Goal: Task Accomplishment & Management: Use online tool/utility

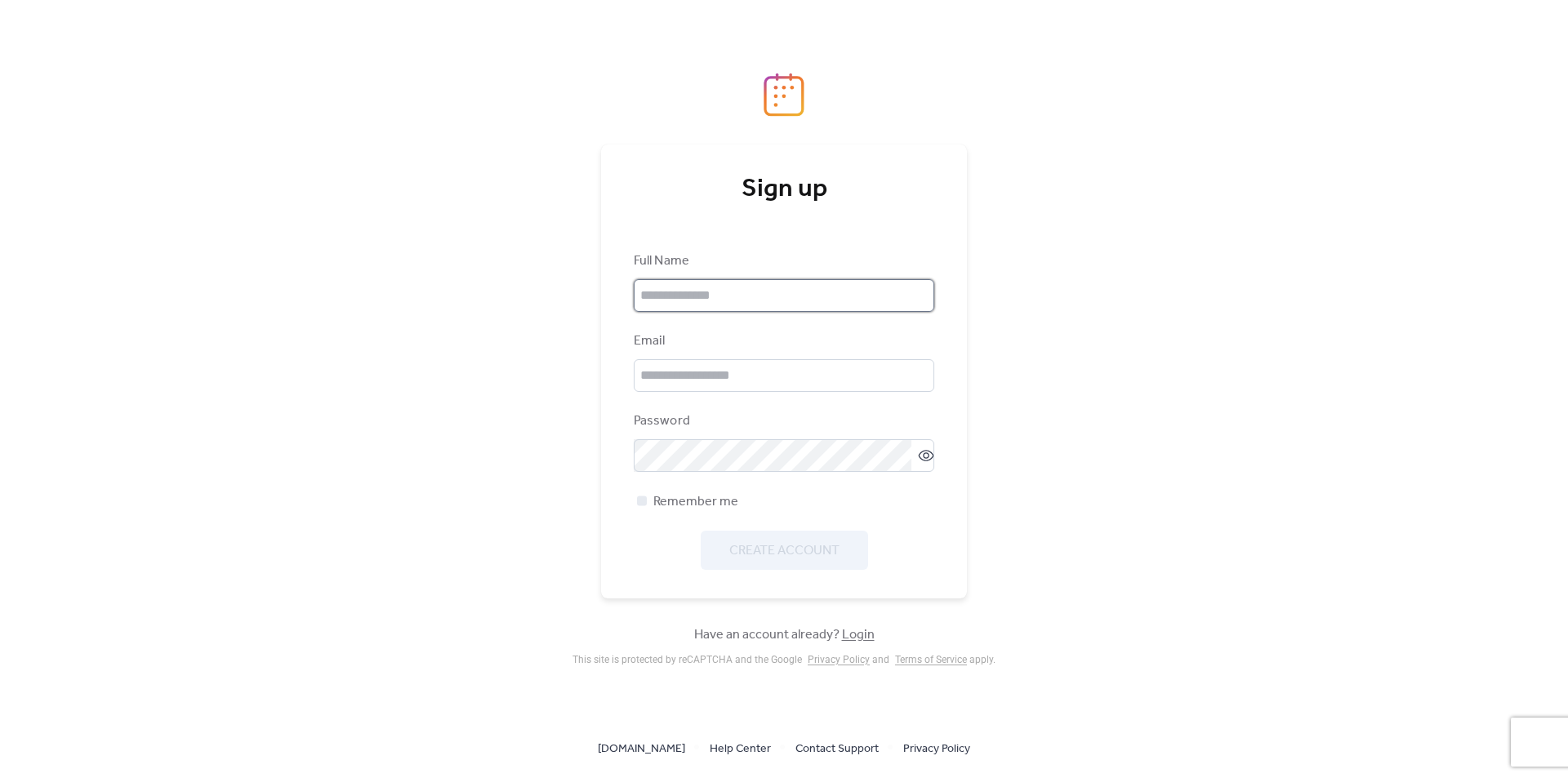
click at [811, 295] on input "text" at bounding box center [784, 295] width 301 height 32
type input "**********"
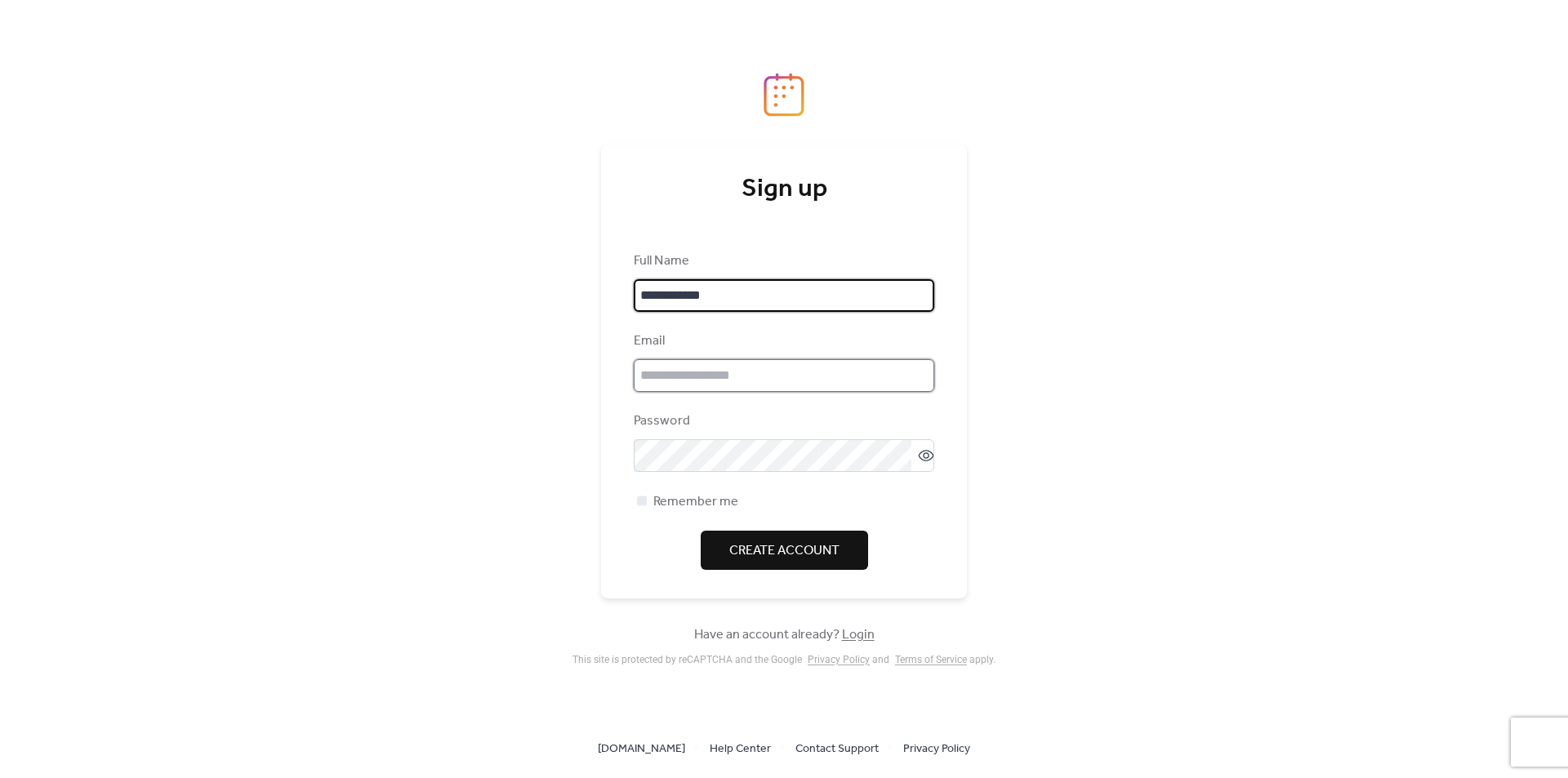
click at [694, 371] on input "email" at bounding box center [784, 375] width 301 height 32
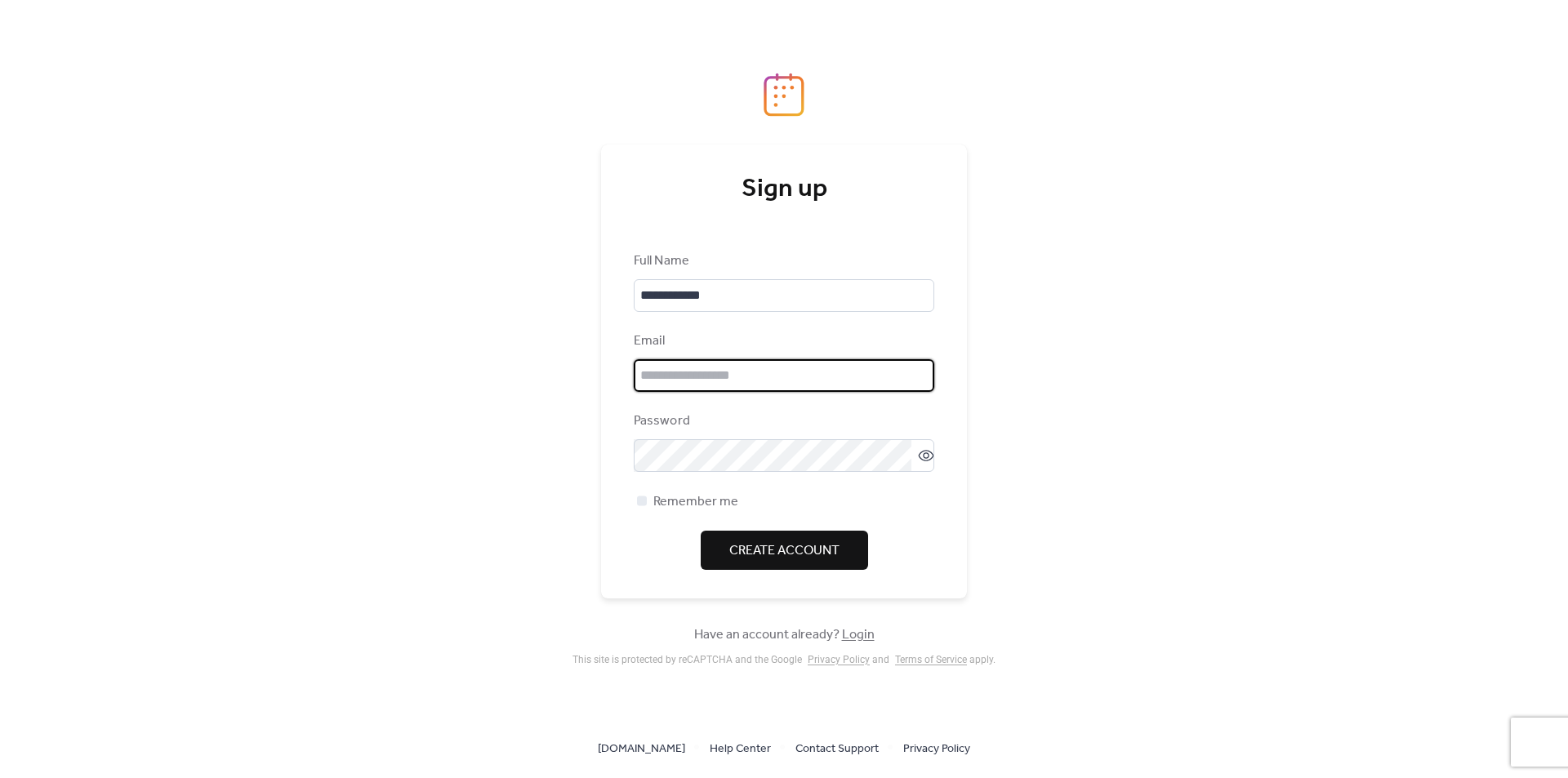
type input "**********"
click at [758, 546] on span "Create Account" at bounding box center [784, 551] width 110 height 20
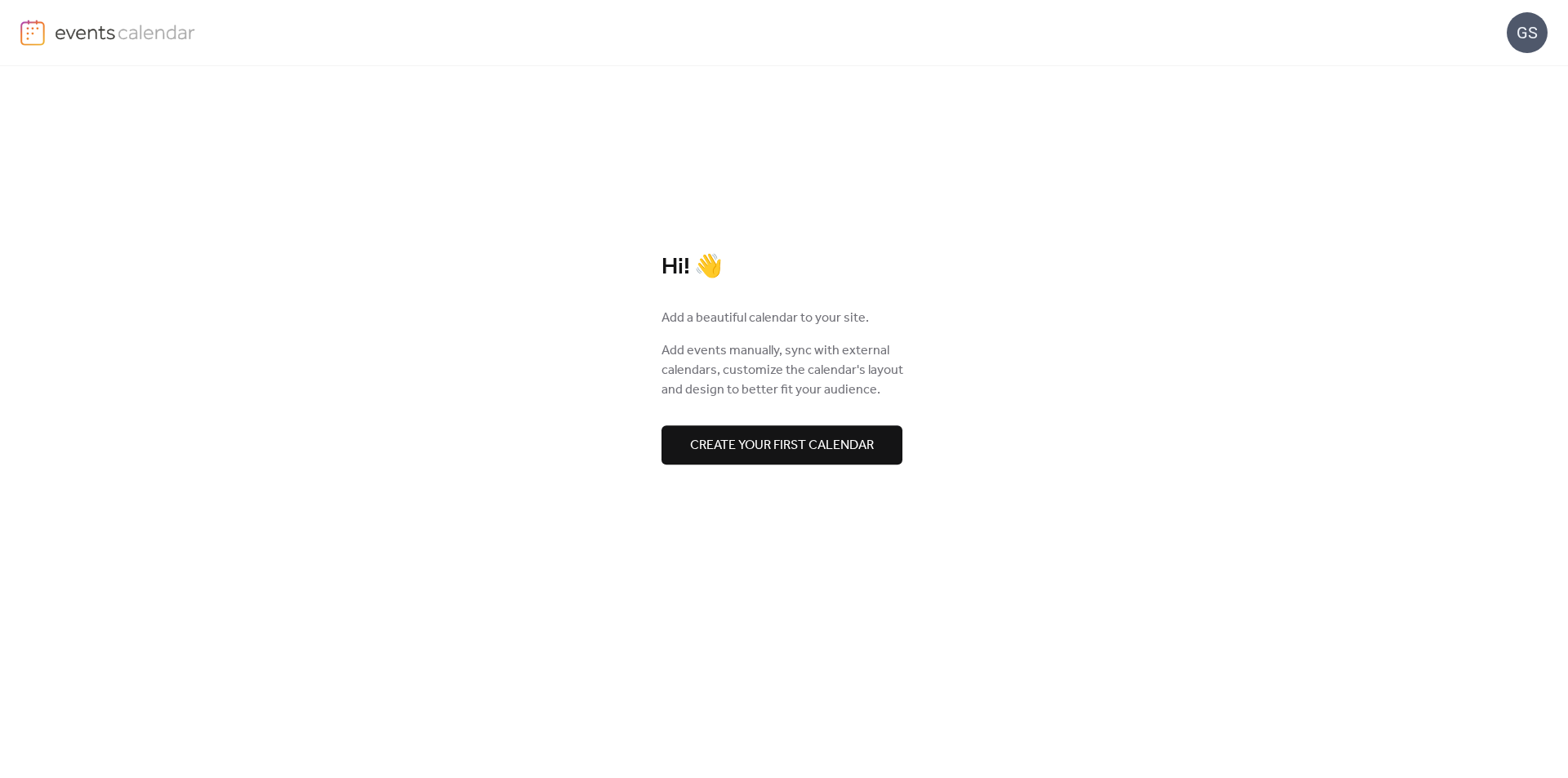
click at [773, 452] on span "Create your first calendar" at bounding box center [782, 446] width 184 height 20
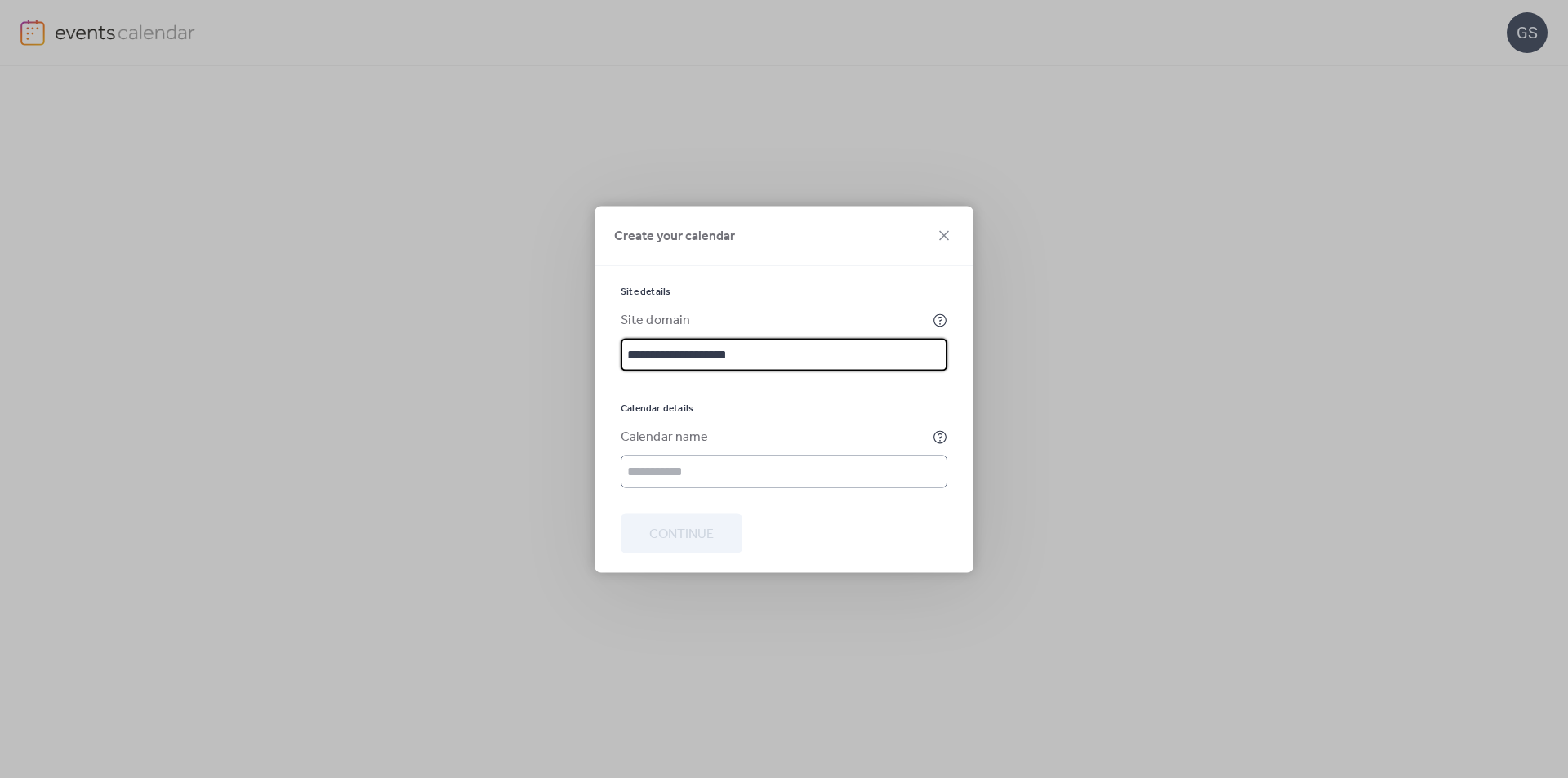
type input "**********"
click at [685, 465] on input "text" at bounding box center [784, 471] width 327 height 32
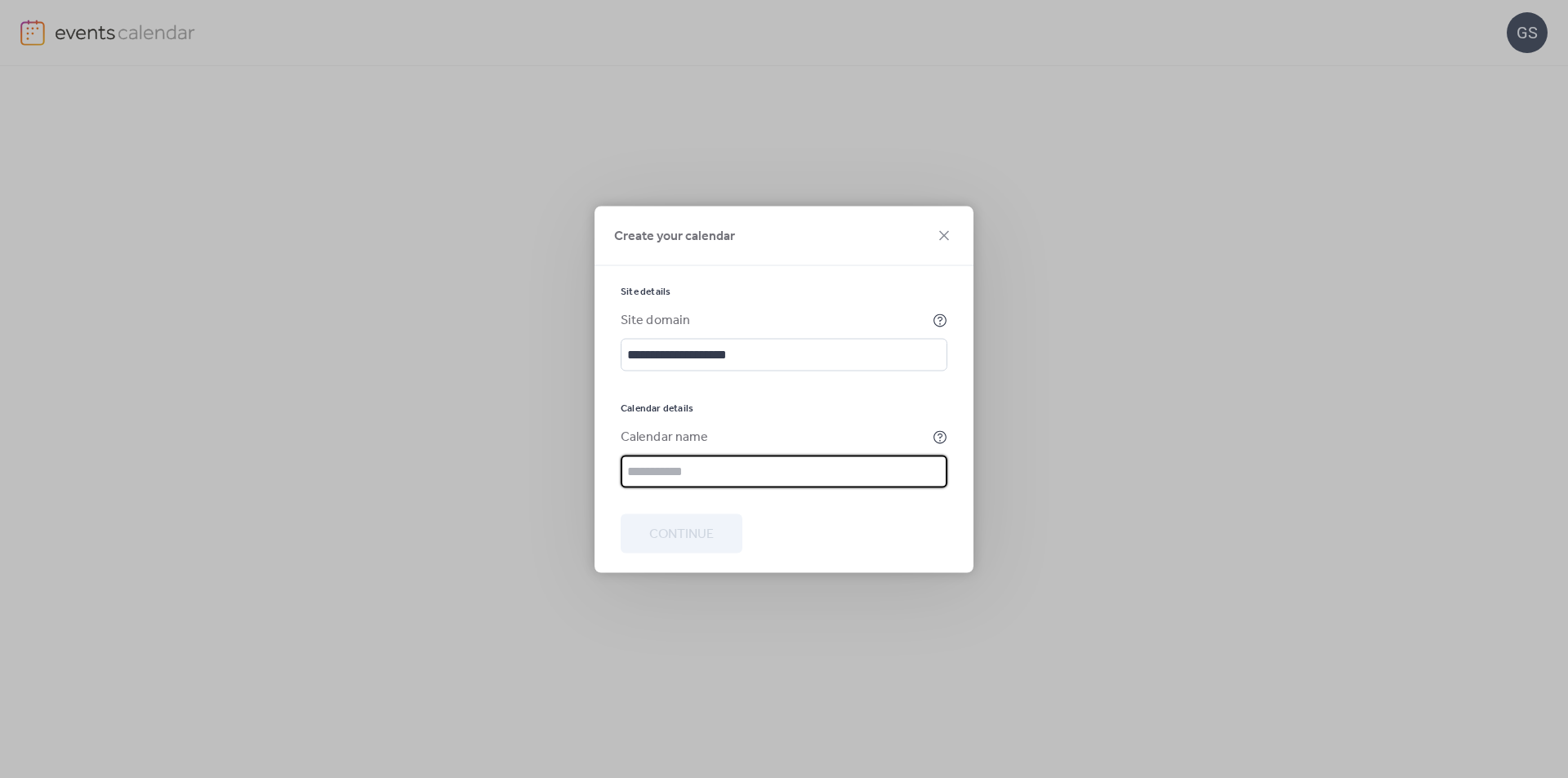
click at [687, 465] on input "text" at bounding box center [784, 471] width 327 height 32
click at [902, 505] on div at bounding box center [784, 500] width 327 height 26
click at [673, 473] on input "text" at bounding box center [784, 471] width 327 height 32
type input "****"
click at [692, 535] on span "Continue" at bounding box center [681, 534] width 64 height 20
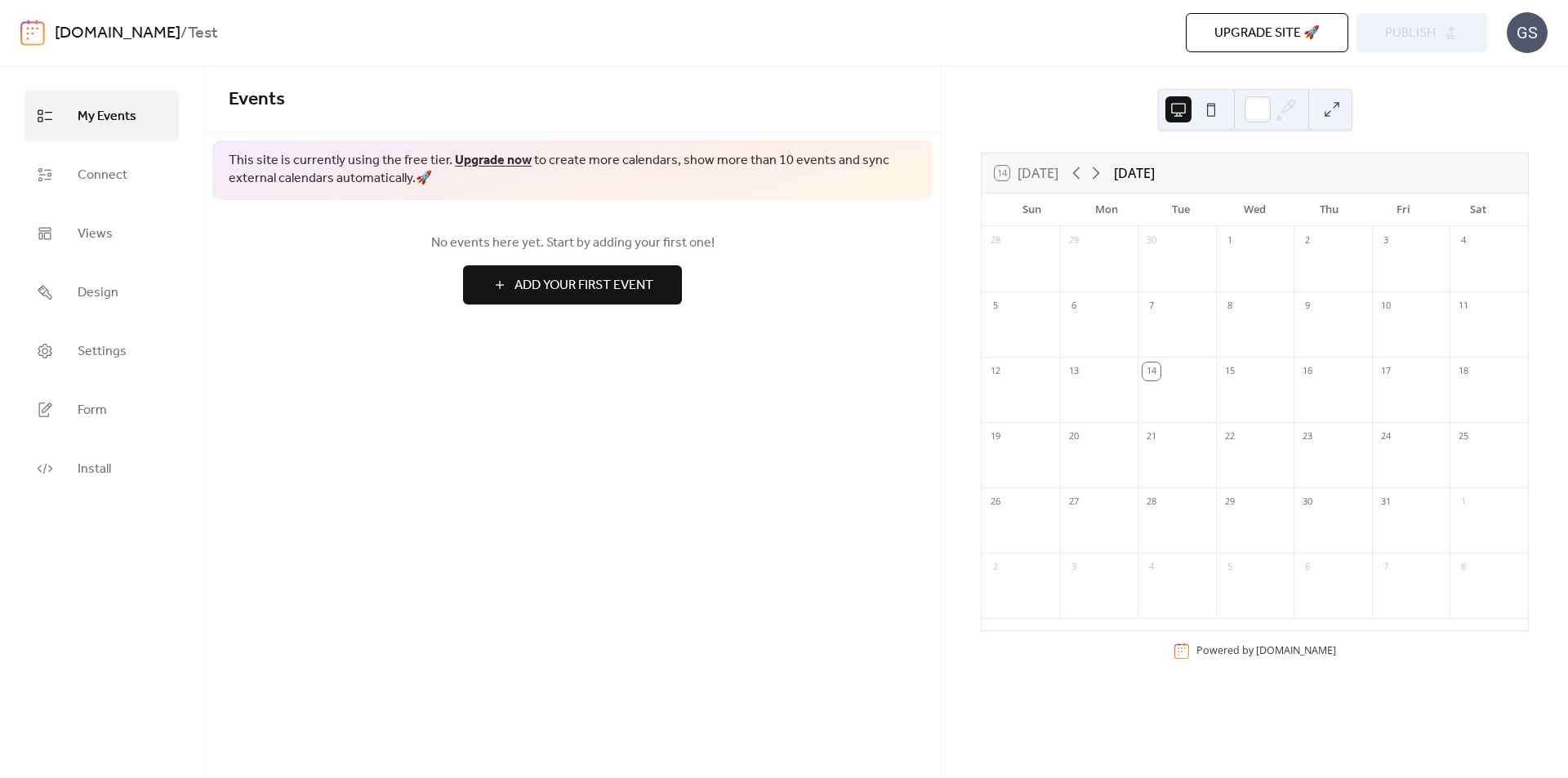
click at [580, 295] on span "Add Your First Event" at bounding box center [584, 286] width 139 height 20
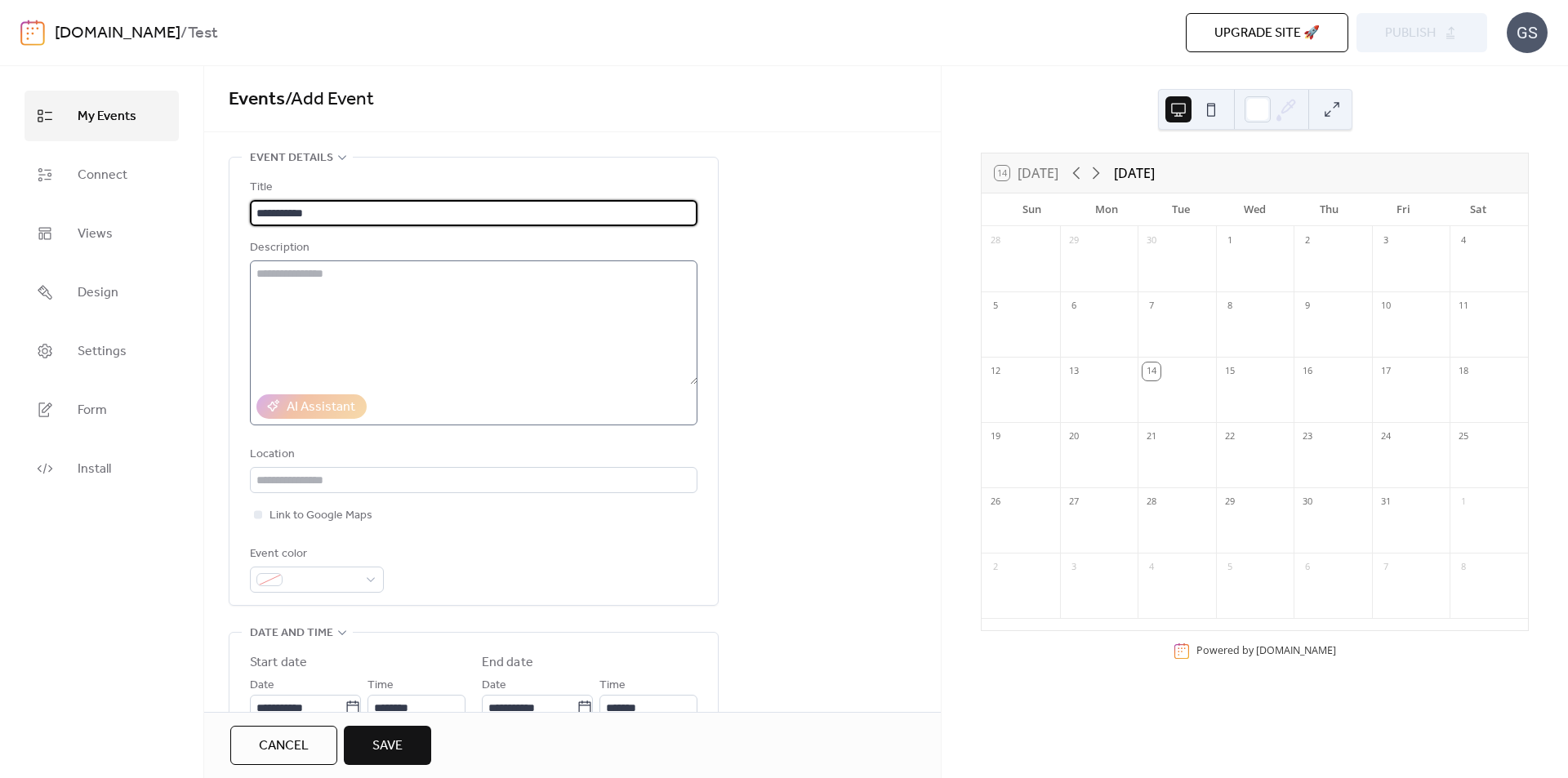
type input "**********"
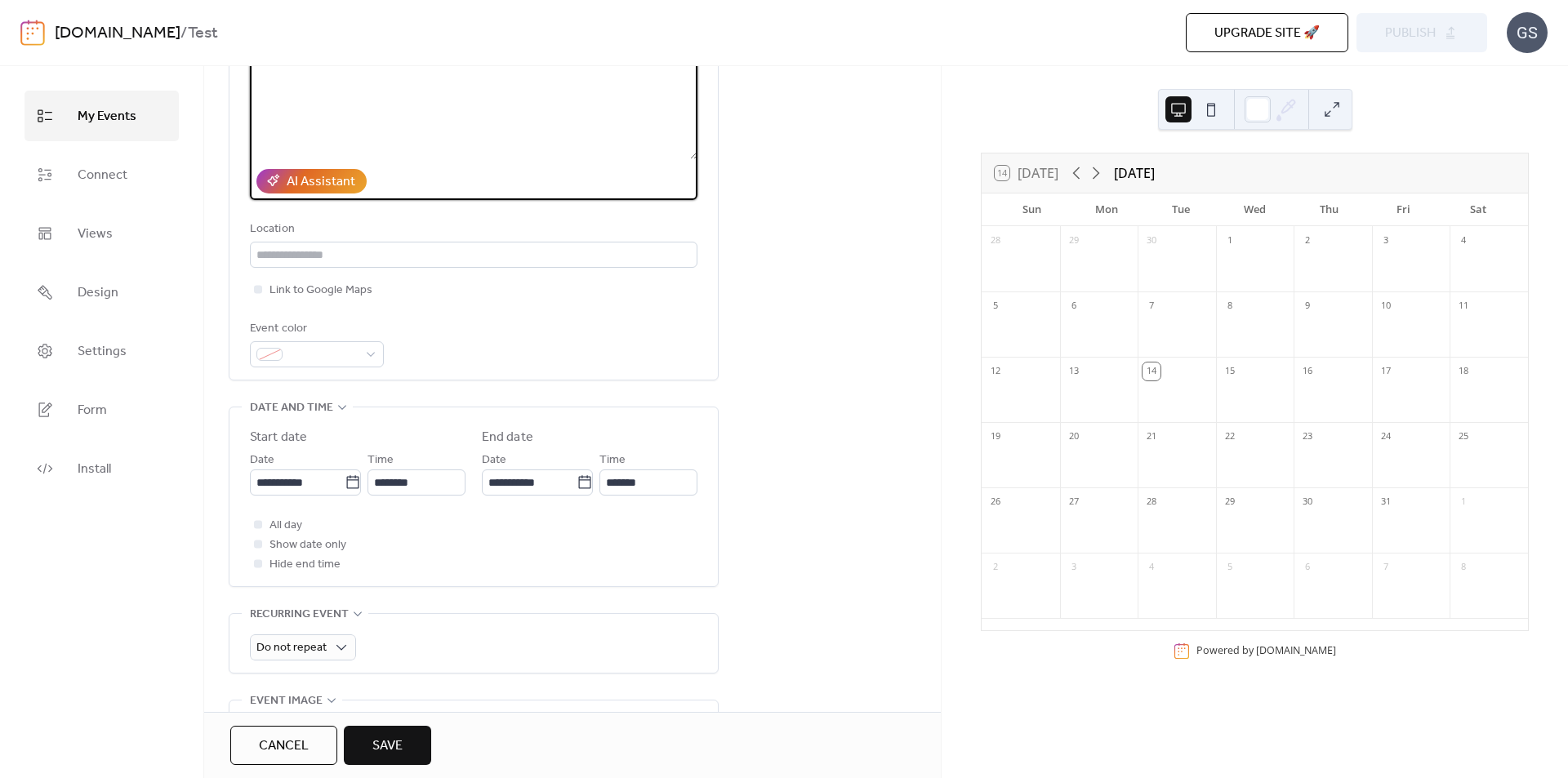
scroll to position [245, 0]
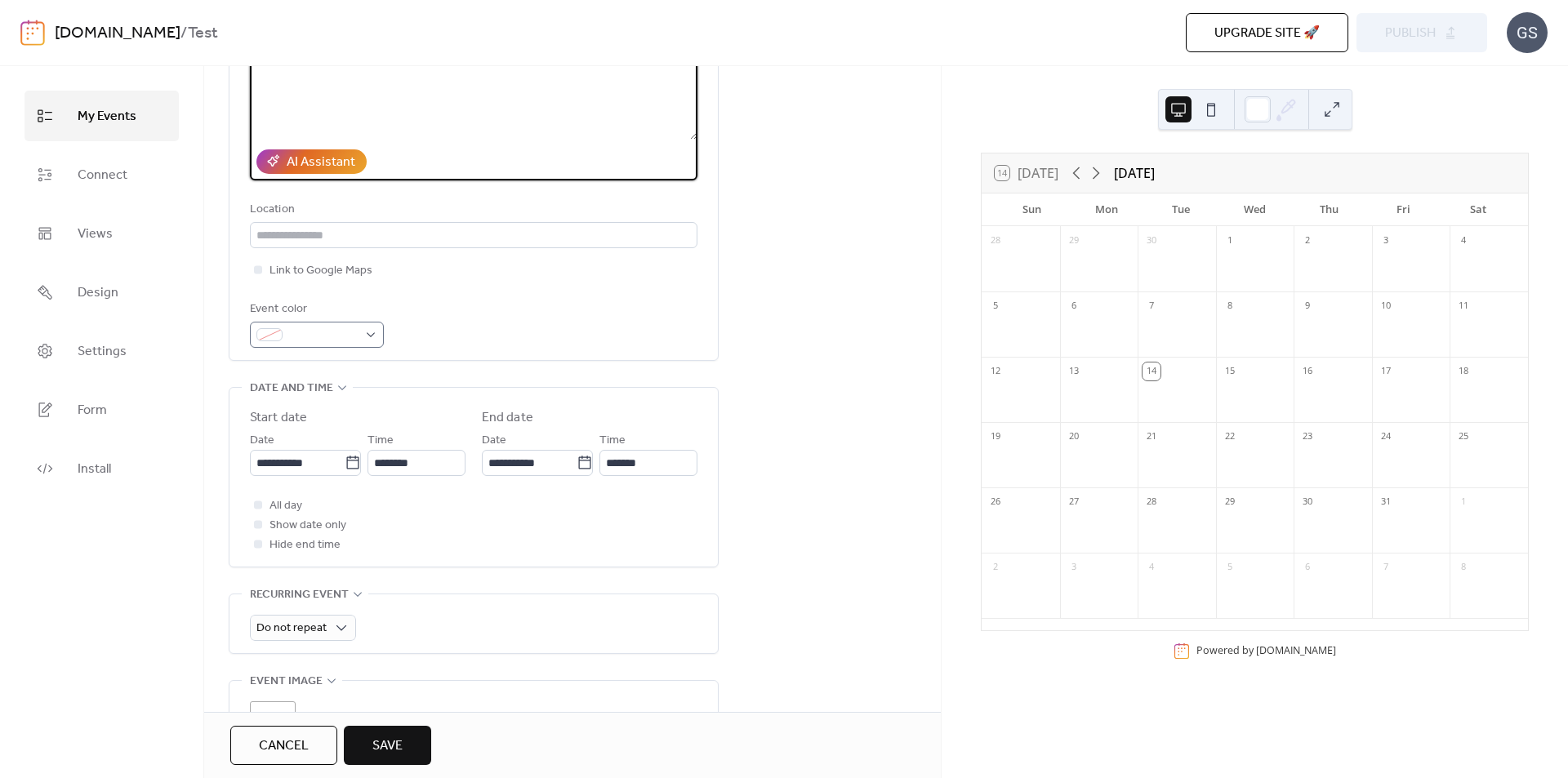
type textarea "**********"
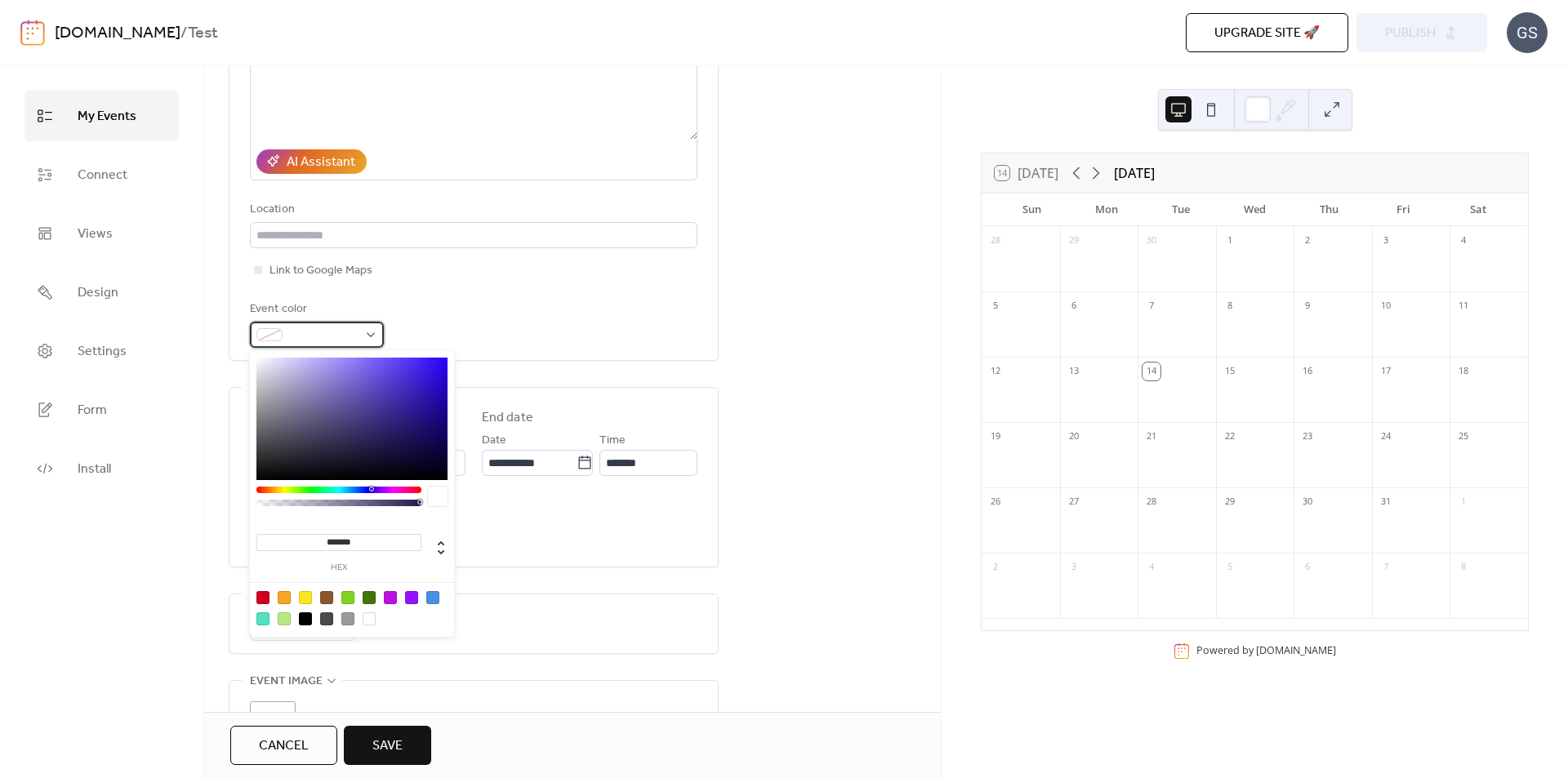
click at [370, 333] on div at bounding box center [317, 334] width 134 height 26
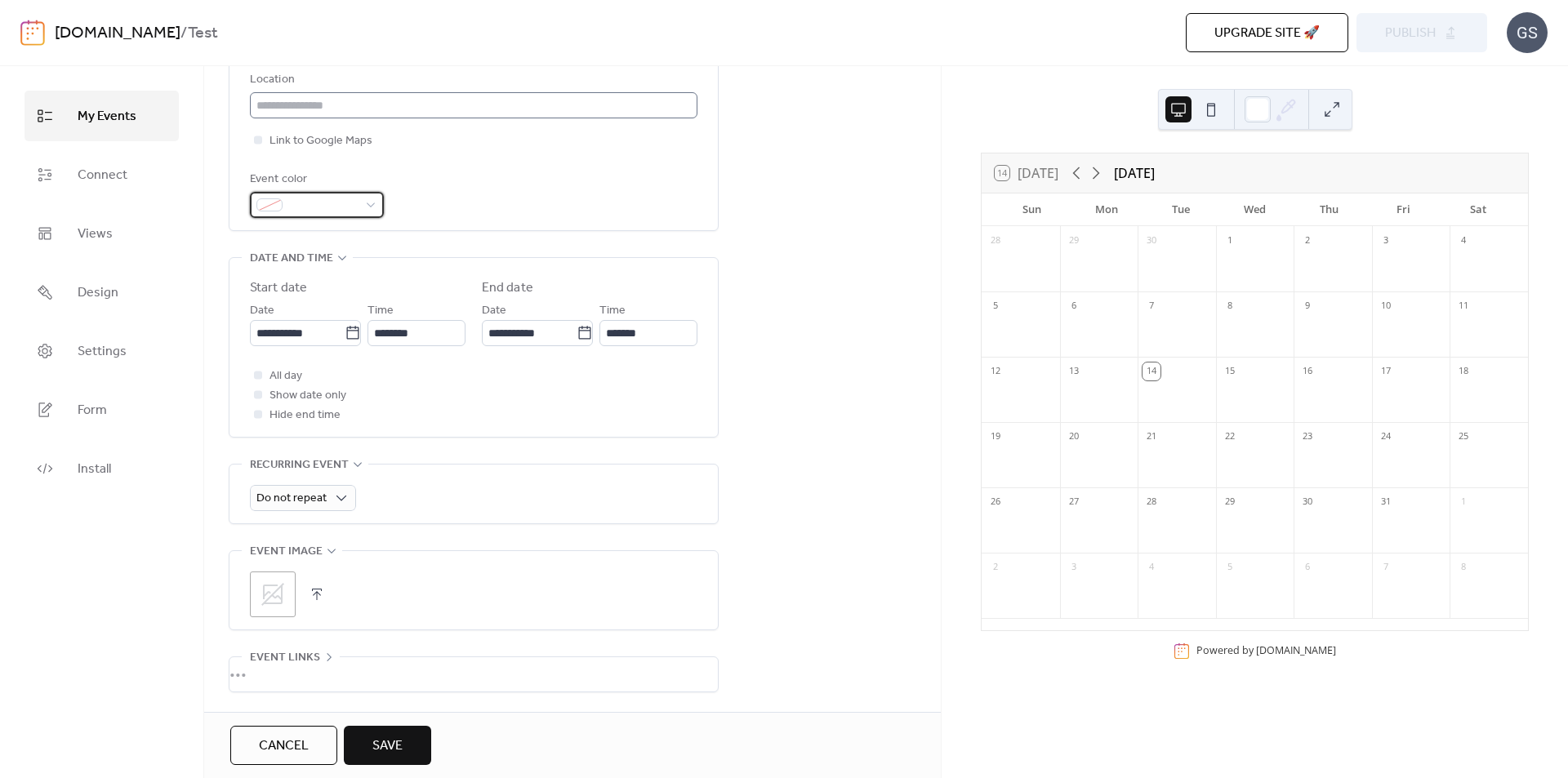
scroll to position [408, 0]
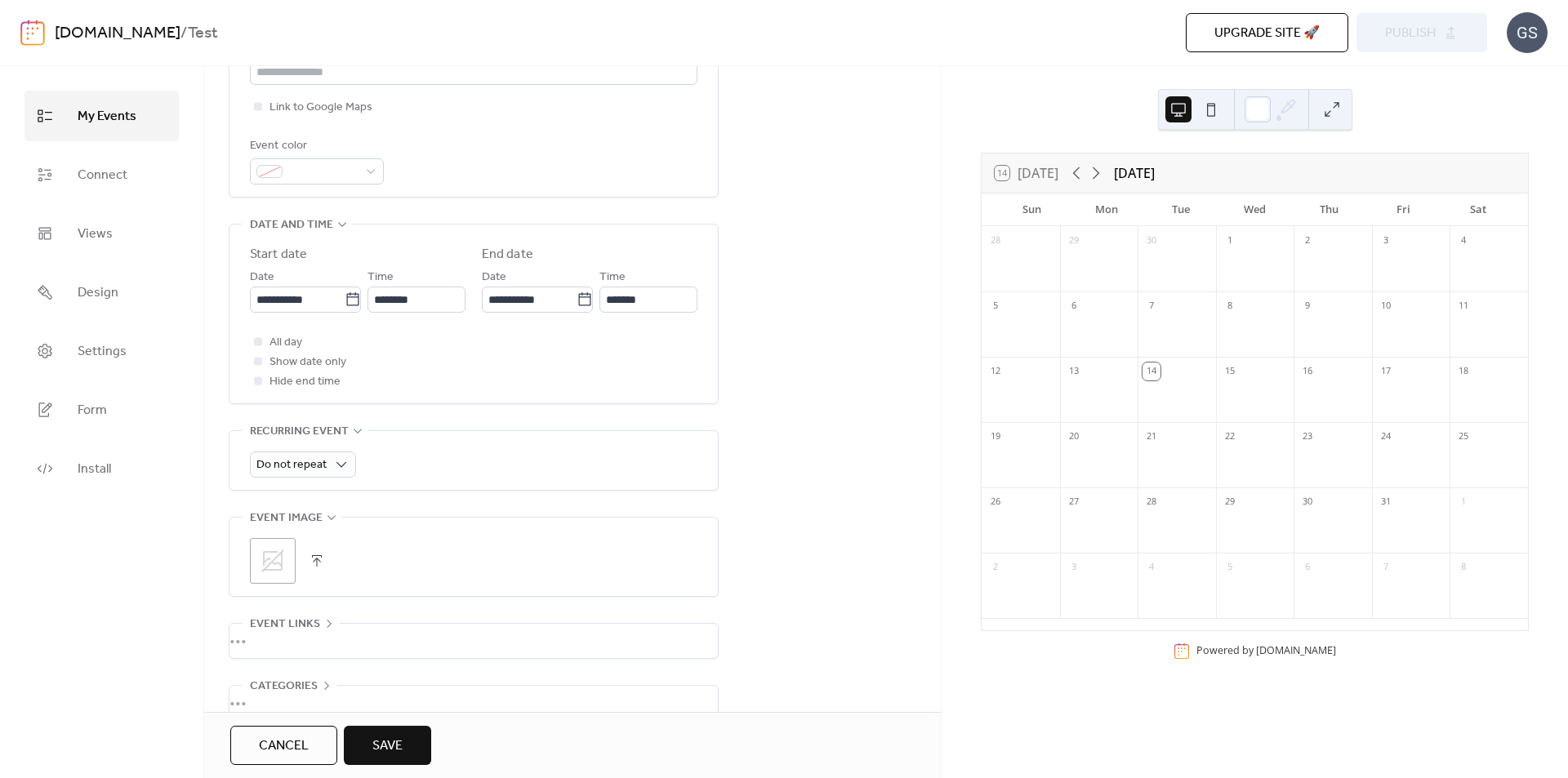
click at [417, 740] on button "Save" at bounding box center [387, 746] width 87 height 39
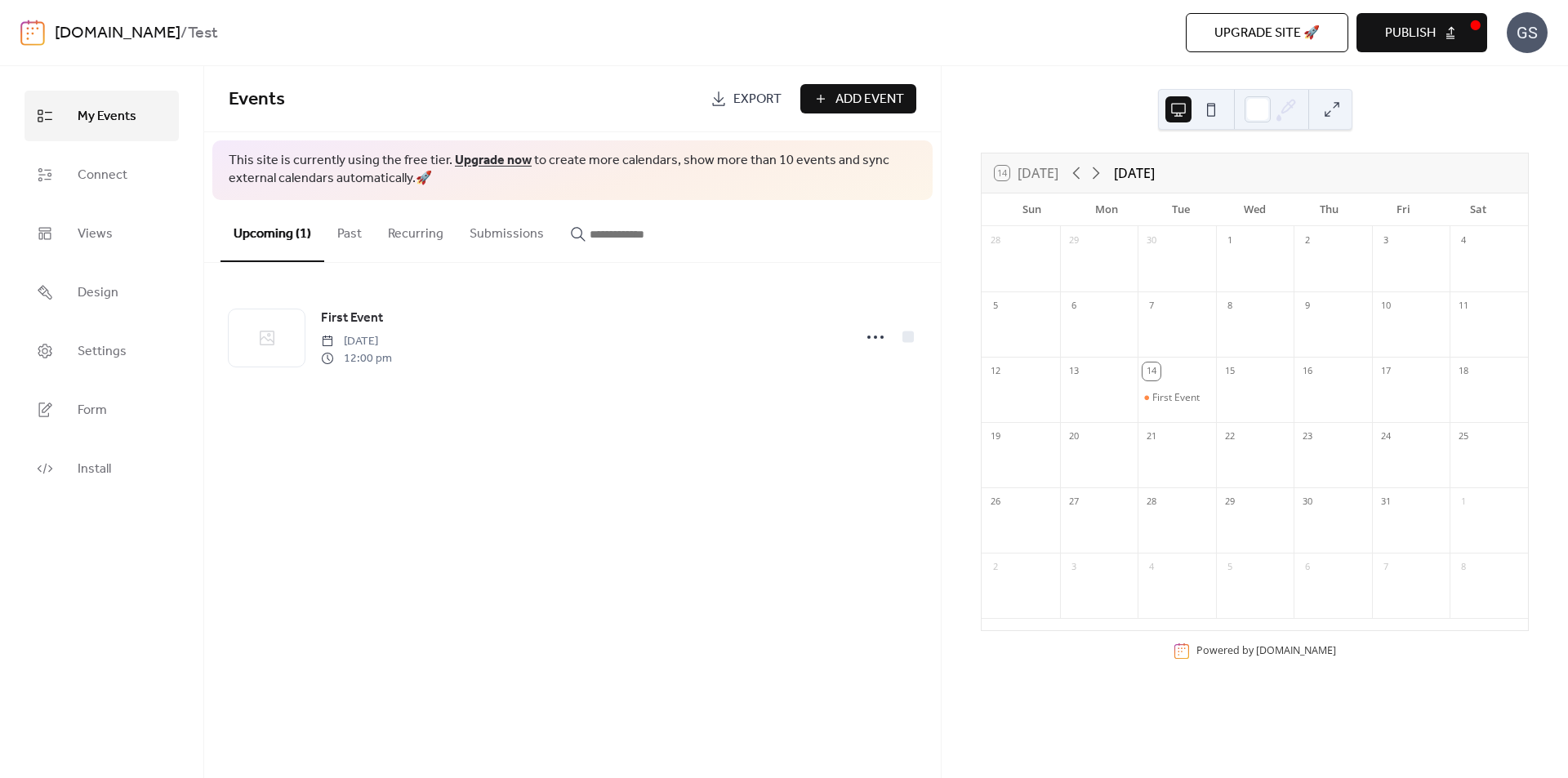
click at [1437, 33] on button "Publish" at bounding box center [1421, 32] width 131 height 39
click at [112, 182] on span "Connect" at bounding box center [102, 175] width 50 height 26
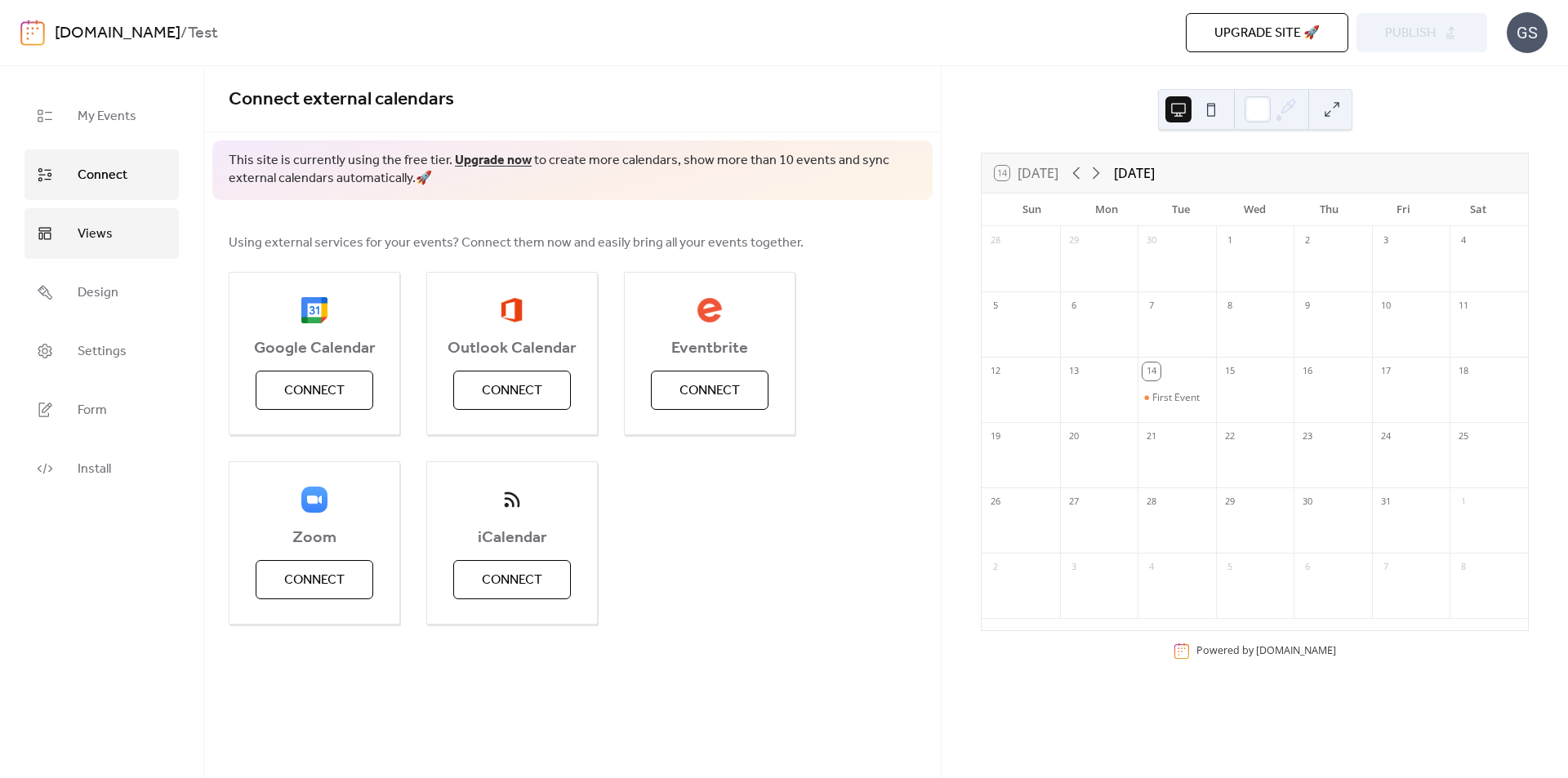
click at [95, 229] on span "Views" at bounding box center [95, 234] width 35 height 26
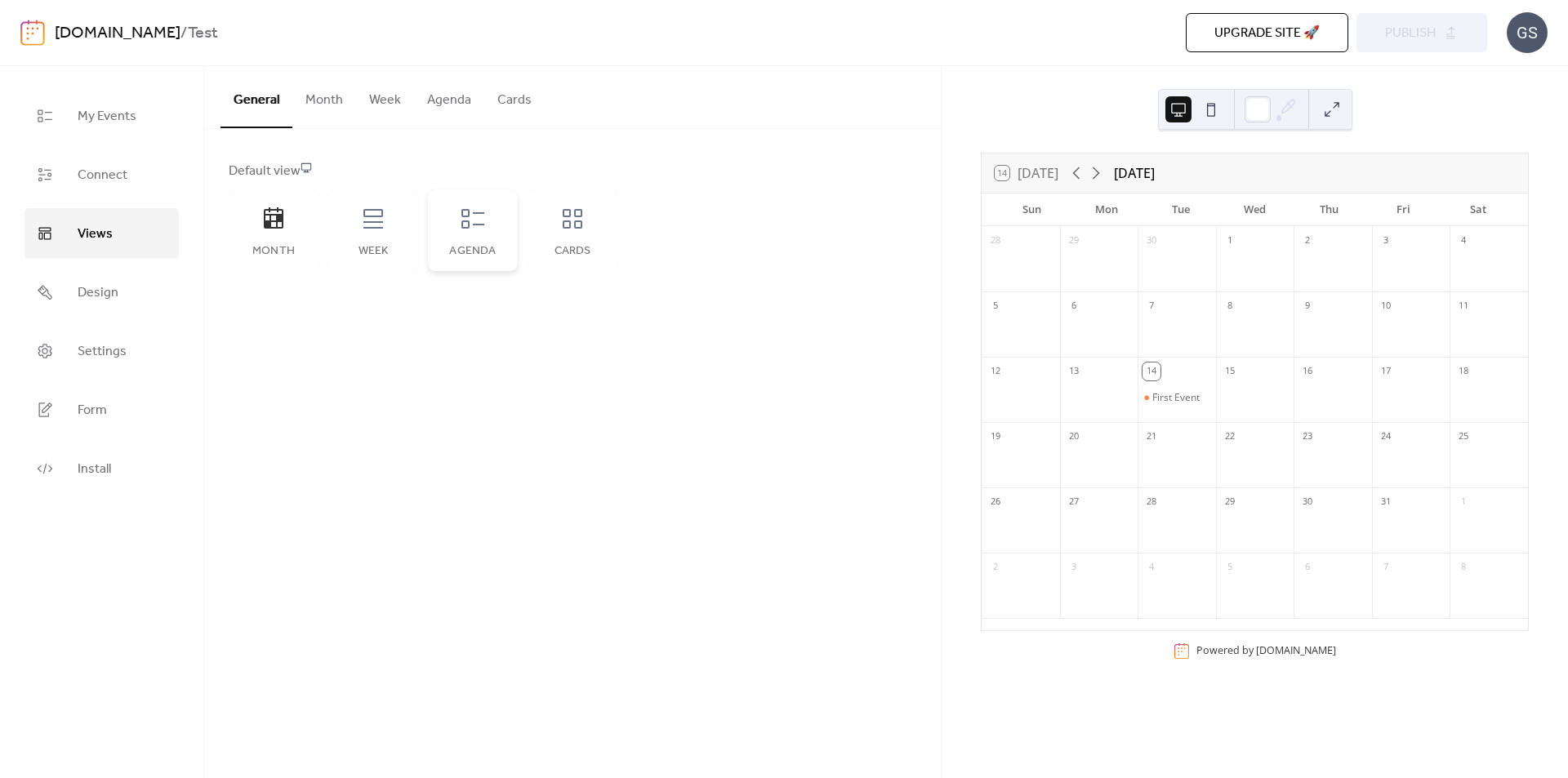
click at [482, 219] on icon at bounding box center [472, 218] width 26 height 26
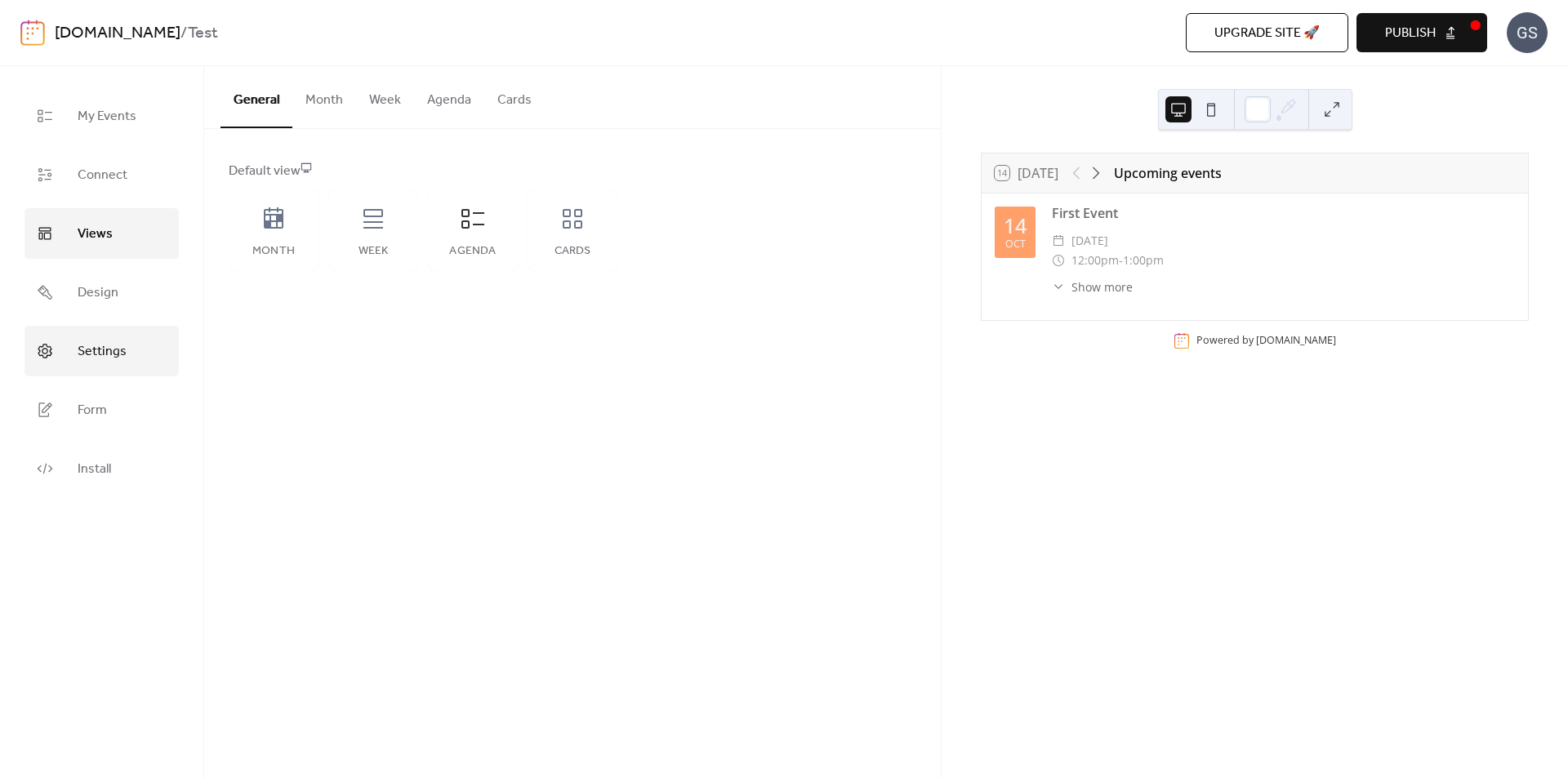
click at [124, 352] on span "Settings" at bounding box center [102, 352] width 49 height 26
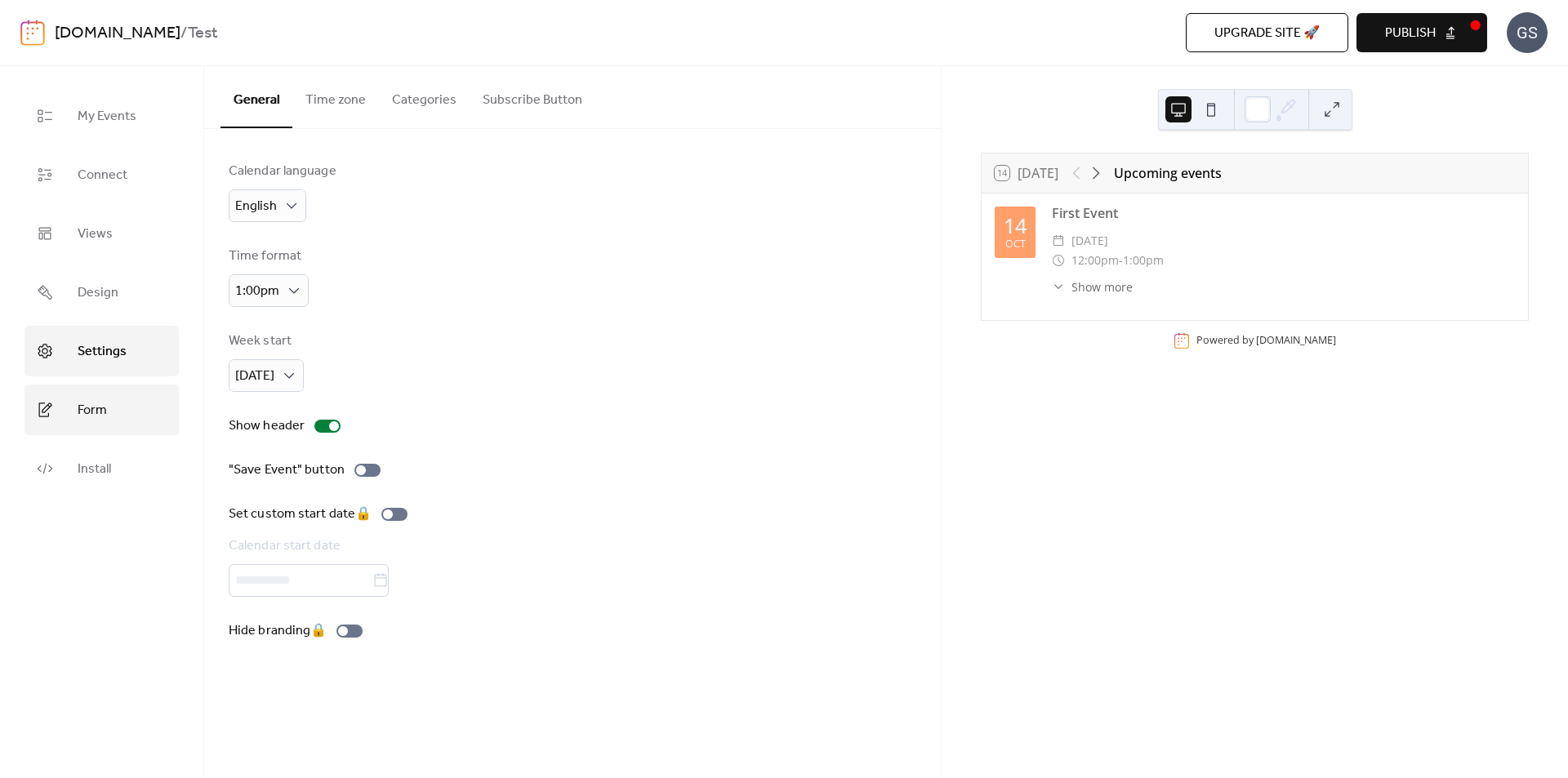
click at [104, 403] on span "Form" at bounding box center [92, 410] width 29 height 26
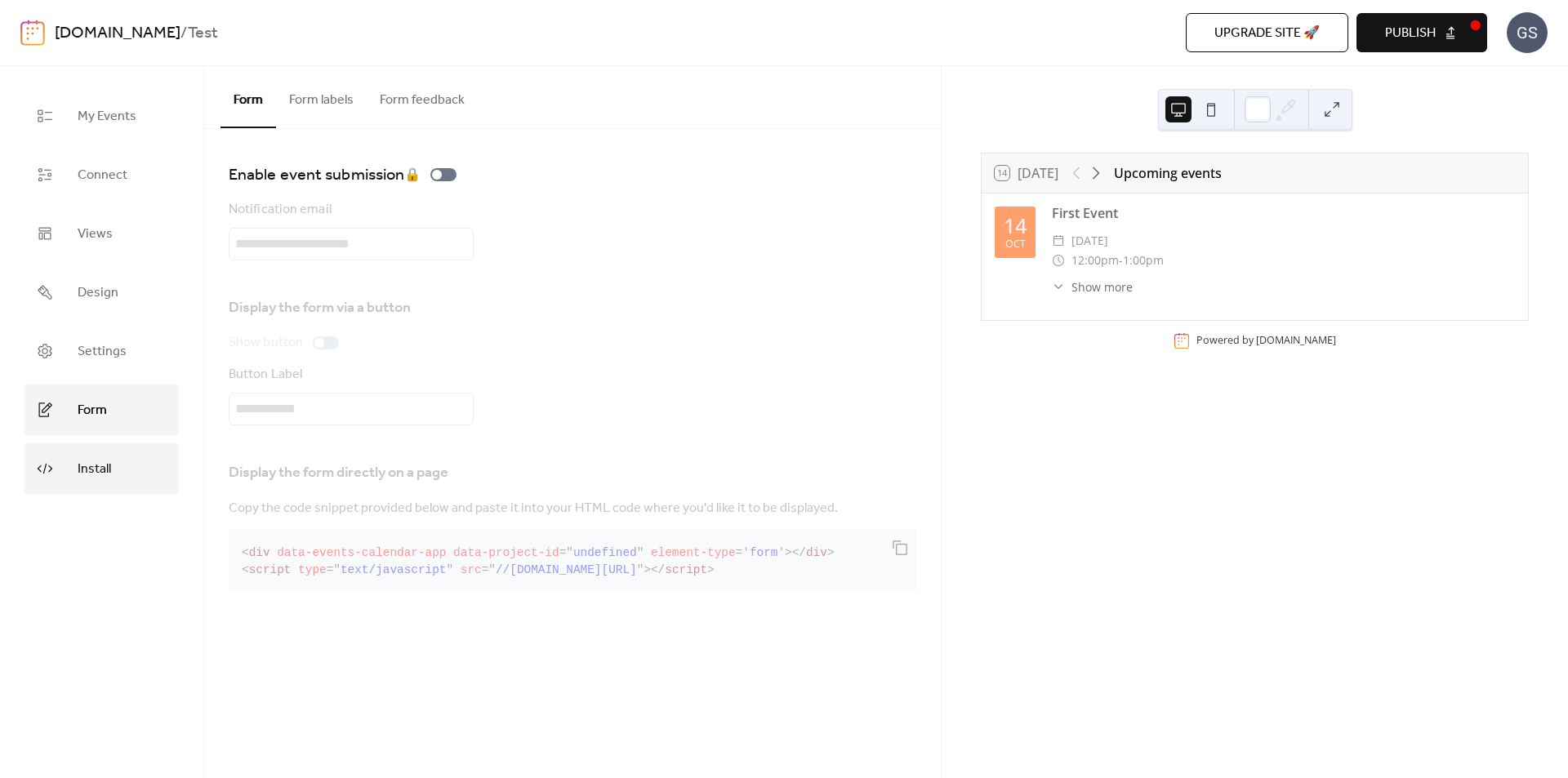
click at [88, 469] on span "Install" at bounding box center [94, 469] width 33 height 26
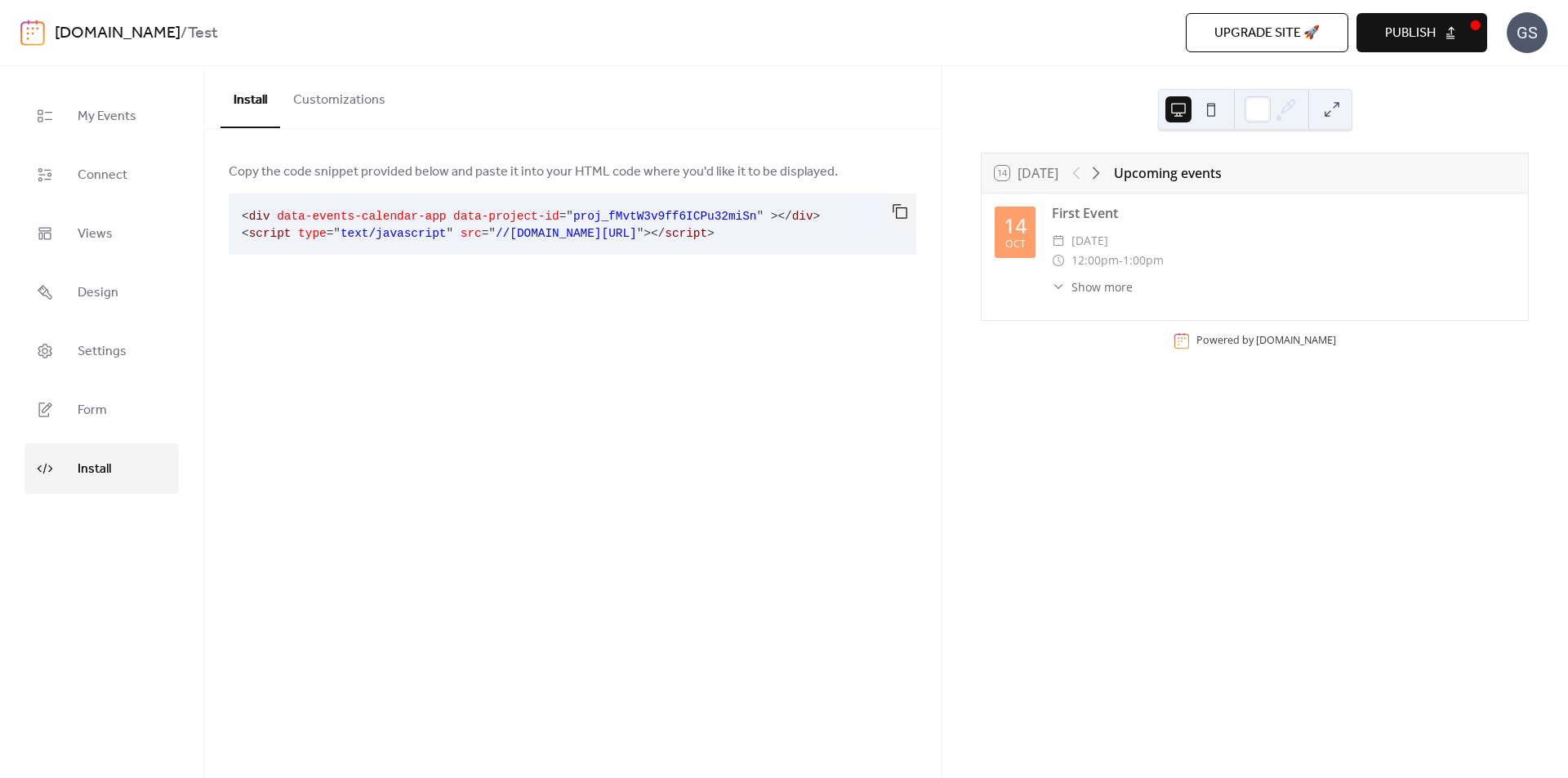
click at [341, 96] on button "Customizations" at bounding box center [339, 96] width 118 height 61
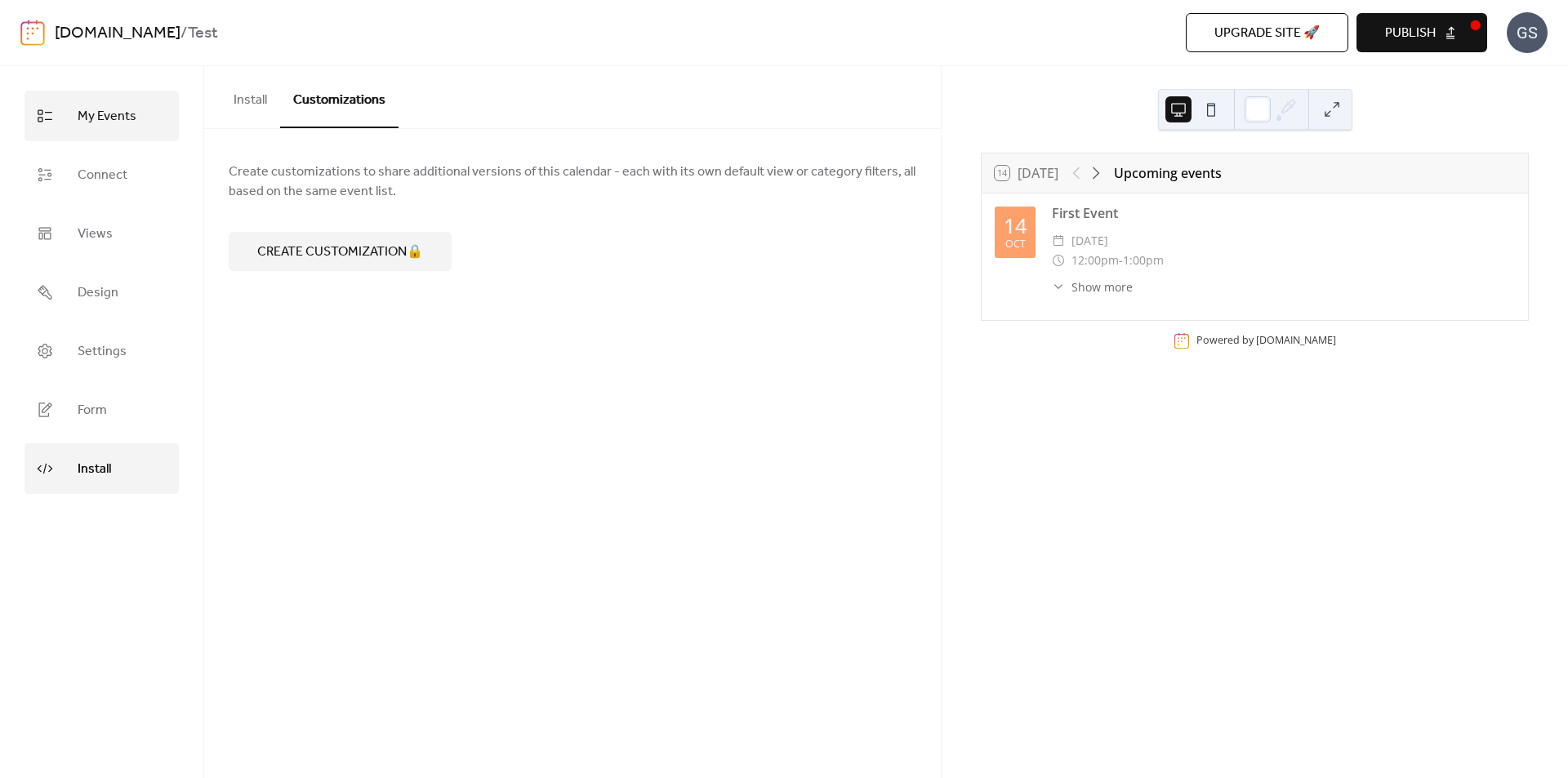
click at [119, 102] on link "My Events" at bounding box center [101, 116] width 154 height 51
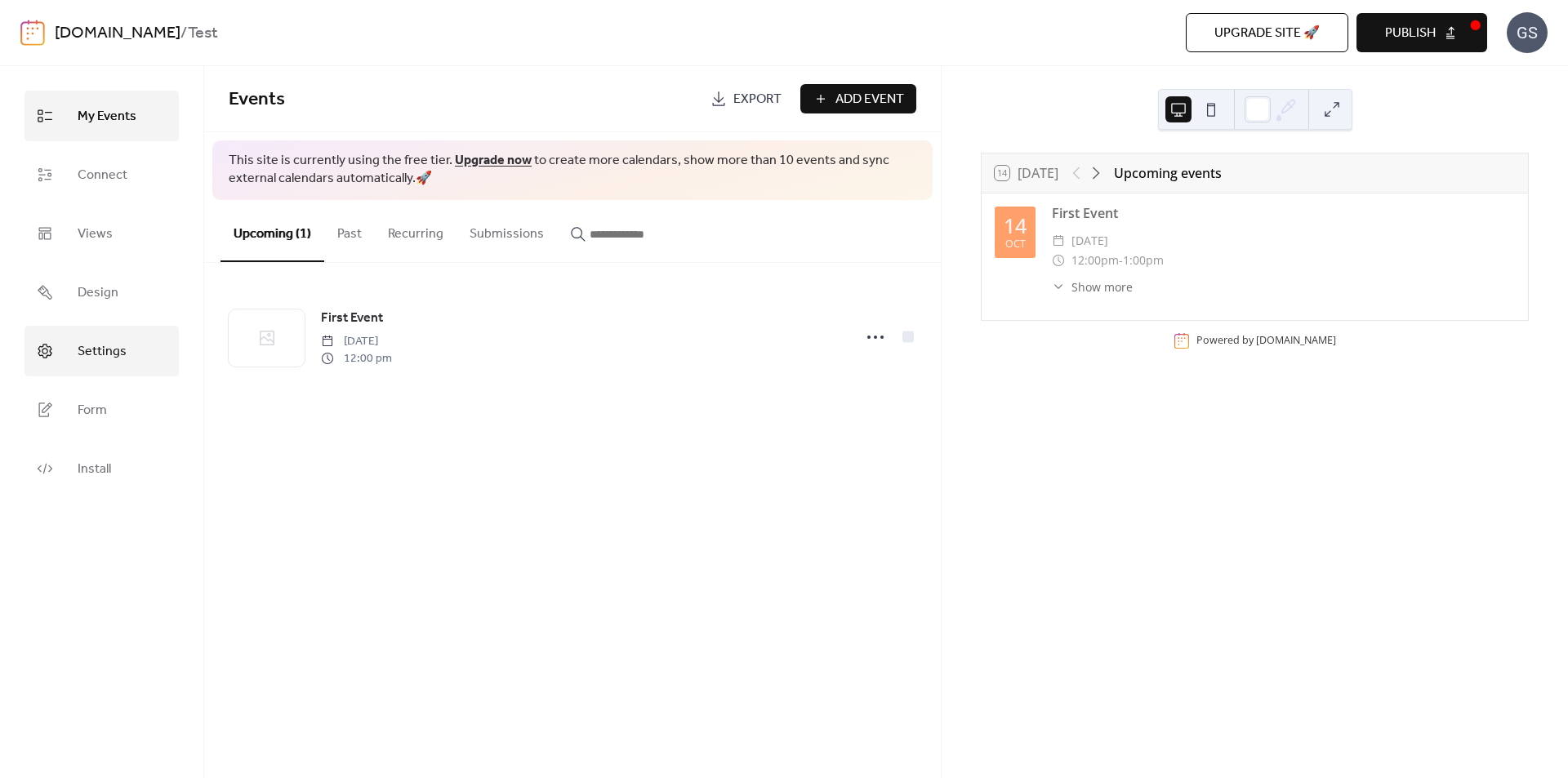
click at [89, 348] on span "Settings" at bounding box center [102, 352] width 49 height 26
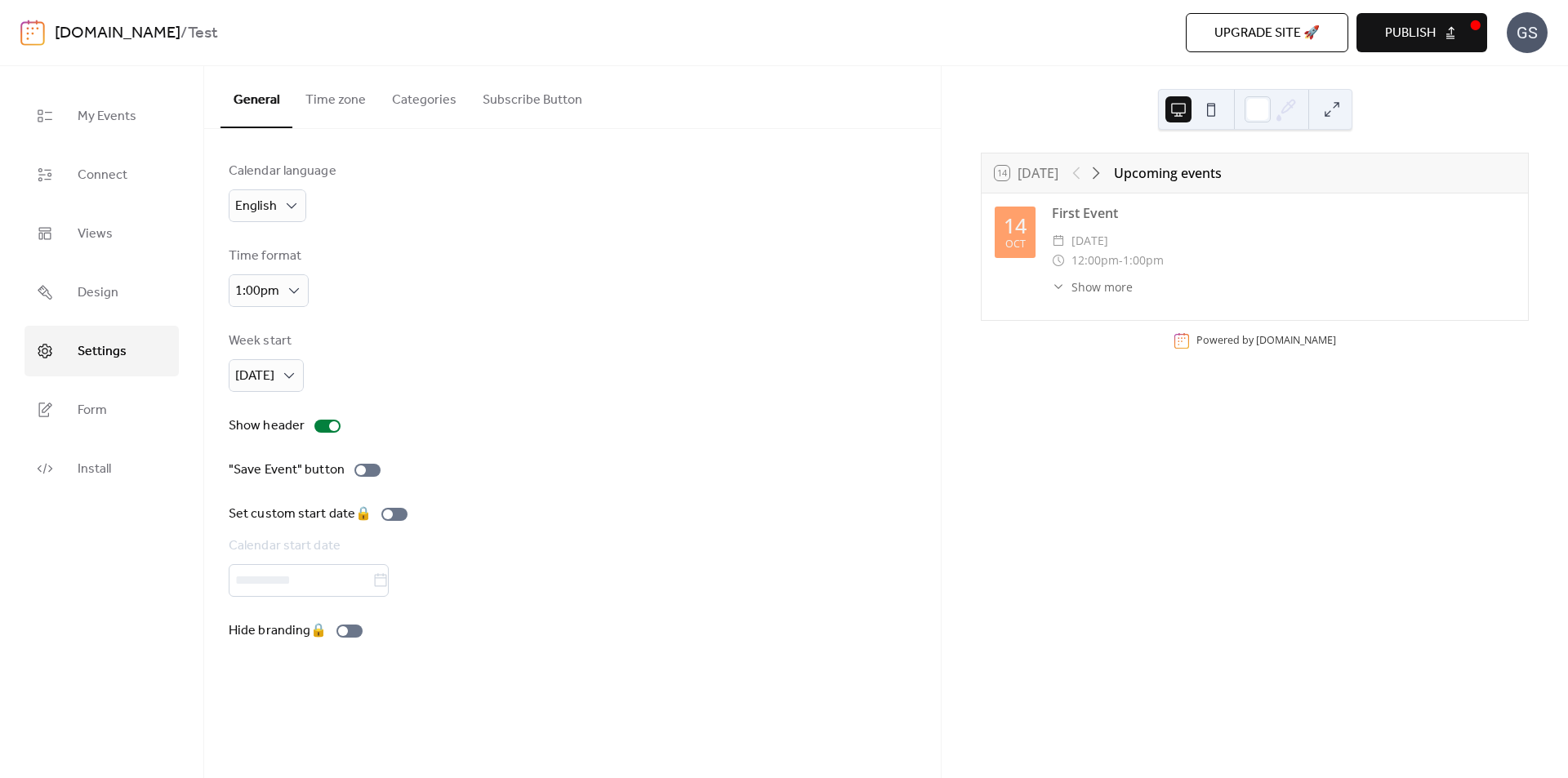
click at [328, 101] on button "Time zone" at bounding box center [336, 96] width 87 height 61
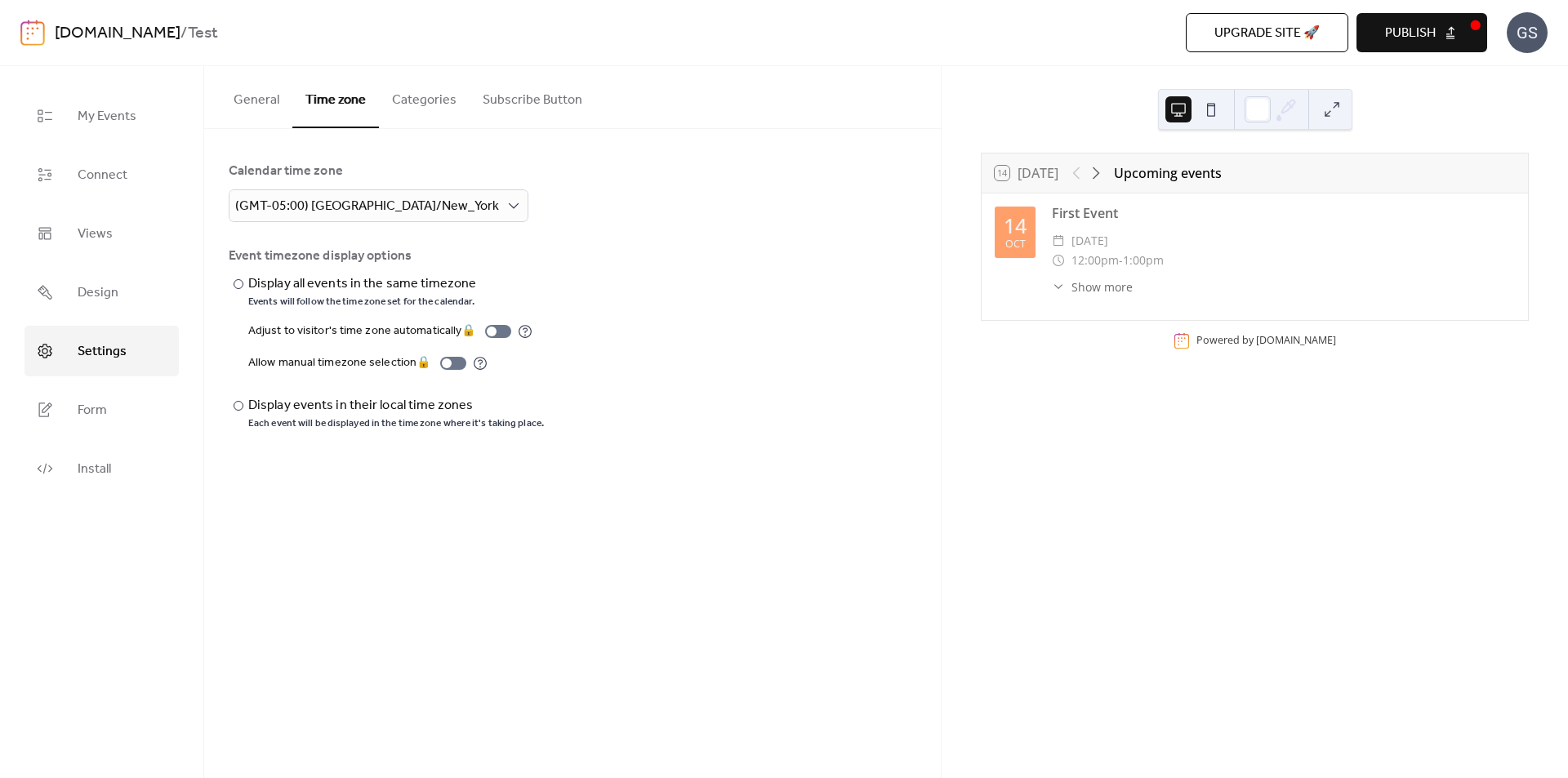
click at [400, 99] on button "Categories" at bounding box center [424, 96] width 91 height 61
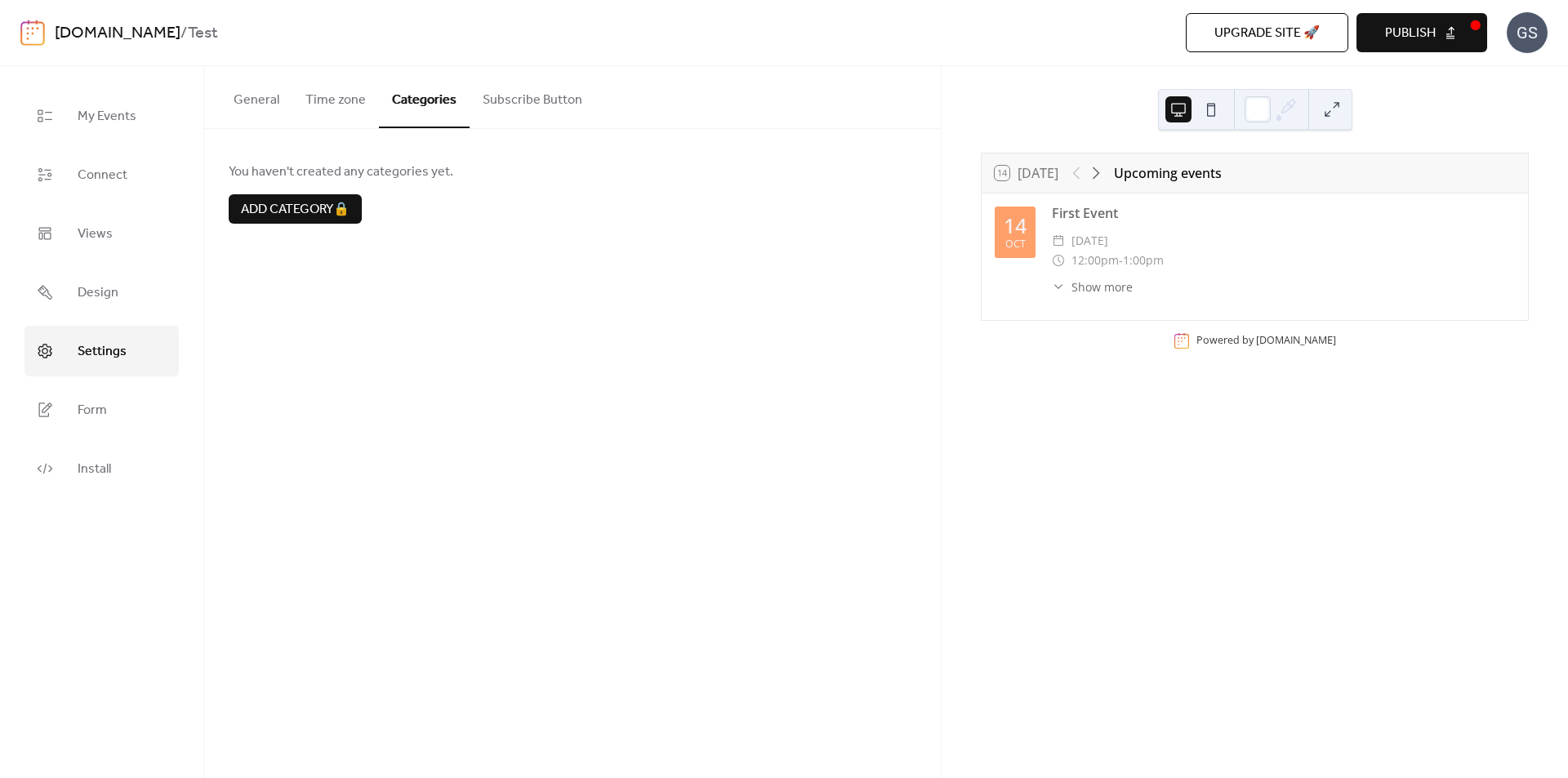
click at [512, 100] on button "Subscribe Button" at bounding box center [532, 96] width 126 height 61
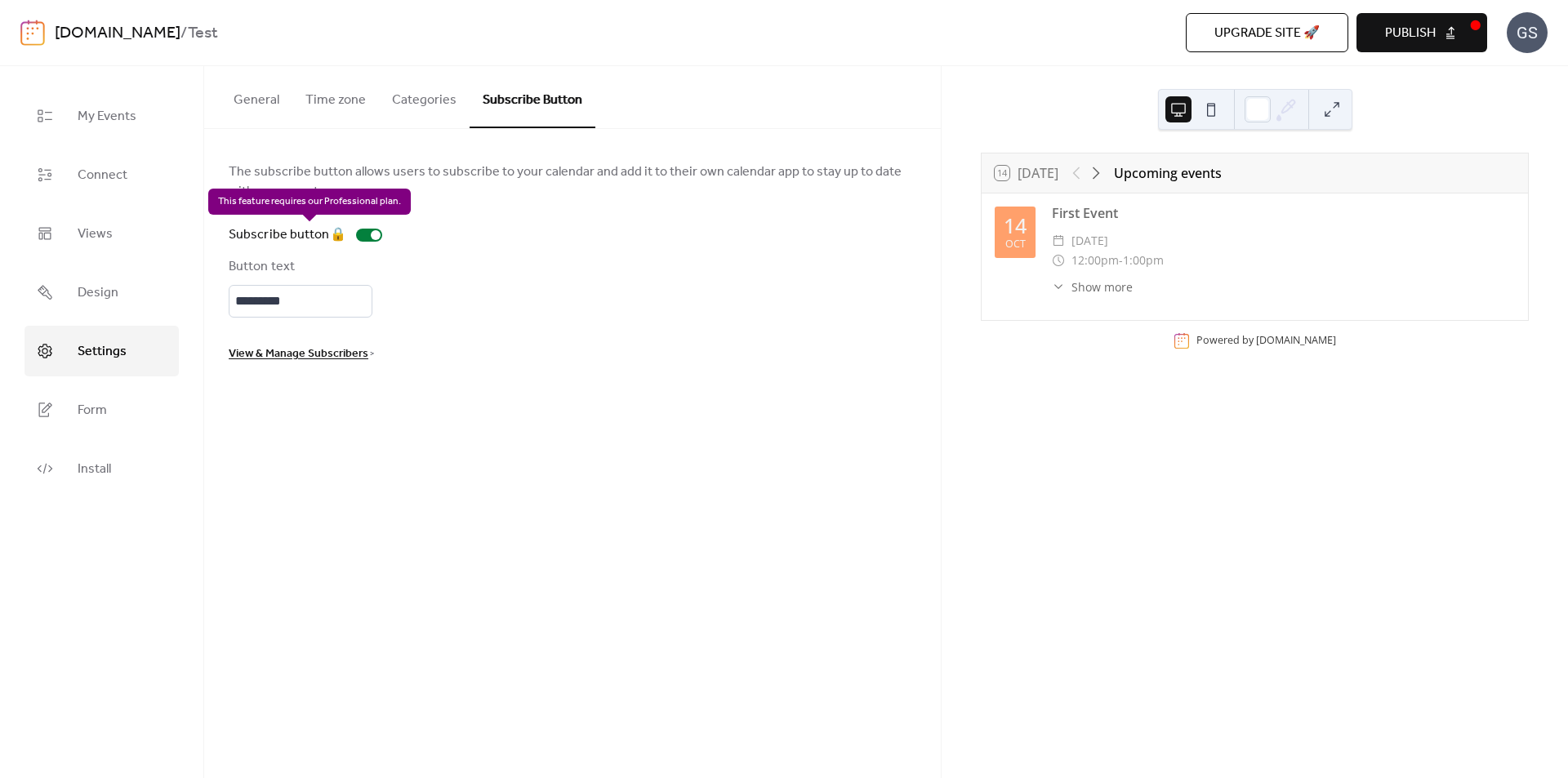
click at [355, 233] on div "Subscribe button 🔒" at bounding box center [309, 236] width 160 height 20
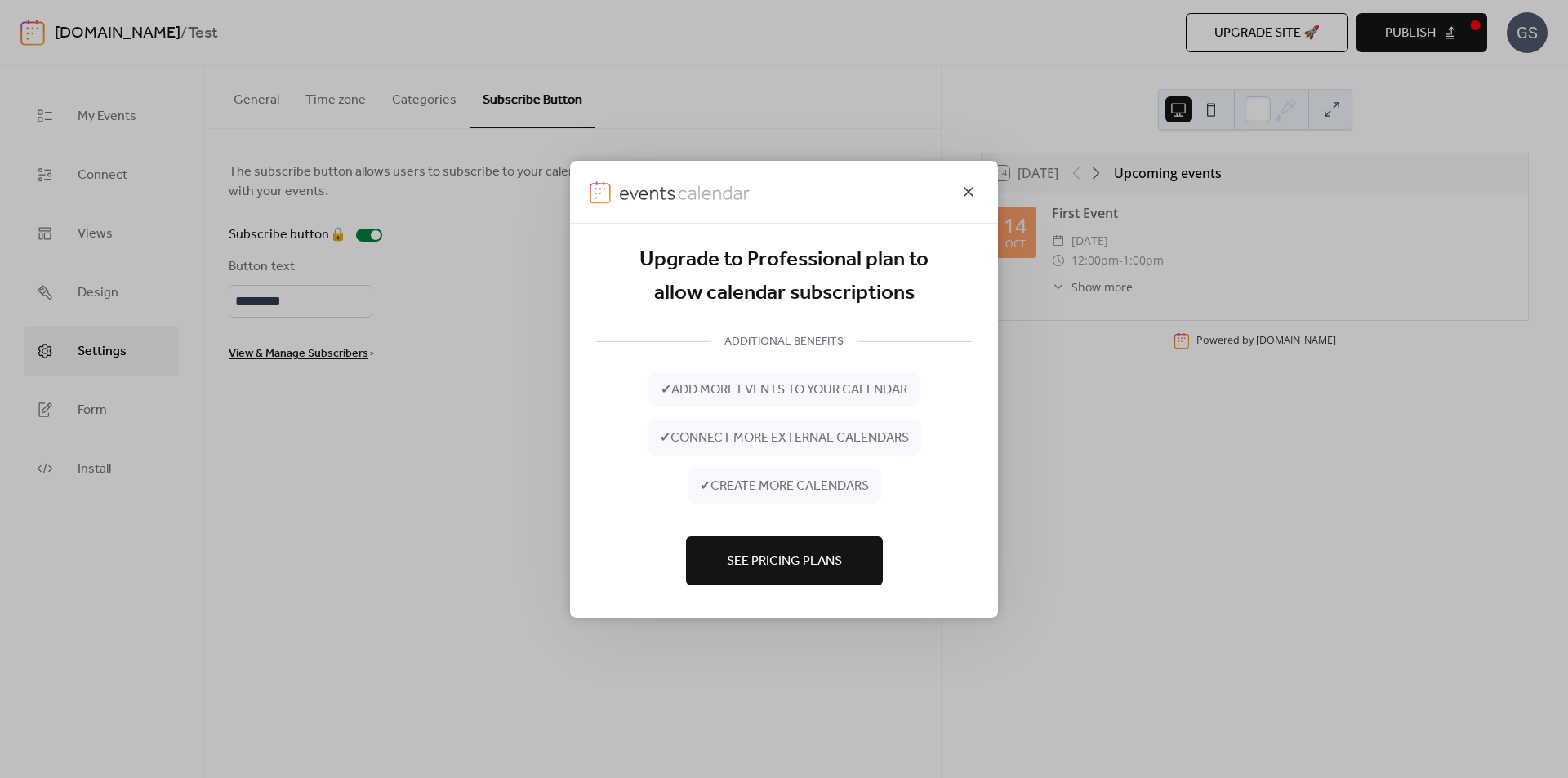
click at [970, 191] on icon at bounding box center [969, 192] width 10 height 10
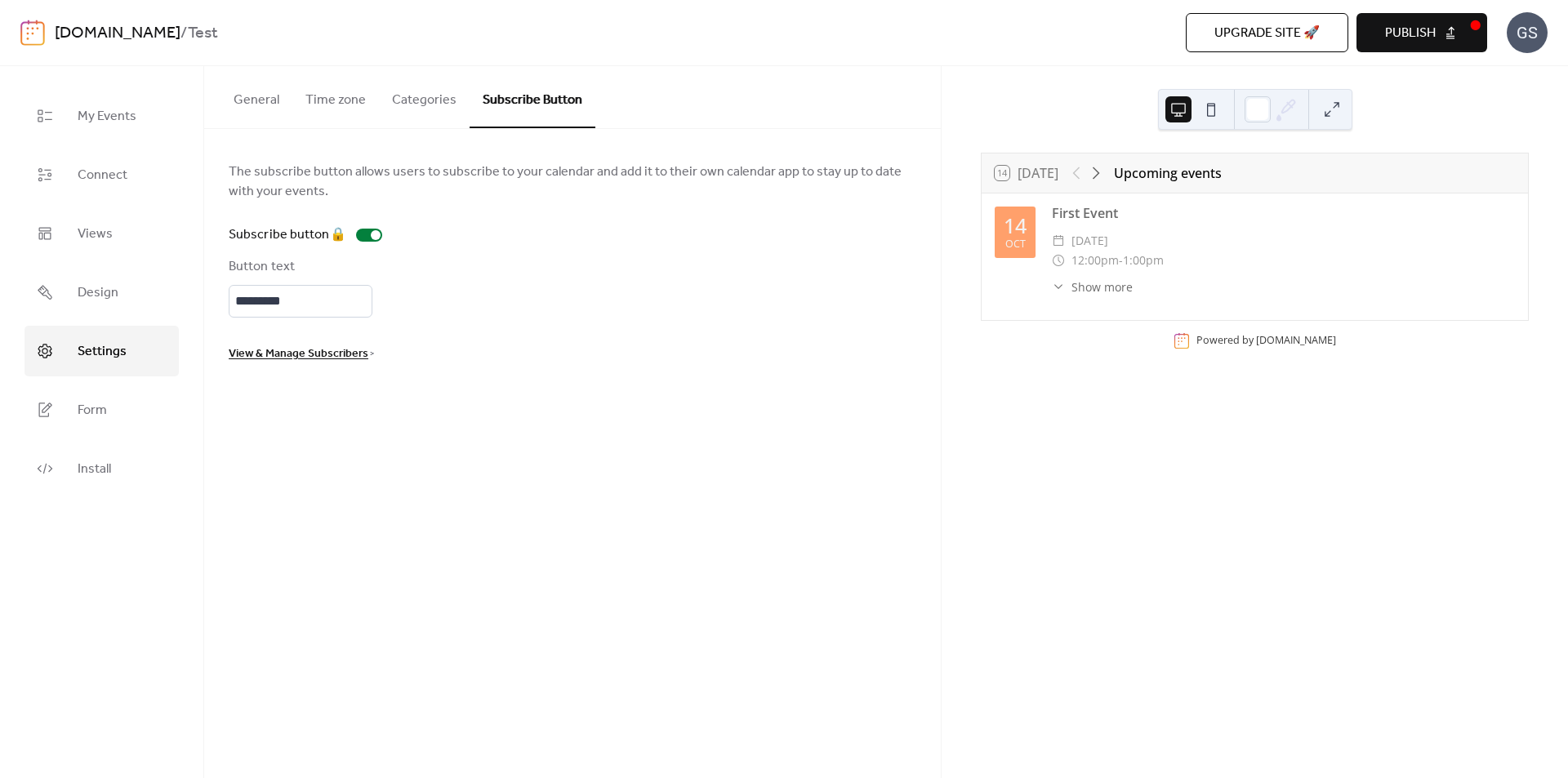
click at [395, 105] on button "Categories" at bounding box center [424, 96] width 91 height 61
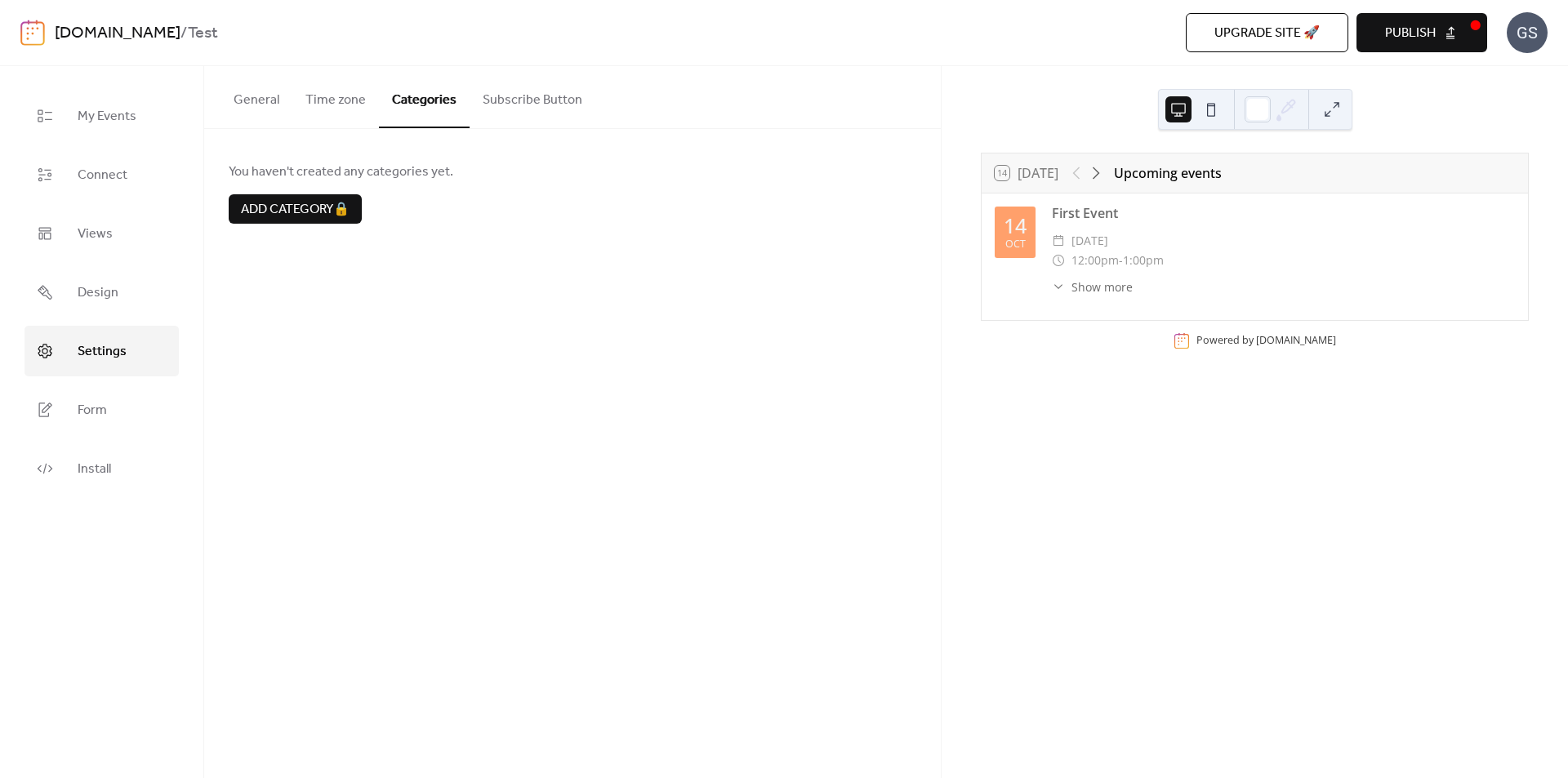
click at [254, 99] on button "General" at bounding box center [257, 96] width 72 height 61
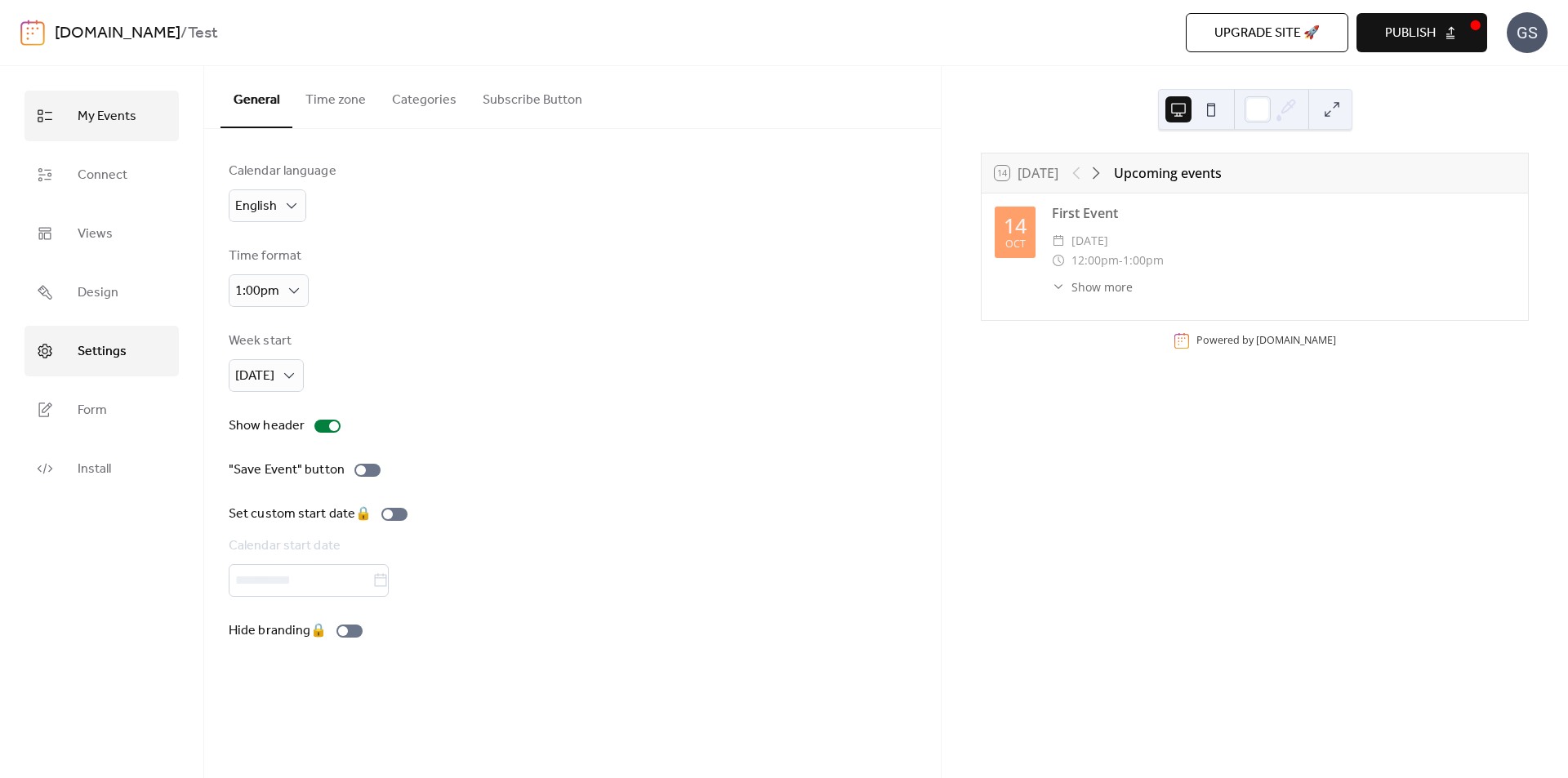
click at [115, 117] on span "My Events" at bounding box center [107, 117] width 59 height 26
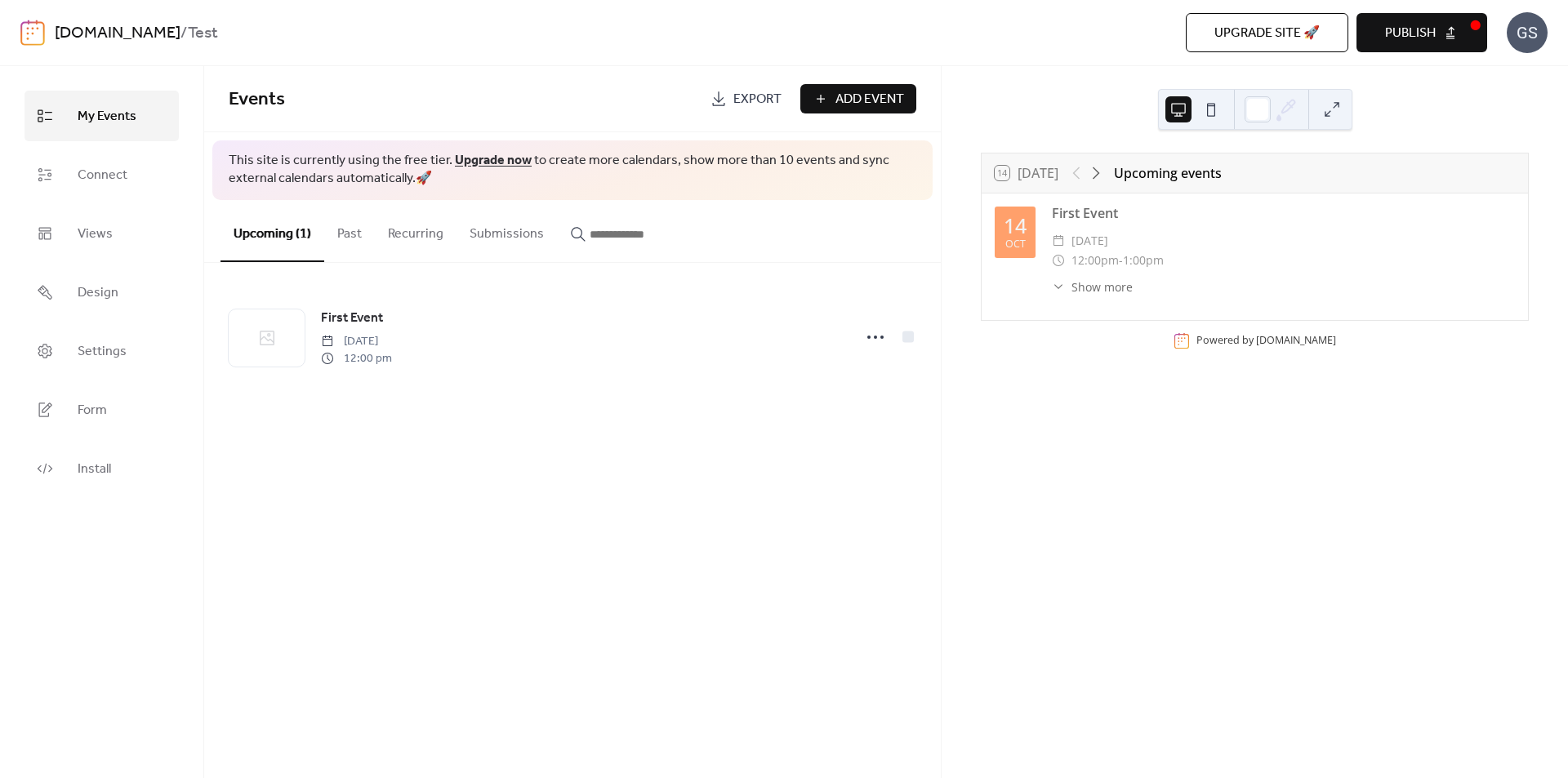
click at [351, 236] on button "Past" at bounding box center [349, 230] width 51 height 61
click at [398, 233] on button "Recurring" at bounding box center [416, 230] width 82 height 61
click at [478, 235] on button "Submissions" at bounding box center [507, 230] width 101 height 61
click at [601, 231] on input "button" at bounding box center [639, 235] width 98 height 20
click at [277, 225] on button "Upcoming (1)" at bounding box center [272, 230] width 104 height 61
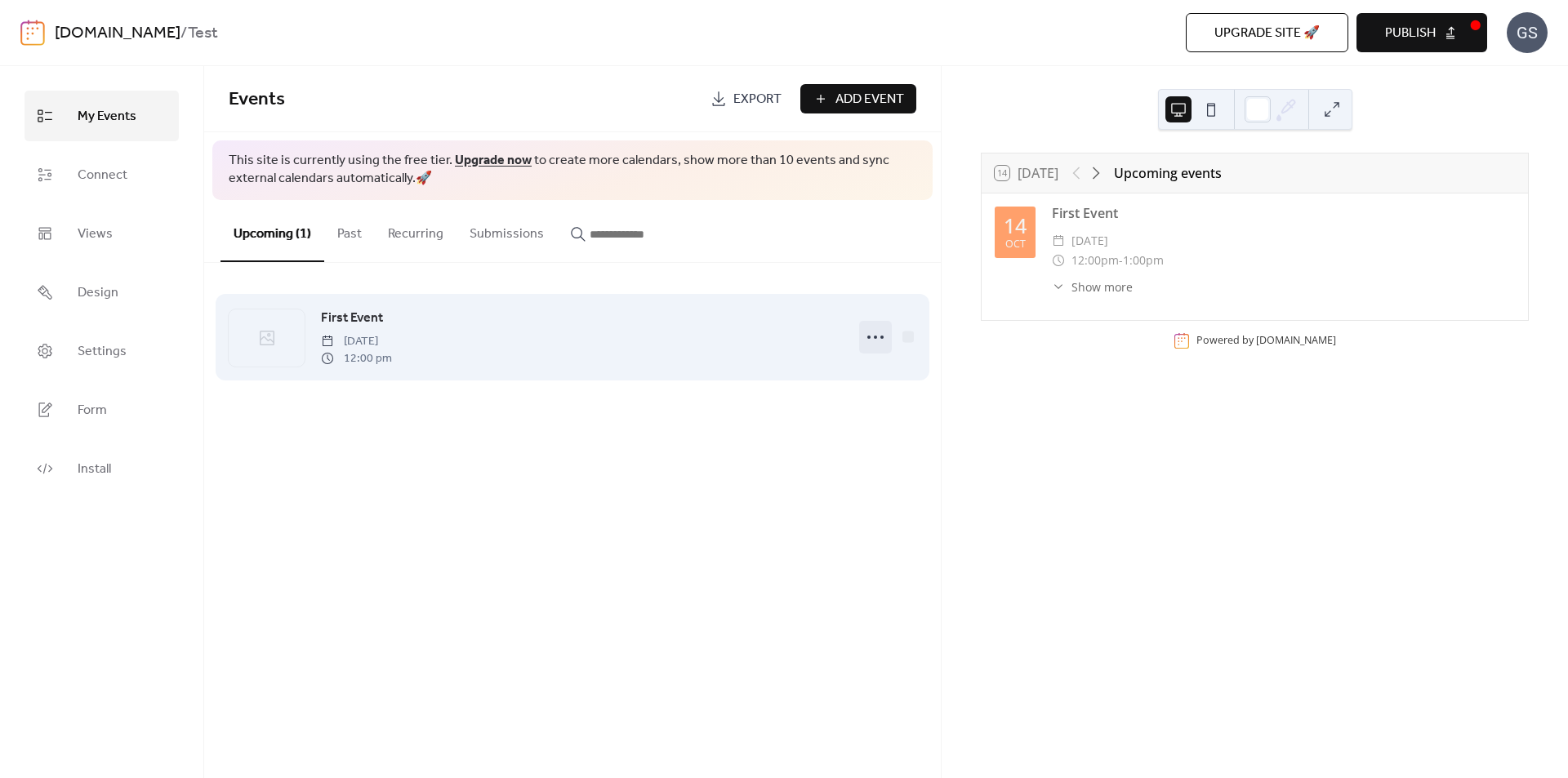
click at [880, 334] on icon at bounding box center [875, 337] width 26 height 26
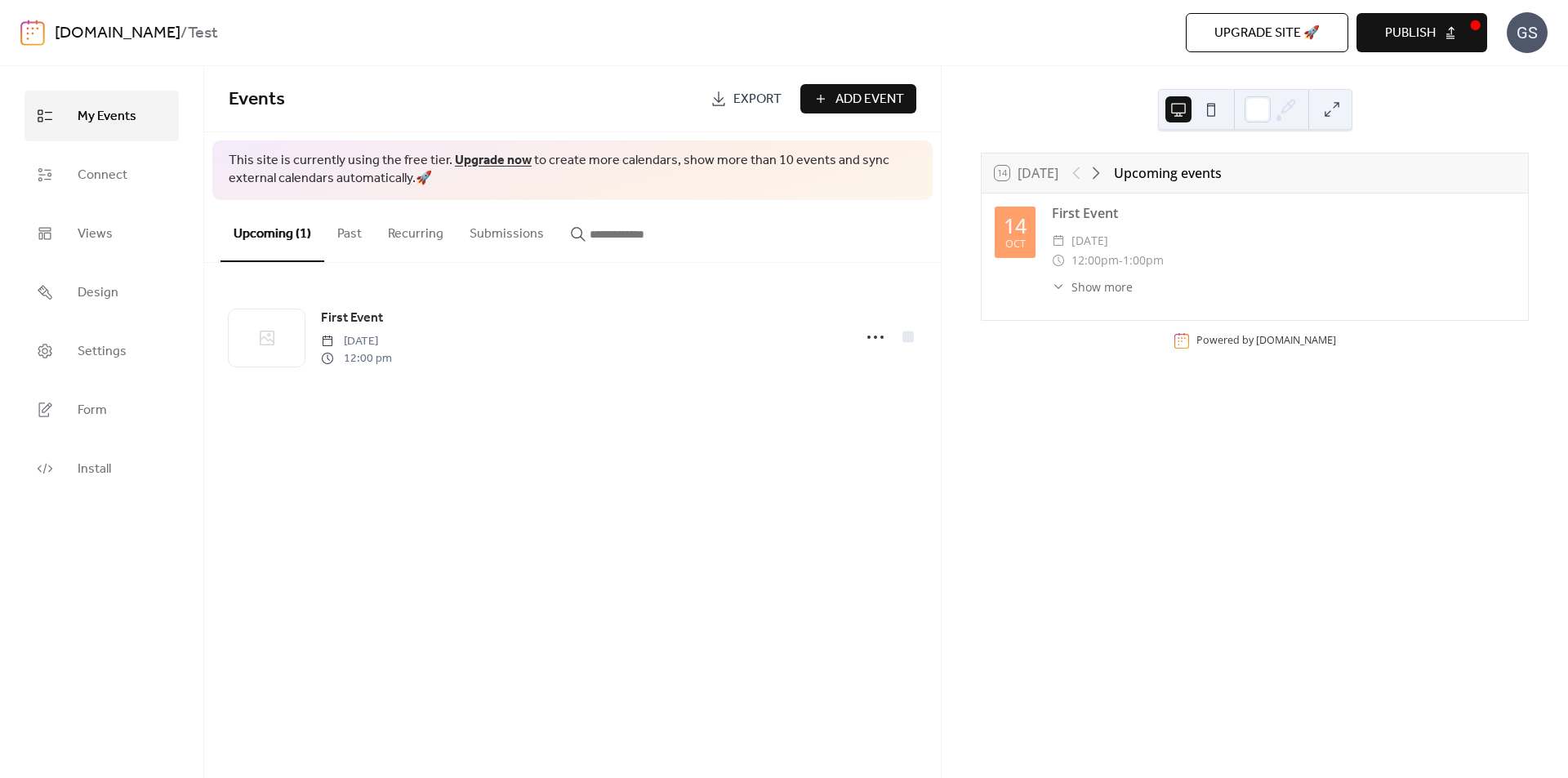
click at [1038, 413] on div "14 [DATE] Upcoming events [DATE] First Event ​ [DATE] ​ 12:00pm - 1:00pm ​ Show…" at bounding box center [1255, 421] width 627 height 712
click at [1431, 23] on span "Publish" at bounding box center [1411, 33] width 51 height 20
click at [116, 466] on link "Install" at bounding box center [101, 468] width 154 height 51
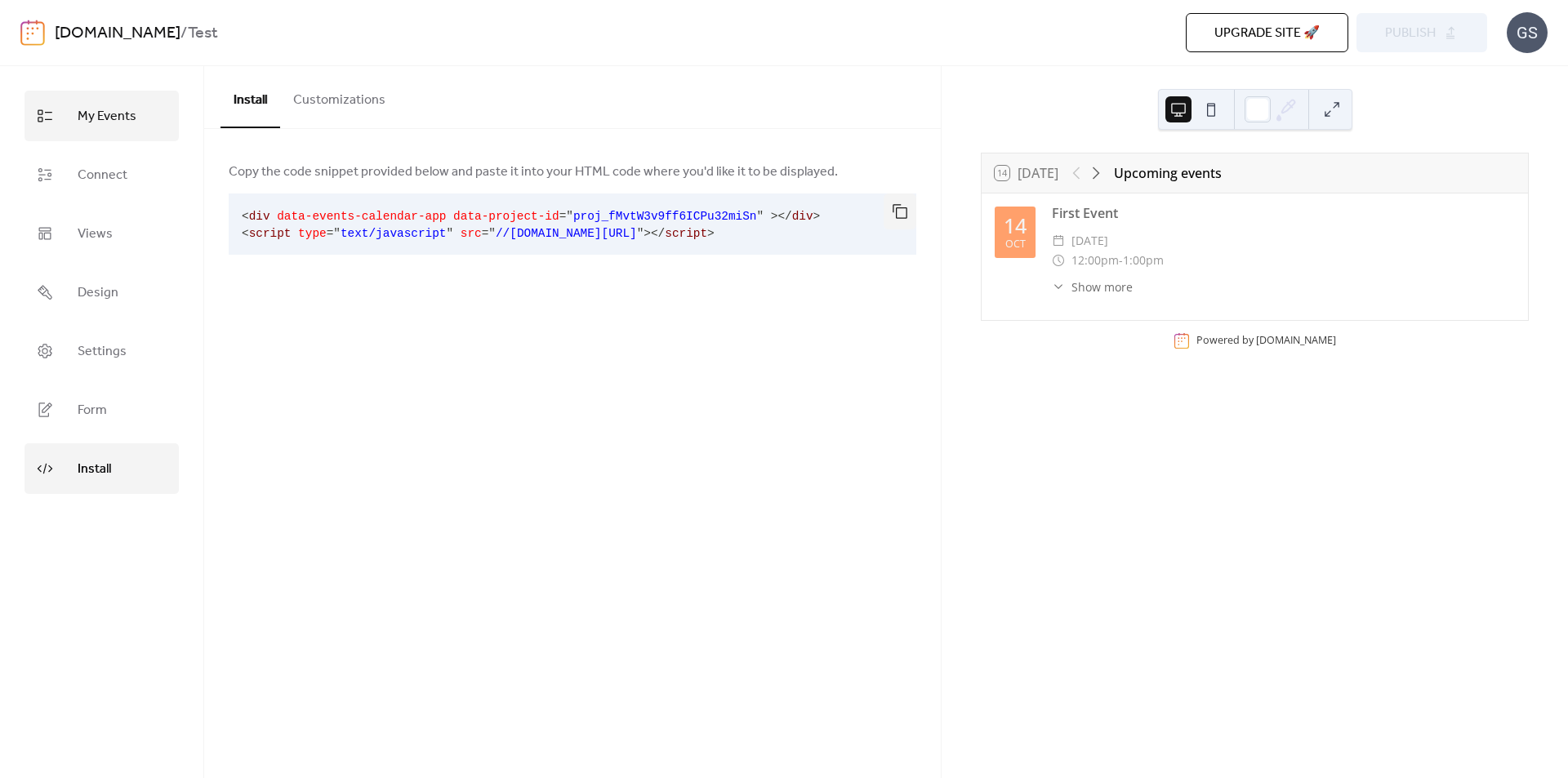
click at [94, 123] on span "My Events" at bounding box center [107, 117] width 59 height 26
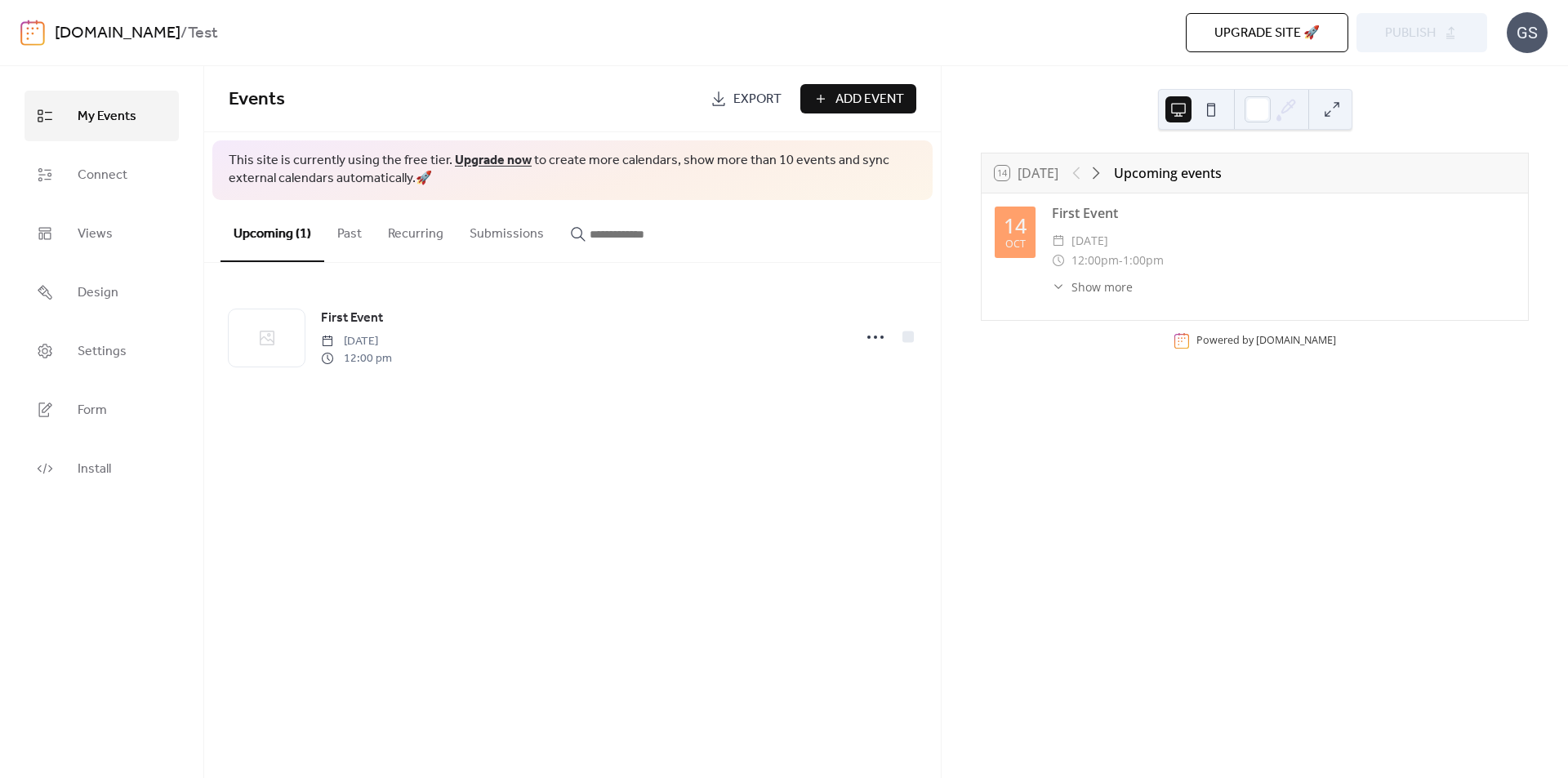
click at [842, 104] on span "Add Event" at bounding box center [870, 100] width 68 height 20
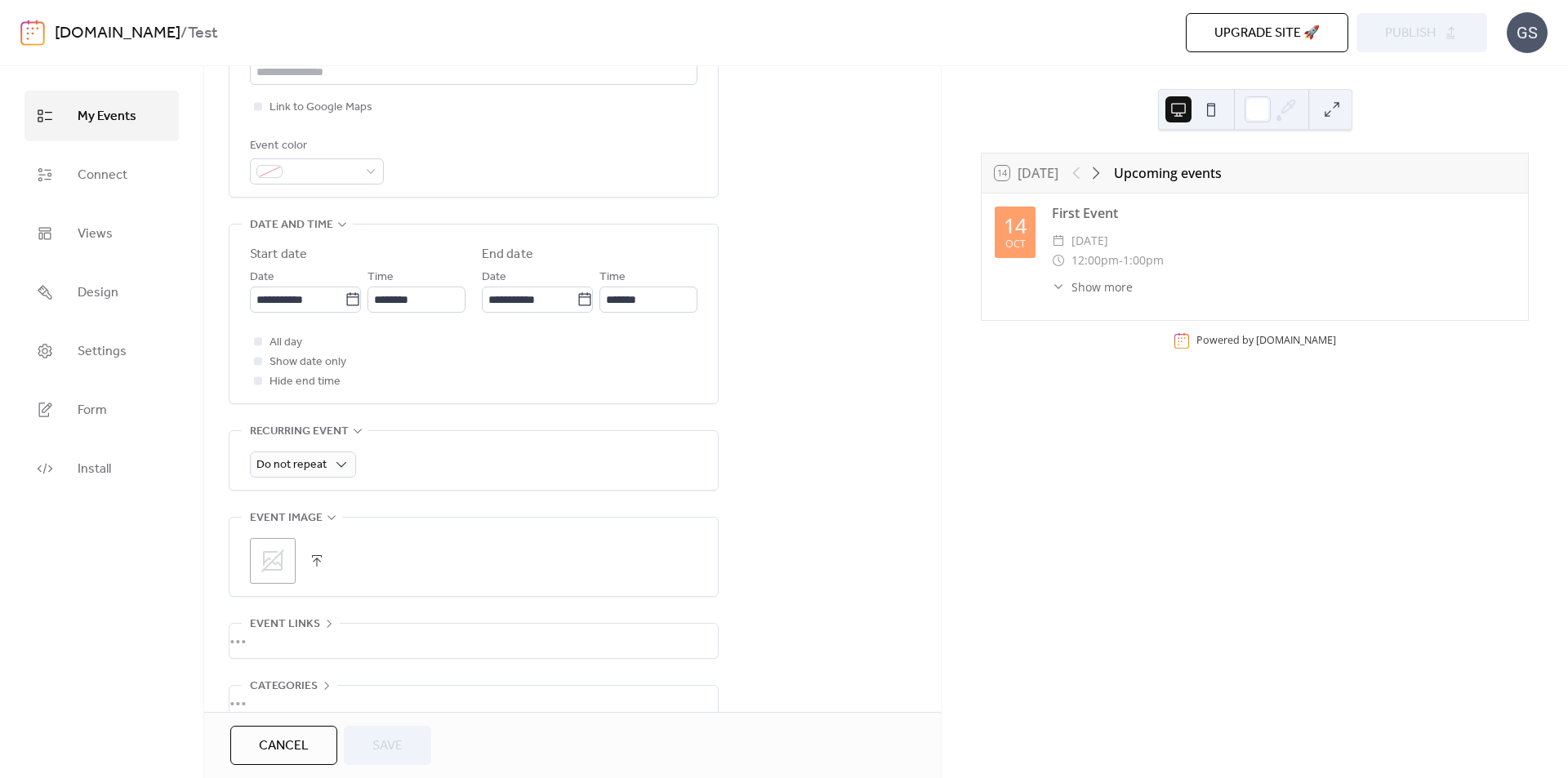
scroll to position [501, 0]
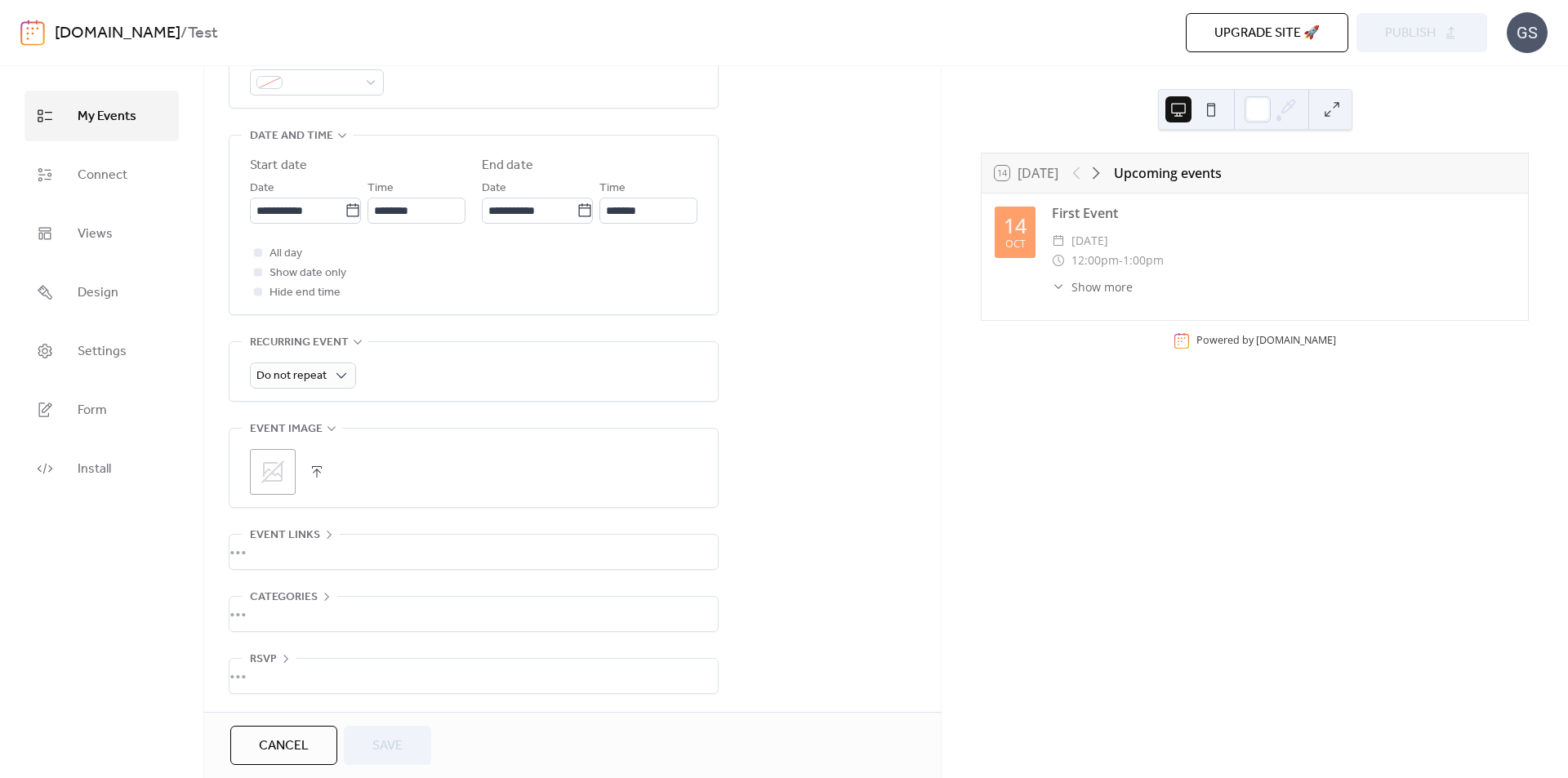
click at [326, 535] on div "•••" at bounding box center [473, 551] width 488 height 34
click at [326, 531] on div "•••" at bounding box center [473, 532] width 488 height 2
click at [314, 590] on span "Categories" at bounding box center [283, 598] width 67 height 20
click at [264, 289] on div at bounding box center [258, 288] width 17 height 17
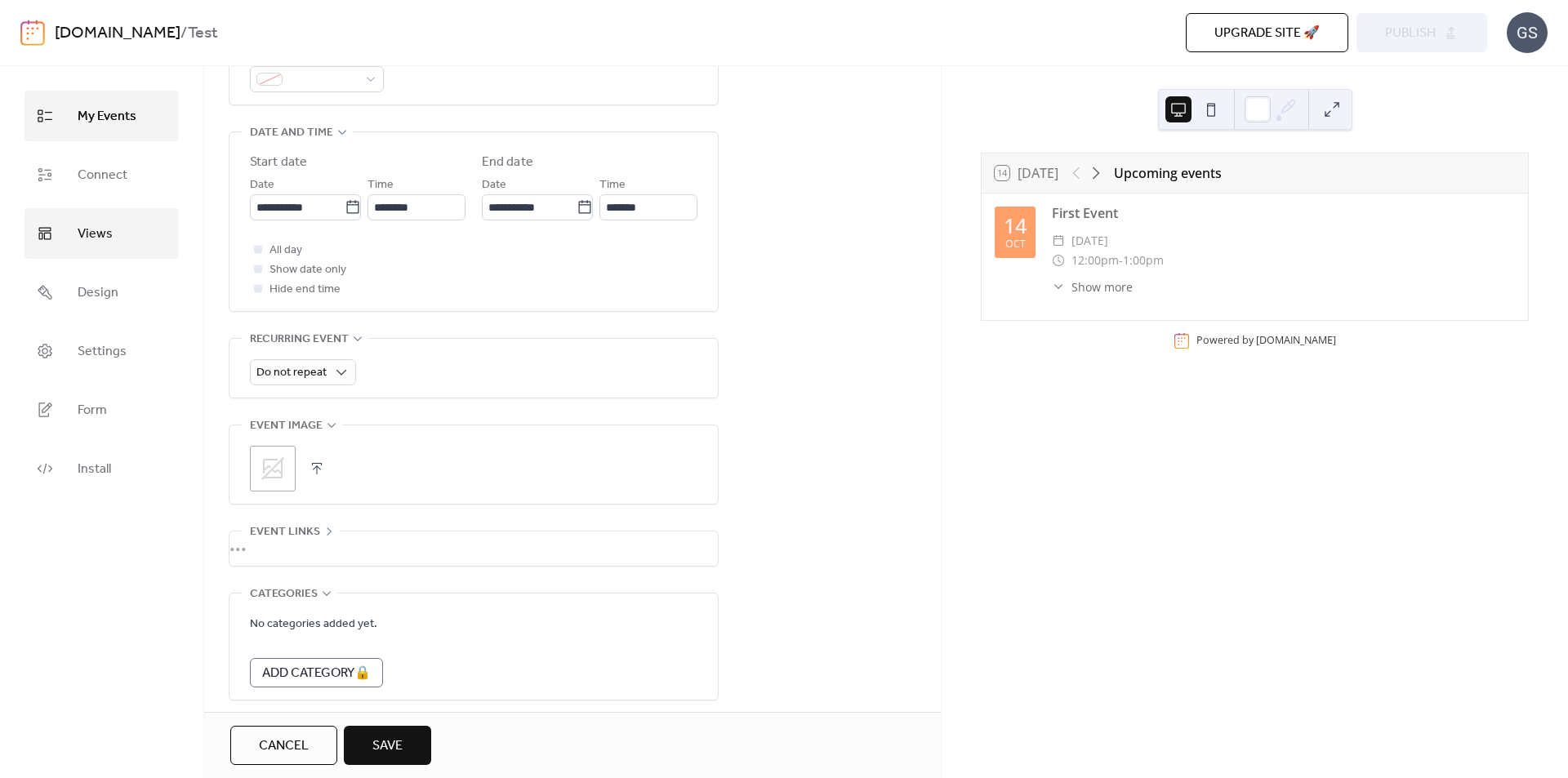
click at [95, 229] on span "Views" at bounding box center [95, 234] width 35 height 26
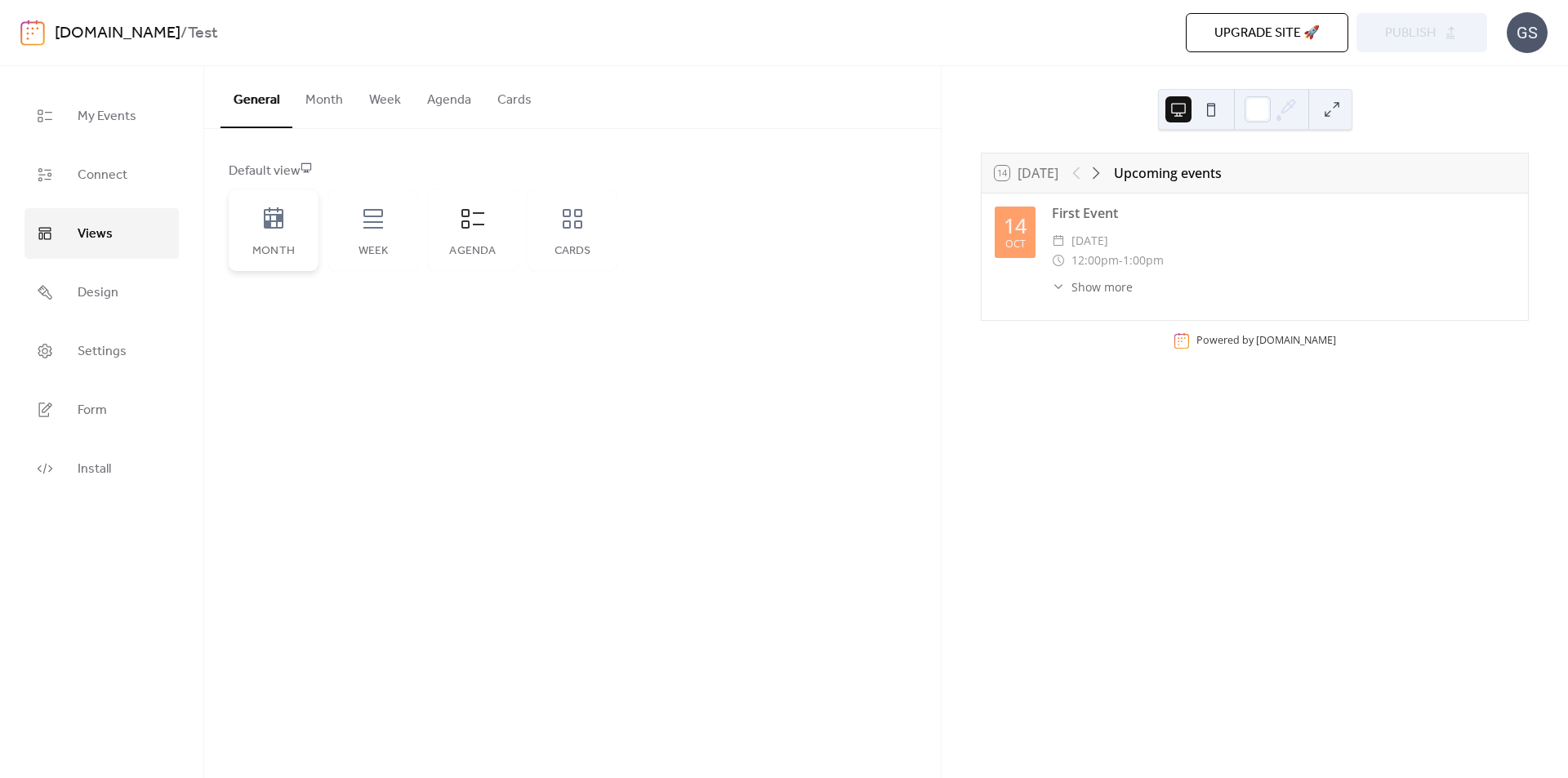
click at [282, 228] on icon at bounding box center [274, 217] width 20 height 21
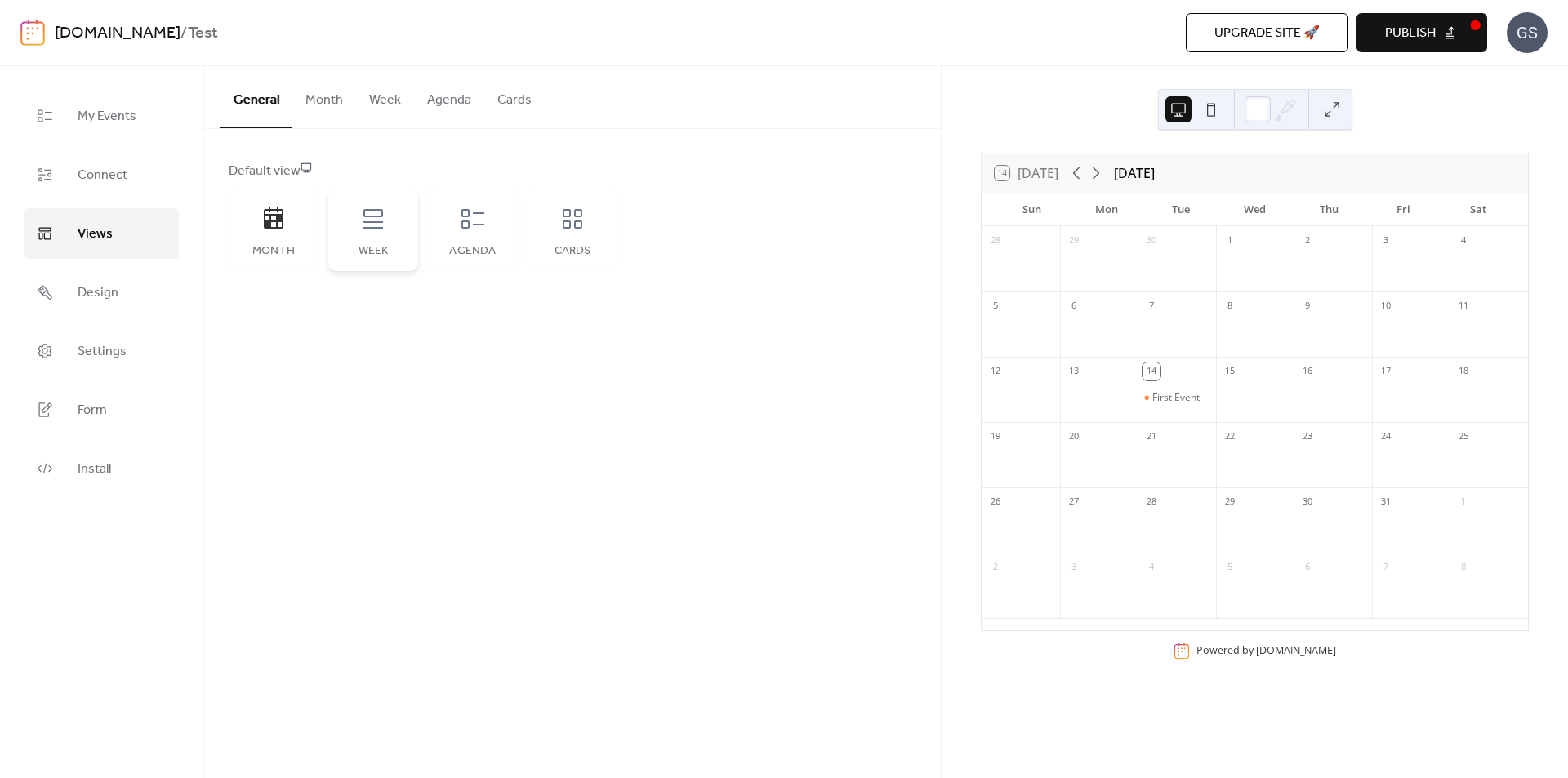
click at [364, 223] on icon at bounding box center [373, 219] width 20 height 20
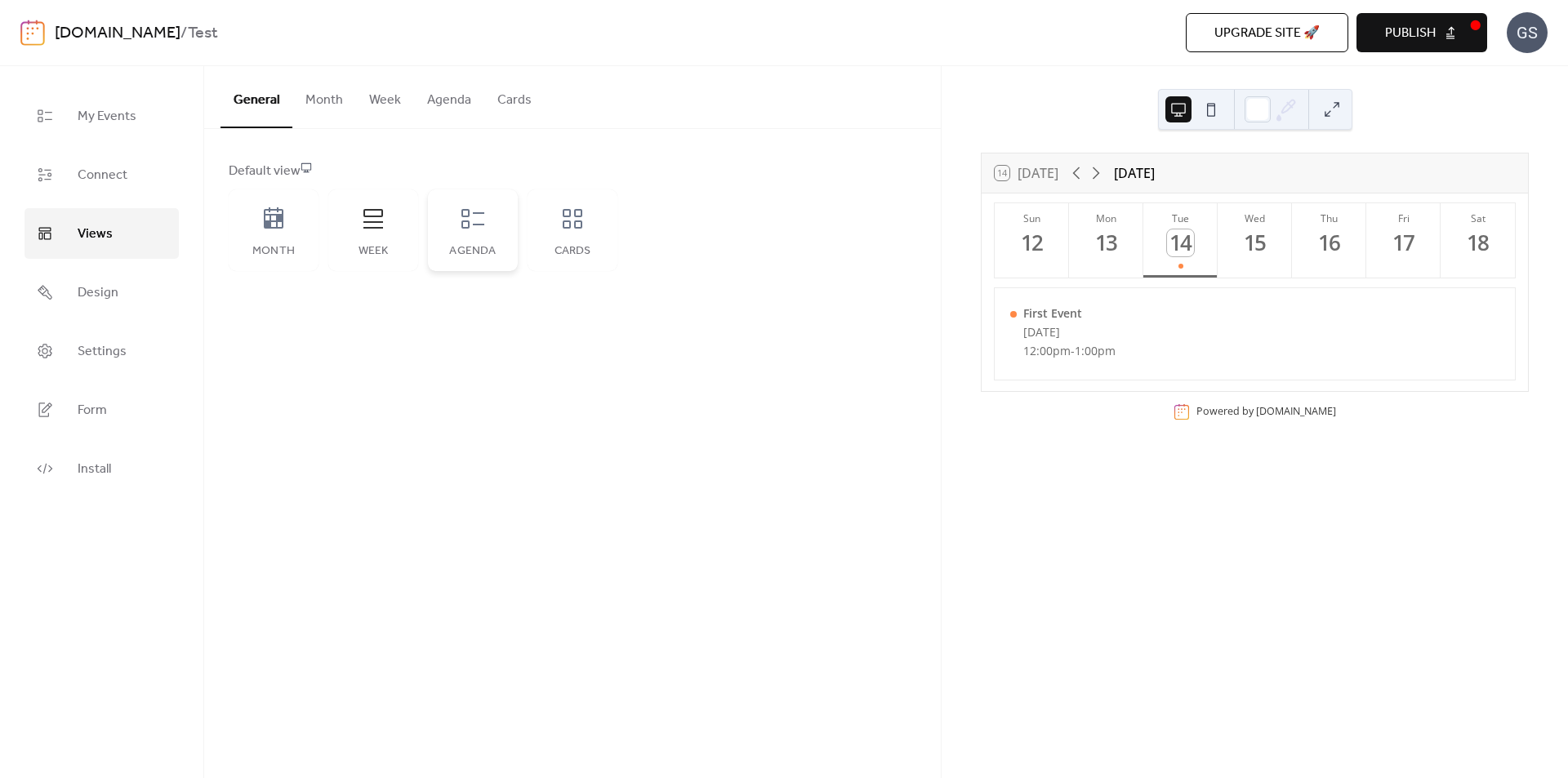
click at [471, 219] on icon at bounding box center [472, 218] width 26 height 26
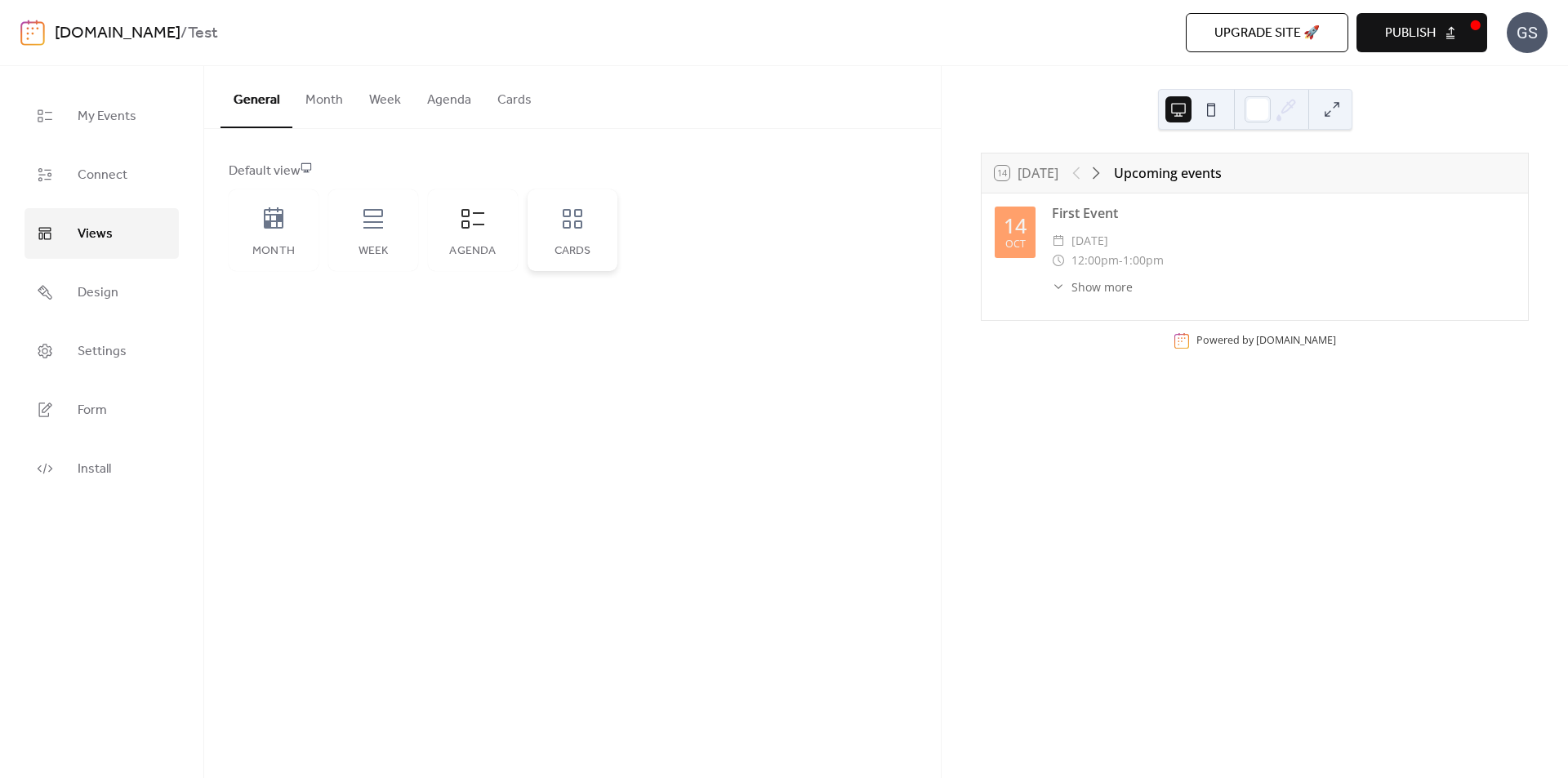
click at [562, 223] on icon at bounding box center [572, 219] width 20 height 20
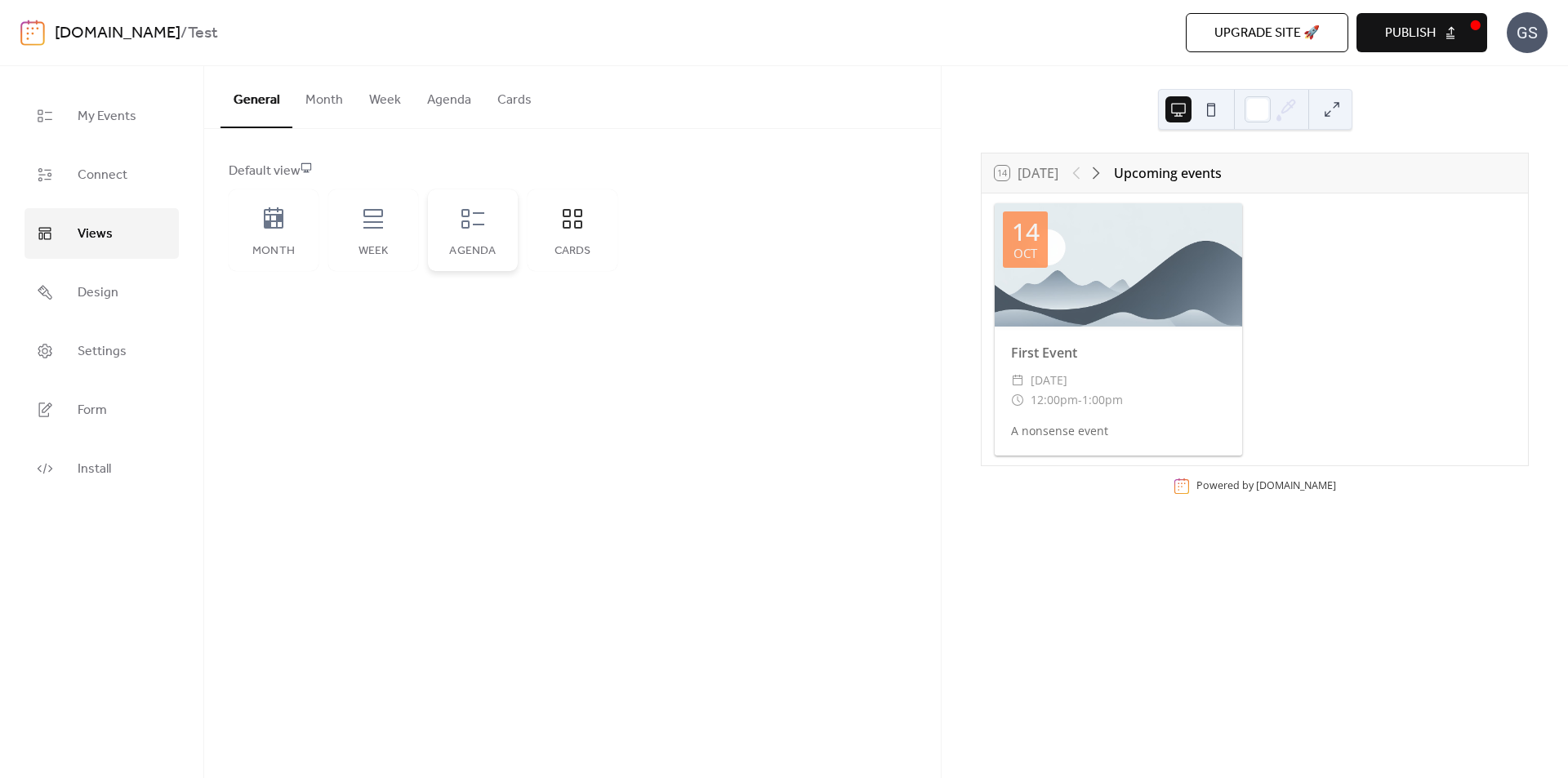
click at [476, 228] on icon at bounding box center [472, 218] width 26 height 26
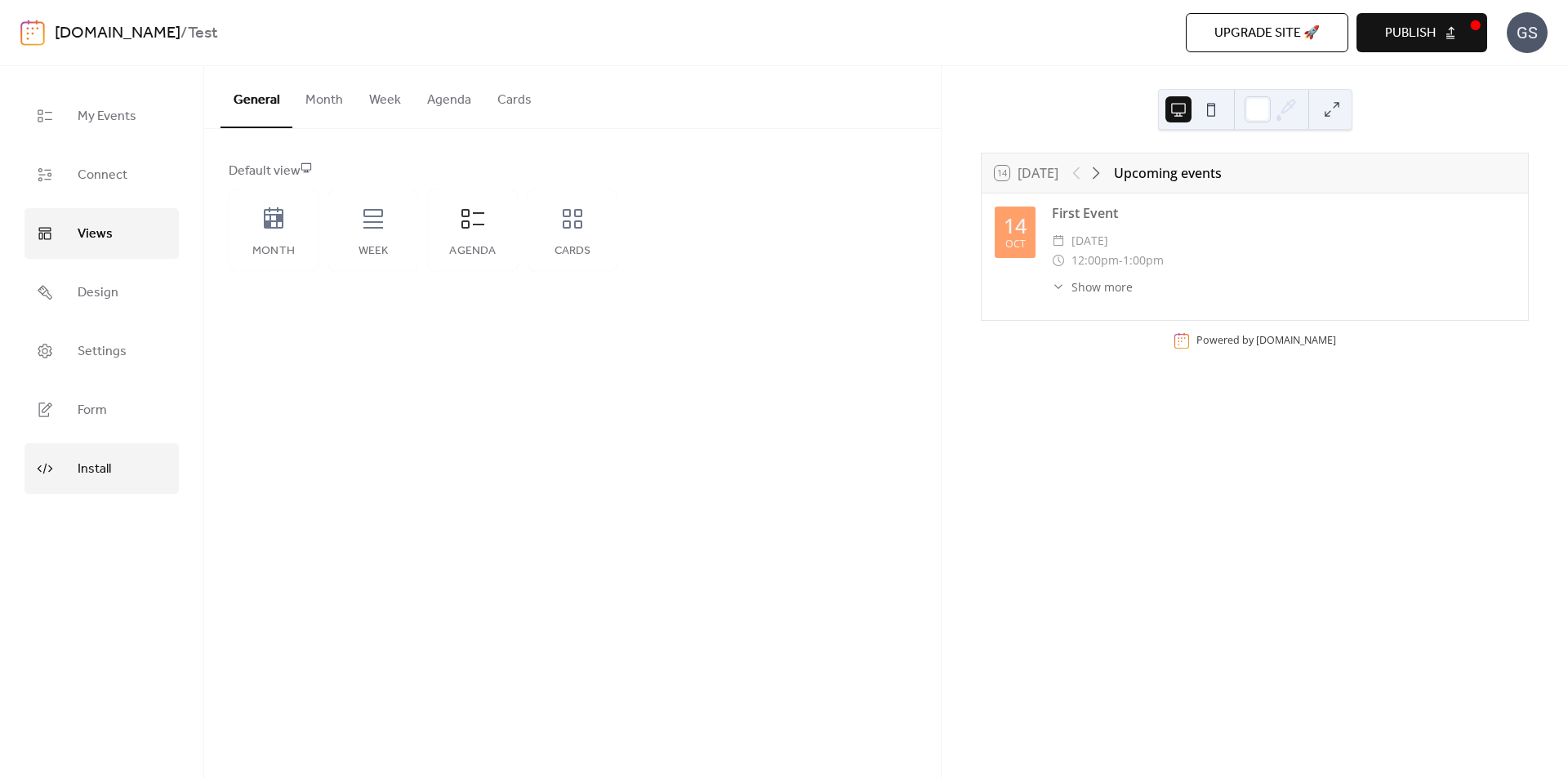
click at [93, 462] on span "Install" at bounding box center [94, 469] width 33 height 26
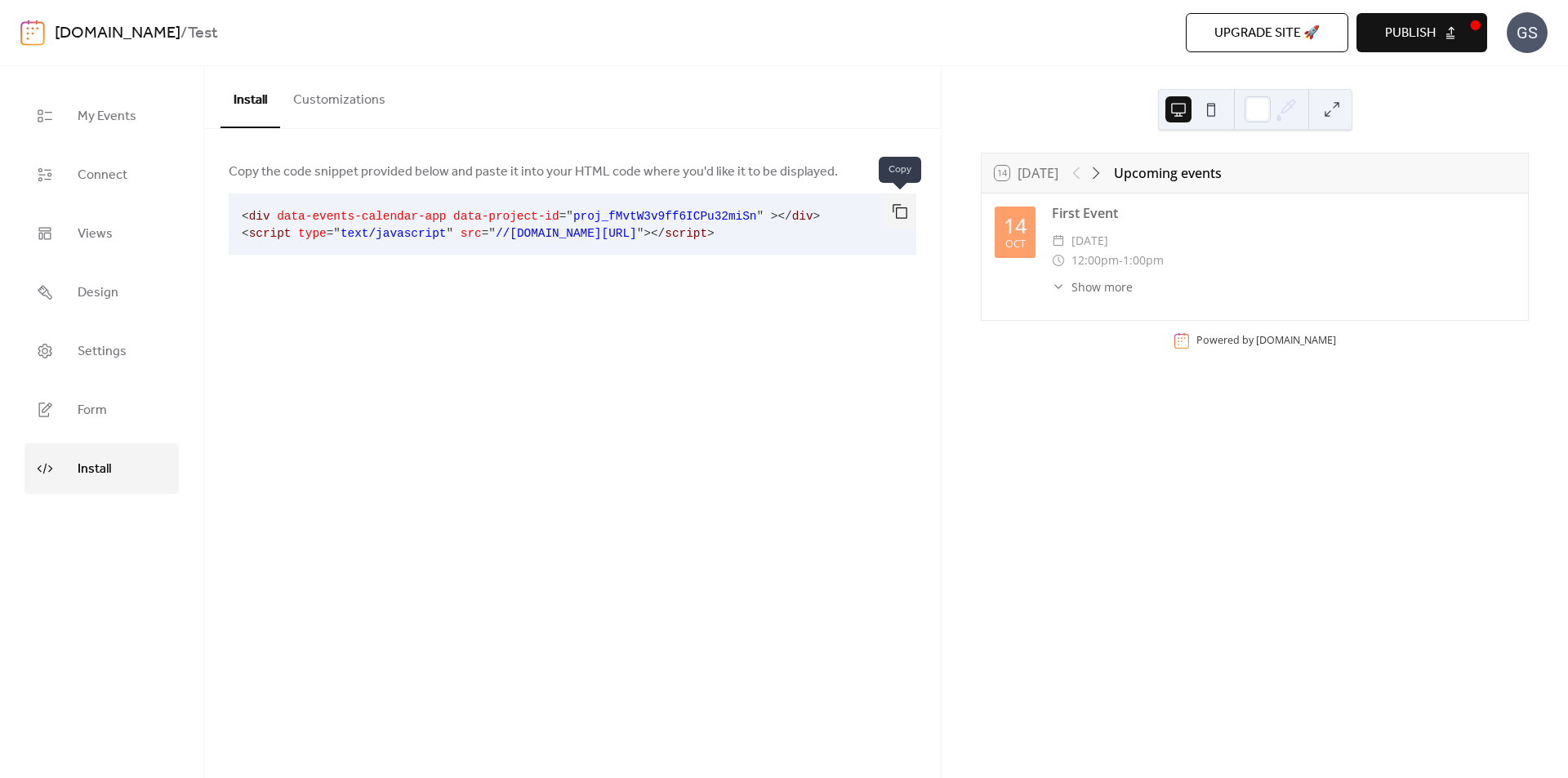
click at [896, 210] on button "button" at bounding box center [900, 211] width 32 height 36
click at [112, 350] on span "Settings" at bounding box center [102, 352] width 49 height 26
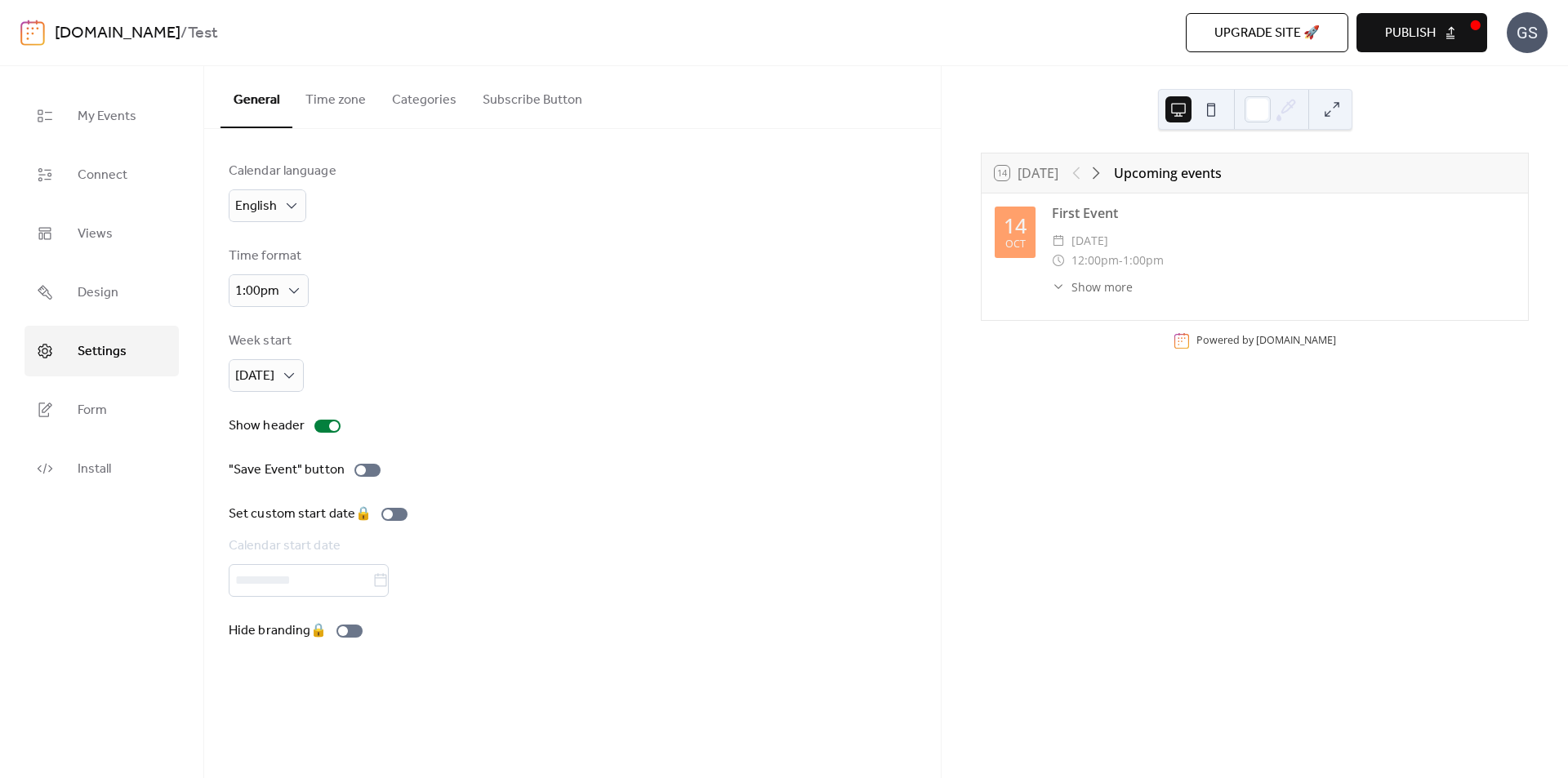
click at [404, 104] on button "Categories" at bounding box center [424, 96] width 91 height 61
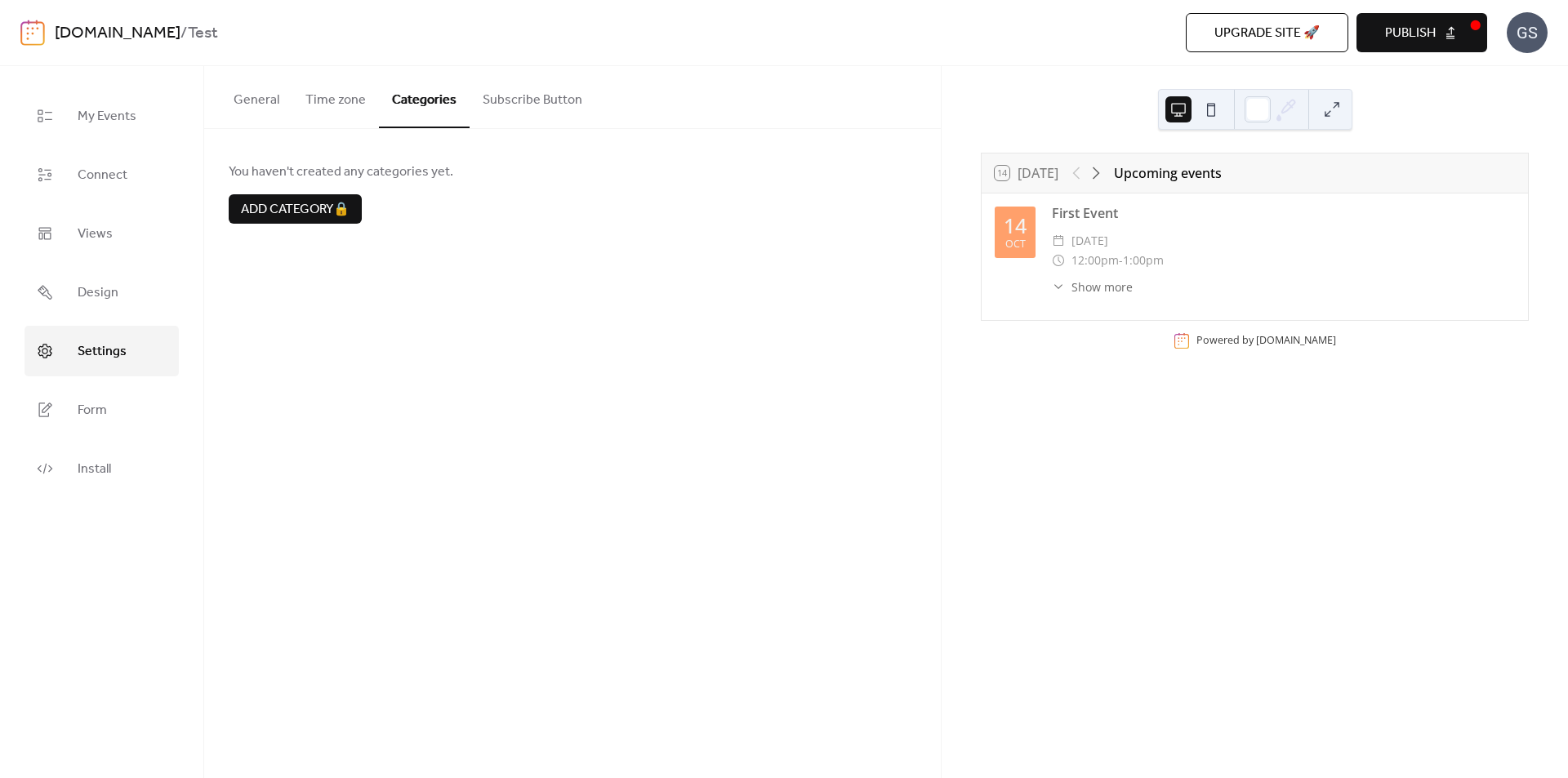
click at [245, 101] on button "General" at bounding box center [257, 96] width 72 height 61
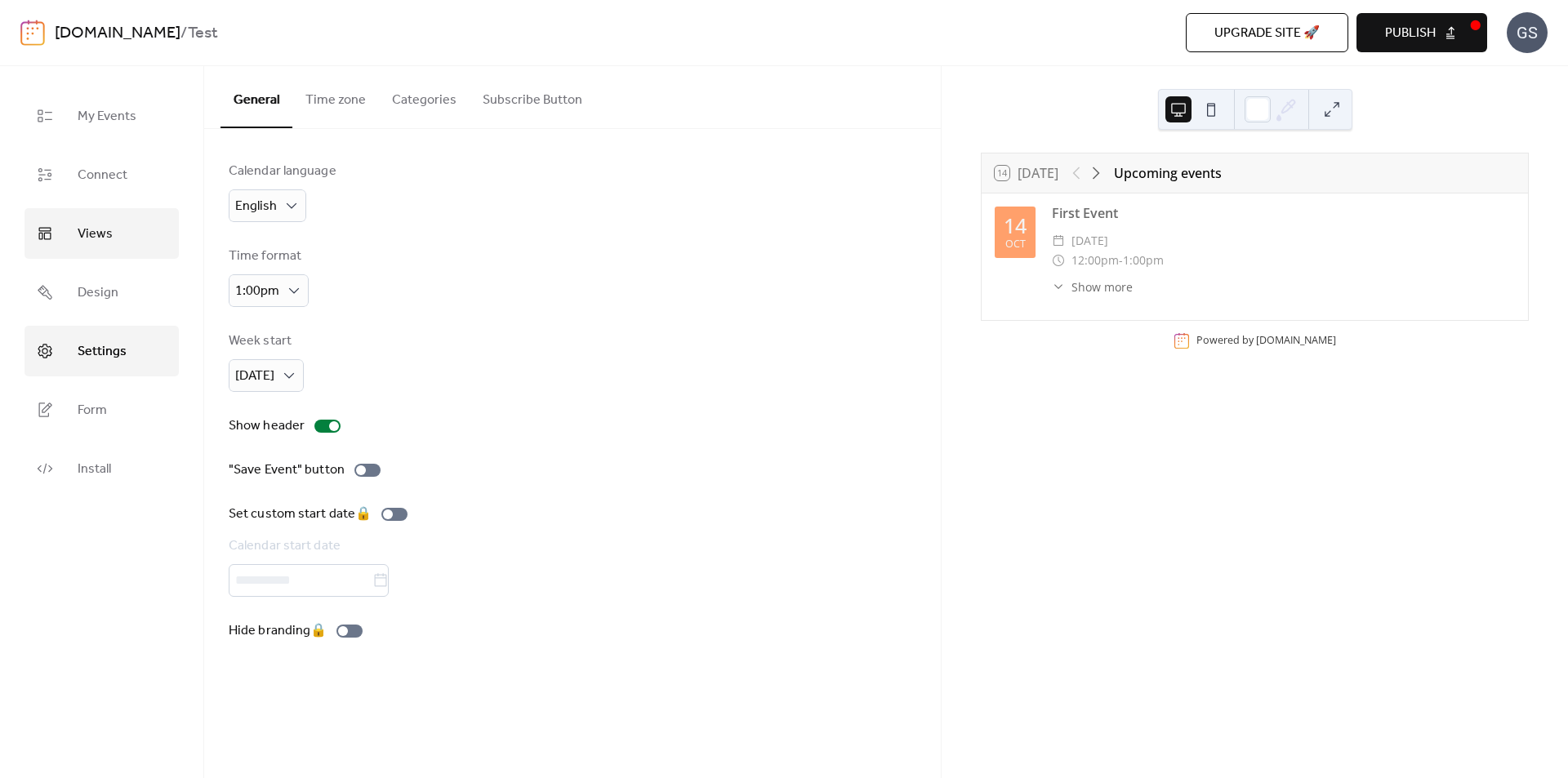
click at [101, 236] on span "Views" at bounding box center [95, 234] width 35 height 26
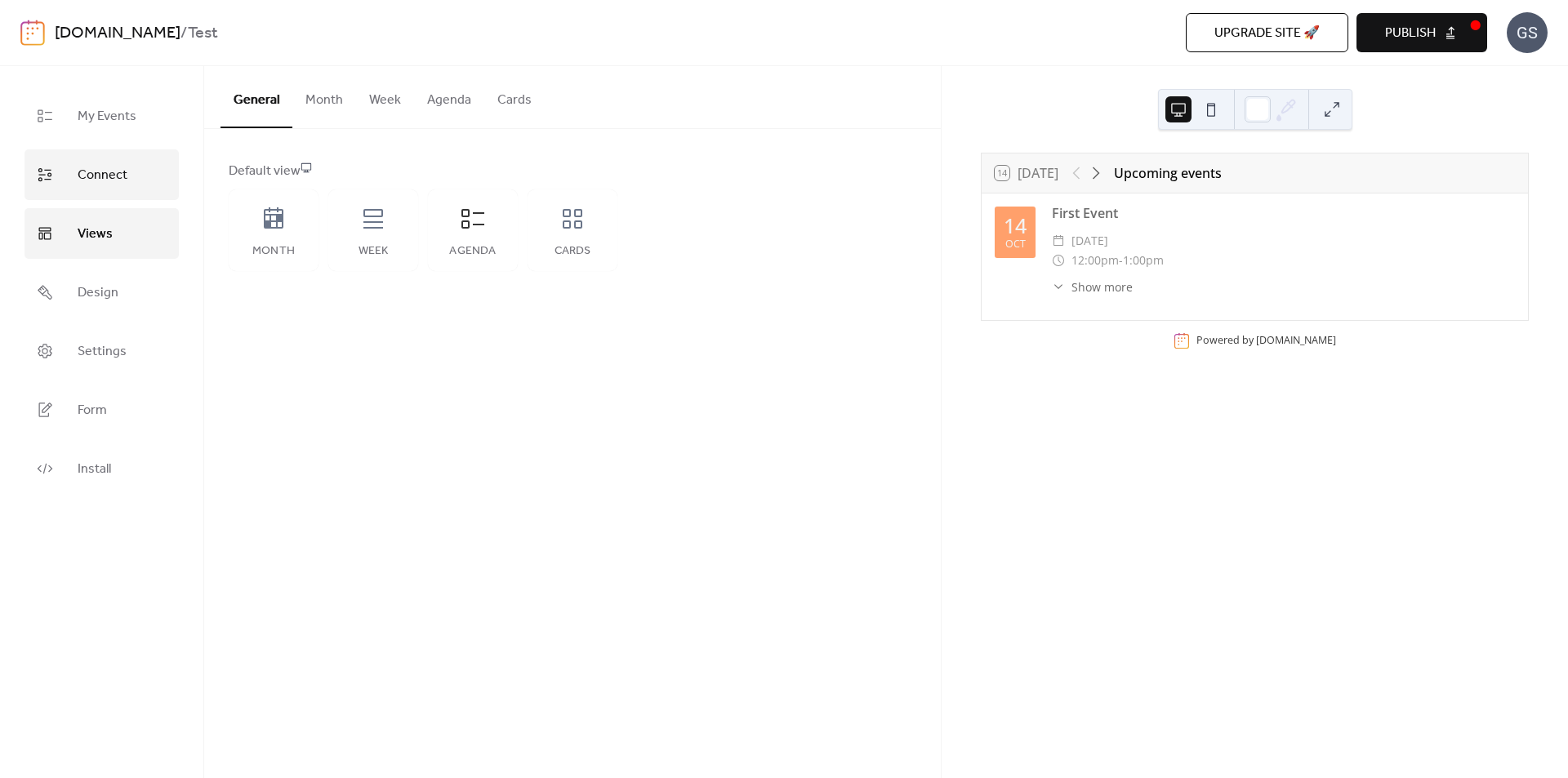
click at [90, 170] on span "Connect" at bounding box center [102, 175] width 50 height 26
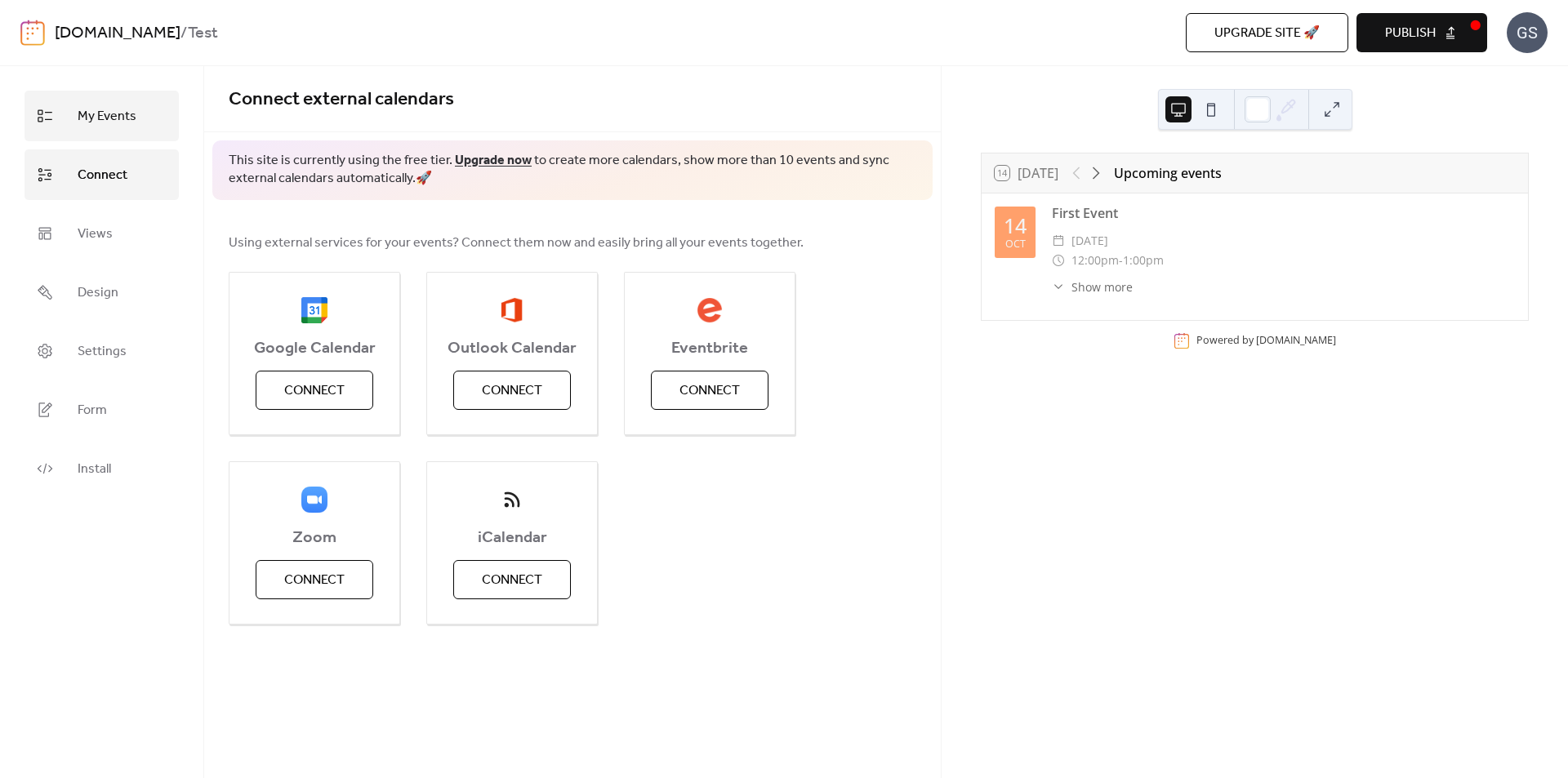
click at [91, 112] on span "My Events" at bounding box center [107, 117] width 59 height 26
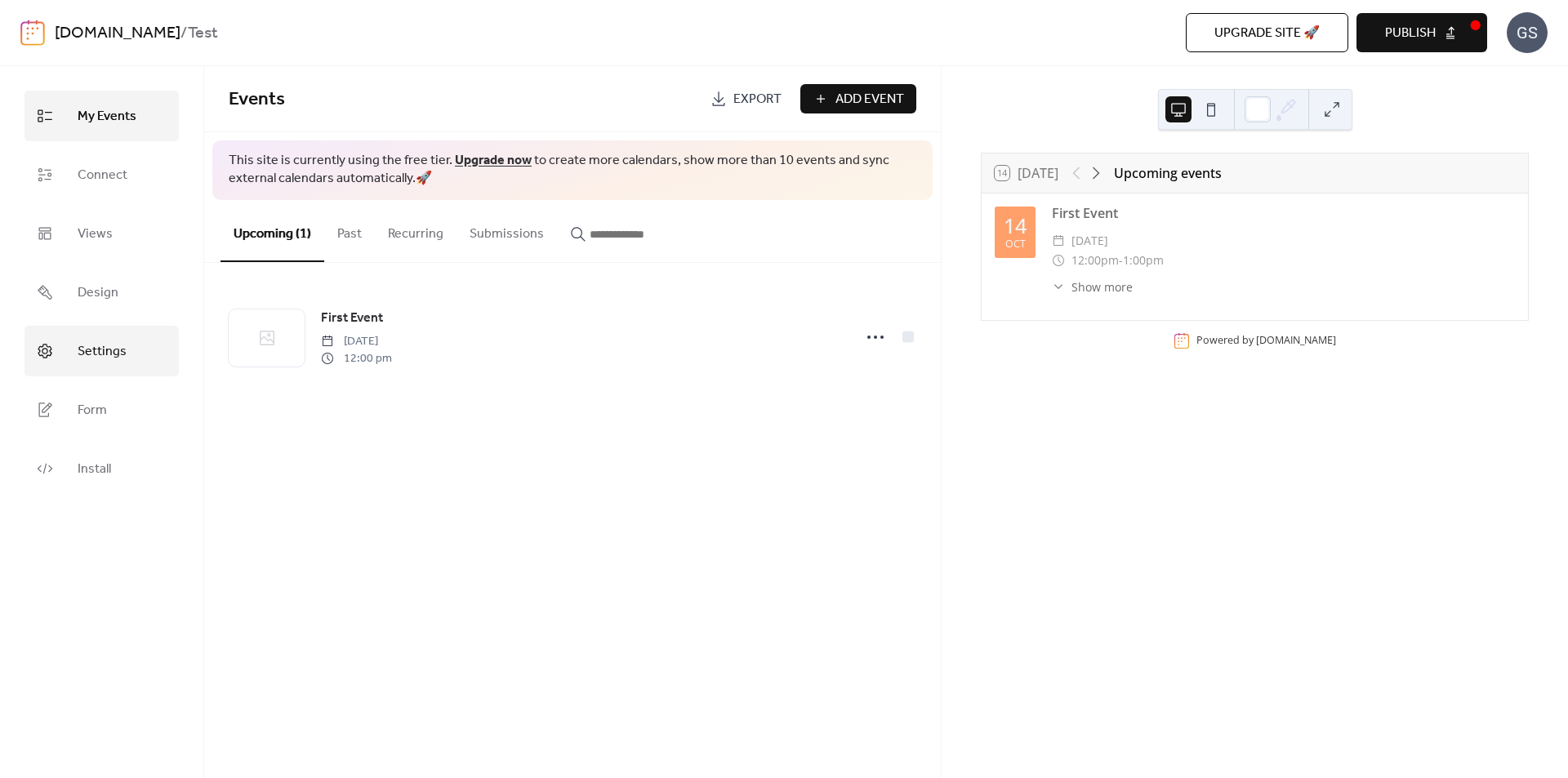
click at [126, 343] on link "Settings" at bounding box center [101, 351] width 154 height 51
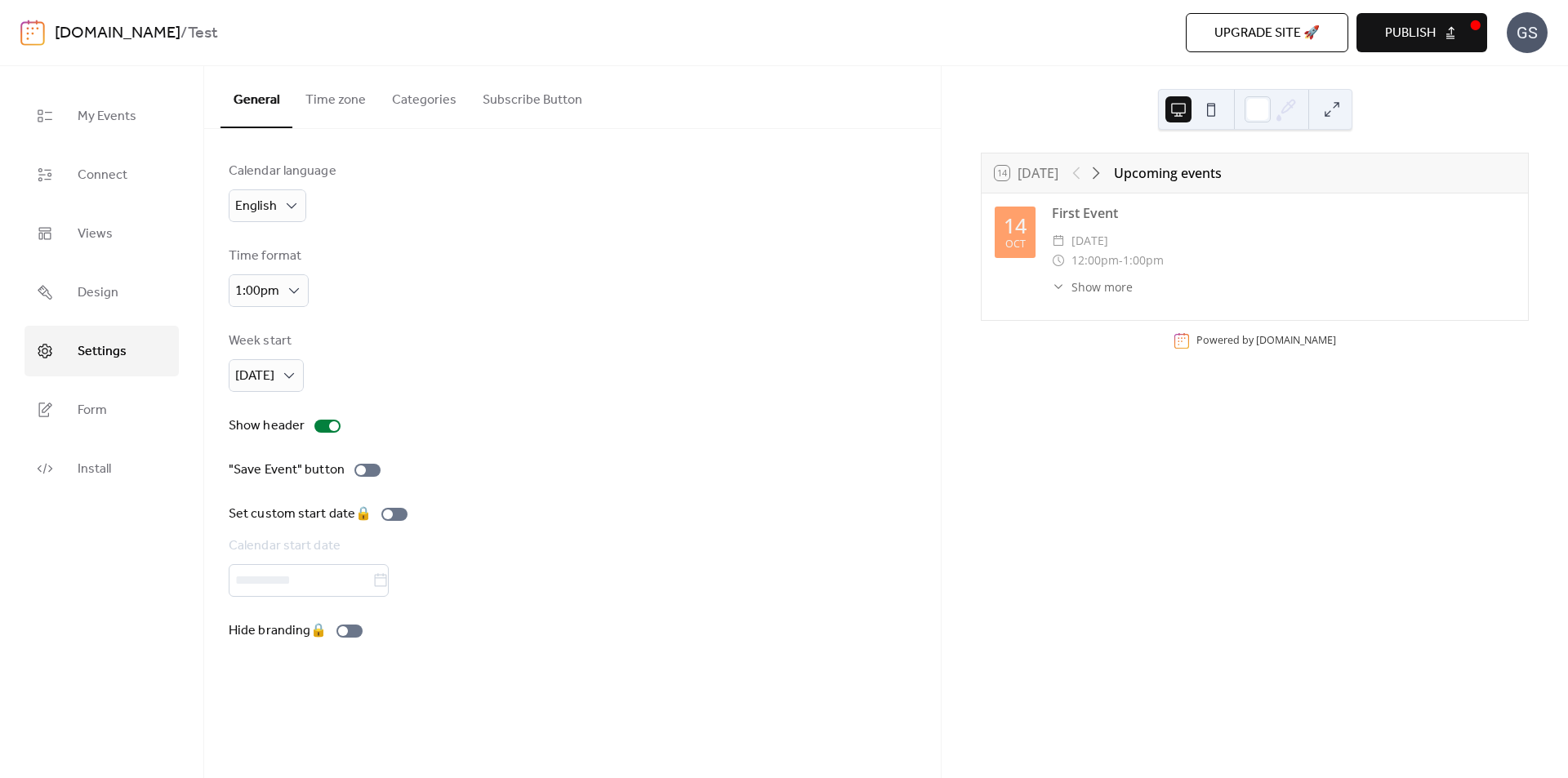
click at [353, 99] on button "Time zone" at bounding box center [336, 96] width 87 height 61
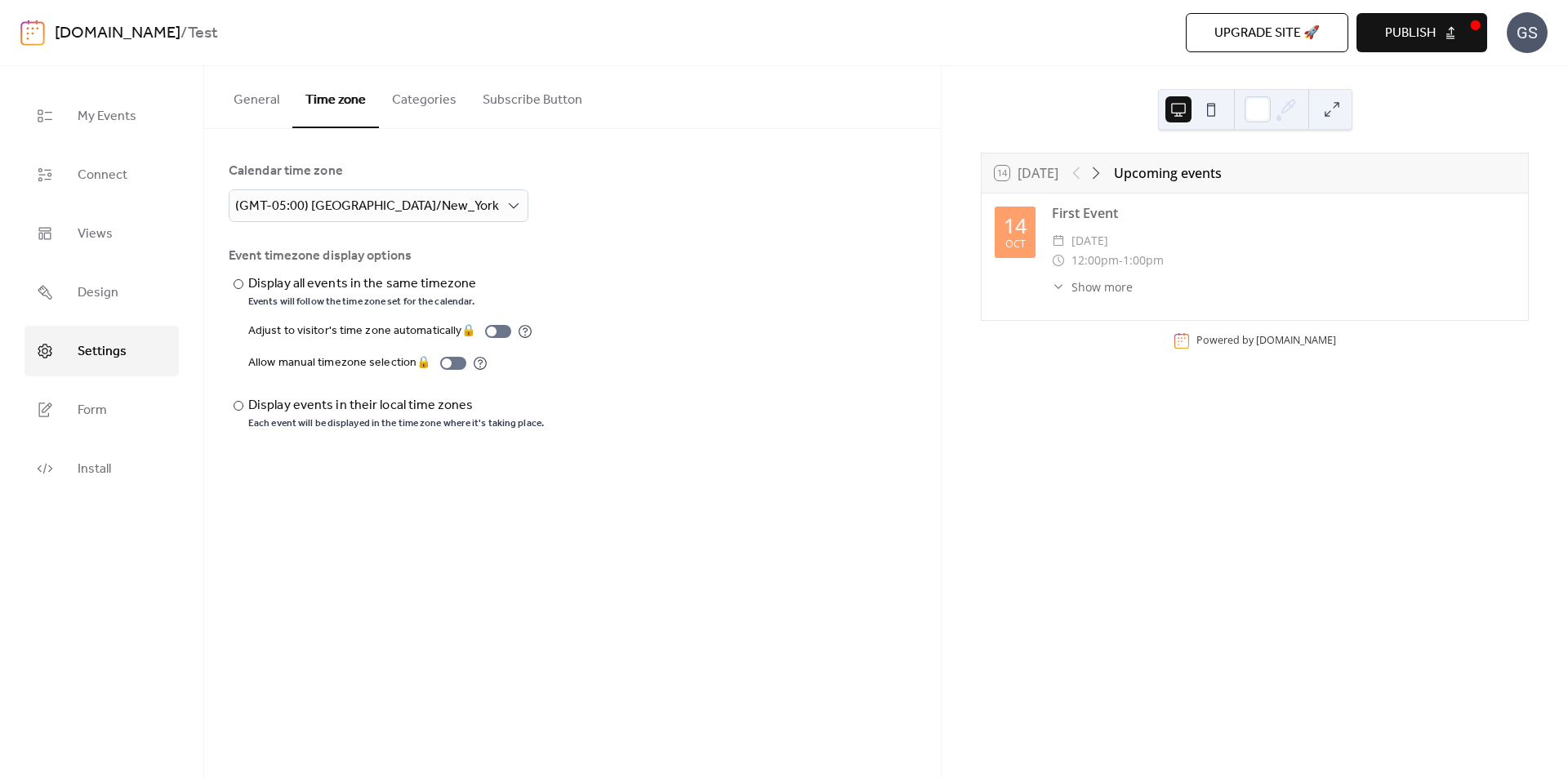
click at [399, 99] on button "Categories" at bounding box center [424, 96] width 91 height 61
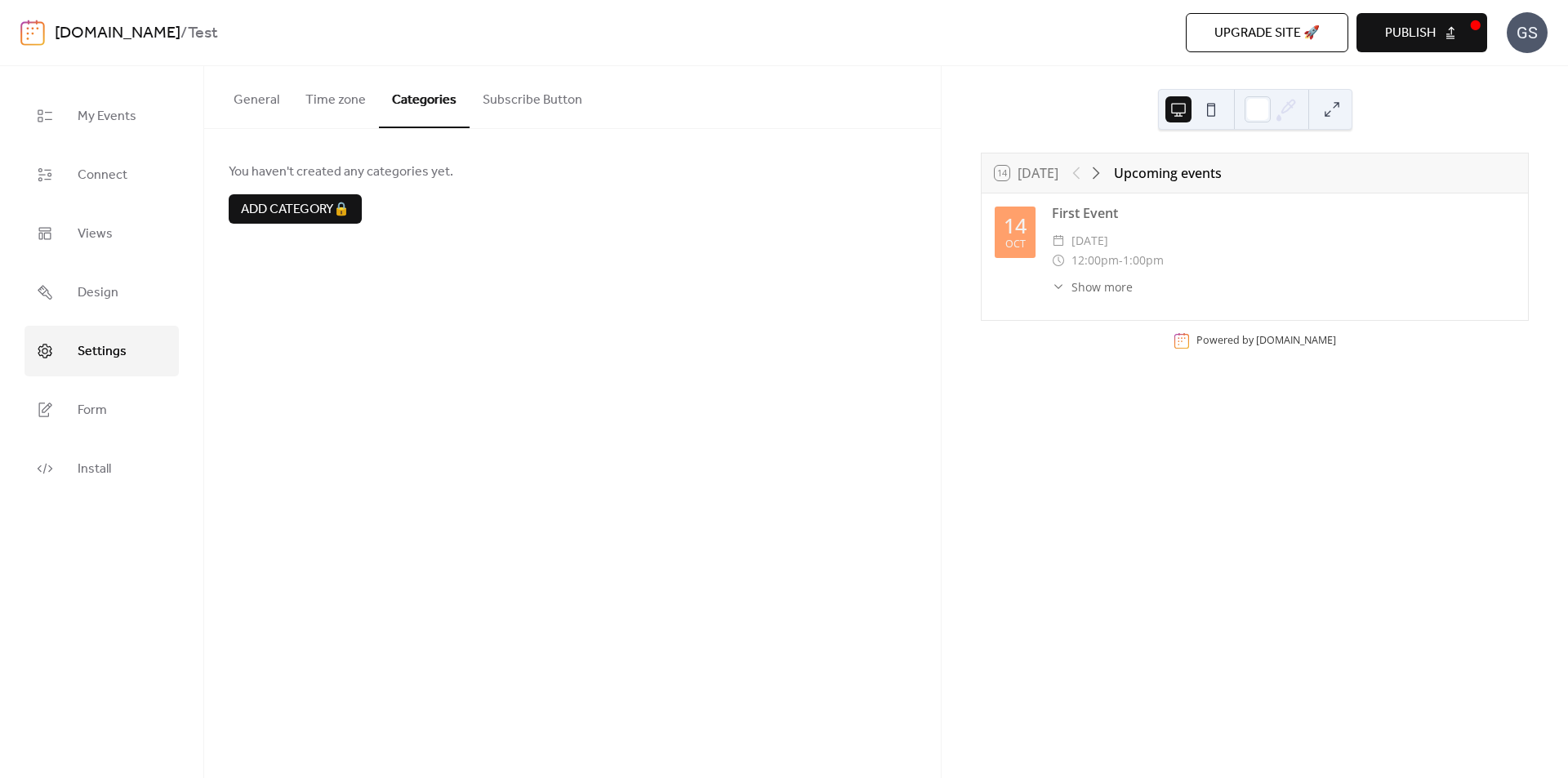
click at [529, 99] on button "Subscribe Button" at bounding box center [532, 96] width 126 height 61
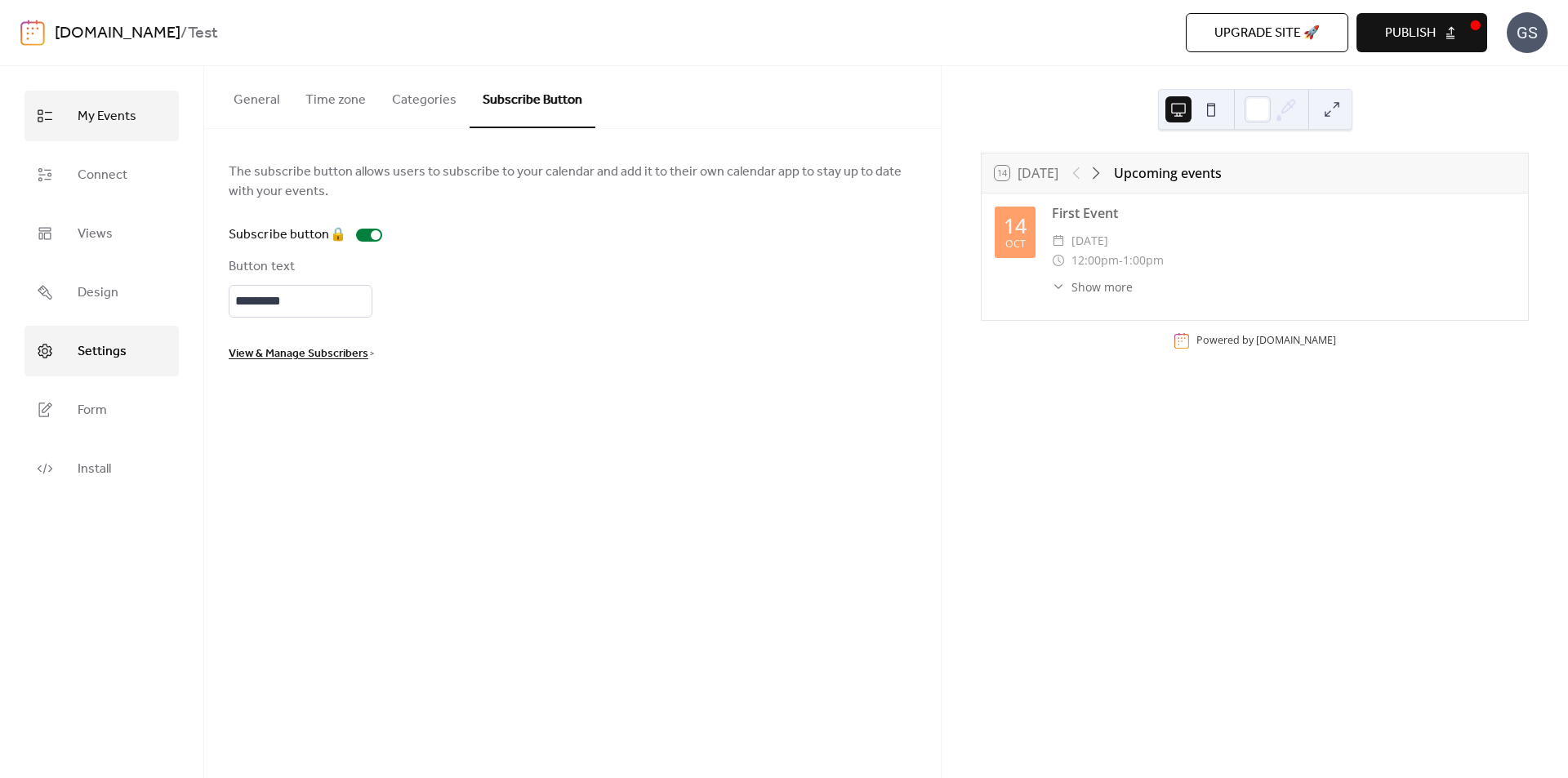
click at [102, 111] on span "My Events" at bounding box center [107, 117] width 59 height 26
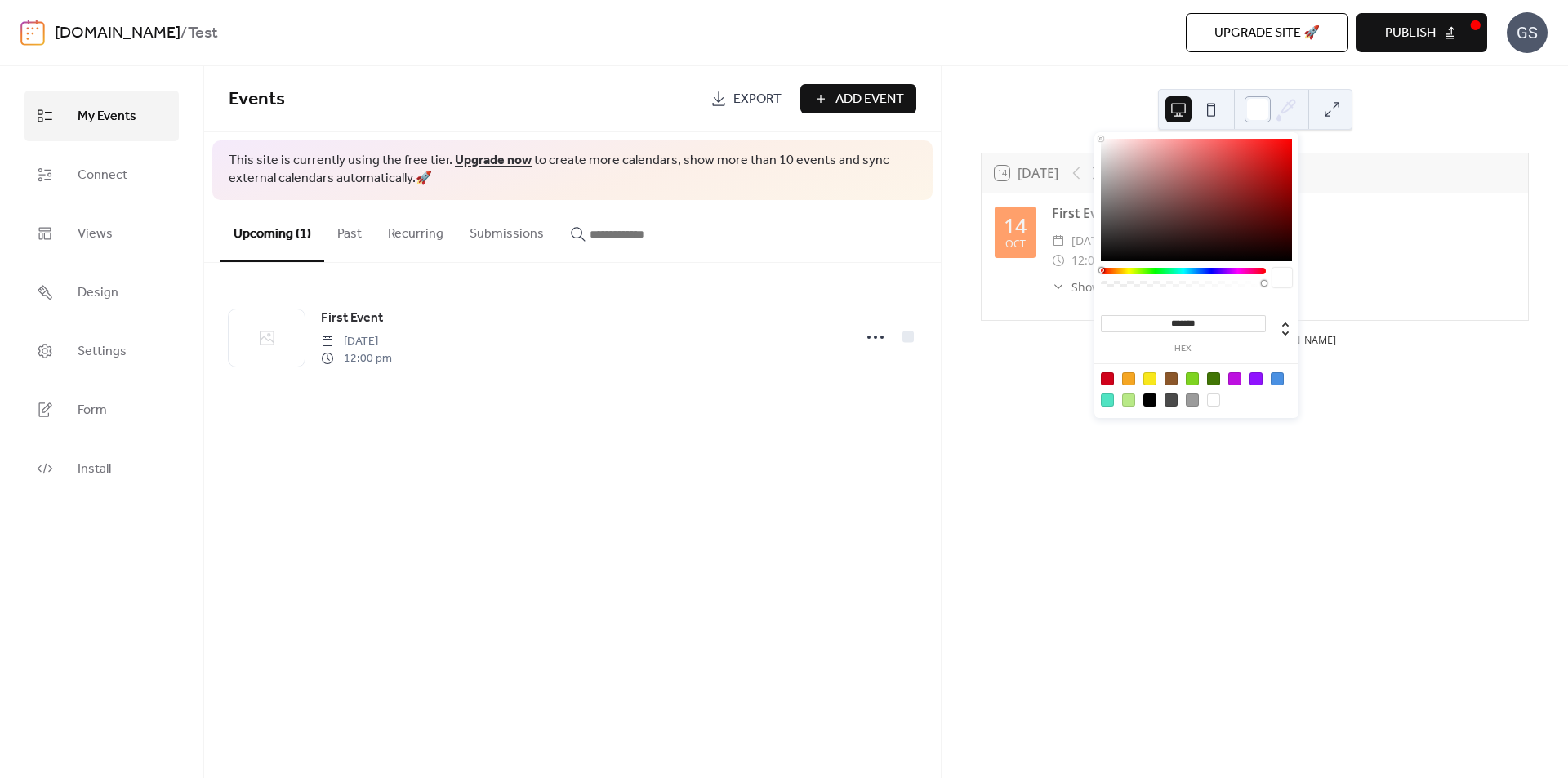
click at [1263, 114] on div at bounding box center [1257, 109] width 26 height 26
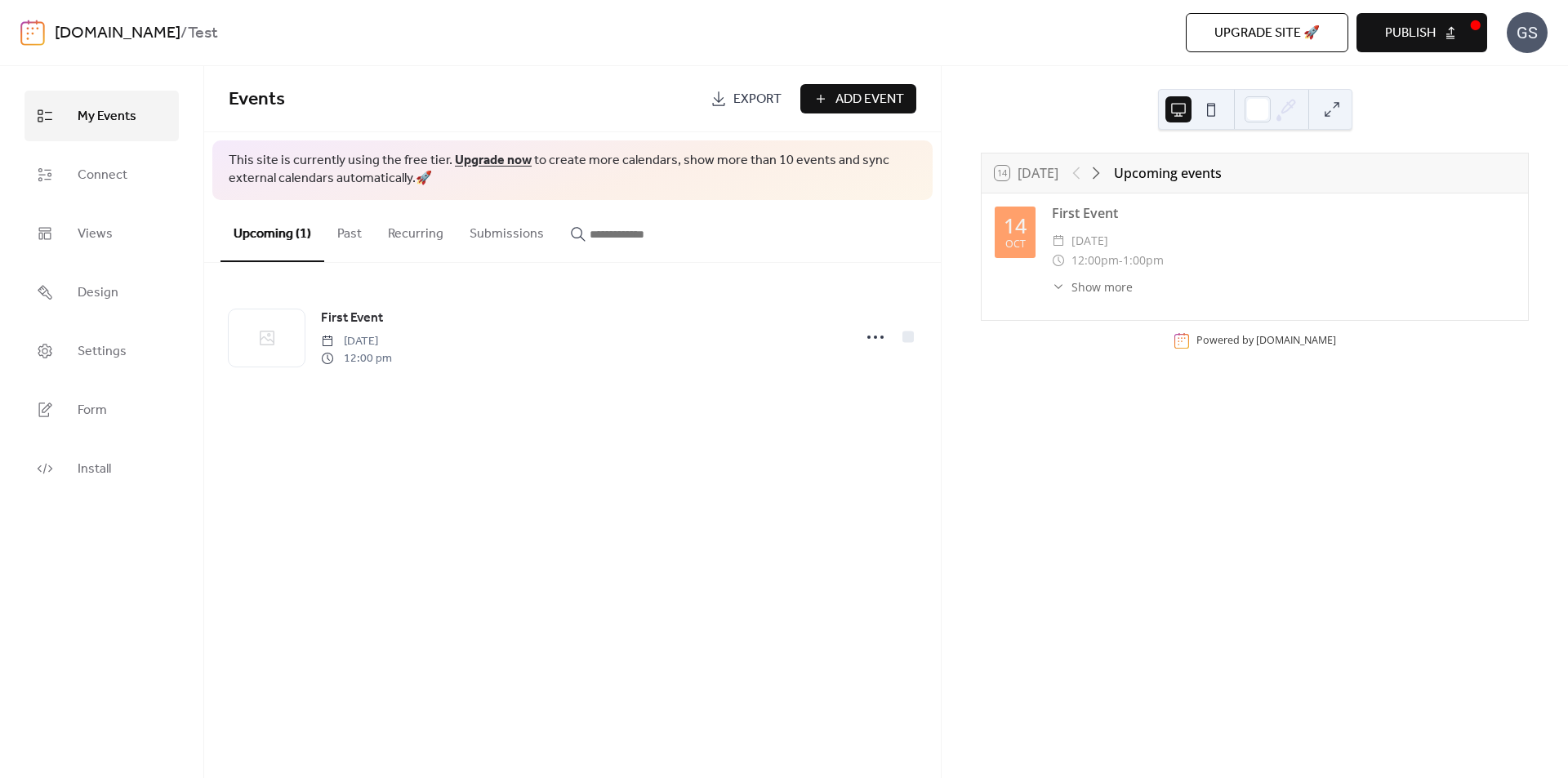
click at [1380, 172] on div "14 [DATE] Upcoming events" at bounding box center [1255, 172] width 547 height 39
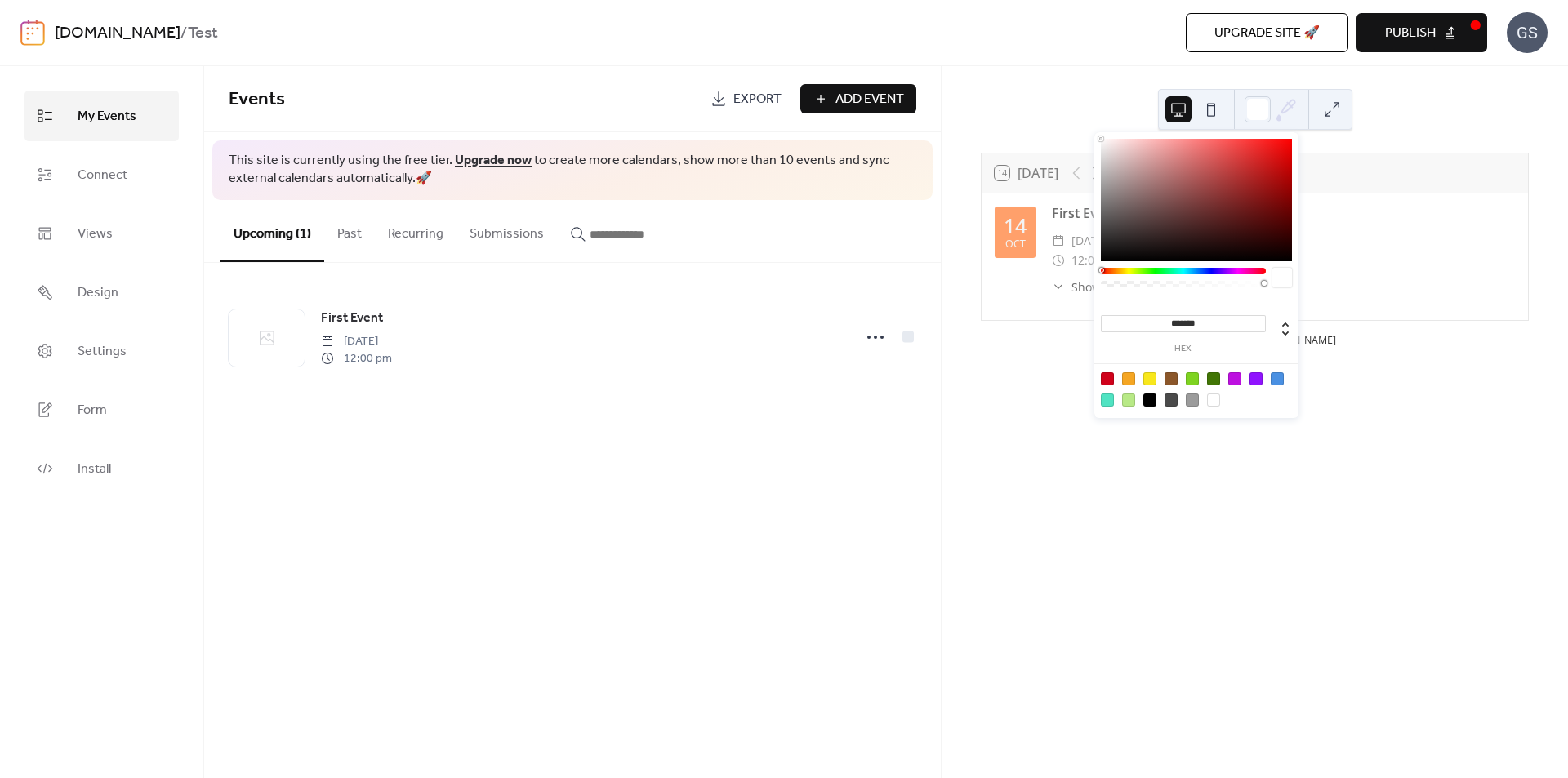
click at [1282, 112] on icon at bounding box center [1288, 107] width 13 height 13
click at [1427, 117] on div "14 [DATE] Upcoming events [DATE] First Event ​ [DATE] ​ 12:00pm - 1:00pm ​ Show…" at bounding box center [1255, 421] width 627 height 712
click at [1255, 110] on div at bounding box center [1257, 109] width 26 height 26
click at [1281, 274] on div at bounding box center [1282, 278] width 20 height 20
click at [1214, 401] on div at bounding box center [1214, 401] width 13 height 13
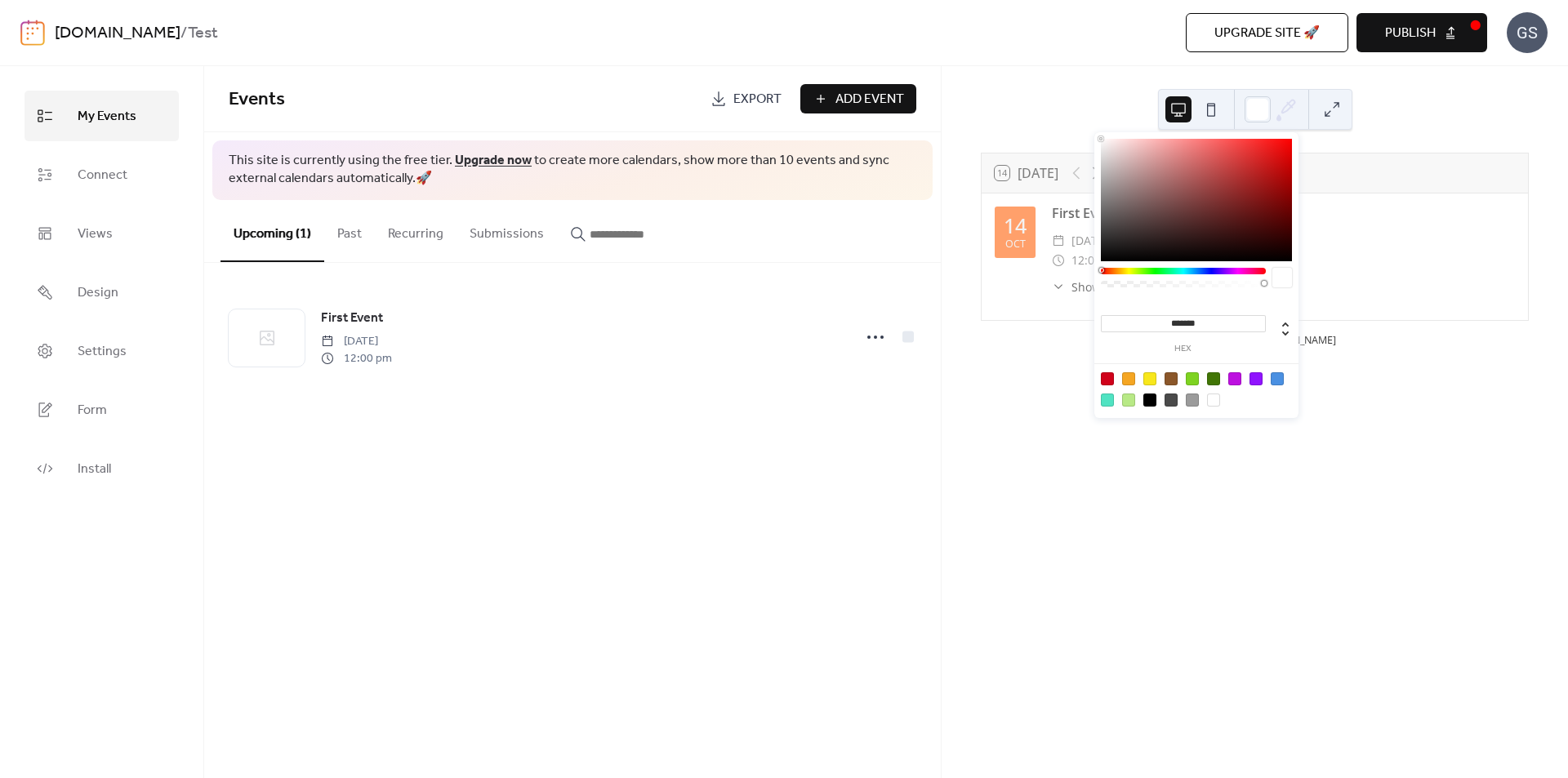
click at [1214, 401] on div at bounding box center [1214, 401] width 13 height 13
click at [1196, 400] on div at bounding box center [1193, 401] width 13 height 13
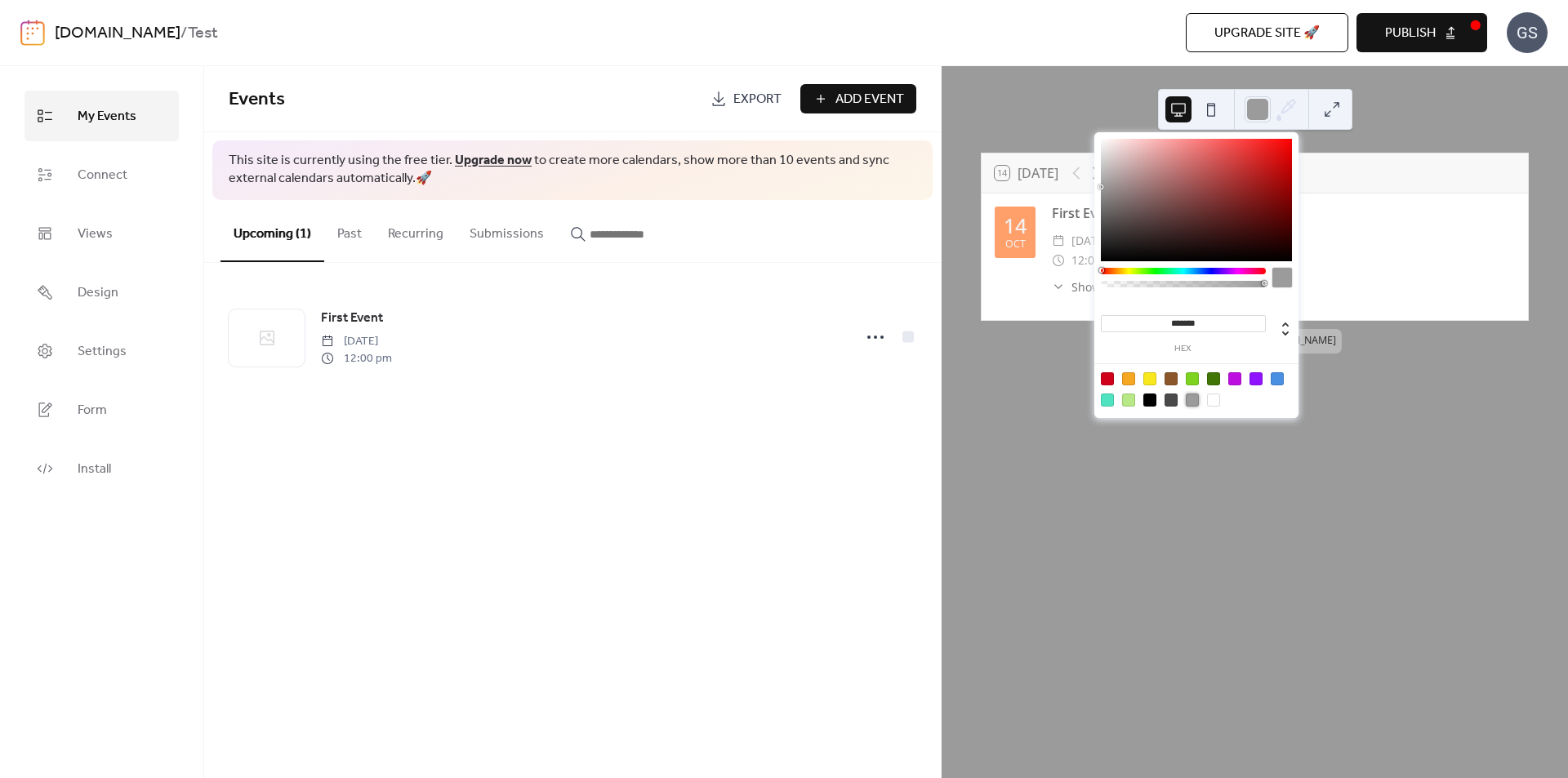
click at [1215, 399] on div at bounding box center [1214, 401] width 13 height 13
type input "*******"
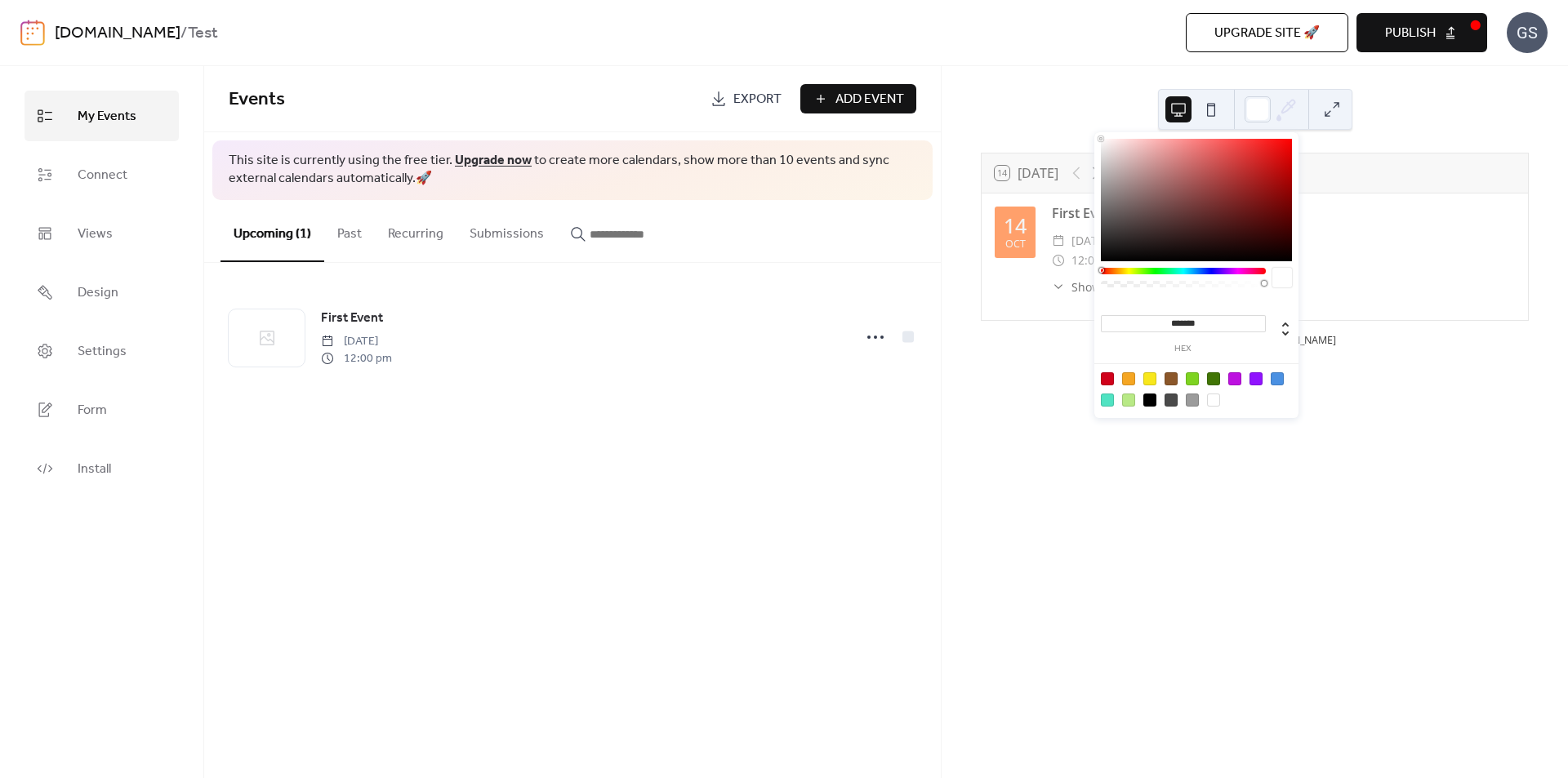
click at [1410, 117] on div "14 [DATE] Upcoming events [DATE] First Event ​ [DATE] ​ 12:00pm - 1:00pm ​ Show…" at bounding box center [1255, 421] width 627 height 712
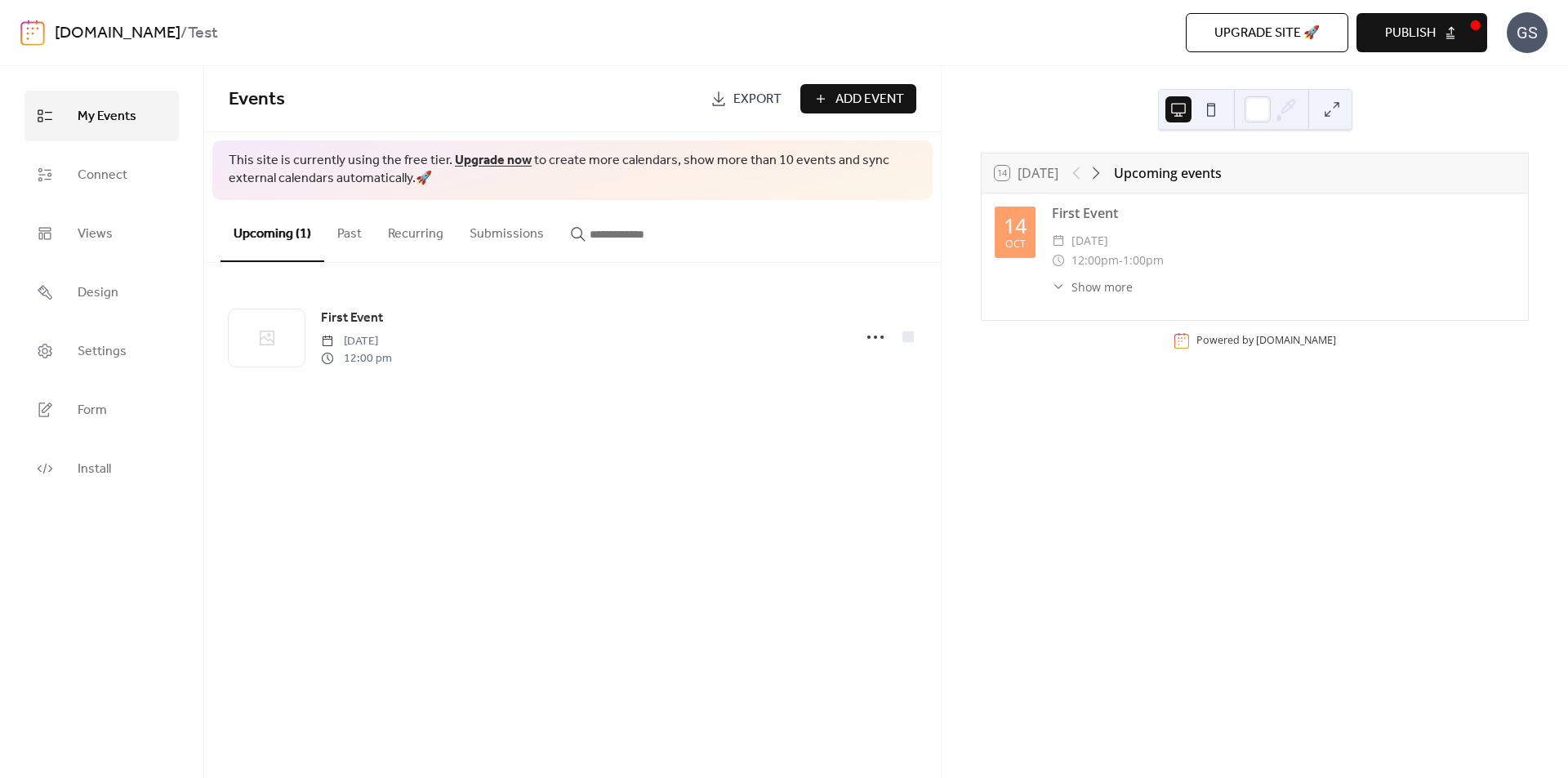
click at [1301, 245] on div "​ [DATE]" at bounding box center [1284, 241] width 463 height 20
click at [1239, 223] on div "First Event ​ [DATE] ​ 12:00pm - 1:00pm ​ Show more A nonsense event" at bounding box center [1284, 249] width 463 height 92
click at [107, 398] on link "Form" at bounding box center [101, 410] width 154 height 51
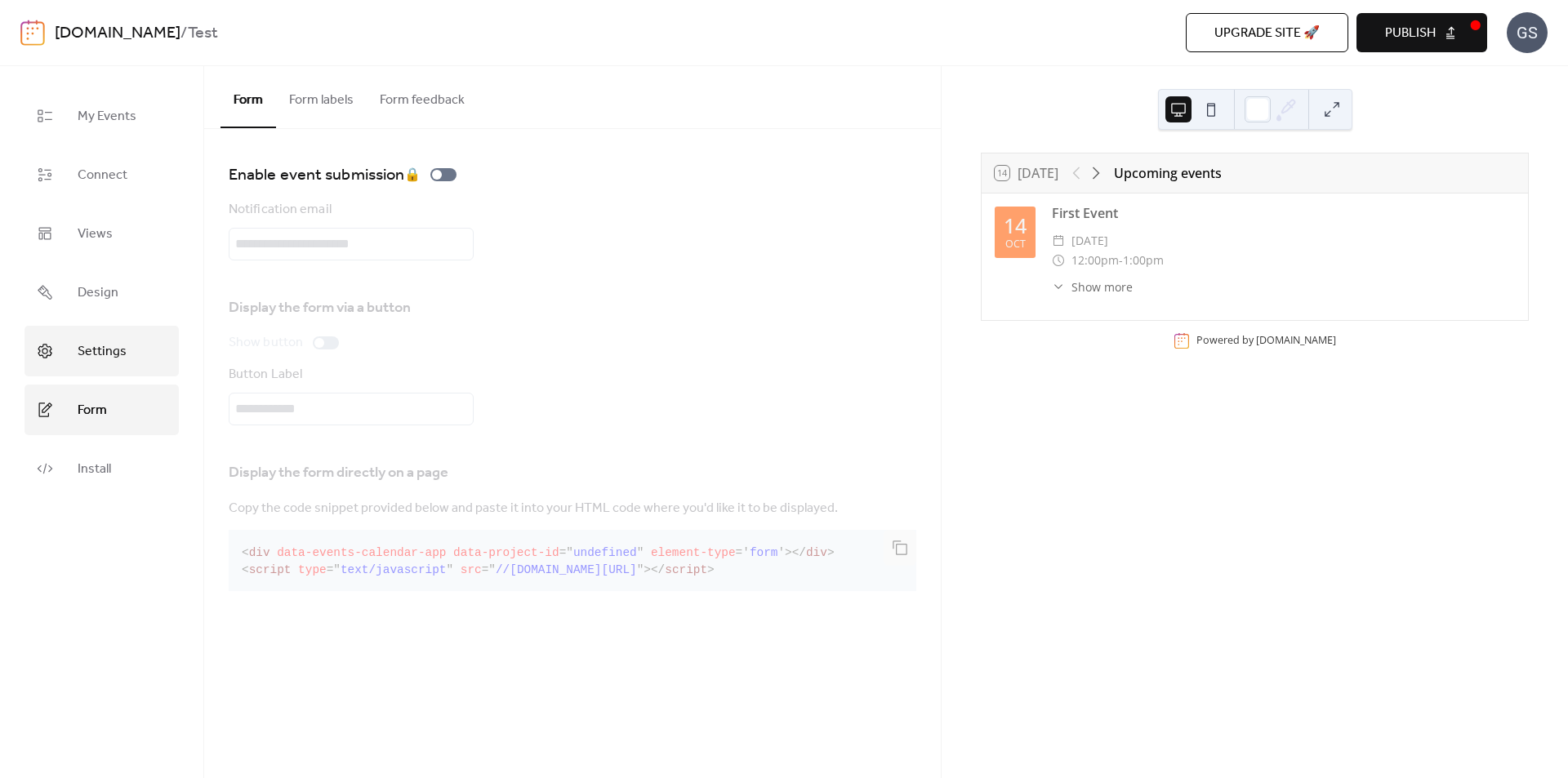
click at [96, 340] on span "Settings" at bounding box center [102, 352] width 49 height 26
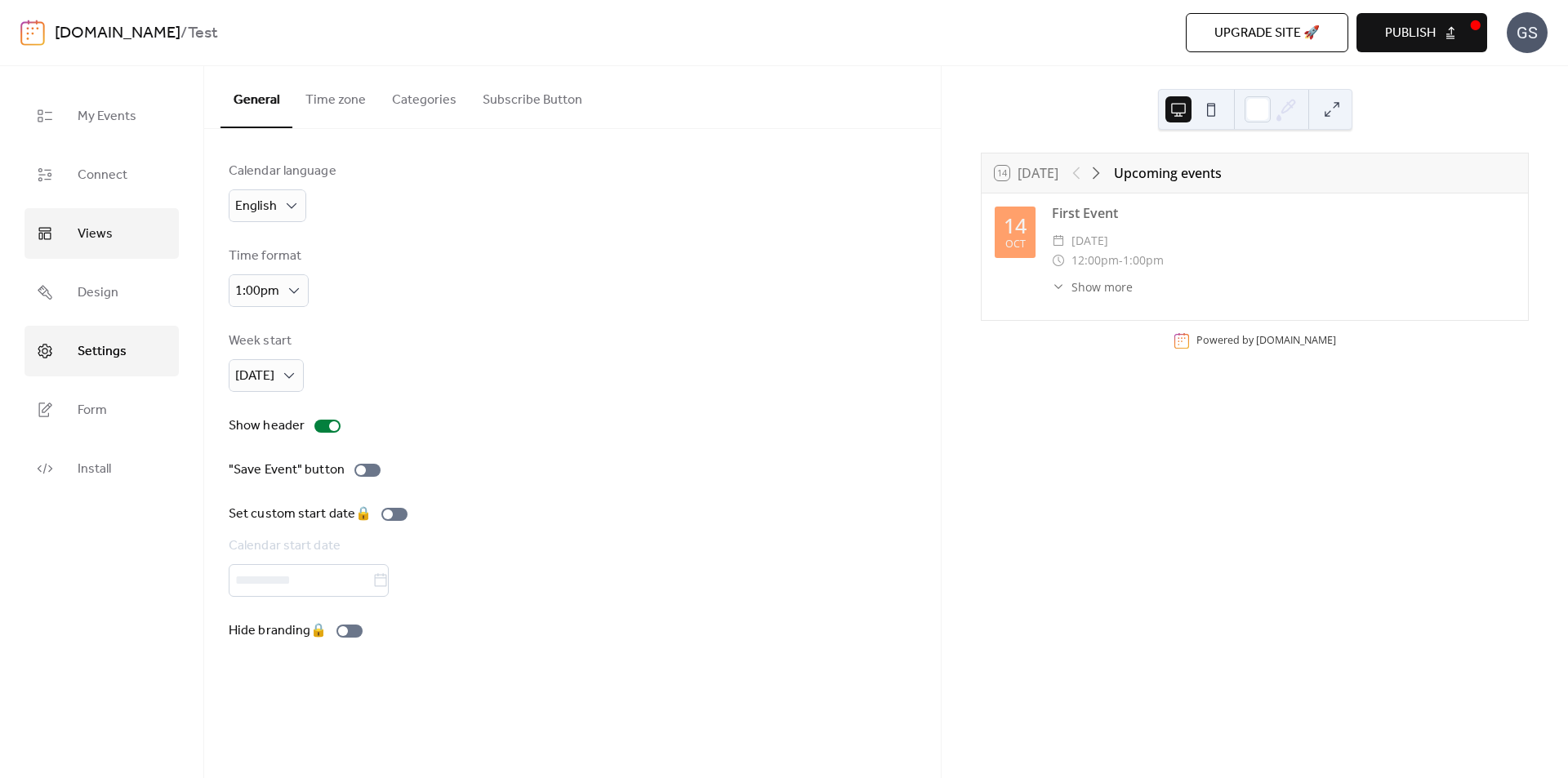
click at [89, 226] on span "Views" at bounding box center [95, 234] width 35 height 26
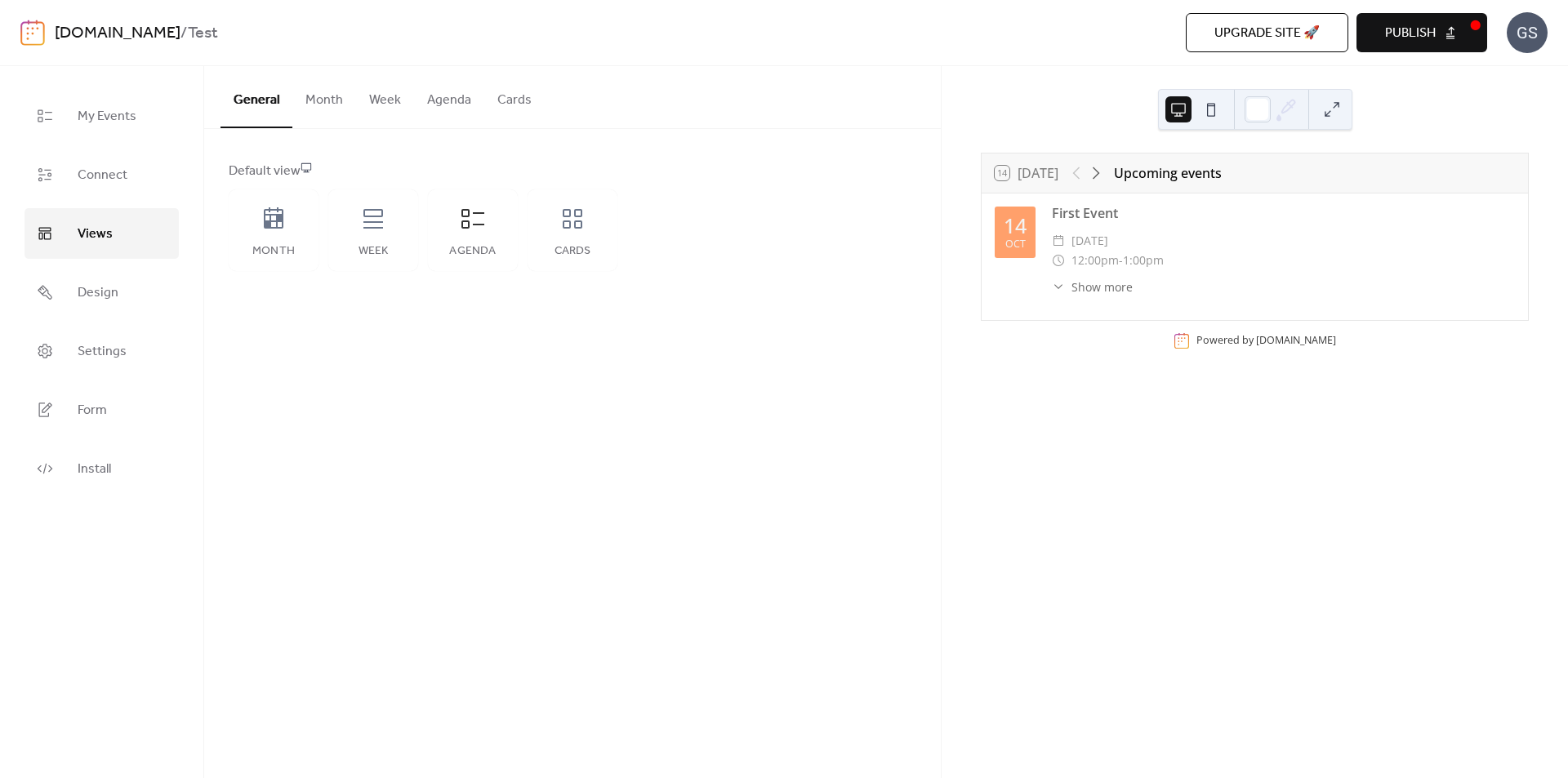
click at [444, 96] on button "Agenda" at bounding box center [449, 96] width 70 height 61
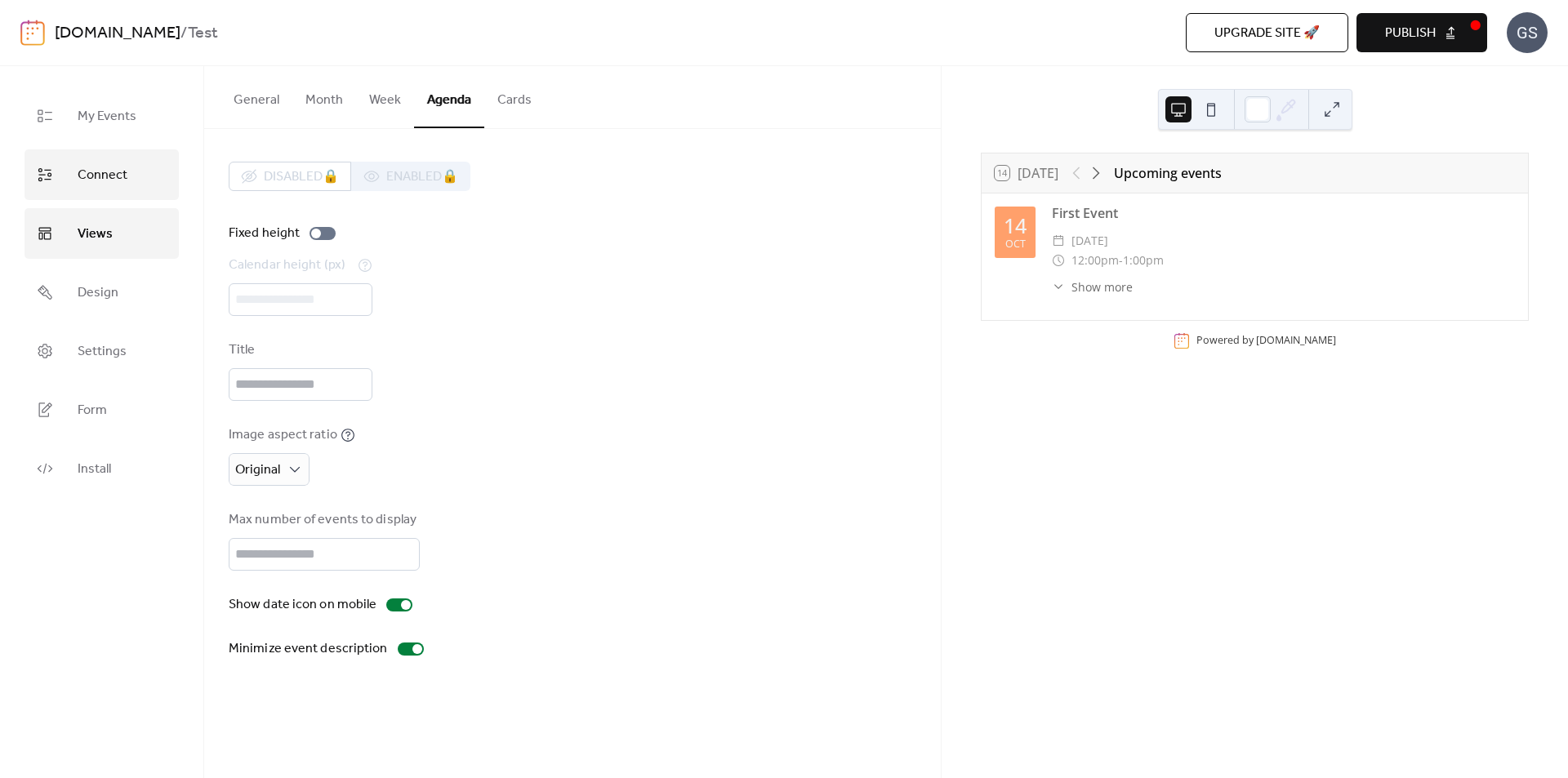
click at [119, 172] on span "Connect" at bounding box center [102, 175] width 50 height 26
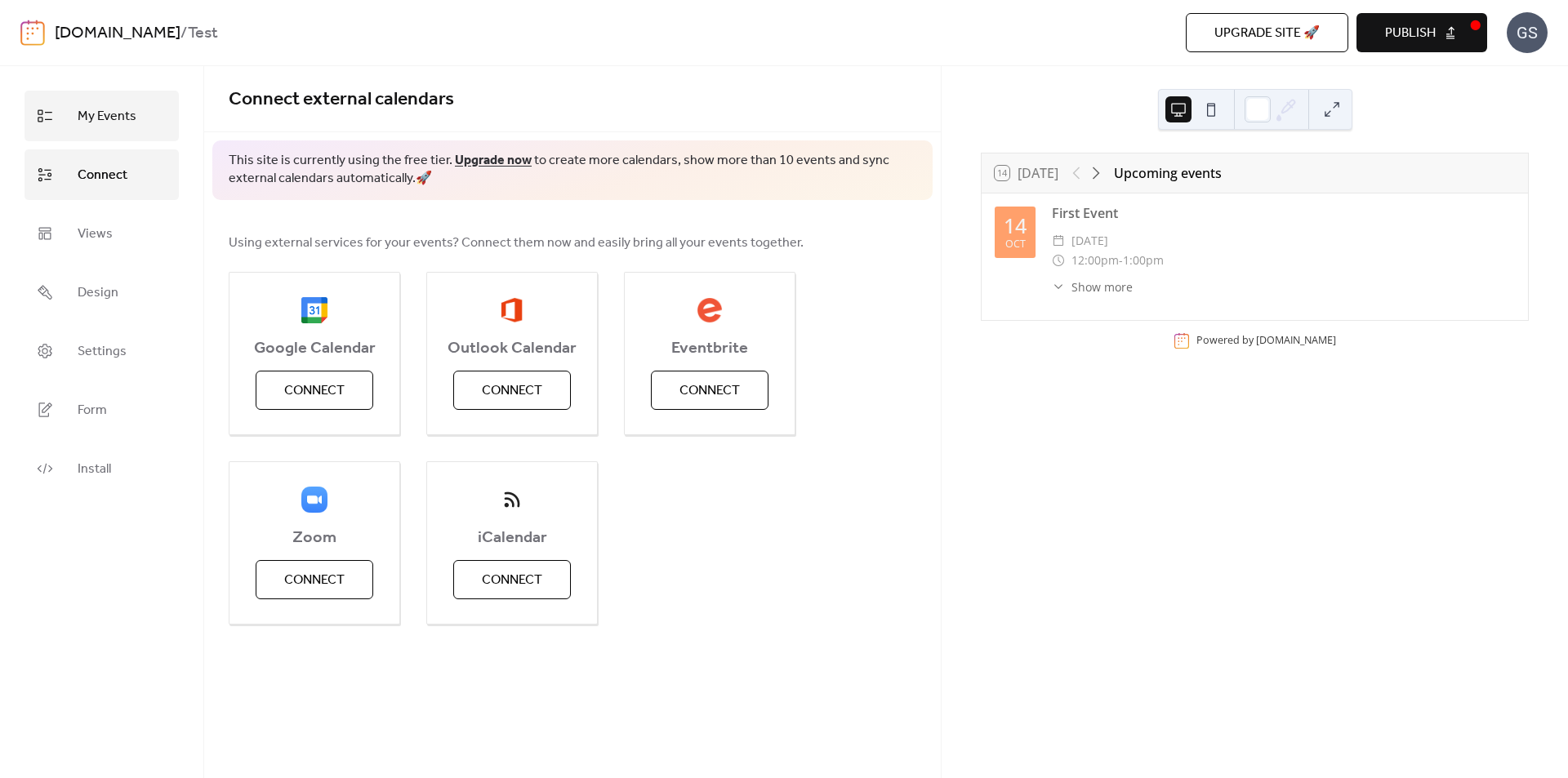
click at [116, 122] on span "My Events" at bounding box center [107, 117] width 59 height 26
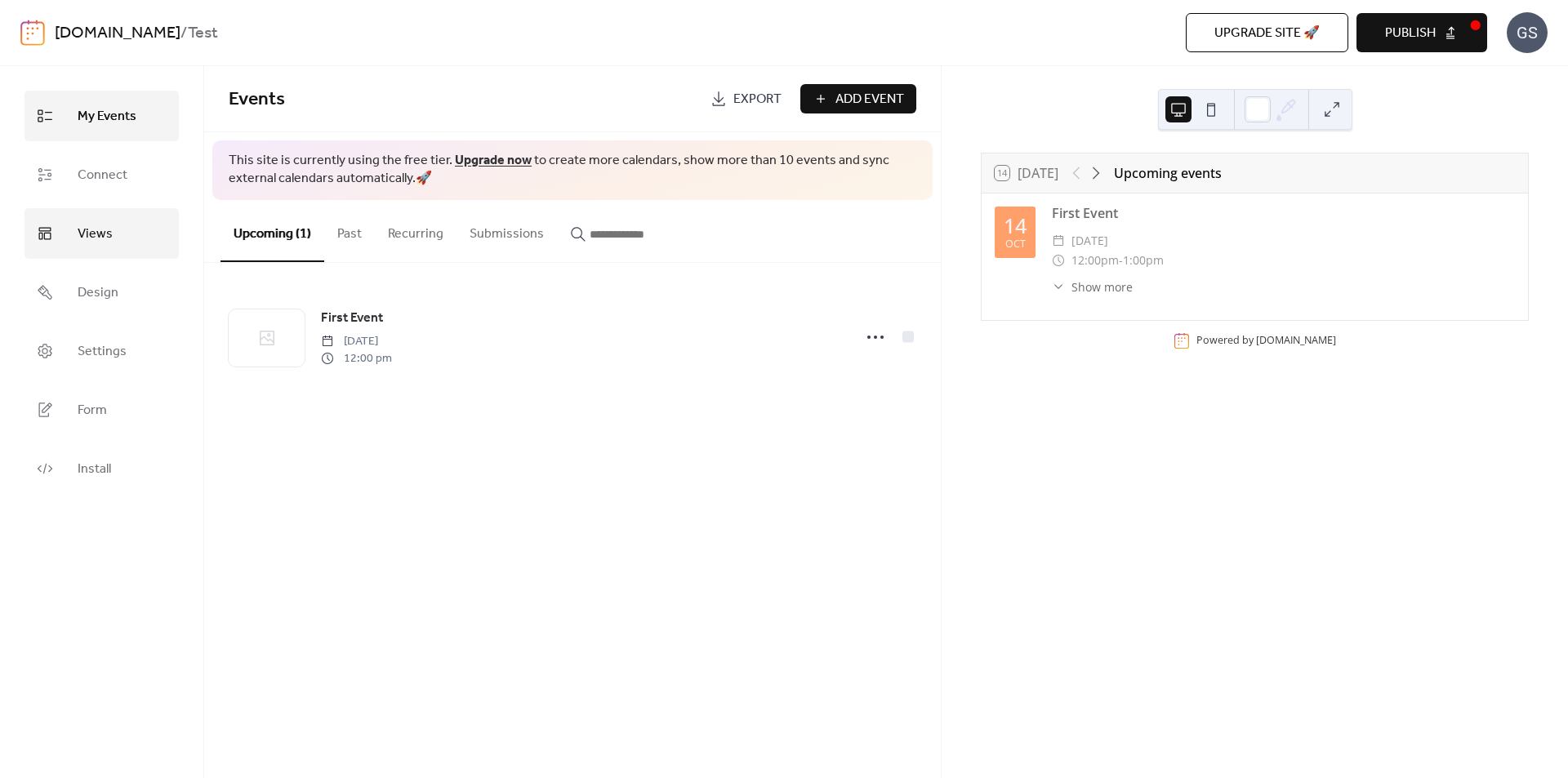
click at [94, 235] on span "Views" at bounding box center [95, 234] width 35 height 26
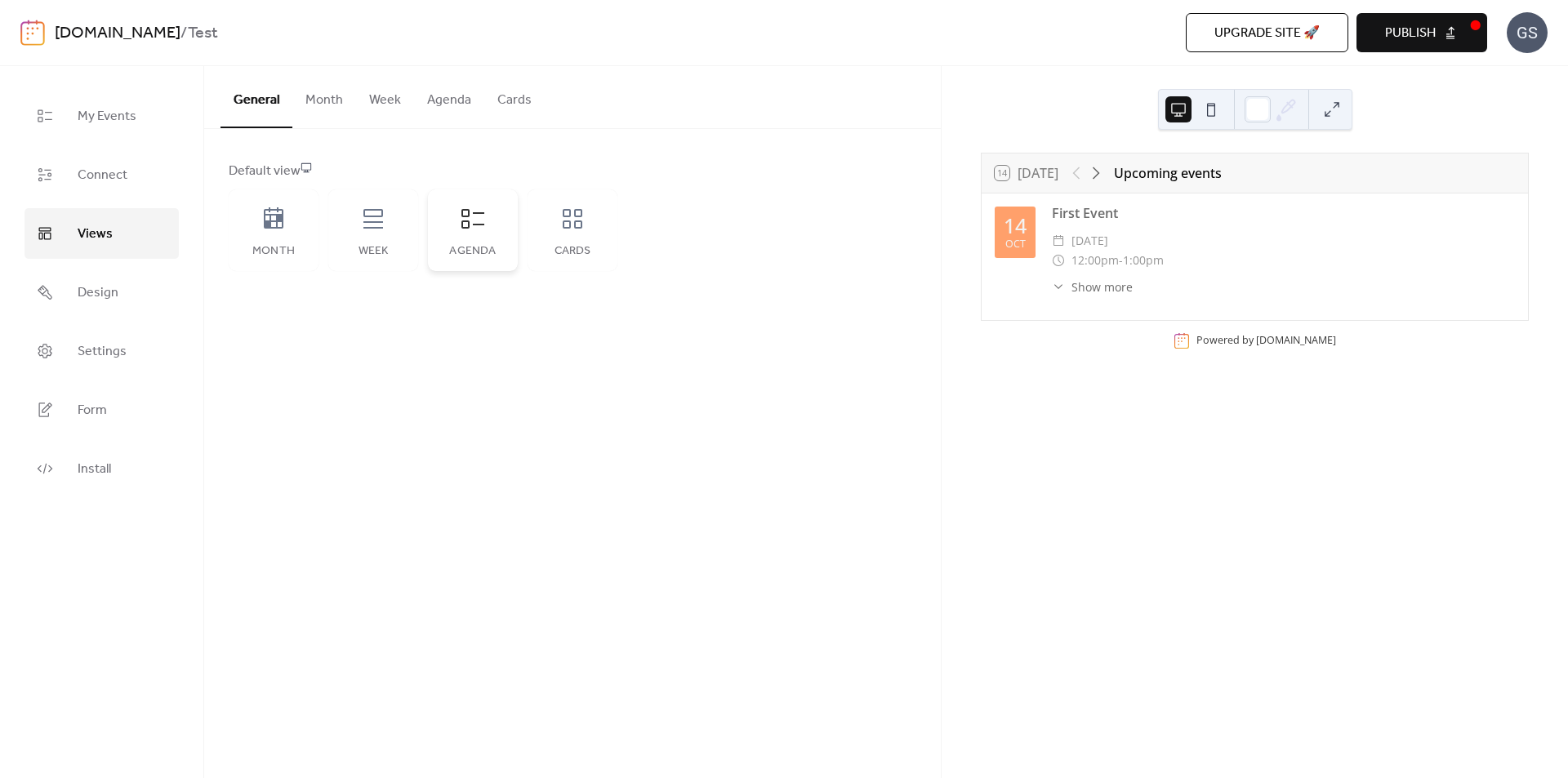
click at [475, 228] on icon at bounding box center [472, 218] width 26 height 26
click at [1104, 231] on span "[DATE]" at bounding box center [1090, 241] width 37 height 20
click at [1046, 174] on div "14 [DATE]" at bounding box center [1026, 173] width 63 height 15
click at [1054, 251] on div "​" at bounding box center [1059, 261] width 13 height 20
click at [1535, 32] on div "GS" at bounding box center [1527, 32] width 41 height 41
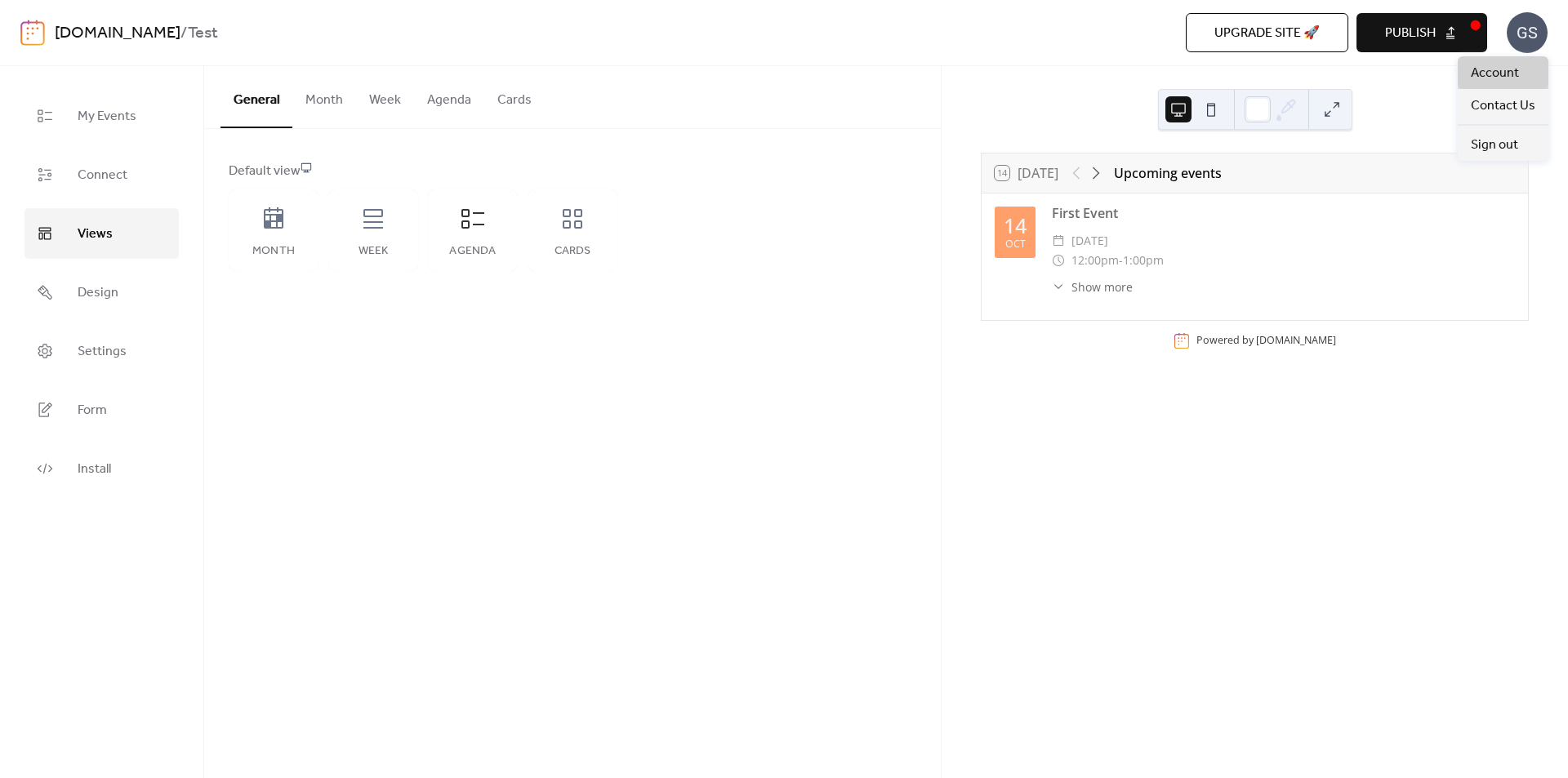
click at [1498, 67] on span "Account" at bounding box center [1496, 73] width 48 height 20
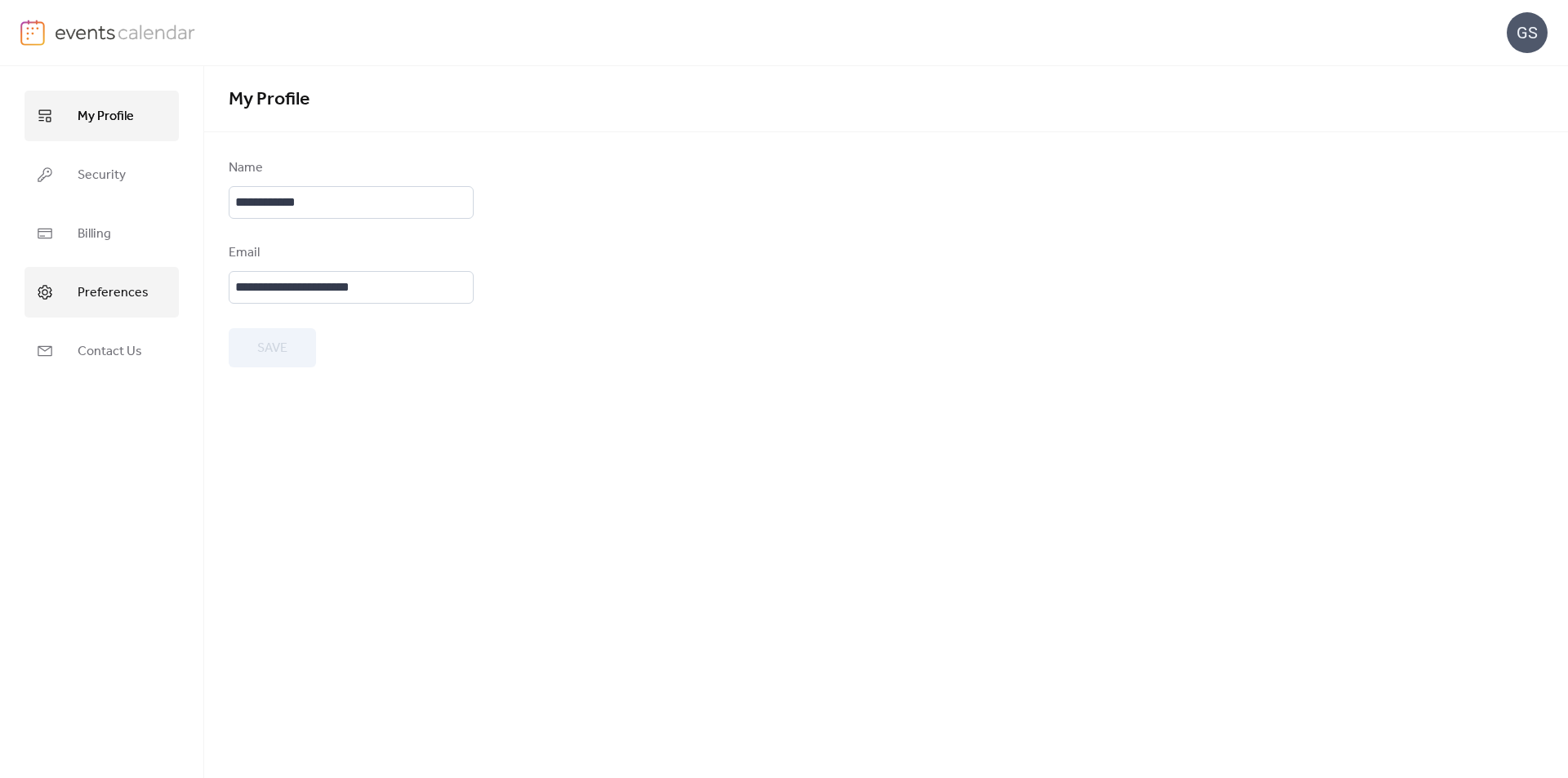
click at [102, 294] on span "Preferences" at bounding box center [112, 292] width 71 height 26
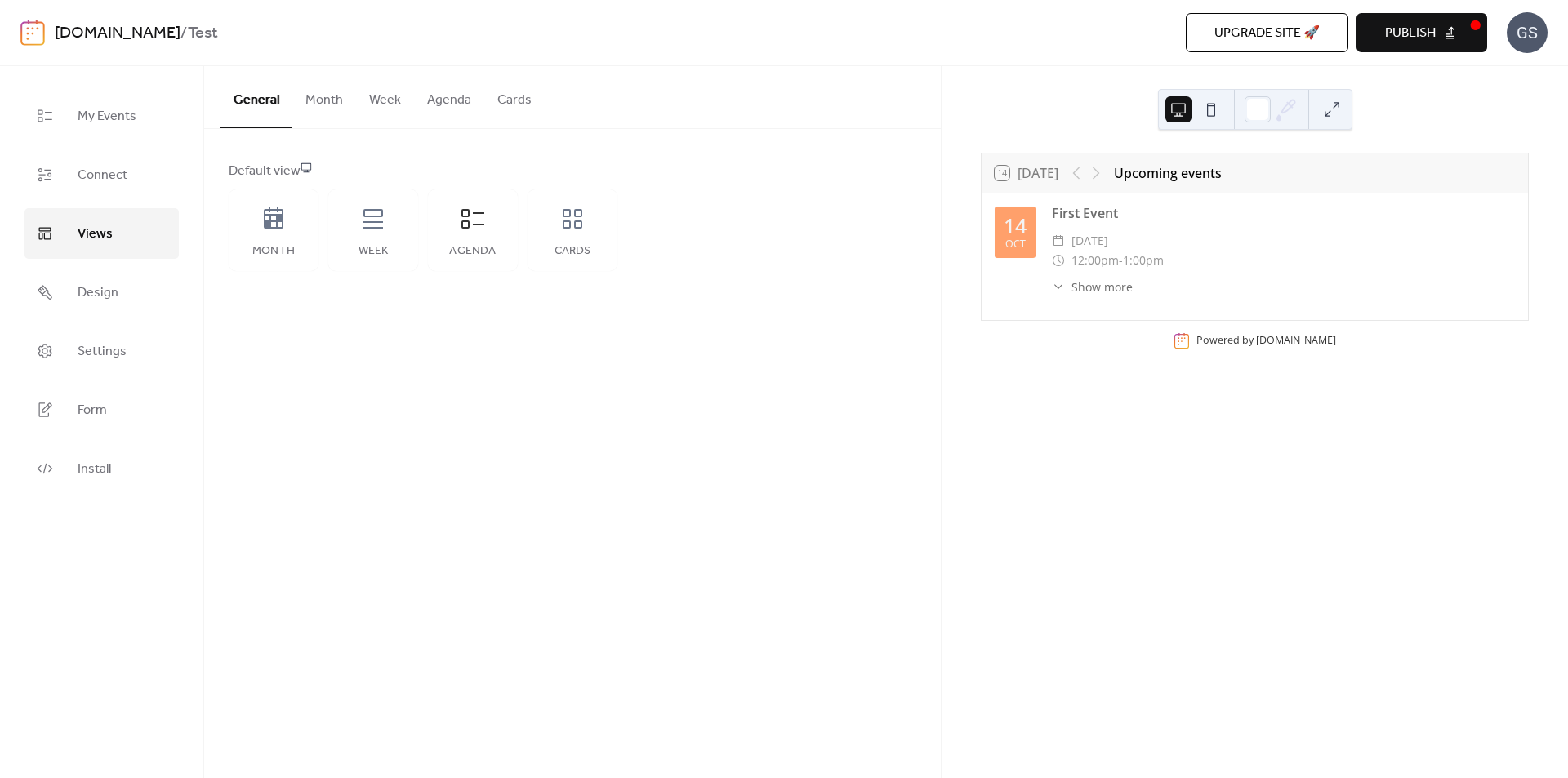
click at [1216, 240] on div "​ [DATE]" at bounding box center [1284, 241] width 463 height 20
click at [1092, 245] on span "[DATE]" at bounding box center [1090, 241] width 37 height 20
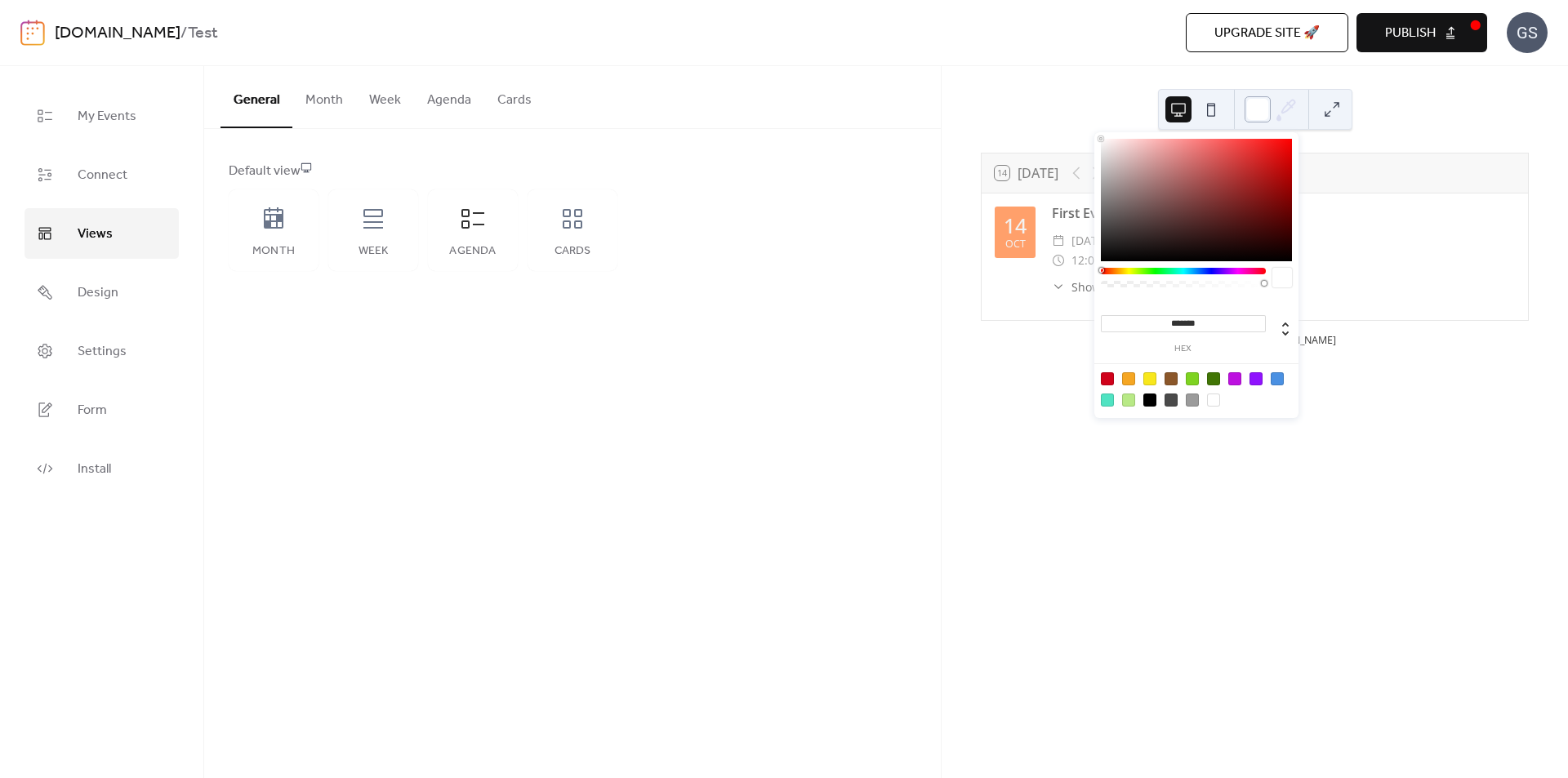
click at [1255, 107] on div at bounding box center [1257, 109] width 26 height 26
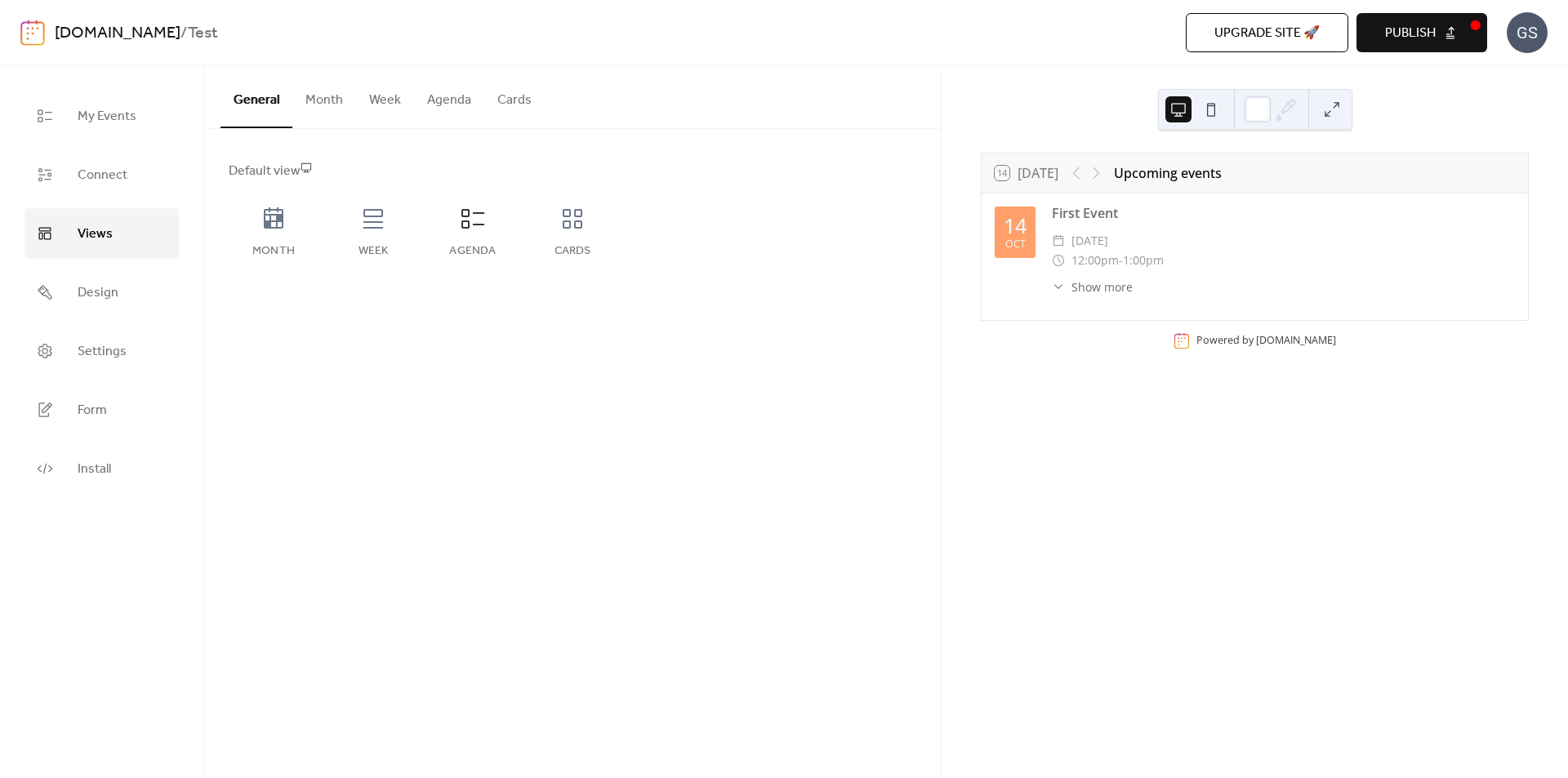
click at [1286, 107] on icon at bounding box center [1286, 109] width 24 height 24
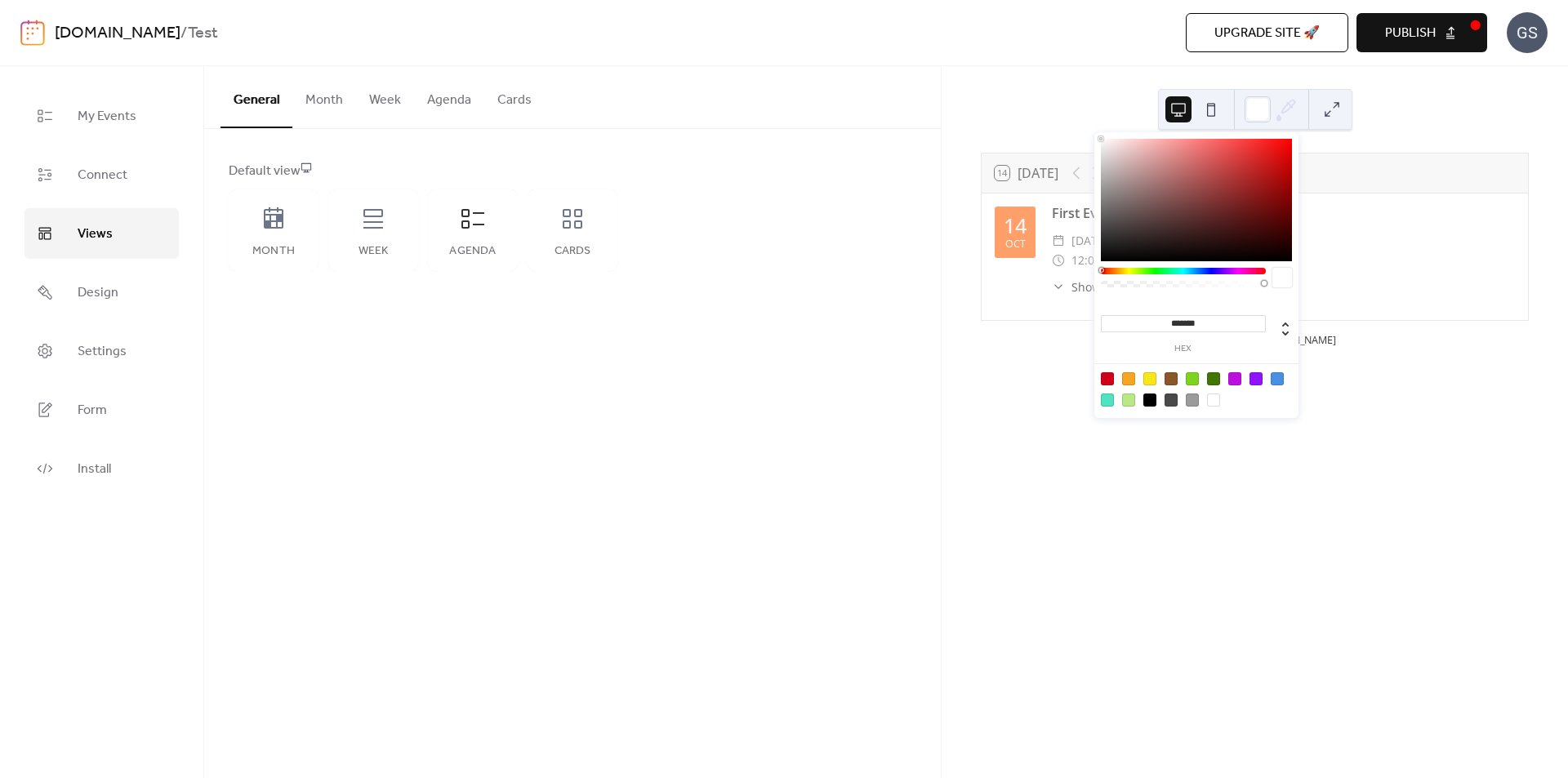
click at [1045, 57] on div "[DOMAIN_NAME] / Test Upgrade site 🚀 Preview Publish GS" at bounding box center [784, 32] width 1527 height 65
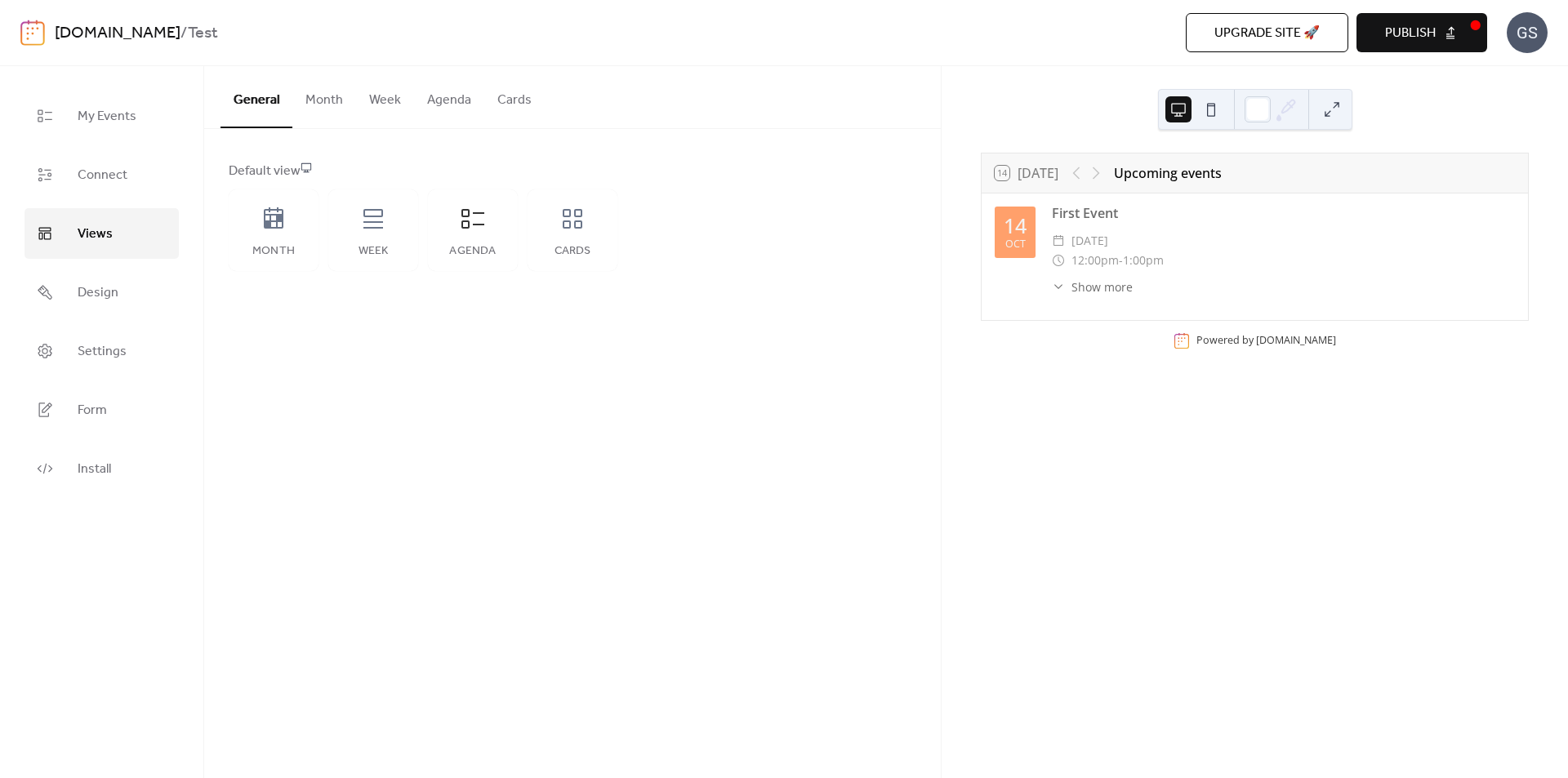
click at [1341, 110] on button at bounding box center [1331, 109] width 26 height 26
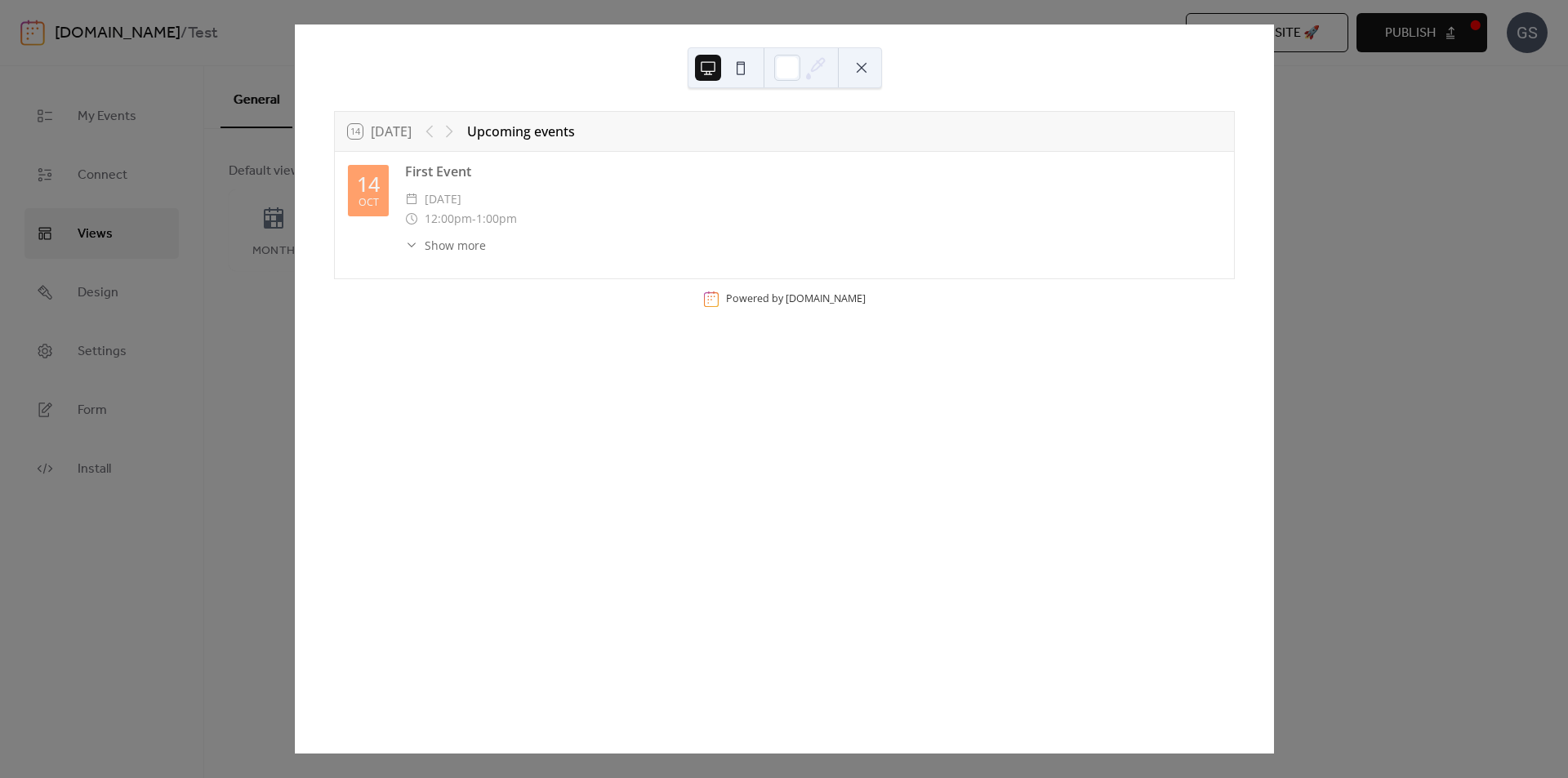
click at [864, 72] on button at bounding box center [861, 67] width 26 height 26
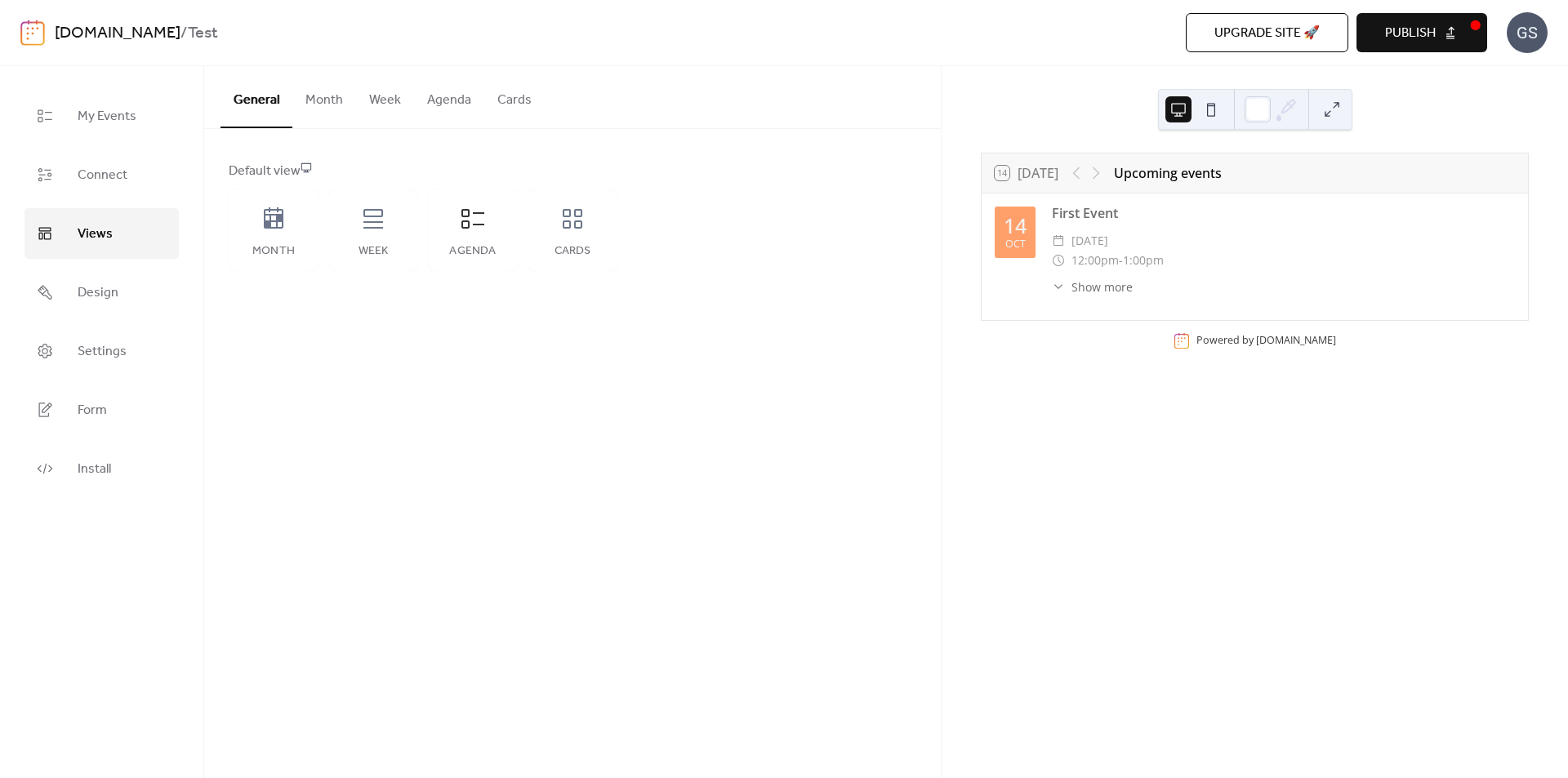
click at [1274, 97] on icon at bounding box center [1286, 109] width 24 height 24
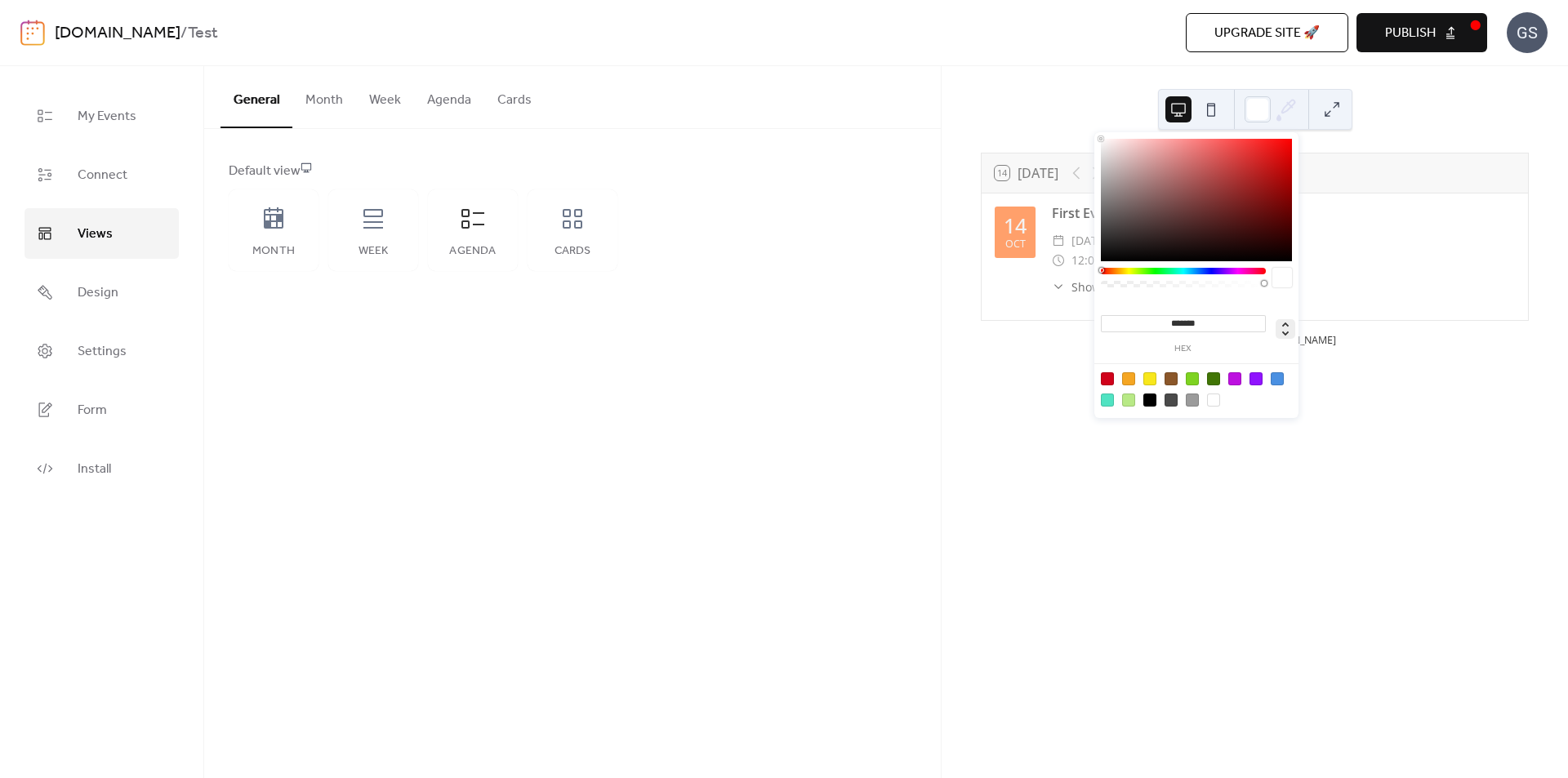
click at [1285, 337] on icon at bounding box center [1286, 329] width 20 height 20
click at [1283, 323] on icon at bounding box center [1286, 329] width 20 height 20
type input "*"
type input "**"
type input "****"
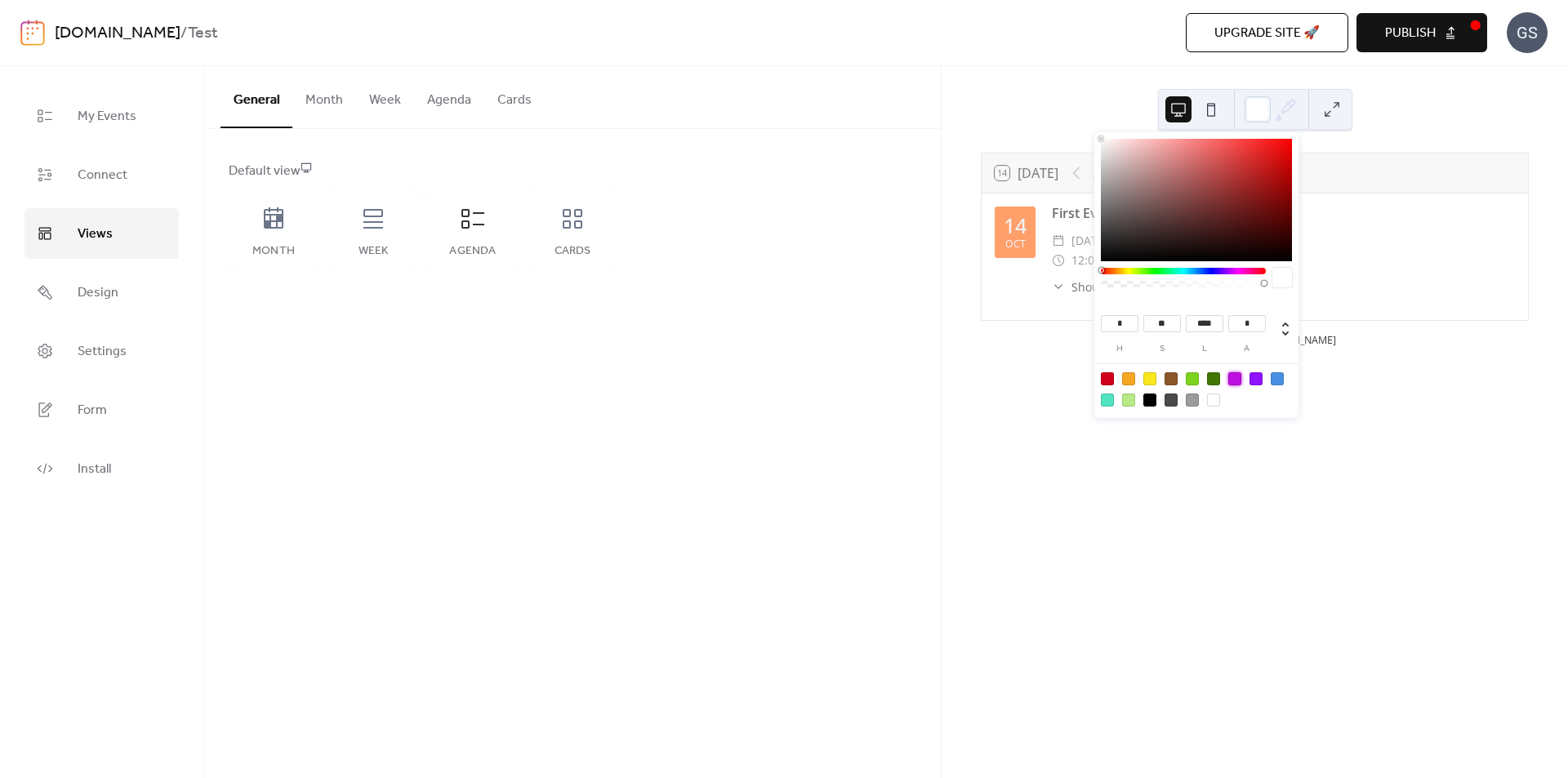
click at [1236, 376] on div at bounding box center [1235, 379] width 13 height 13
type input "***"
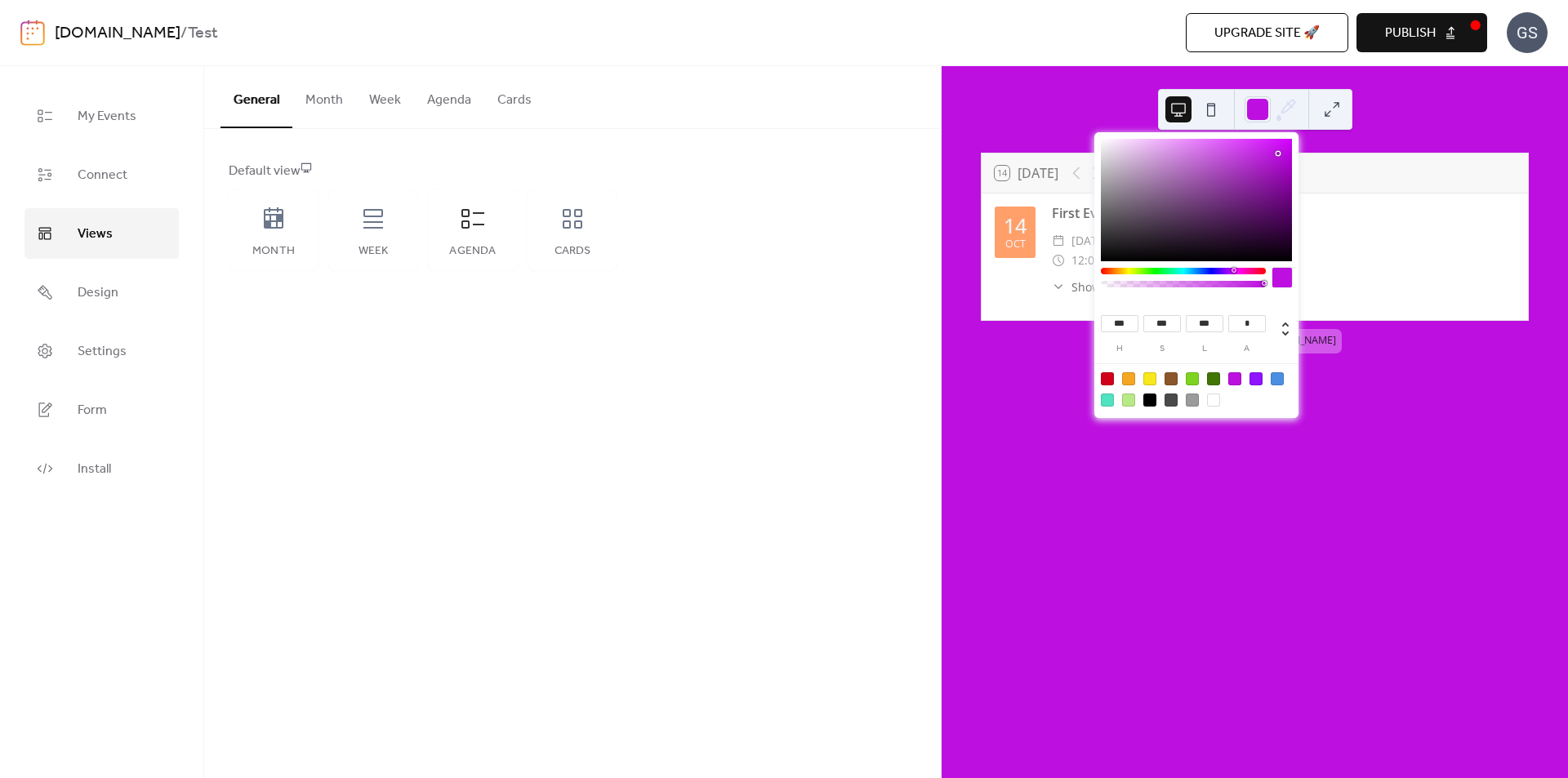
click at [1212, 398] on div at bounding box center [1214, 401] width 13 height 13
type input "**"
type input "****"
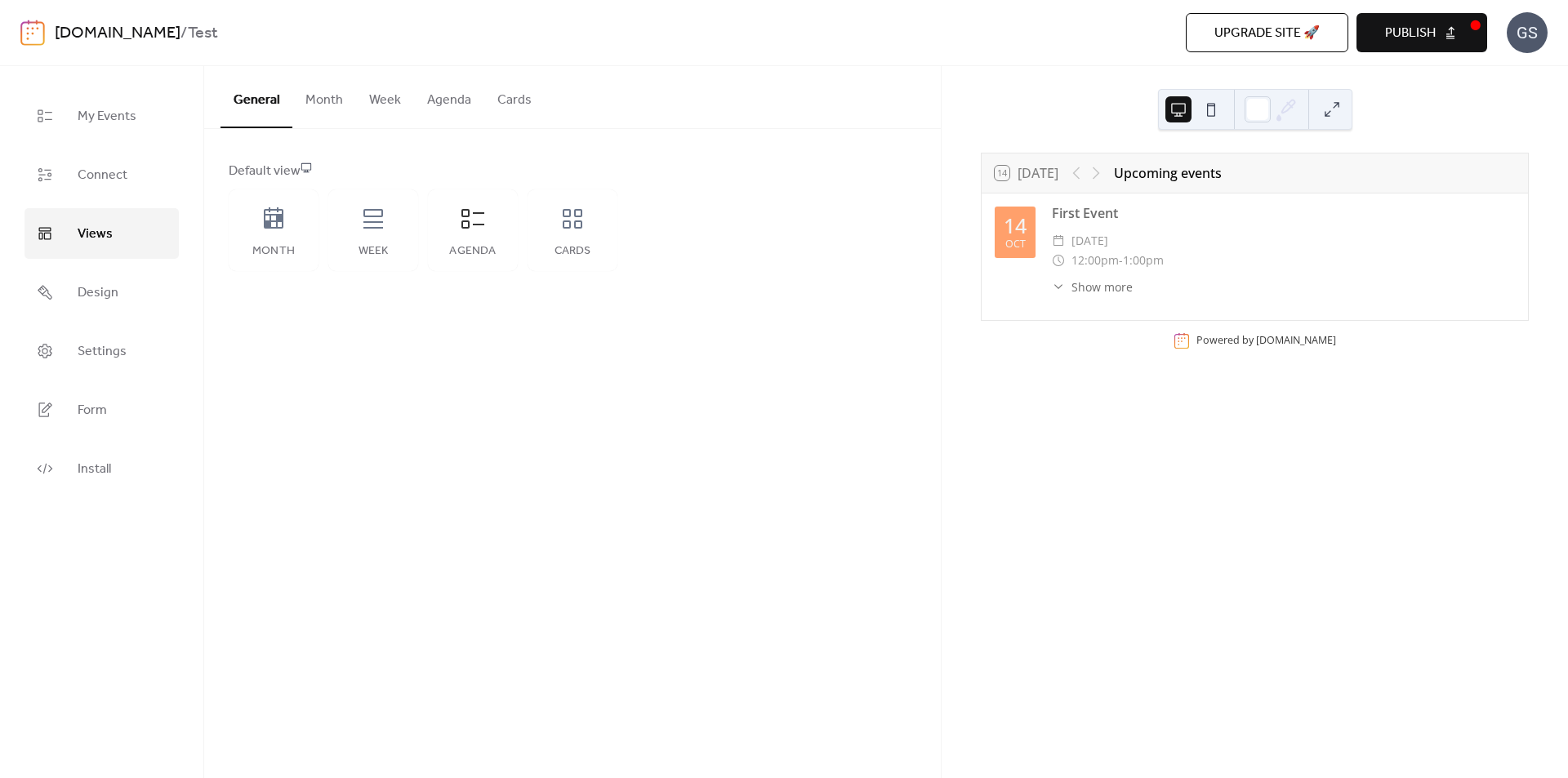
click at [801, 152] on div "Default view Month Week Agenda Cards" at bounding box center [572, 217] width 737 height 175
click at [67, 122] on link "My Events" at bounding box center [101, 116] width 154 height 51
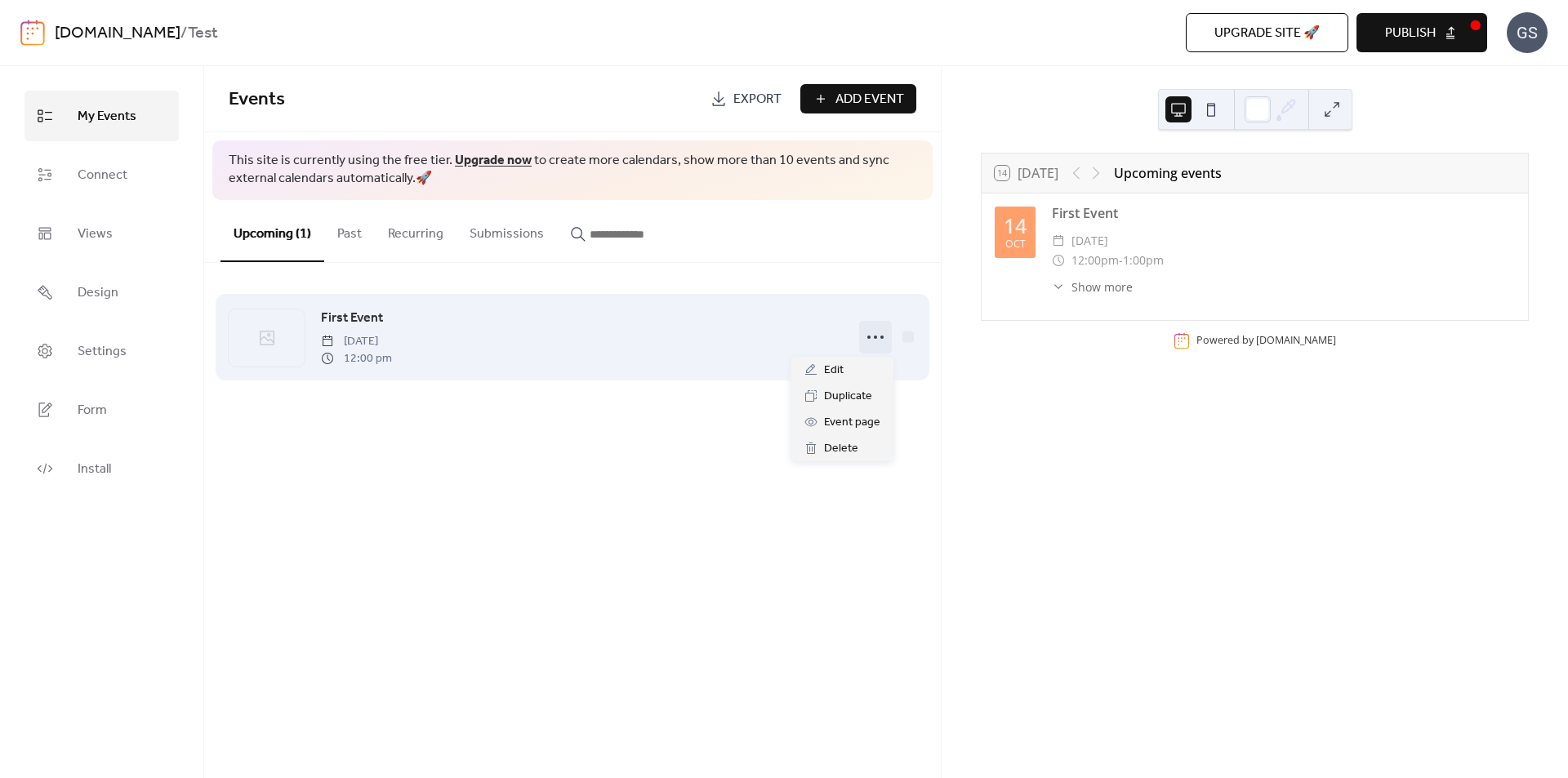
click at [867, 334] on icon at bounding box center [875, 337] width 26 height 26
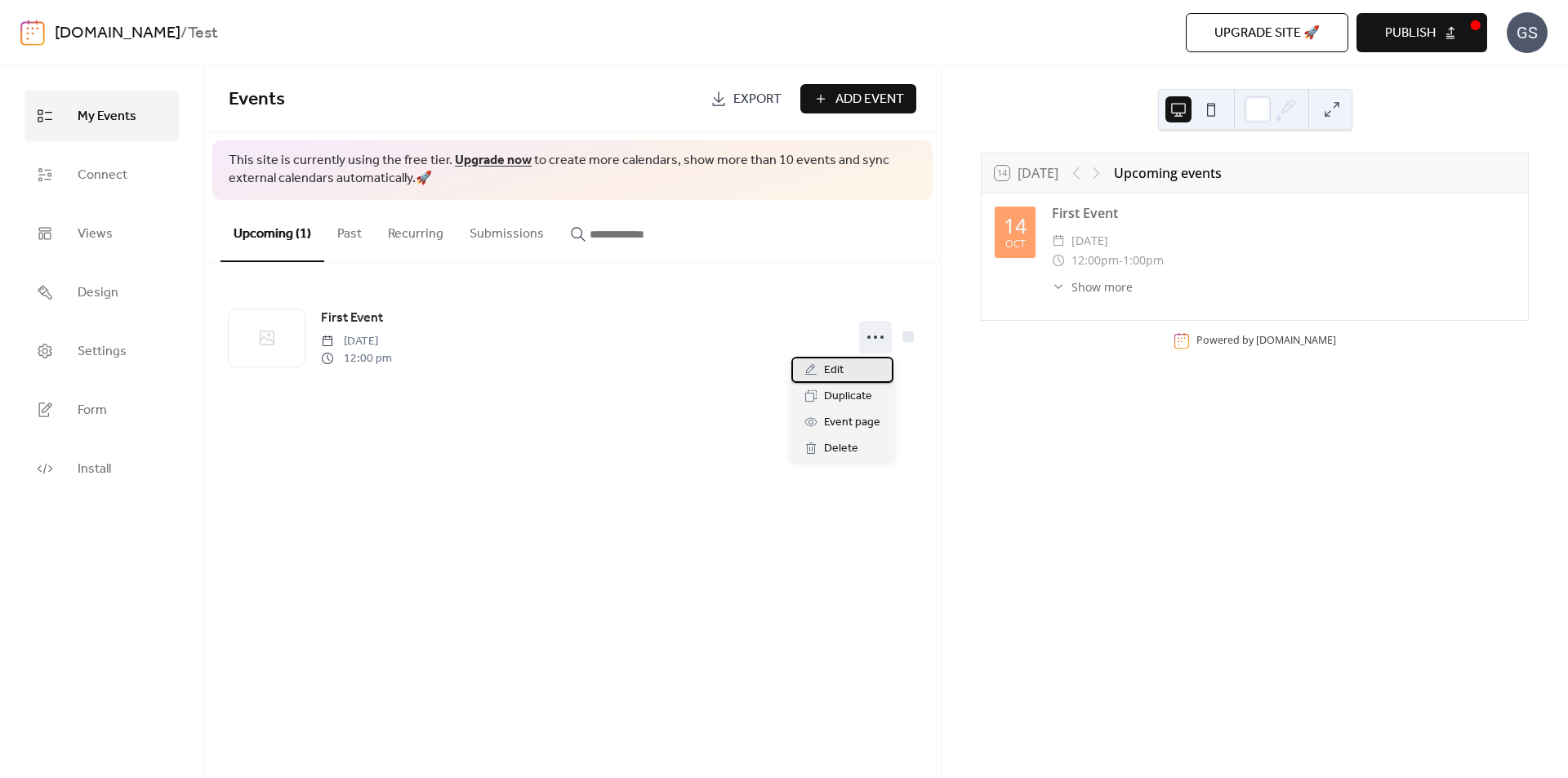
click at [835, 367] on span "Edit" at bounding box center [834, 371] width 20 height 20
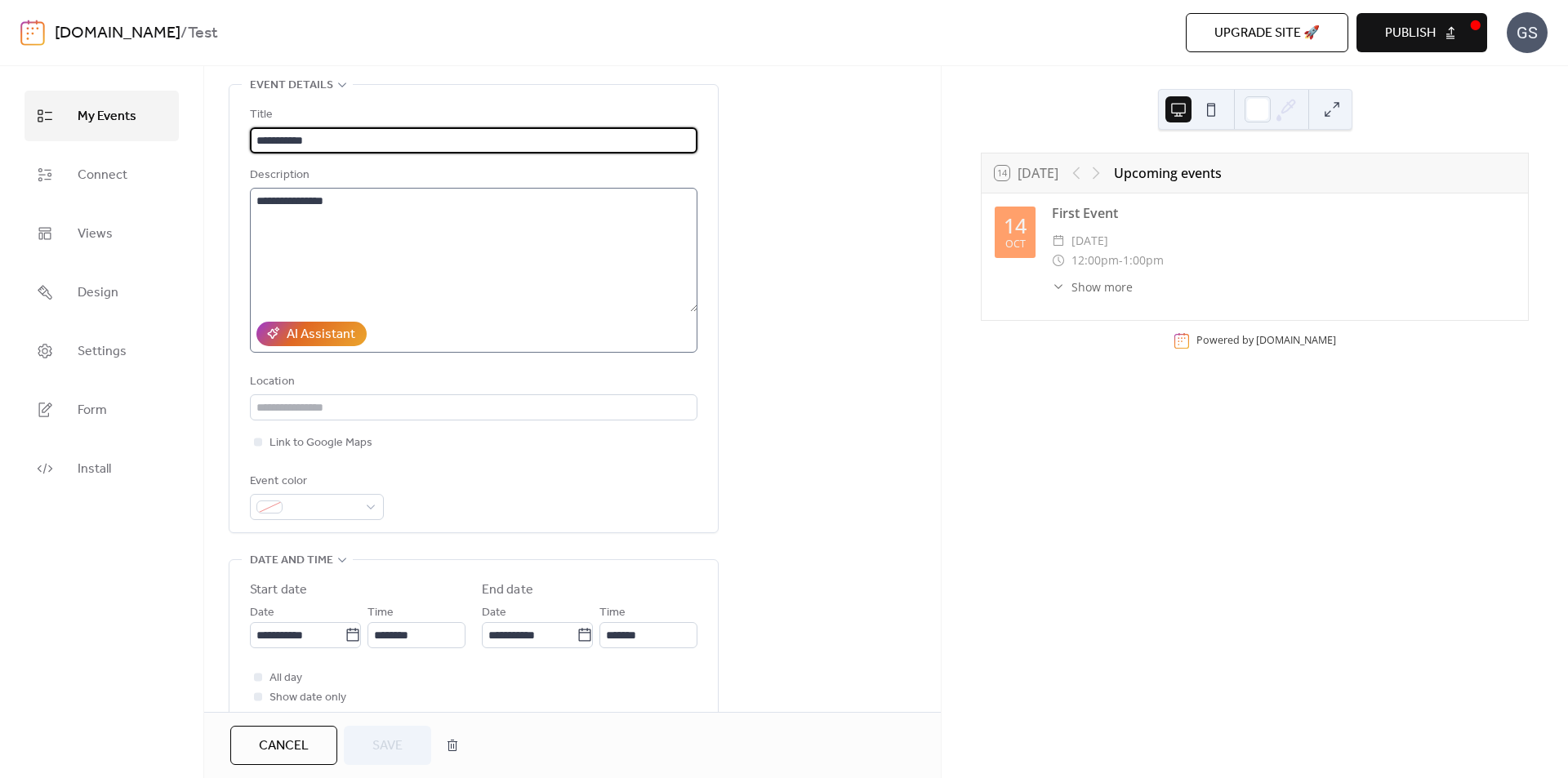
scroll to position [245, 0]
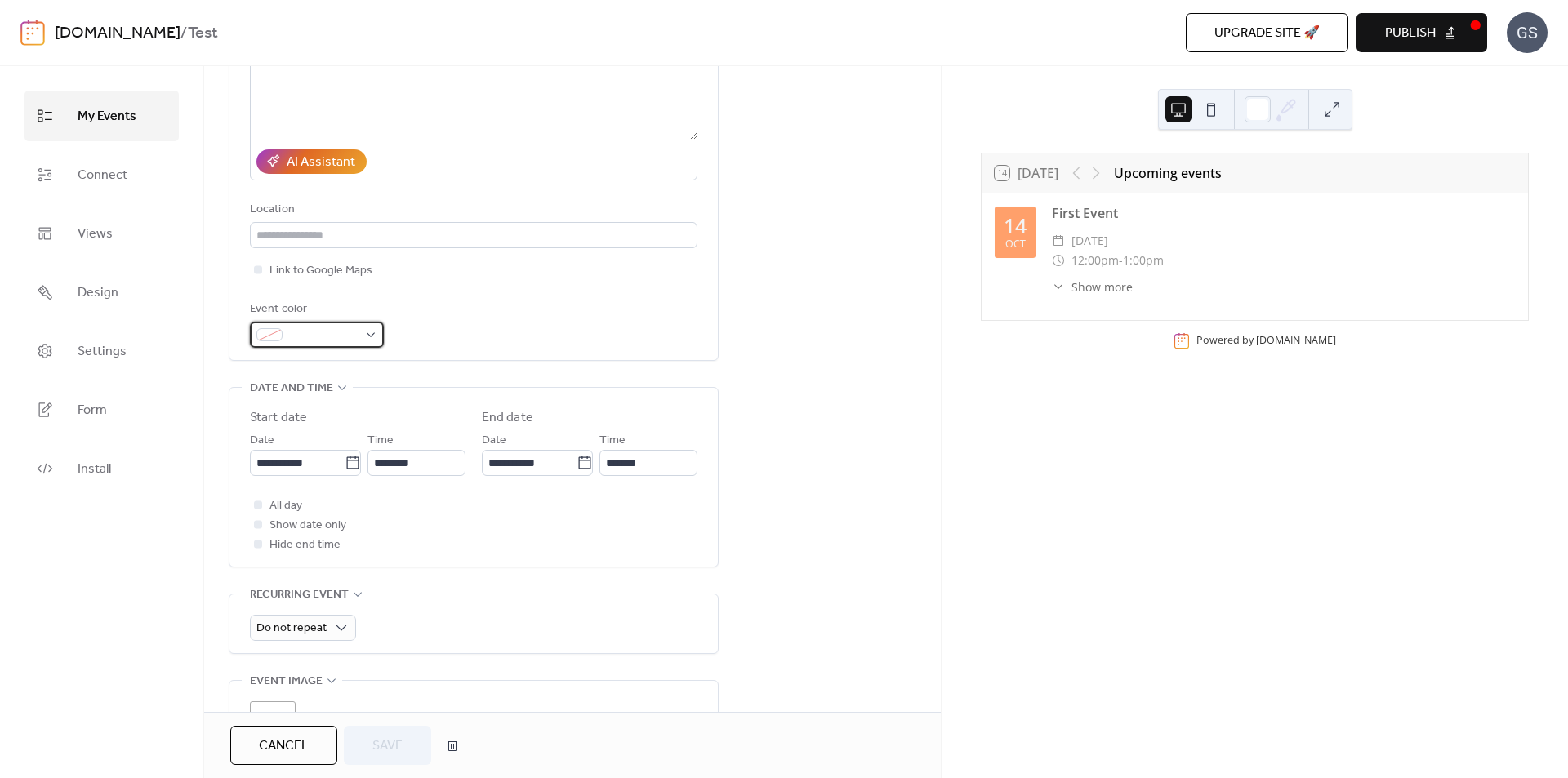
click at [369, 337] on div at bounding box center [317, 334] width 134 height 26
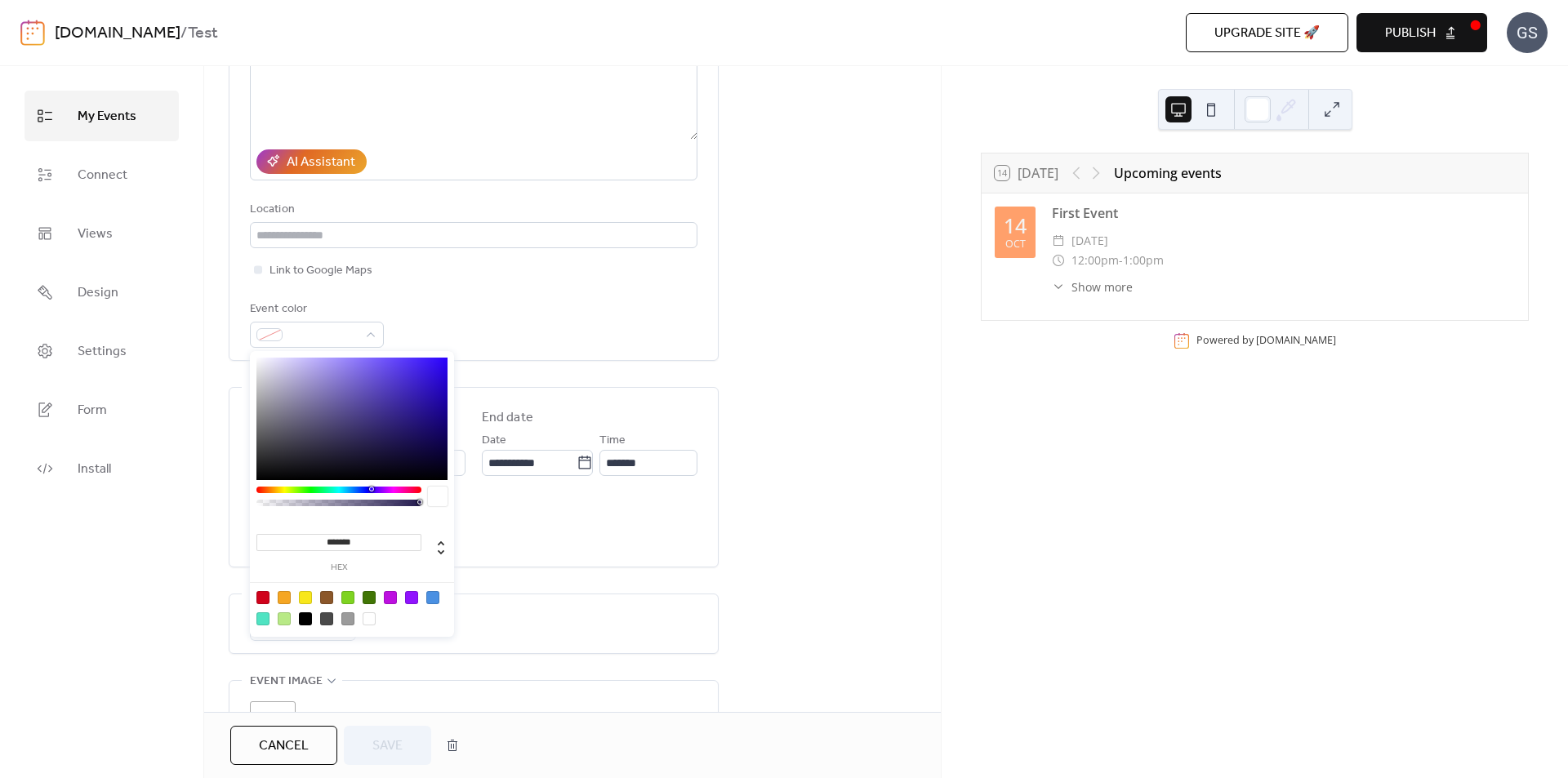
click at [411, 600] on div at bounding box center [412, 598] width 13 height 13
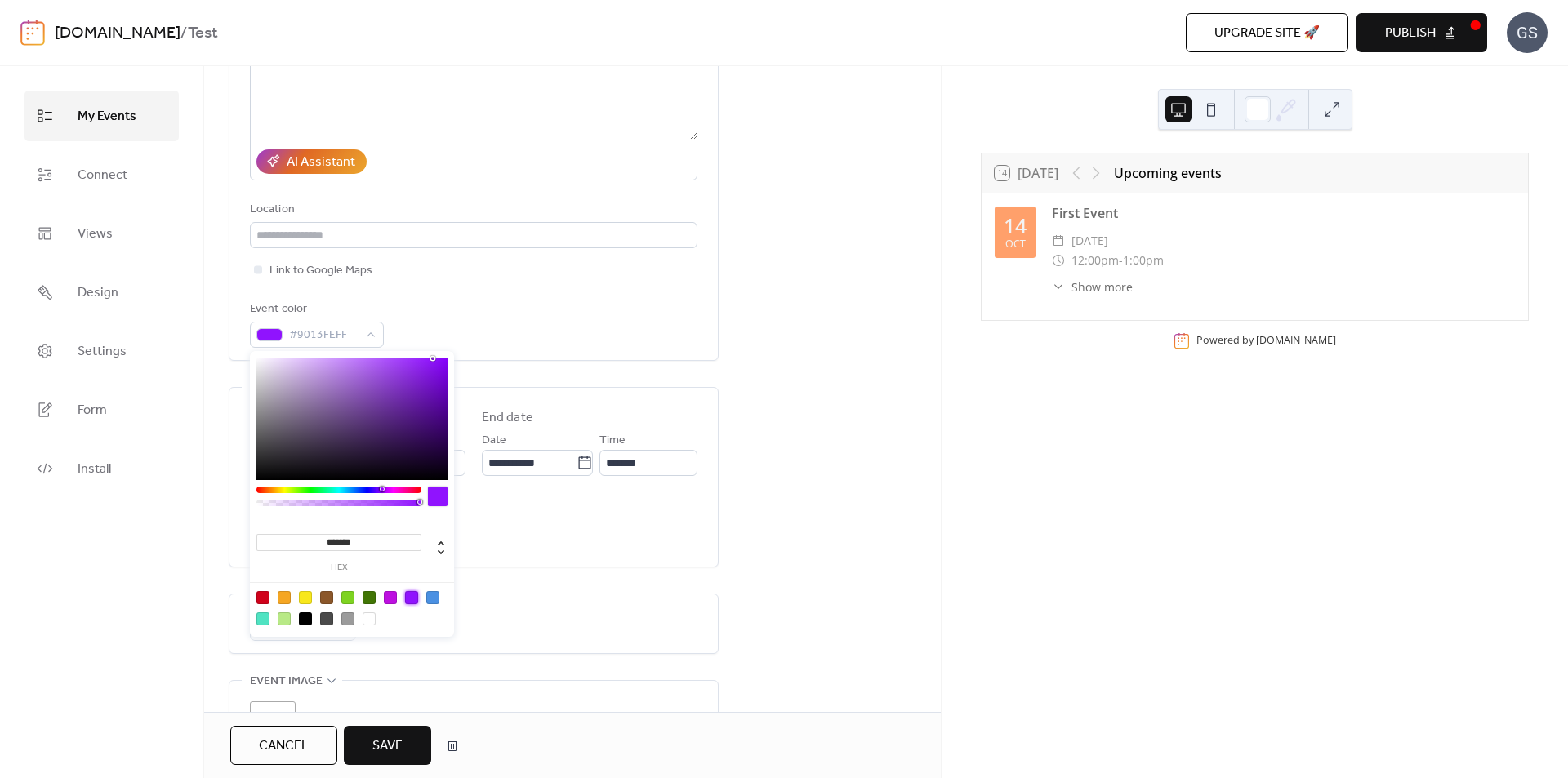
type input "*******"
click at [397, 741] on span "Save" at bounding box center [387, 746] width 30 height 20
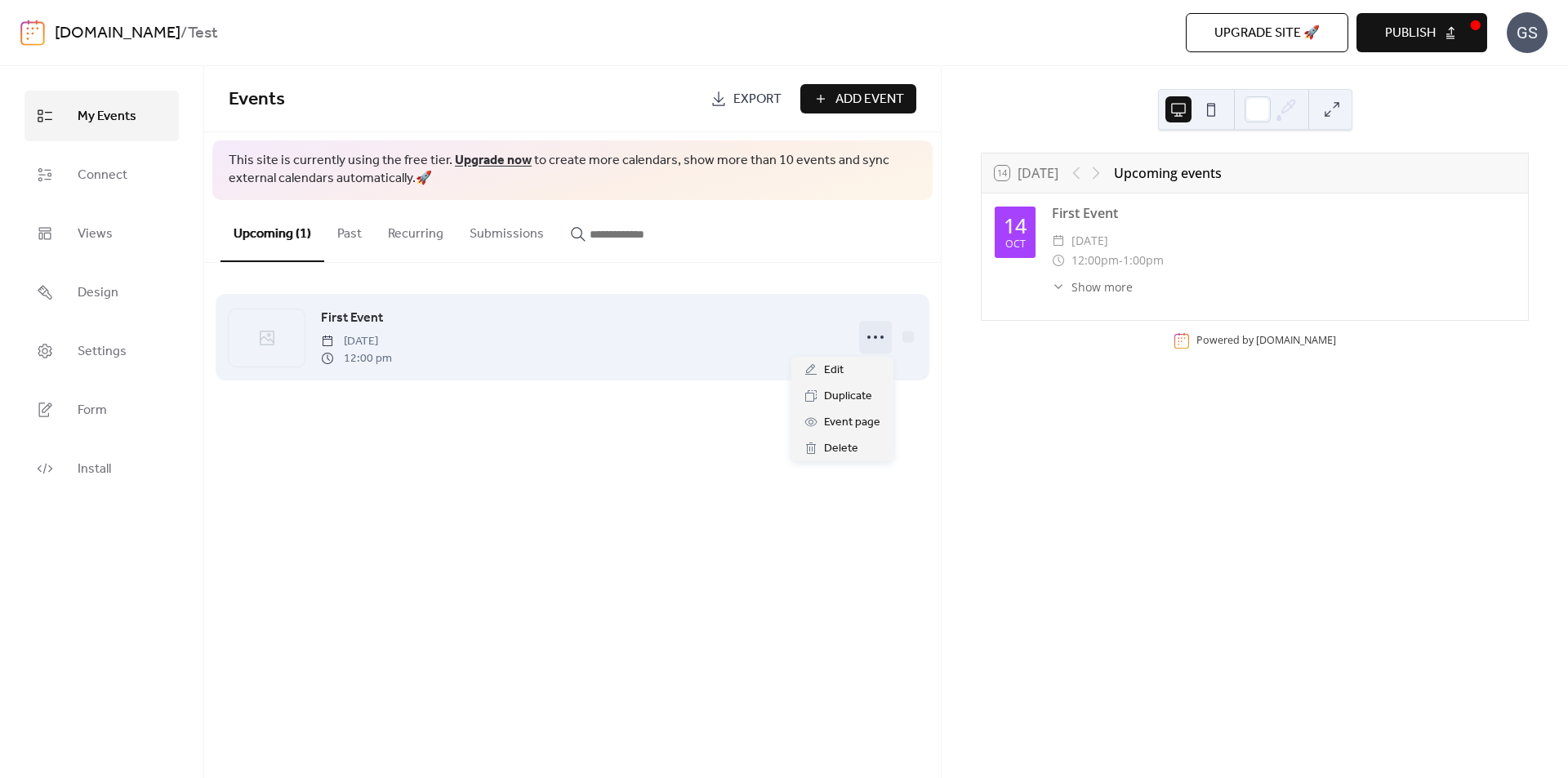
click at [876, 336] on icon at bounding box center [875, 337] width 26 height 26
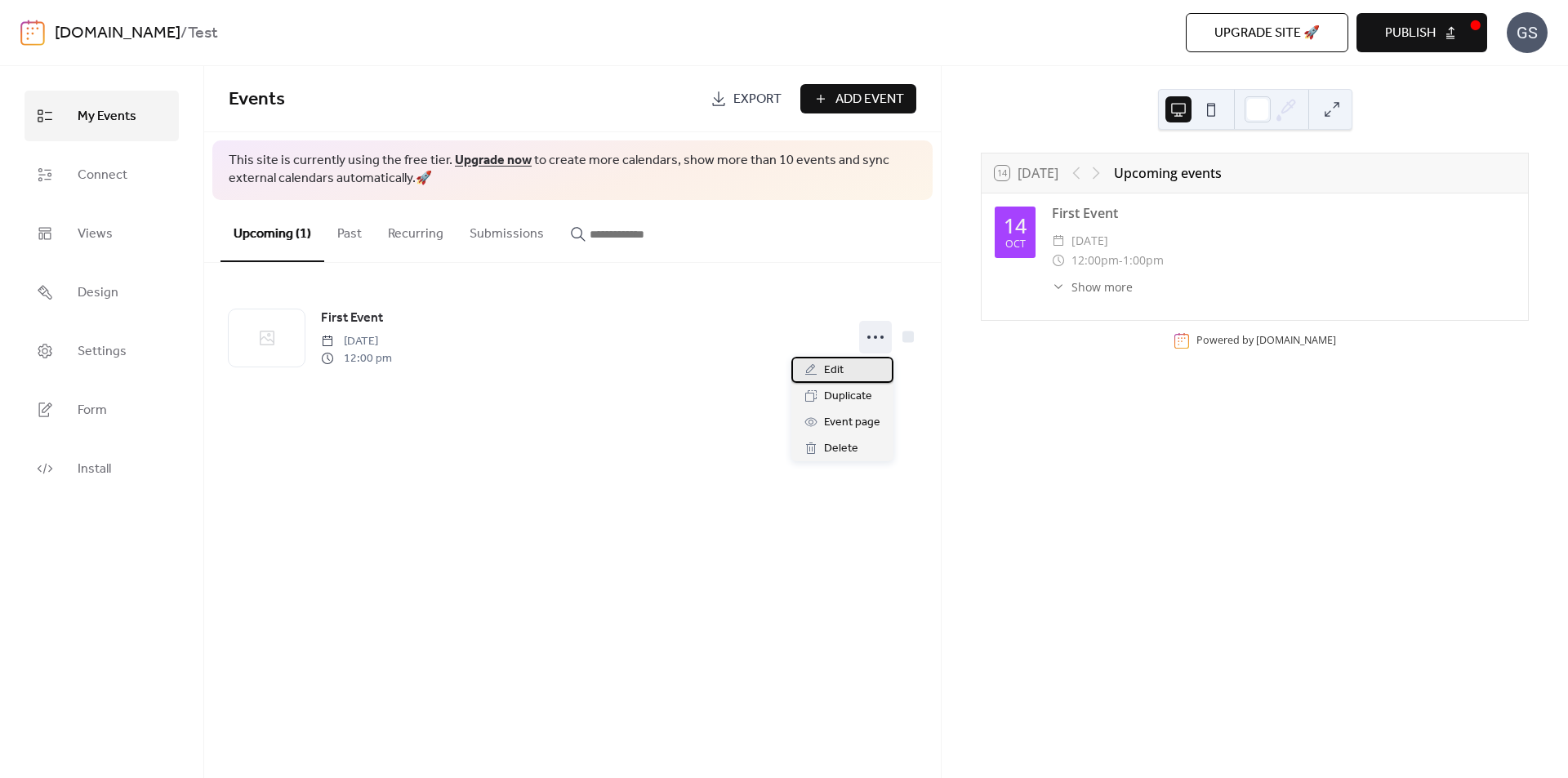
click at [831, 362] on span "Edit" at bounding box center [834, 371] width 20 height 20
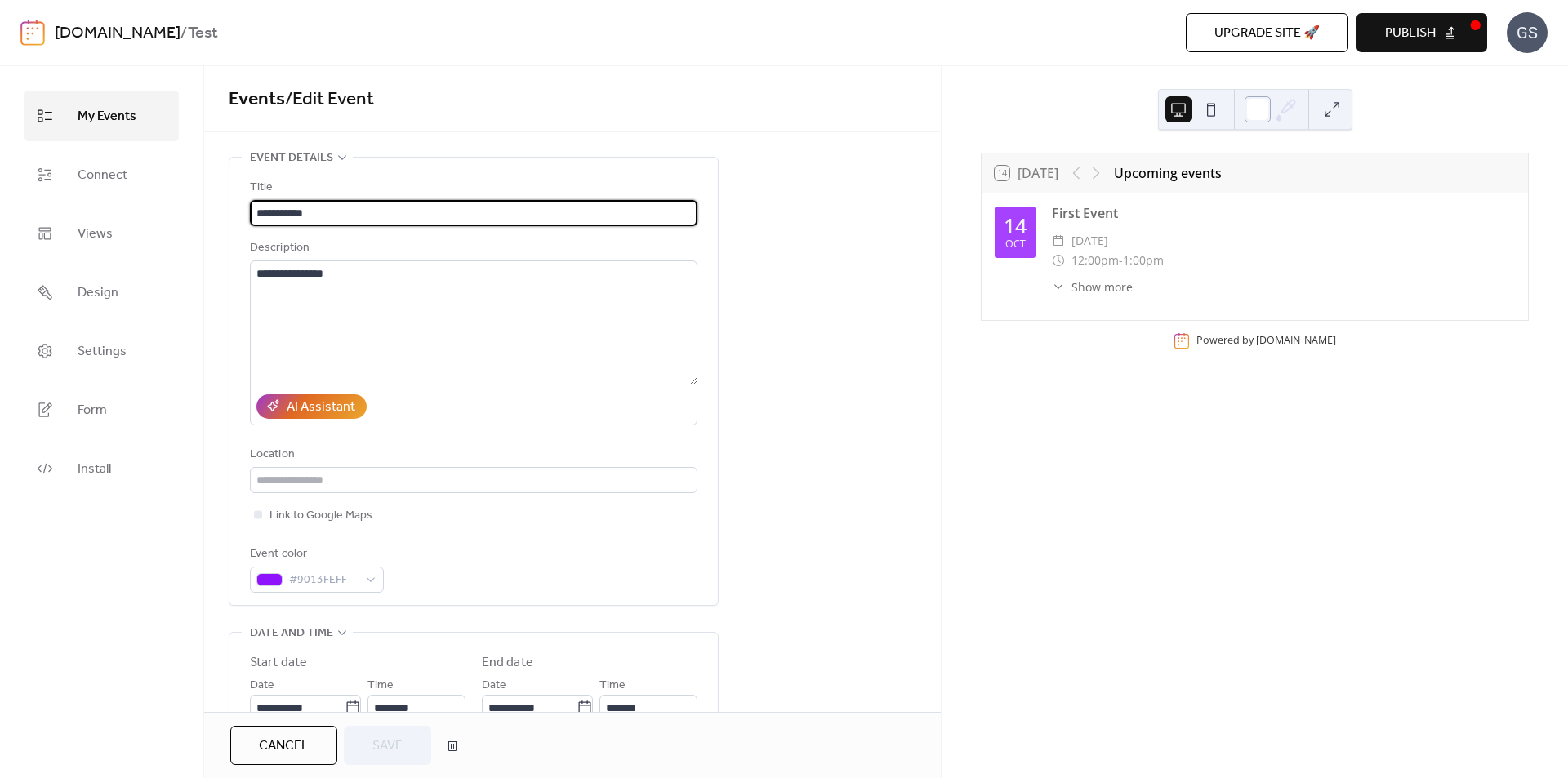
click at [1256, 115] on div at bounding box center [1257, 109] width 26 height 26
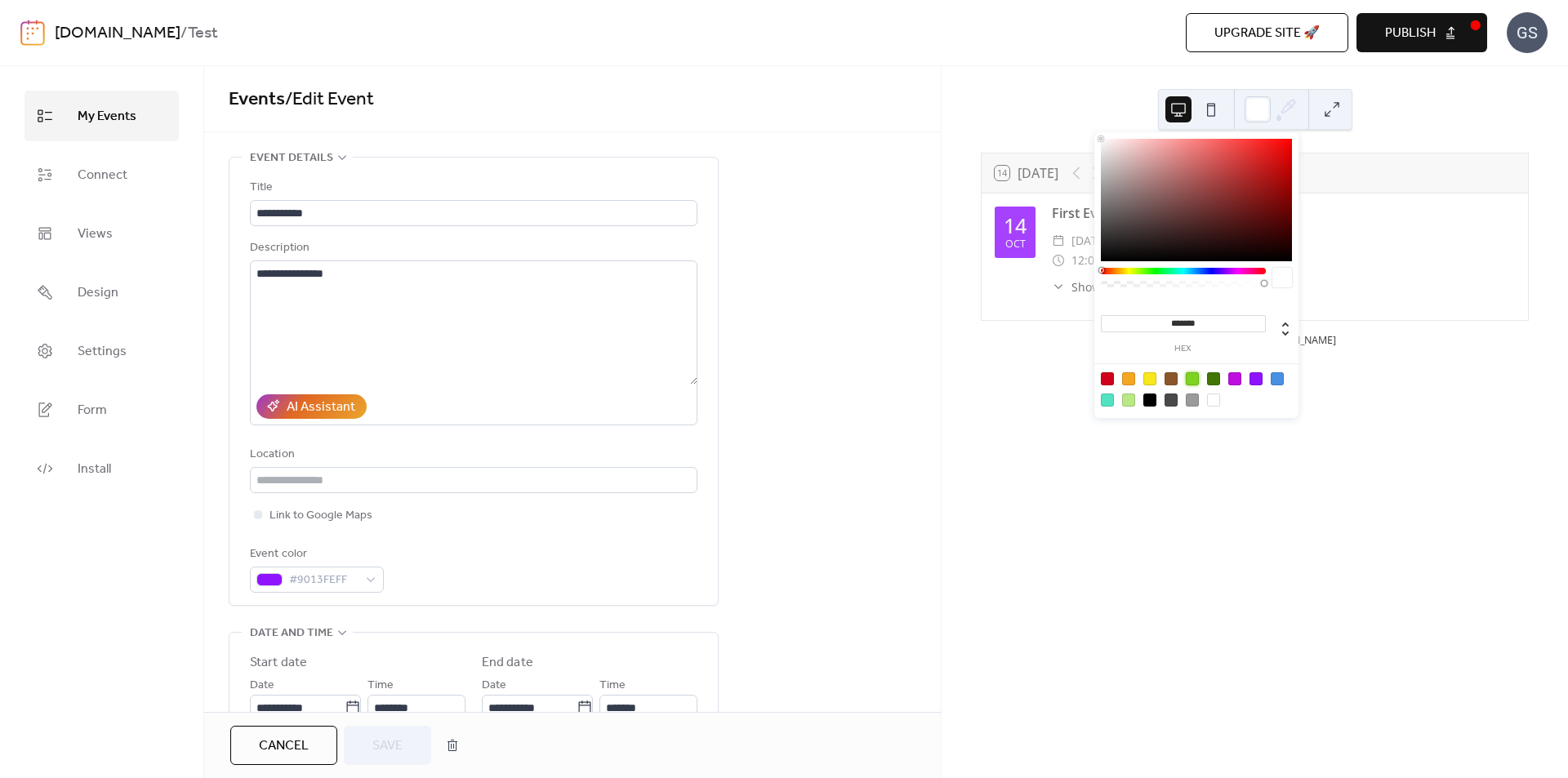
click at [1189, 375] on div at bounding box center [1193, 379] width 13 height 13
type input "*******"
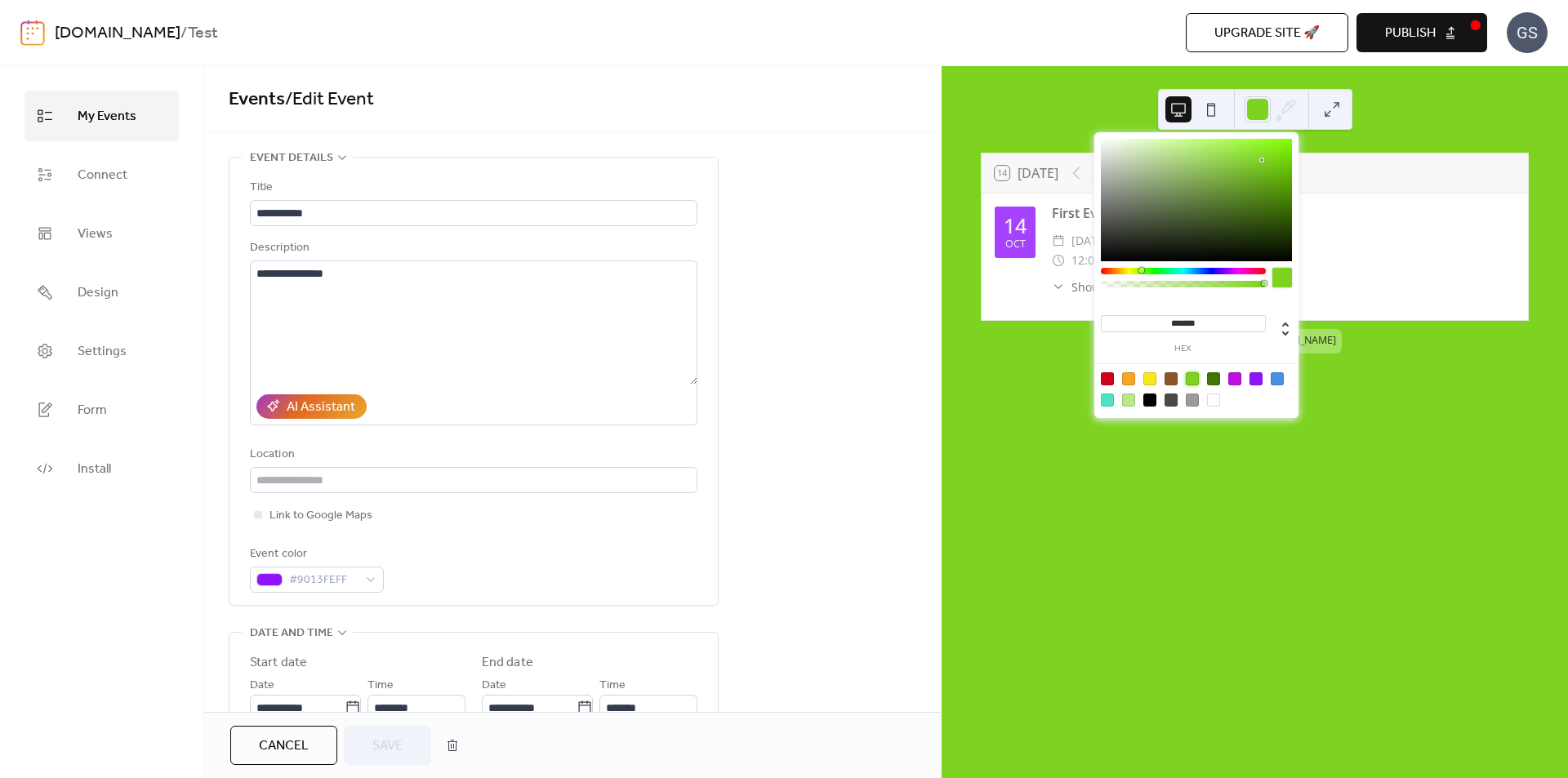
click at [815, 263] on div "**********" at bounding box center [572, 719] width 737 height 1125
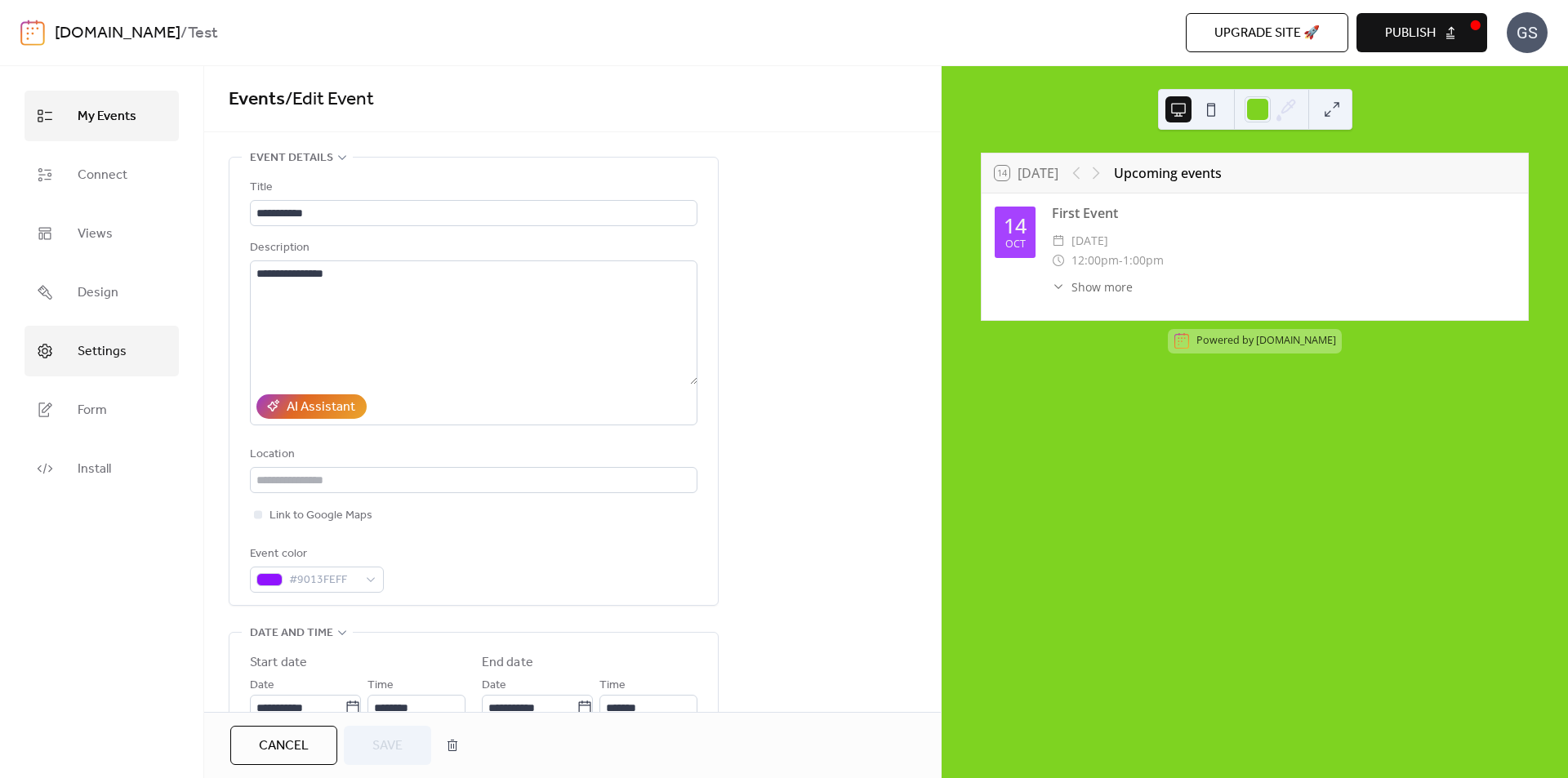
click at [90, 342] on span "Settings" at bounding box center [102, 352] width 49 height 26
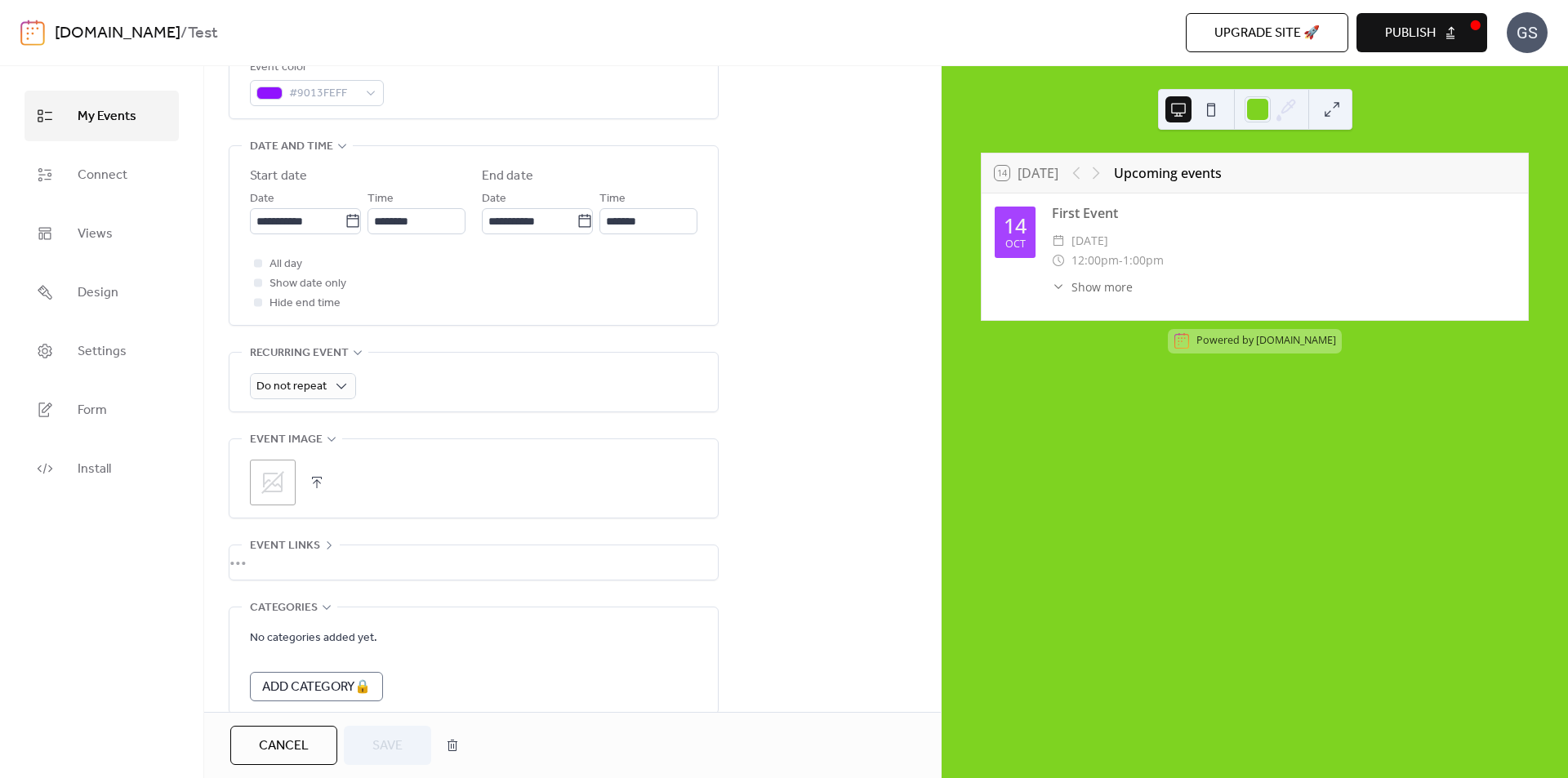
scroll to position [490, 0]
click at [92, 282] on span "Design" at bounding box center [97, 292] width 41 height 26
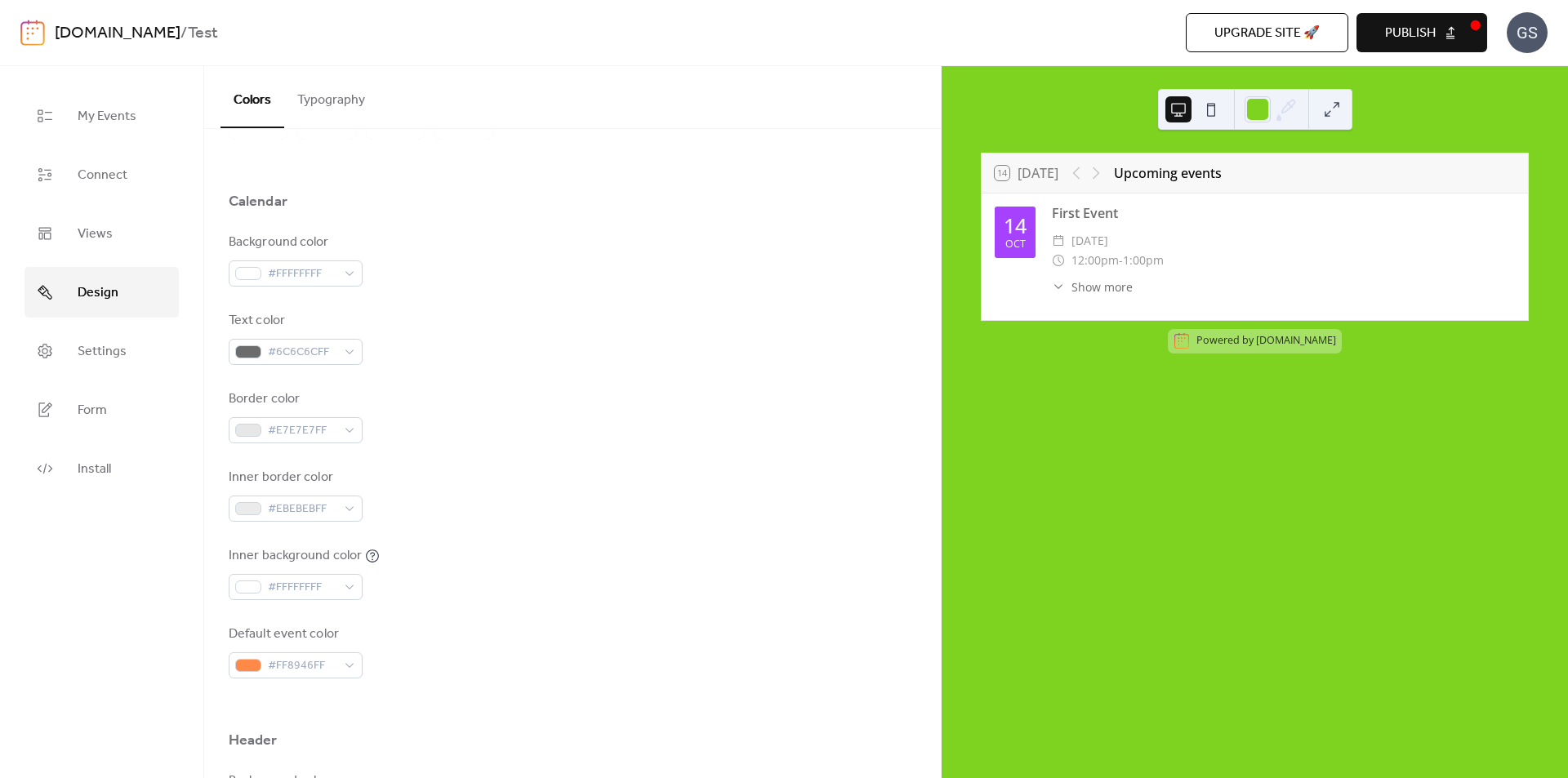
scroll to position [82, 0]
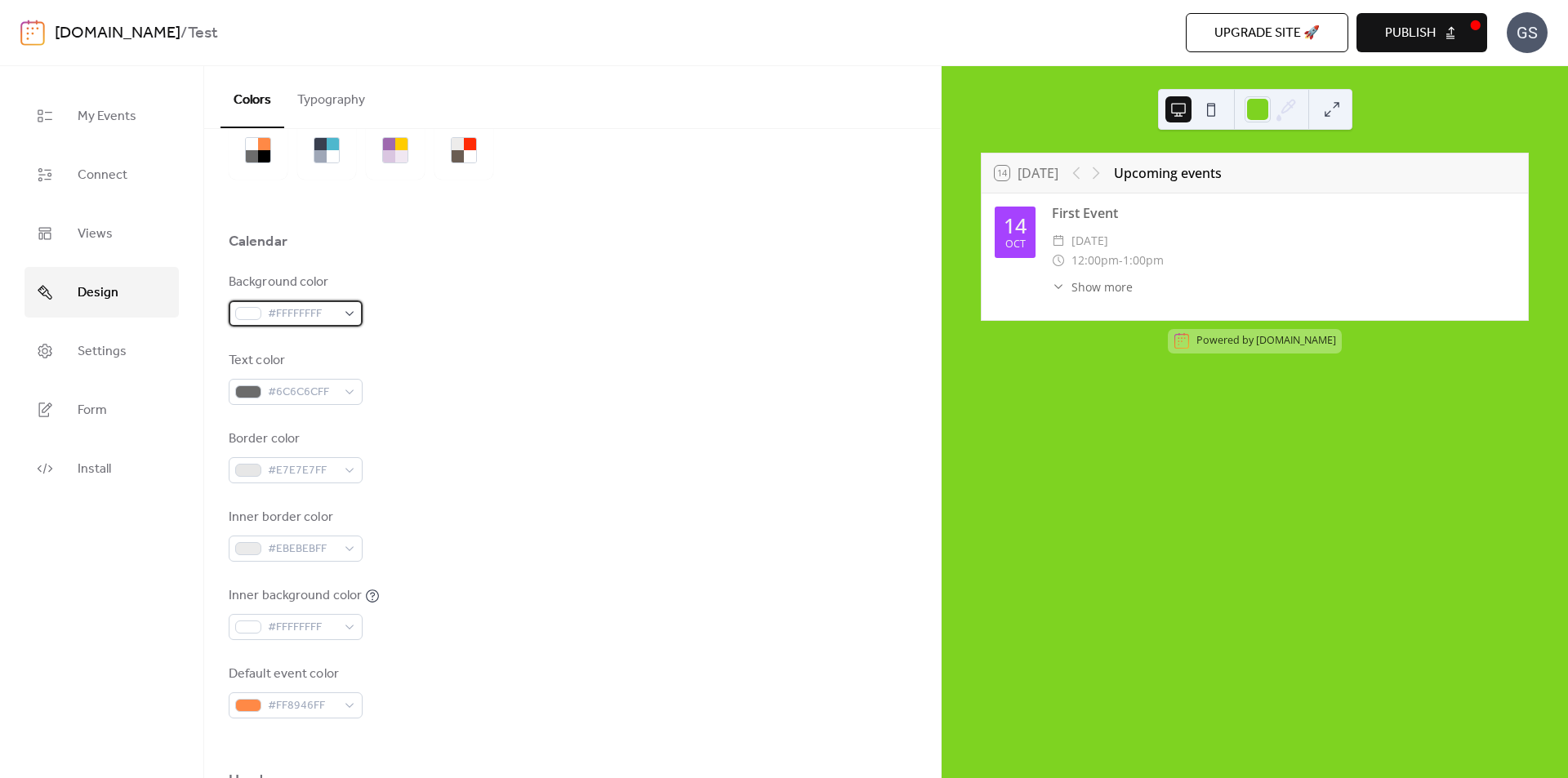
click at [347, 312] on div "#FFFFFFFF" at bounding box center [296, 313] width 134 height 26
click at [530, 271] on div at bounding box center [572, 267] width 687 height 13
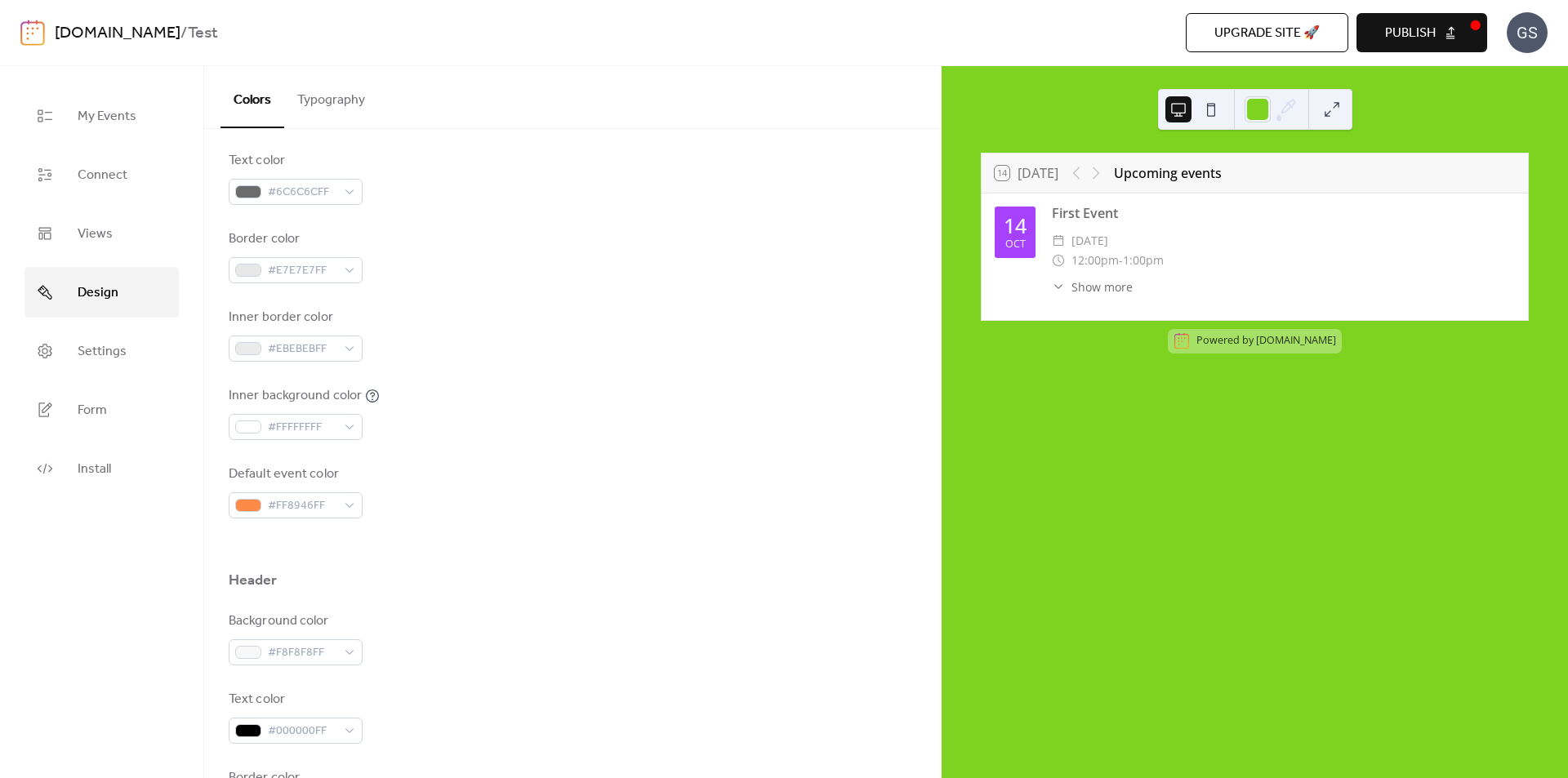
scroll to position [327, 0]
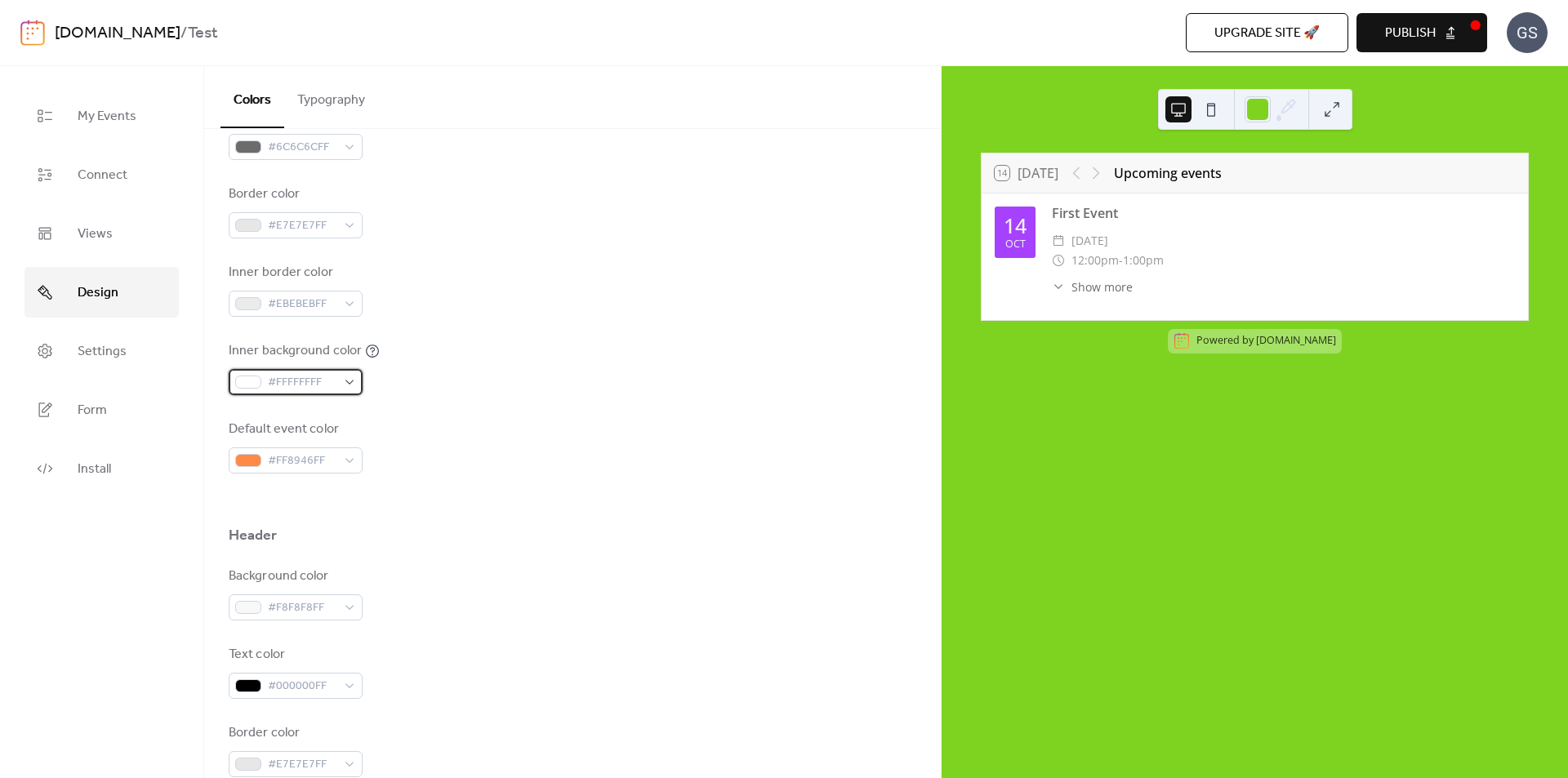
click at [344, 381] on div "#FFFFFFFF" at bounding box center [296, 382] width 134 height 26
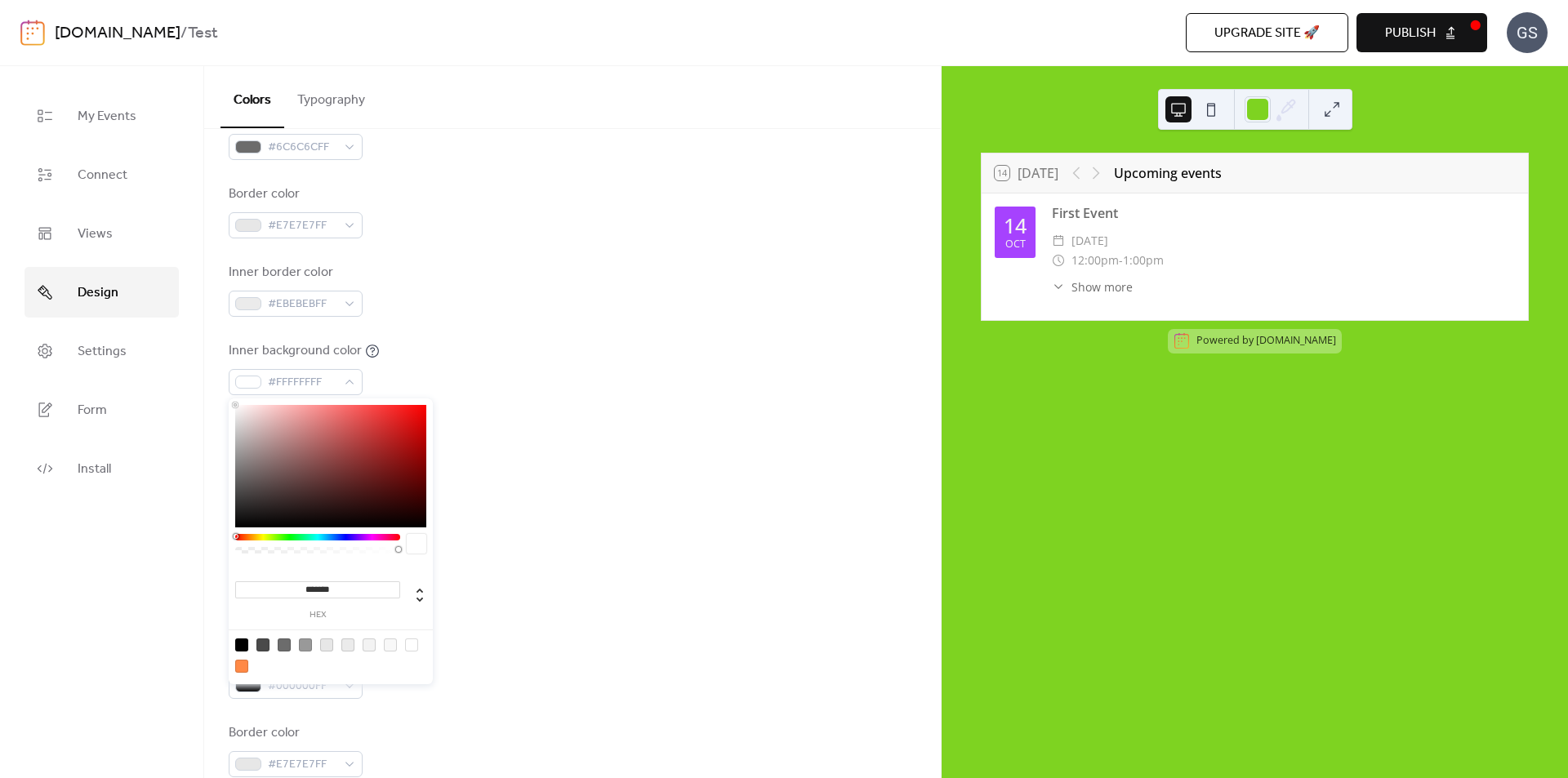
click at [261, 646] on div at bounding box center [263, 646] width 13 height 13
type input "*******"
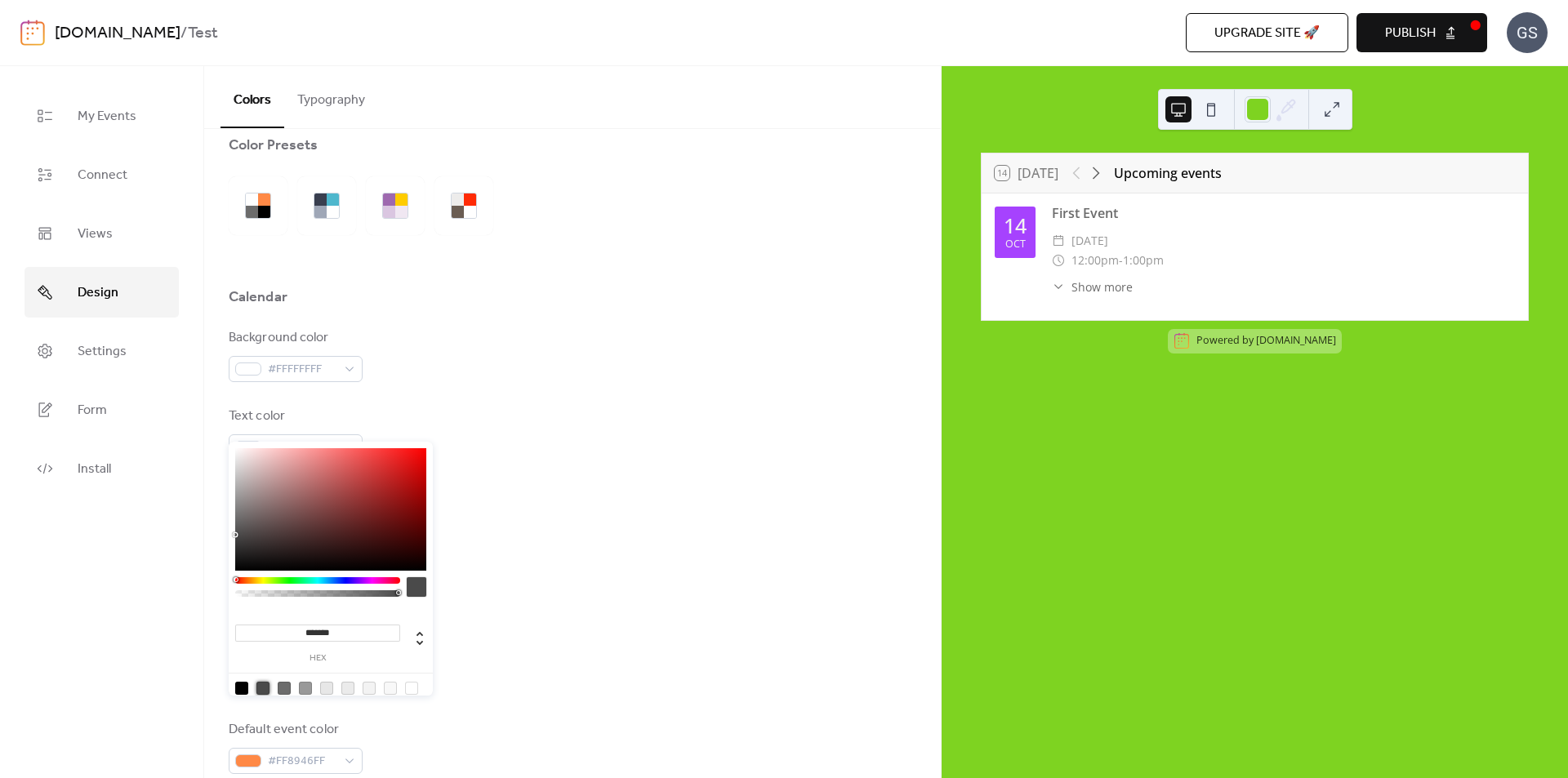
scroll to position [0, 0]
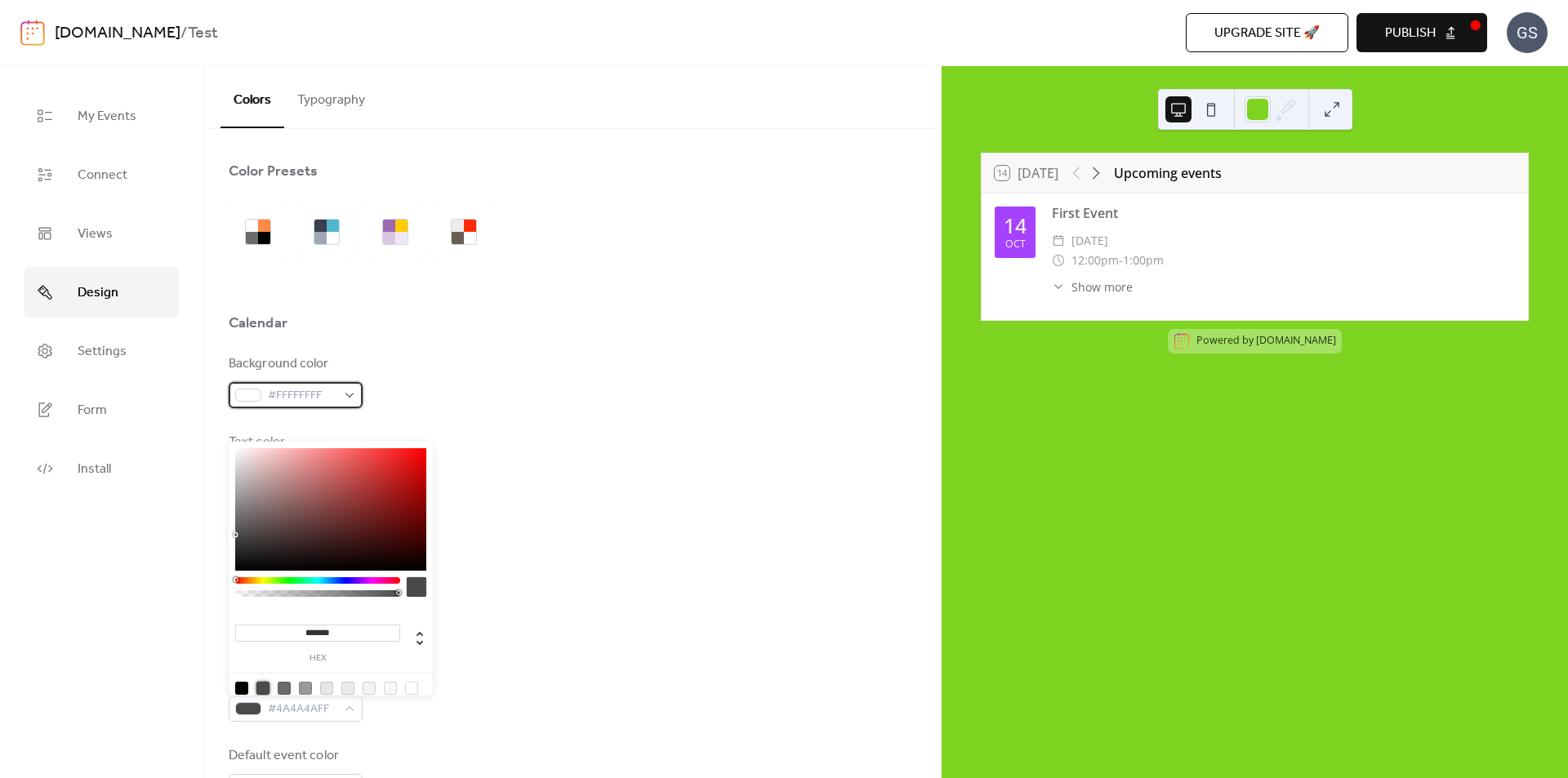
click at [352, 394] on div "#FFFFFFFF" at bounding box center [296, 395] width 134 height 26
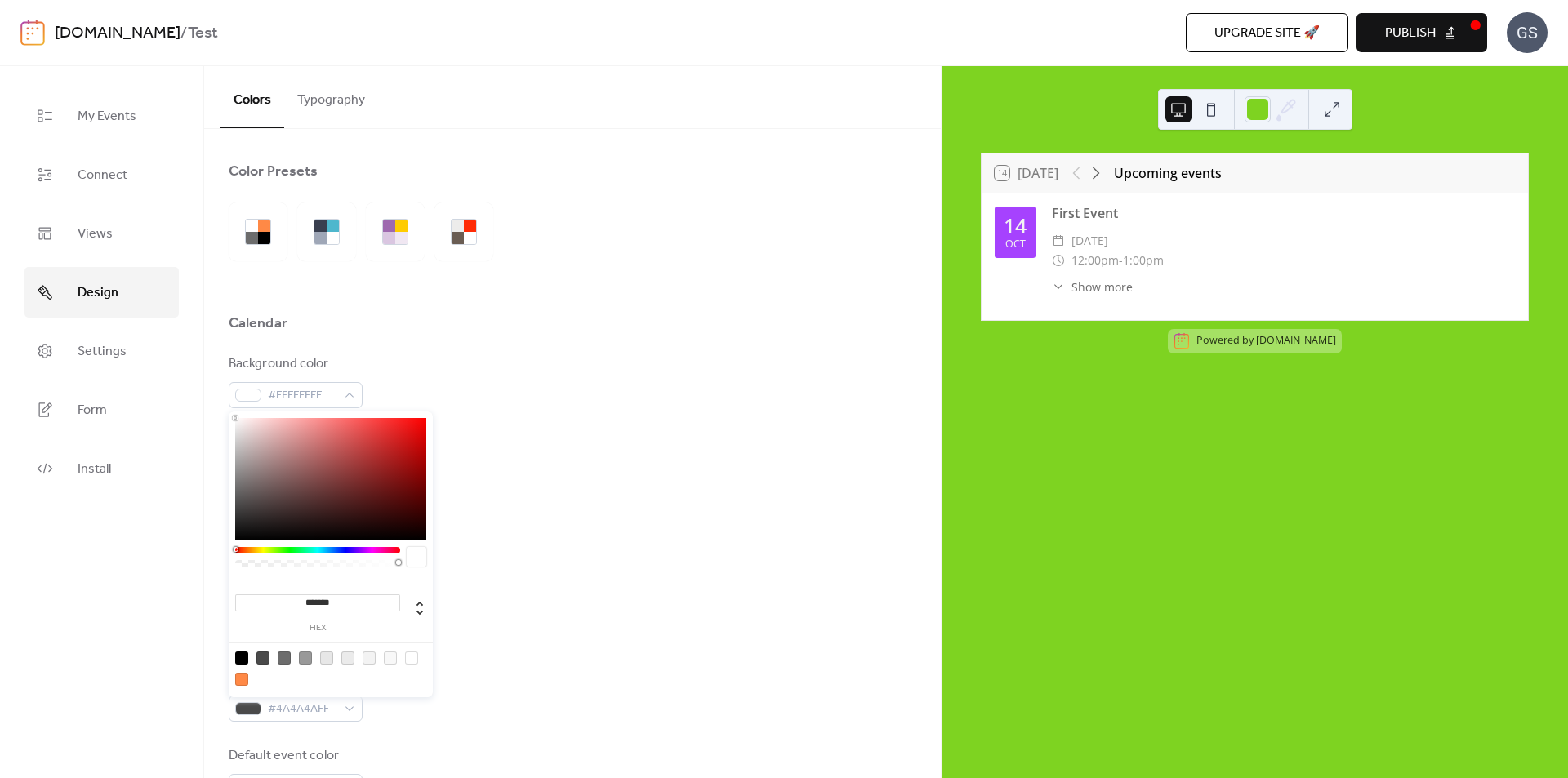
type input "*******"
click at [406, 431] on div at bounding box center [330, 479] width 191 height 122
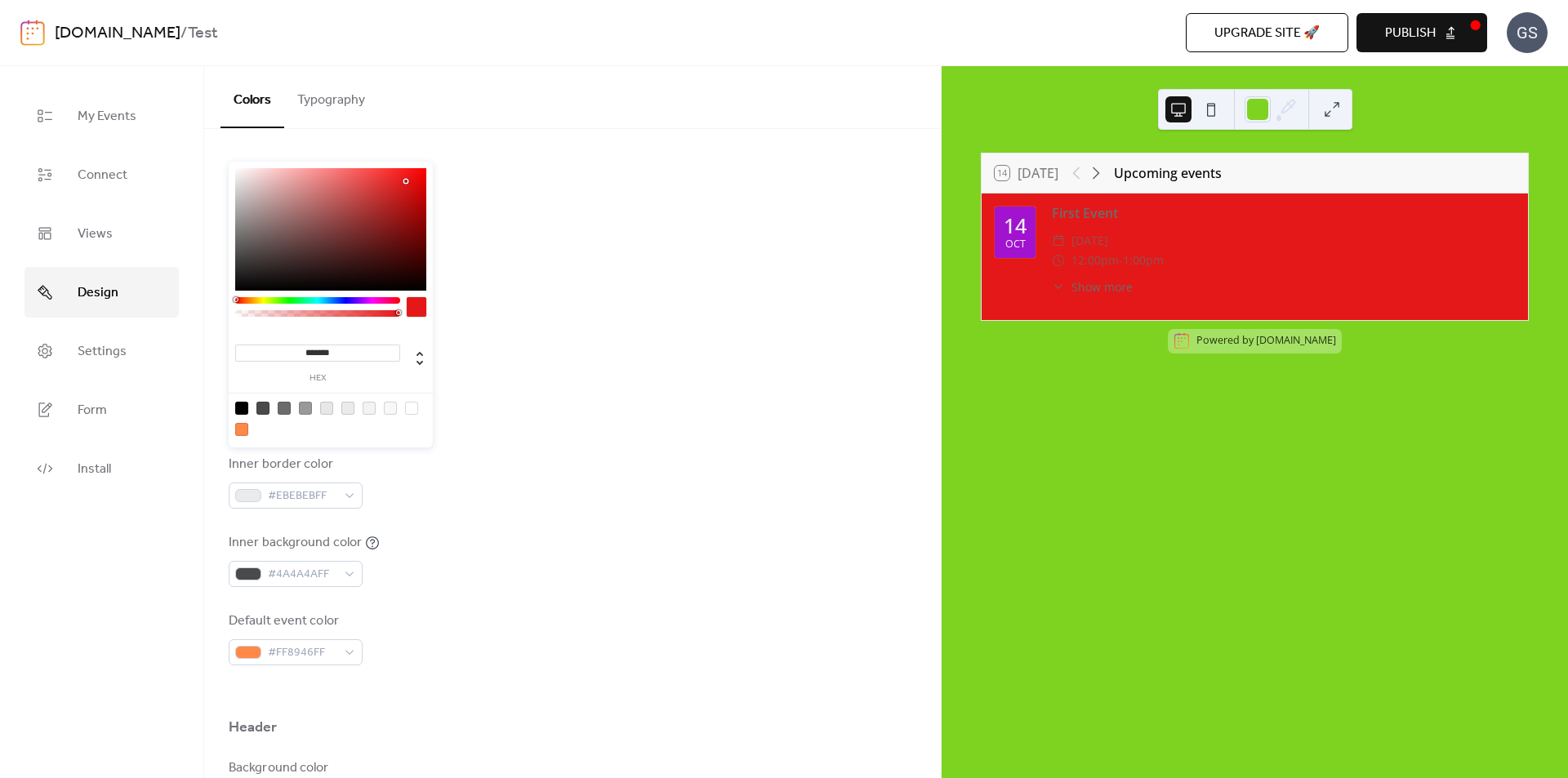
scroll to position [327, 0]
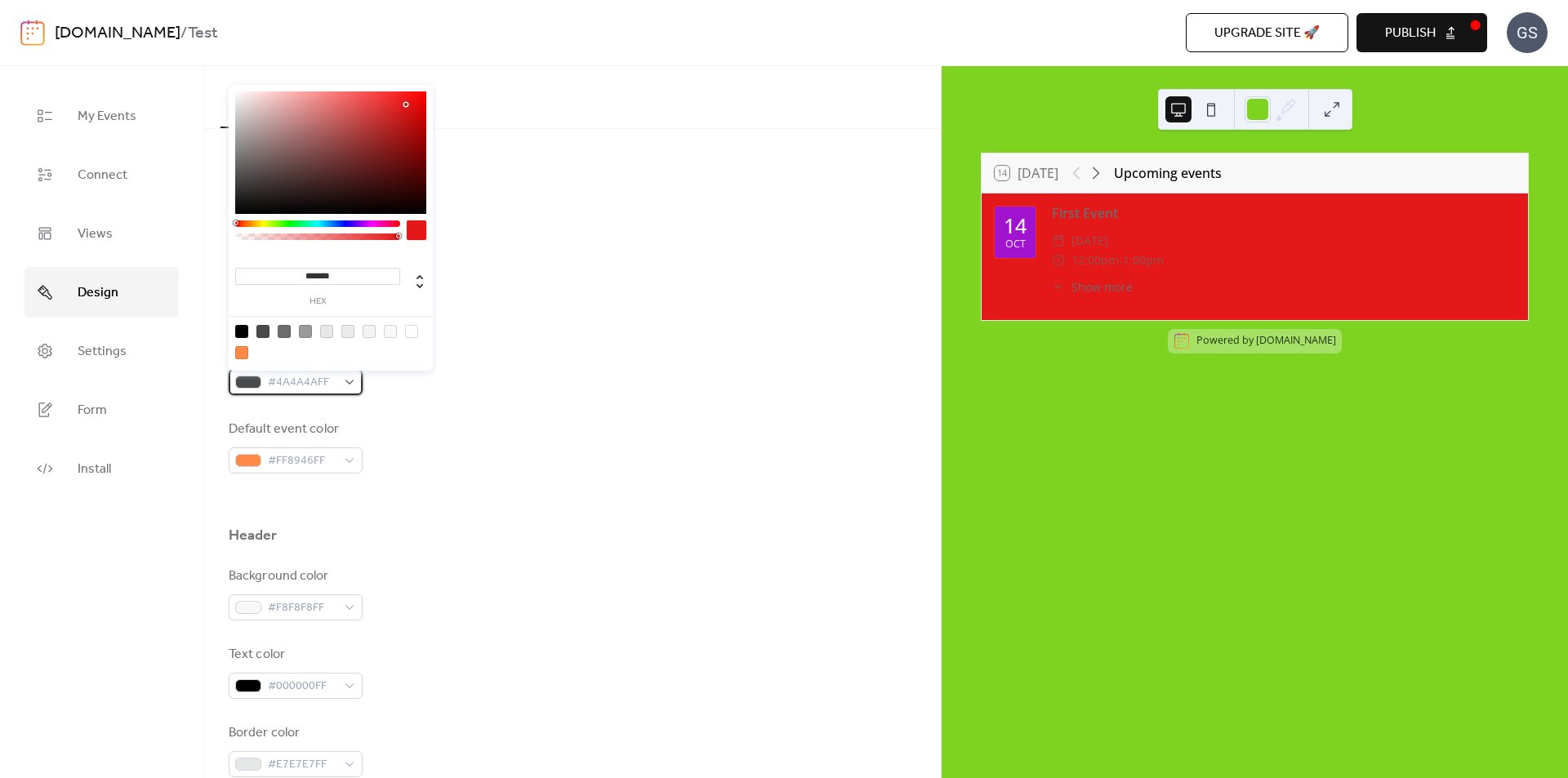
click at [354, 379] on div "#4A4A4AFF" at bounding box center [296, 382] width 134 height 26
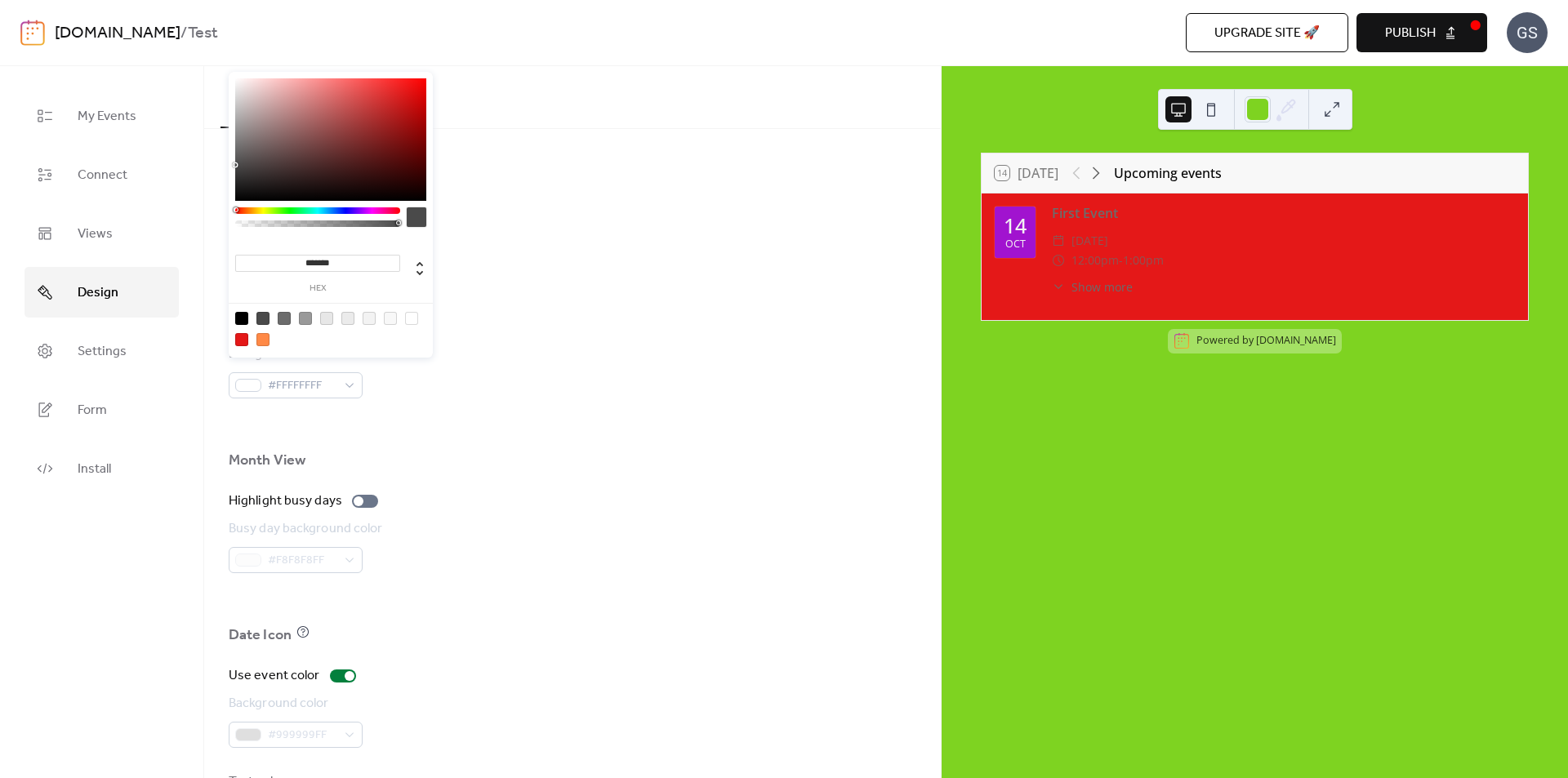
scroll to position [816, 0]
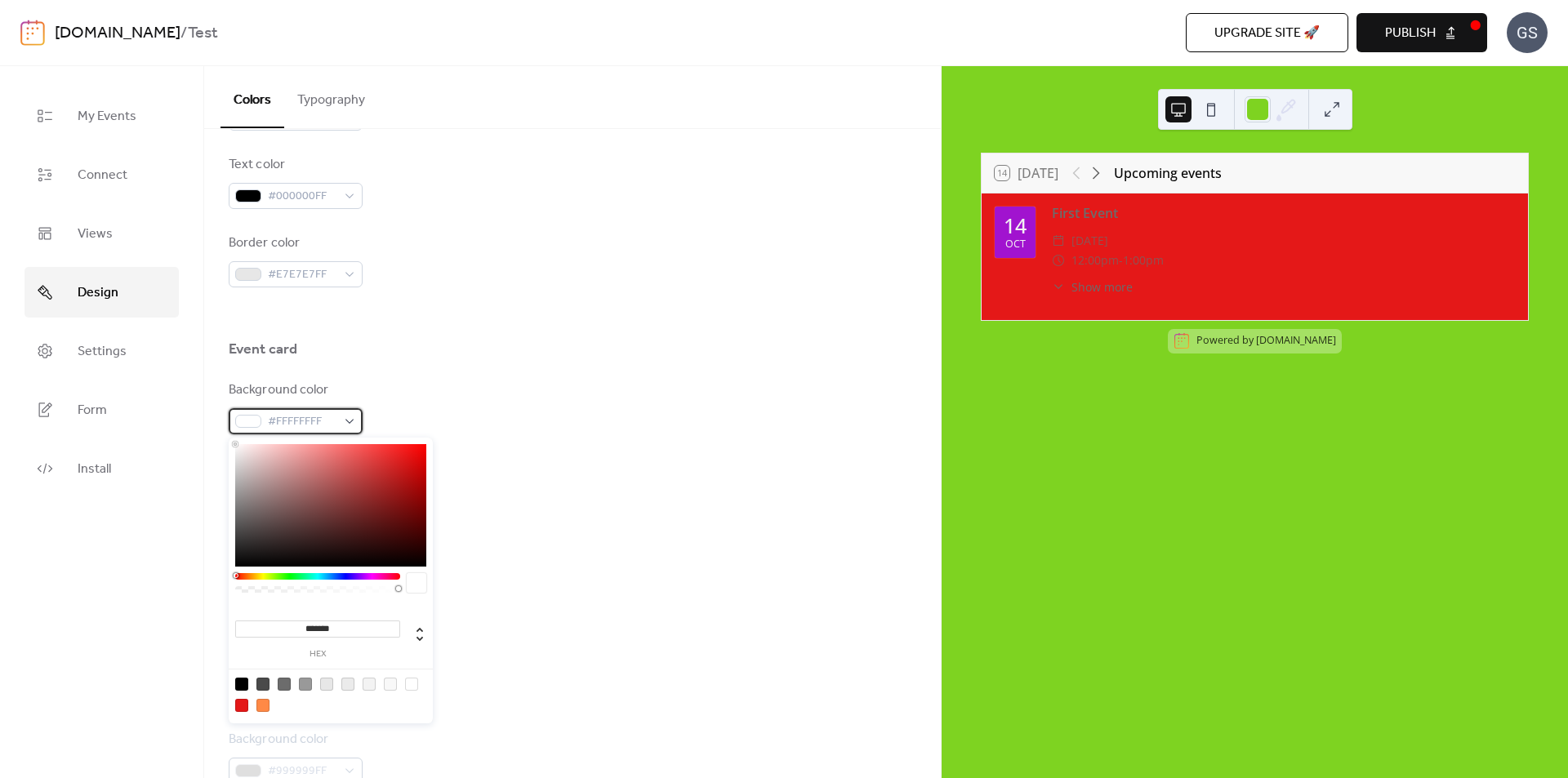
click at [348, 419] on div "#FFFFFFFF" at bounding box center [296, 421] width 134 height 26
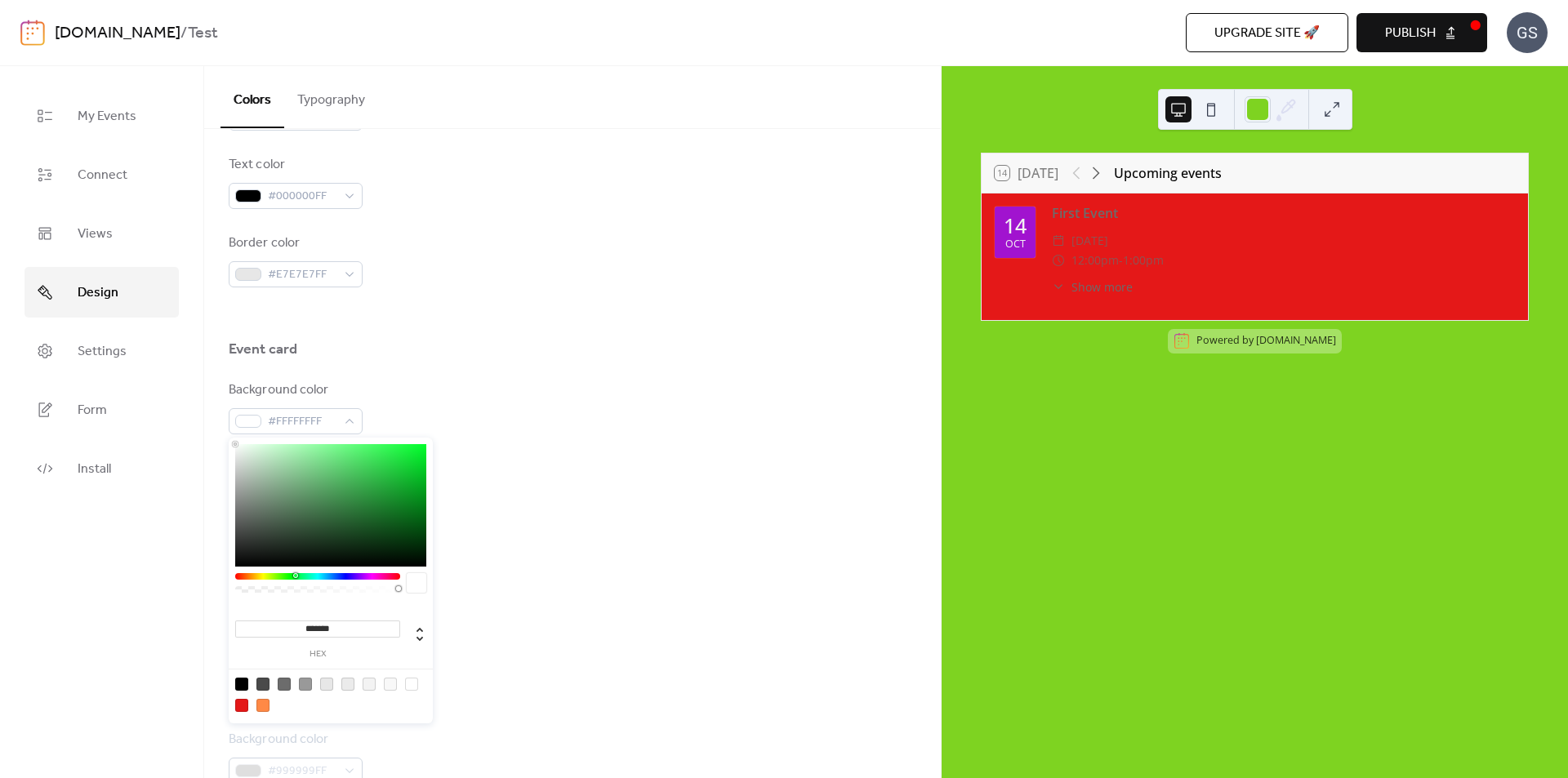
click at [295, 575] on div at bounding box center [317, 576] width 165 height 7
type input "*******"
click at [358, 465] on div at bounding box center [330, 505] width 191 height 122
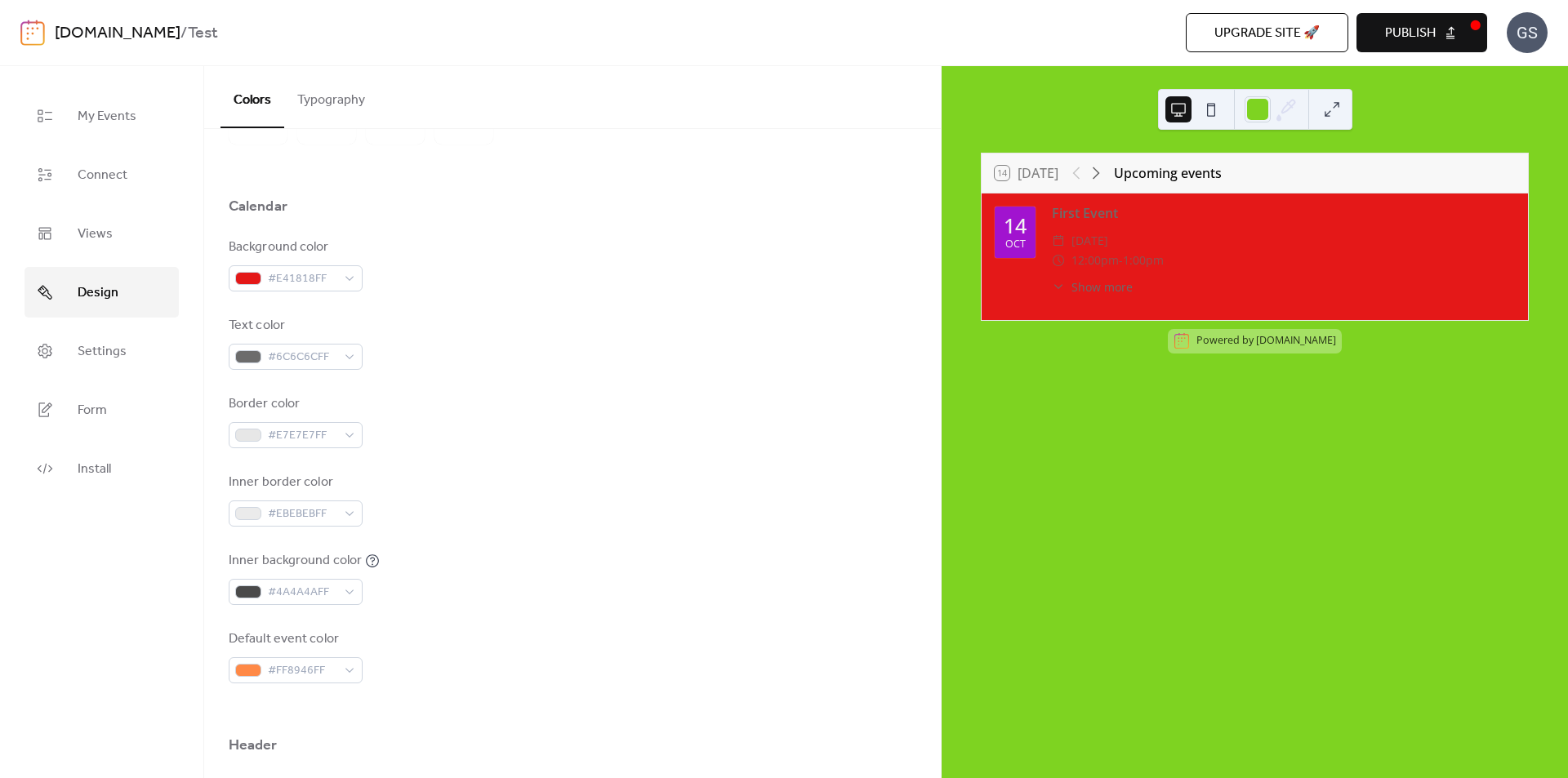
scroll to position [0, 0]
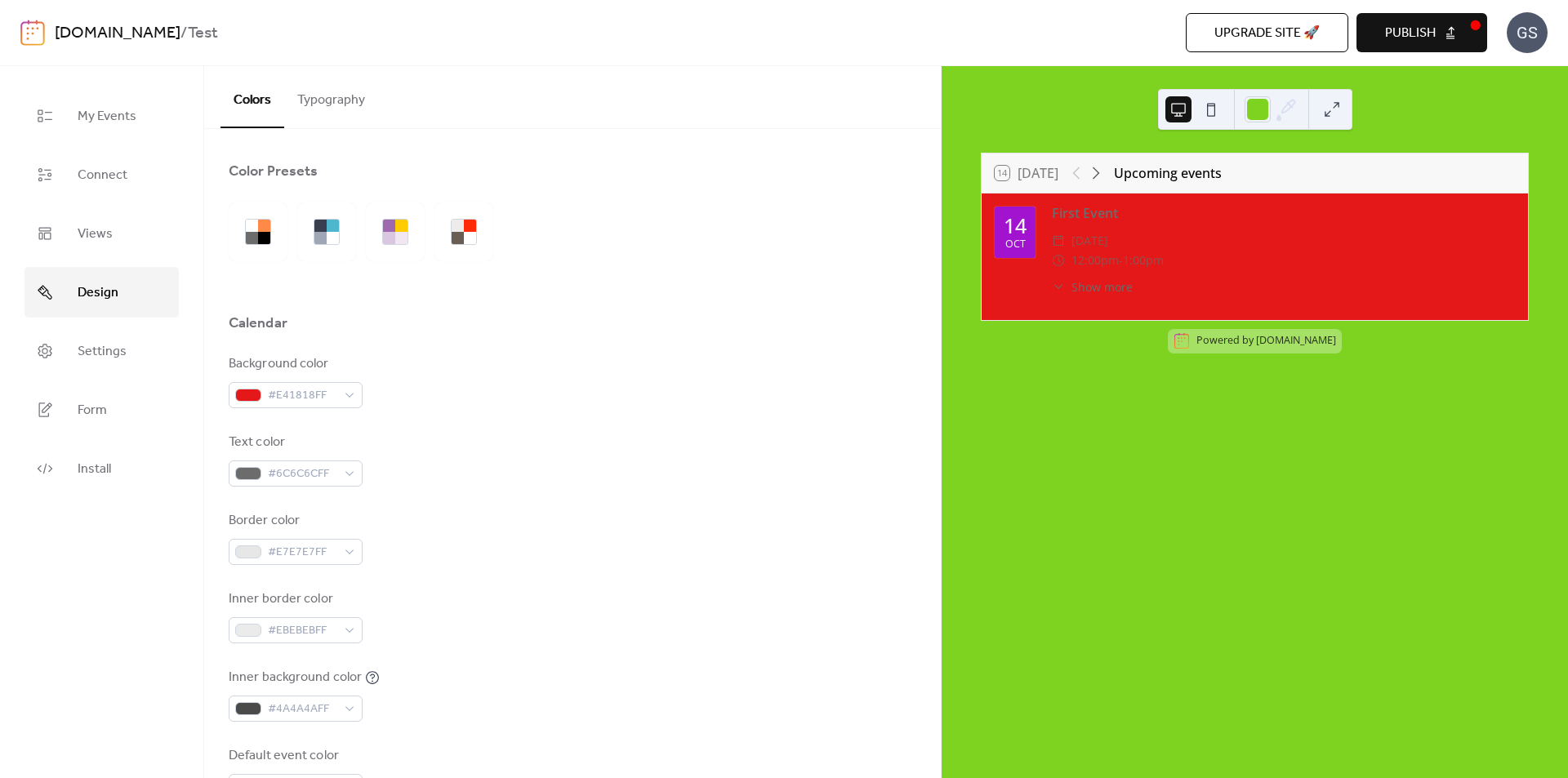
click at [335, 107] on button "Typography" at bounding box center [331, 96] width 94 height 61
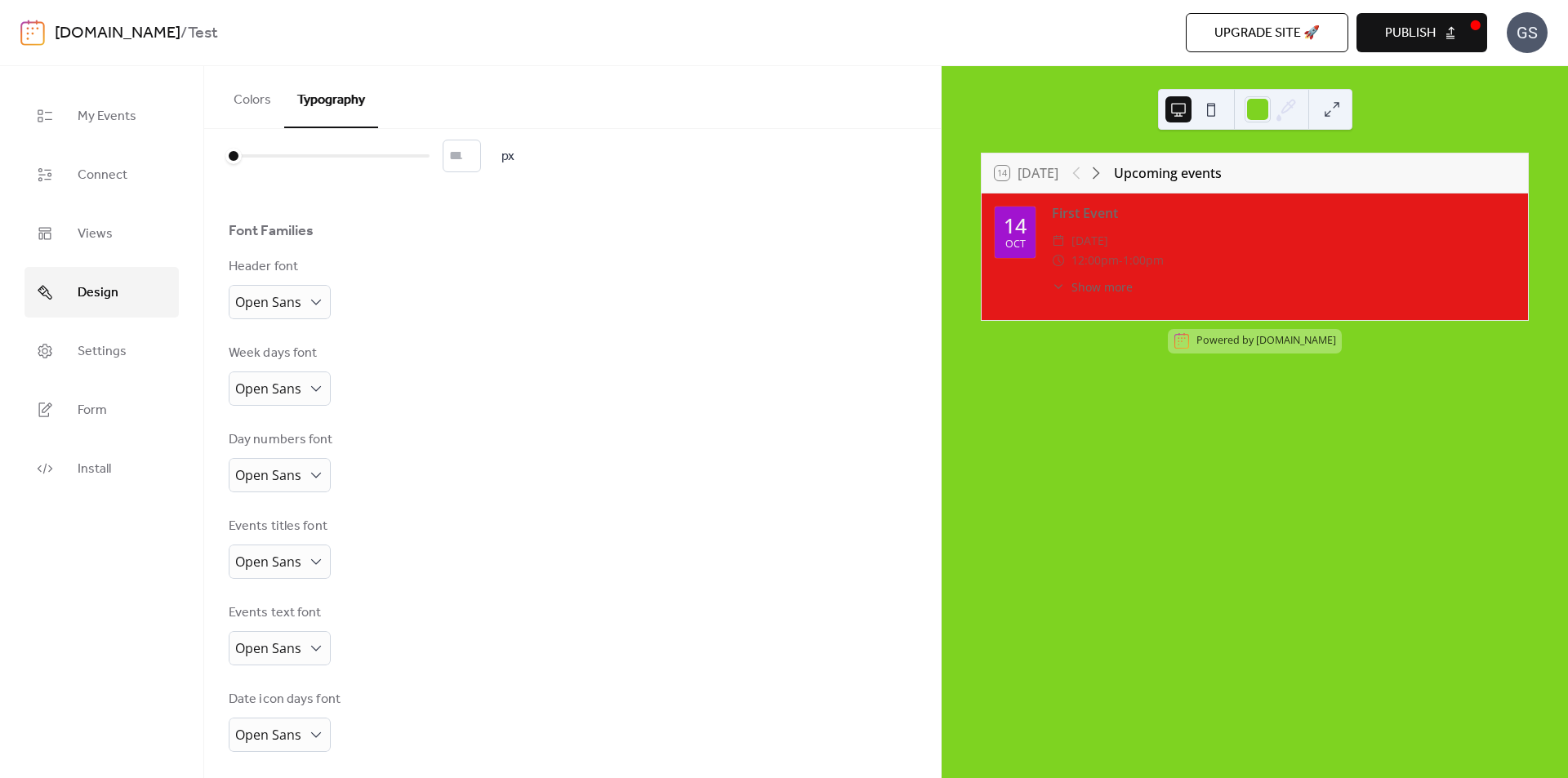
scroll to position [151, 0]
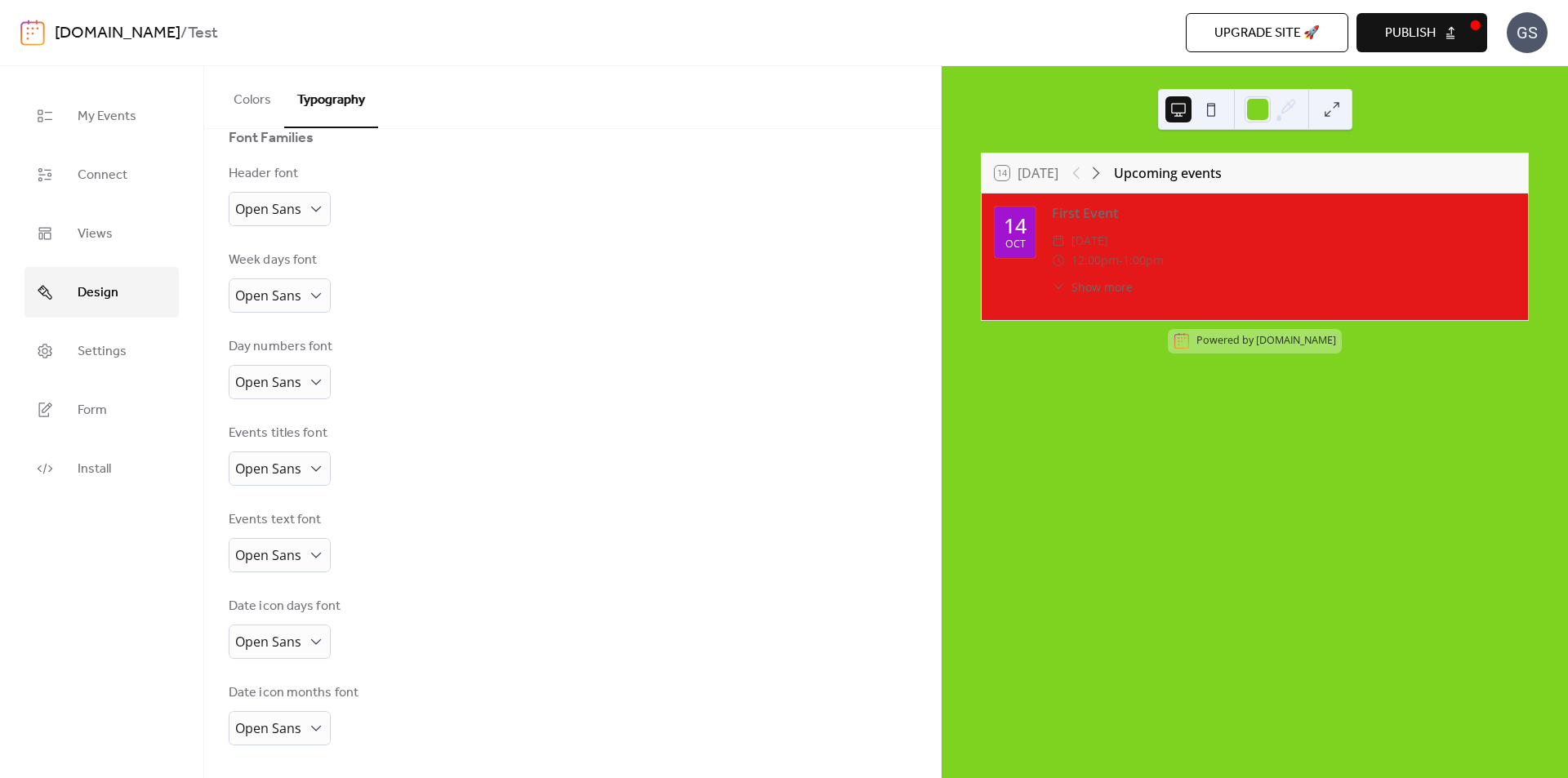
click at [256, 95] on button "Colors" at bounding box center [252, 96] width 63 height 61
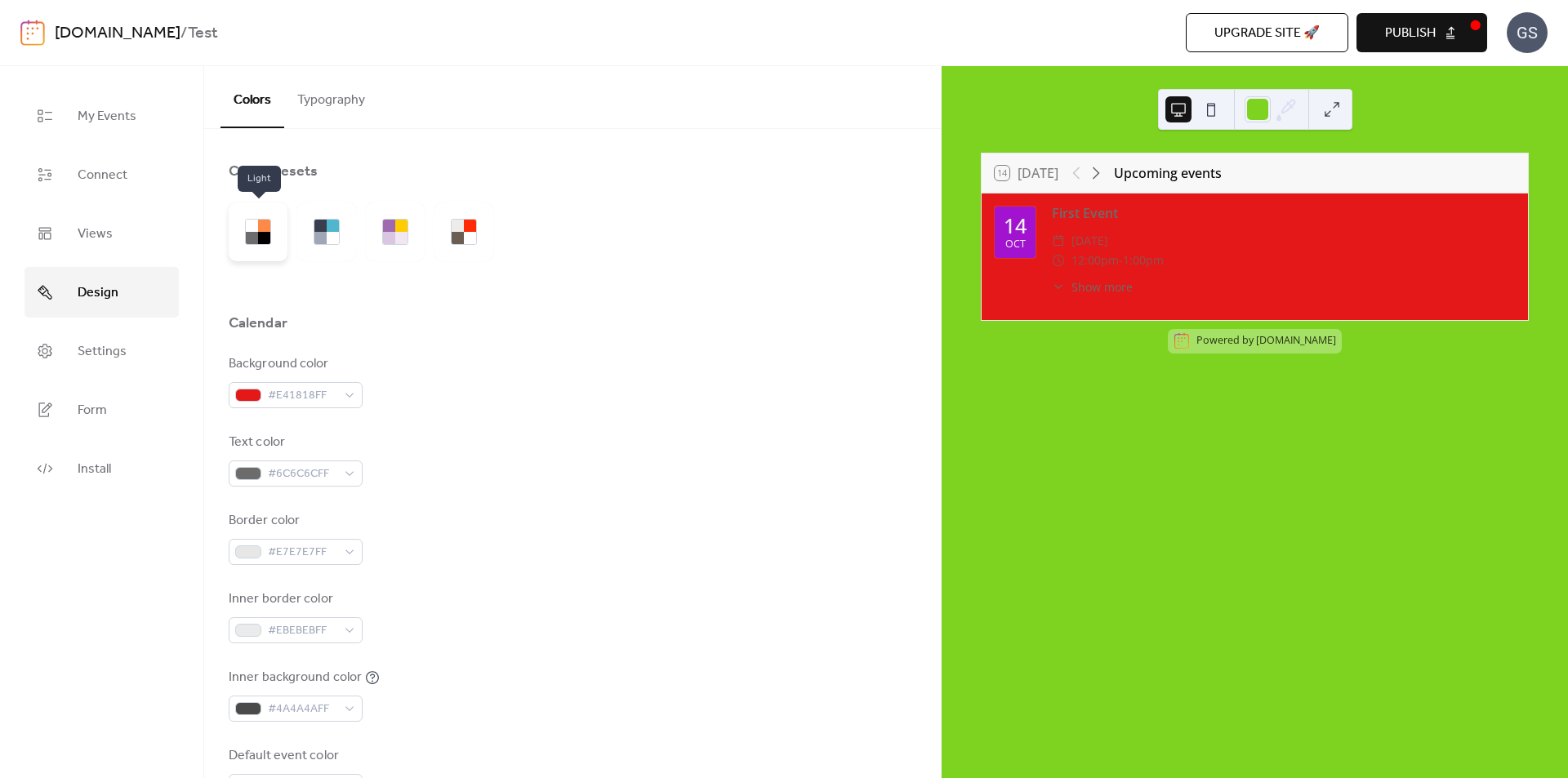
click at [258, 229] on div at bounding box center [264, 226] width 12 height 12
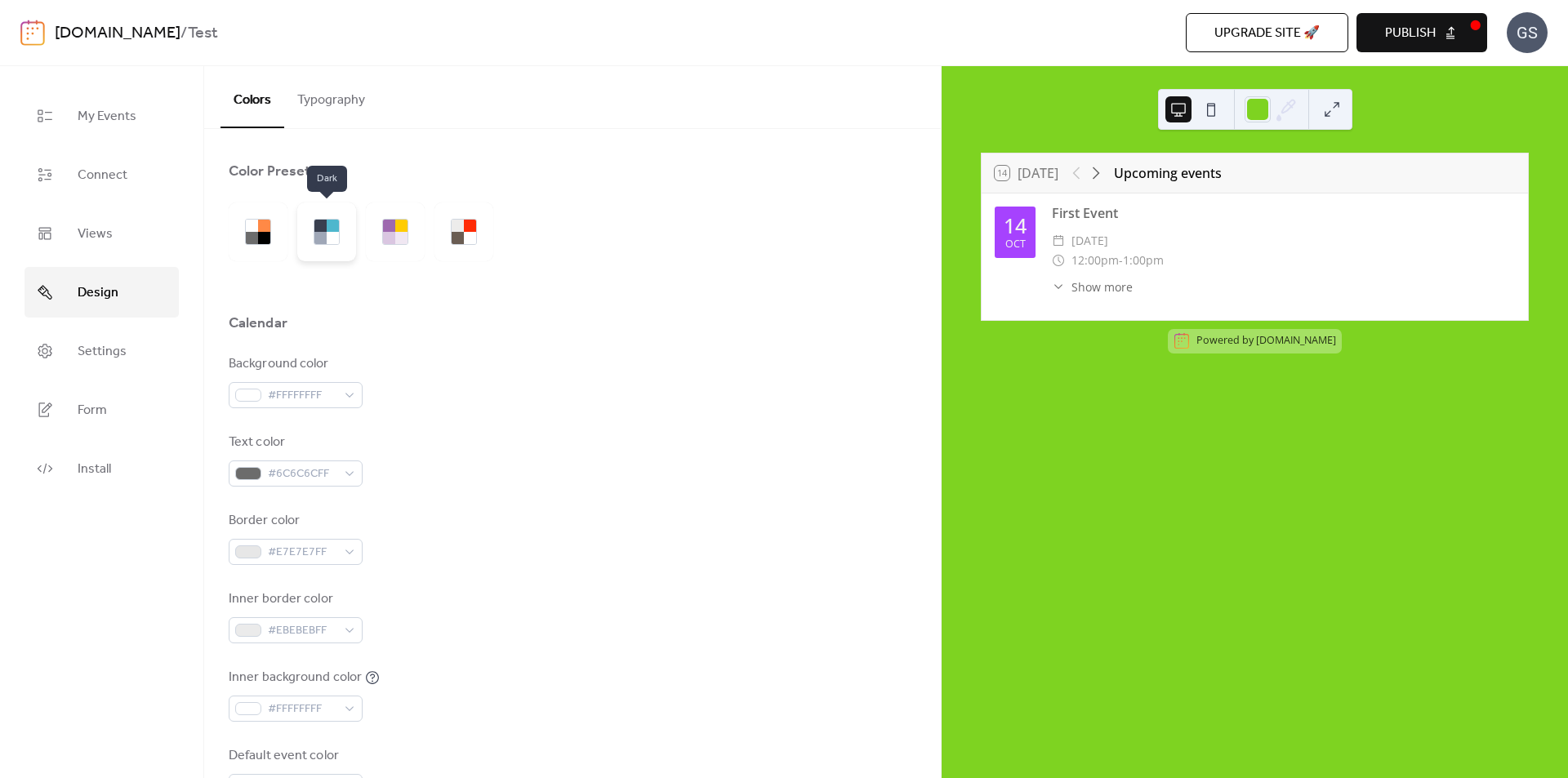
click at [320, 229] on div at bounding box center [320, 226] width 12 height 12
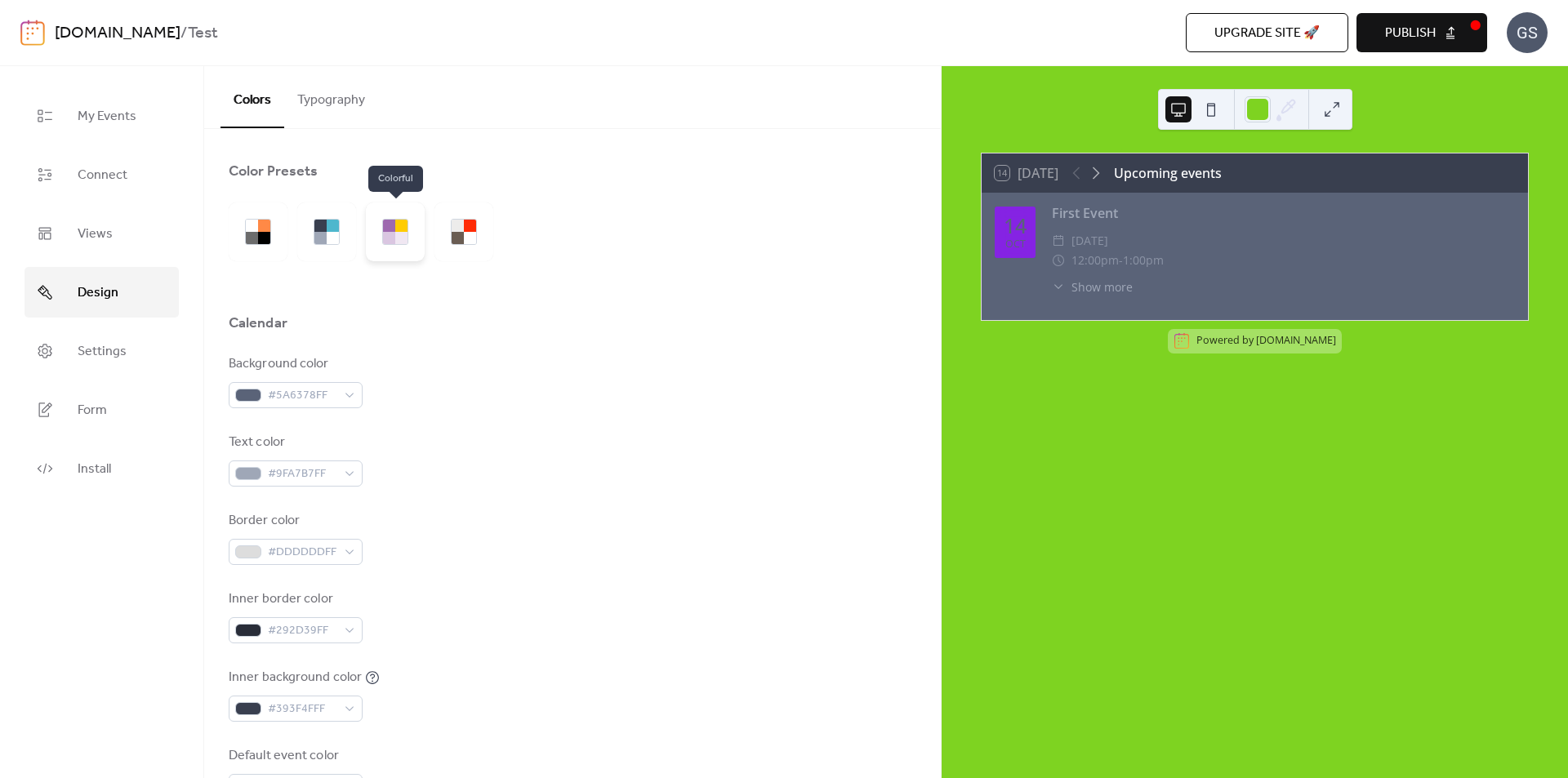
click at [389, 232] on div at bounding box center [389, 237] width 12 height 12
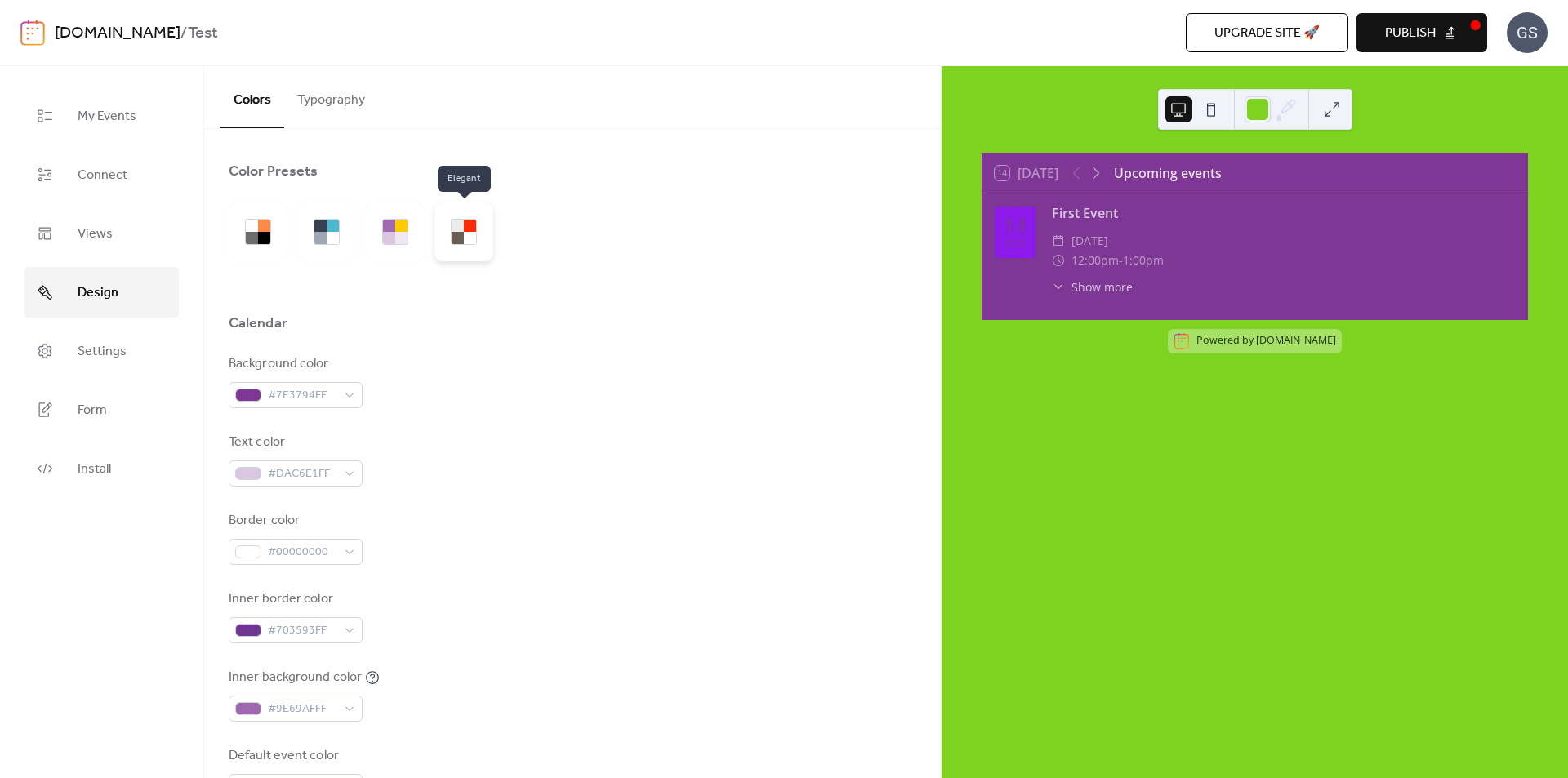
click at [464, 234] on div at bounding box center [470, 237] width 12 height 12
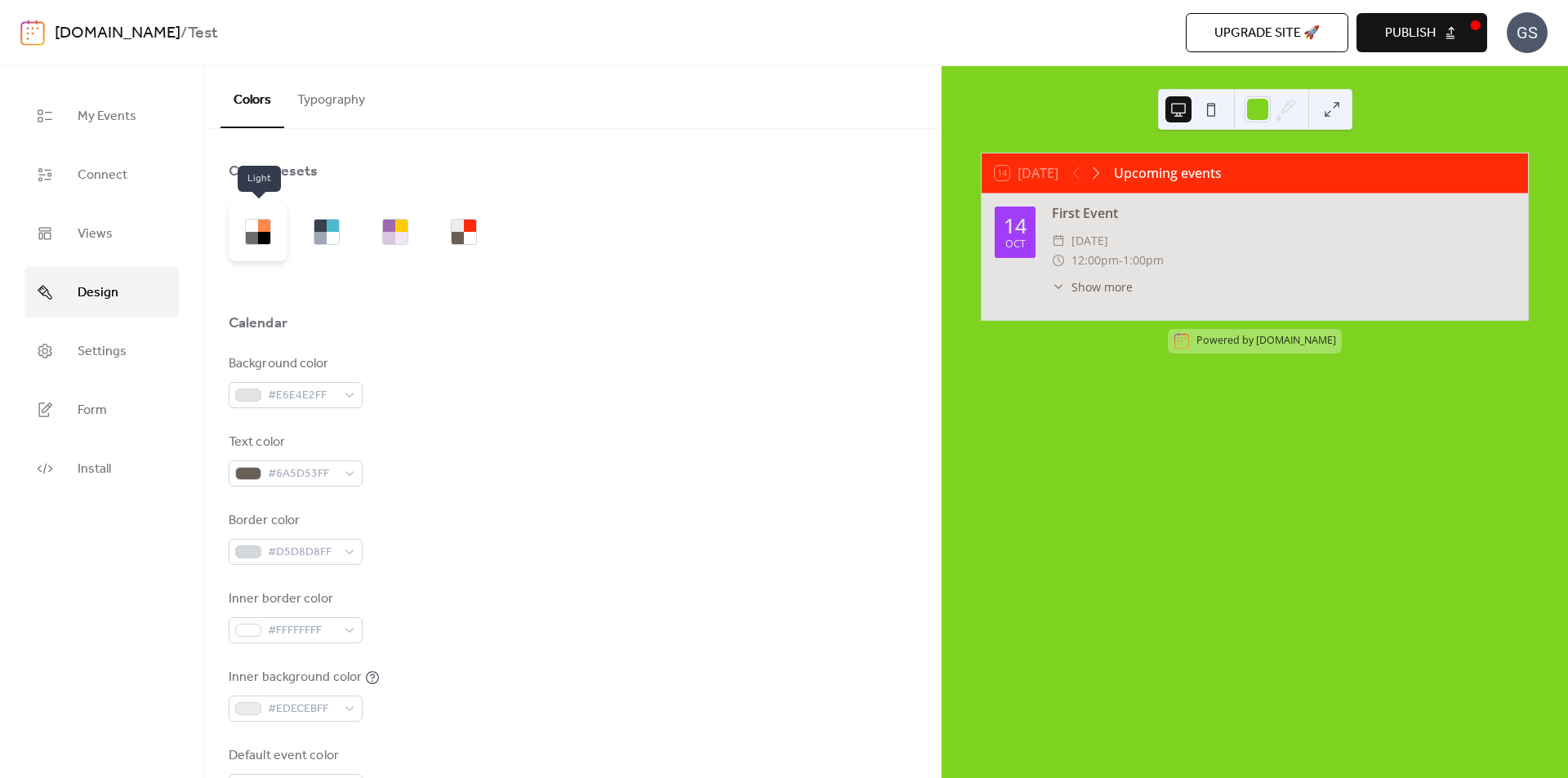
click at [261, 227] on div at bounding box center [264, 226] width 12 height 12
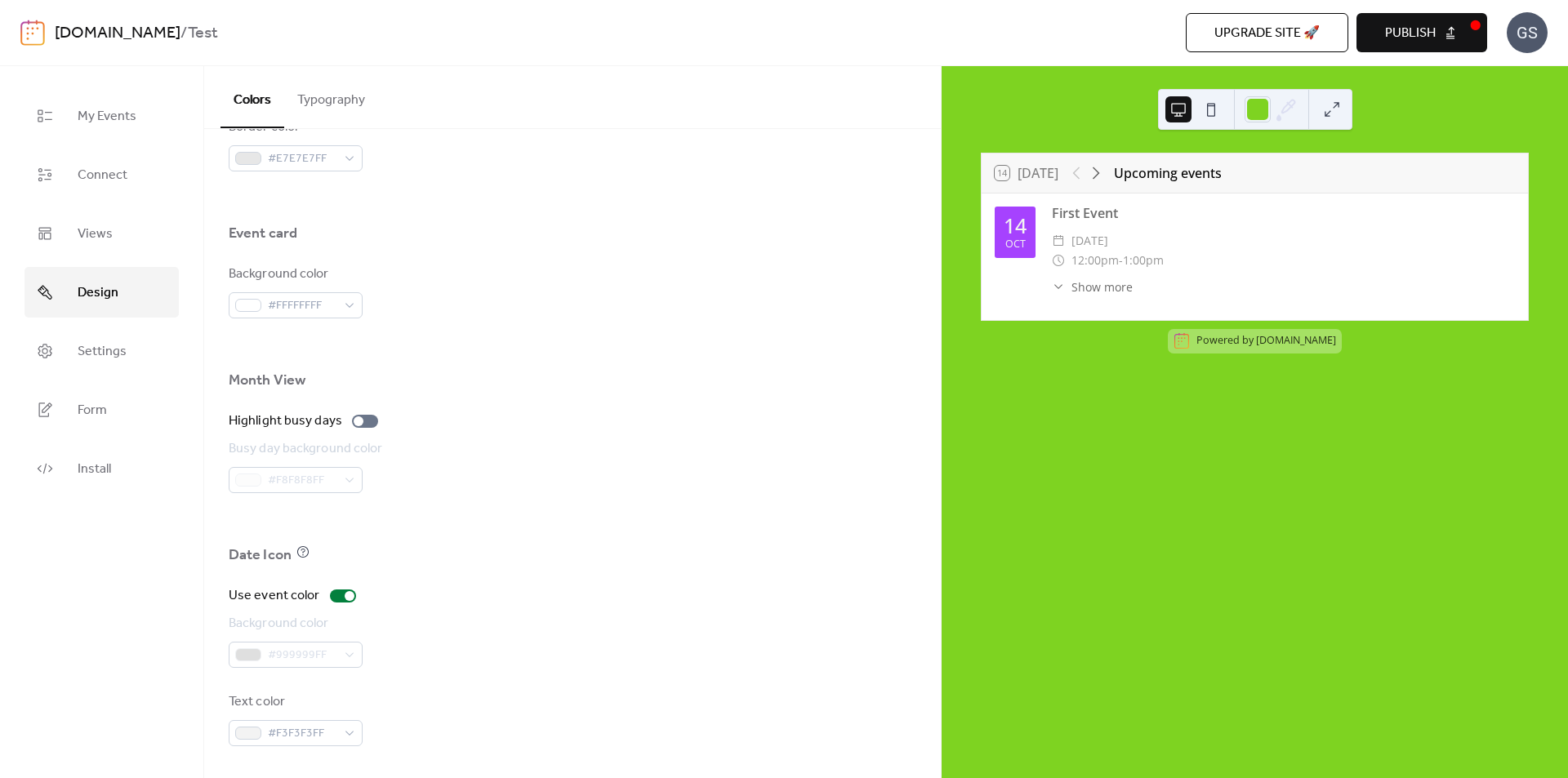
scroll to position [934, 0]
click at [334, 593] on div at bounding box center [342, 596] width 26 height 13
click at [347, 596] on div at bounding box center [342, 596] width 26 height 13
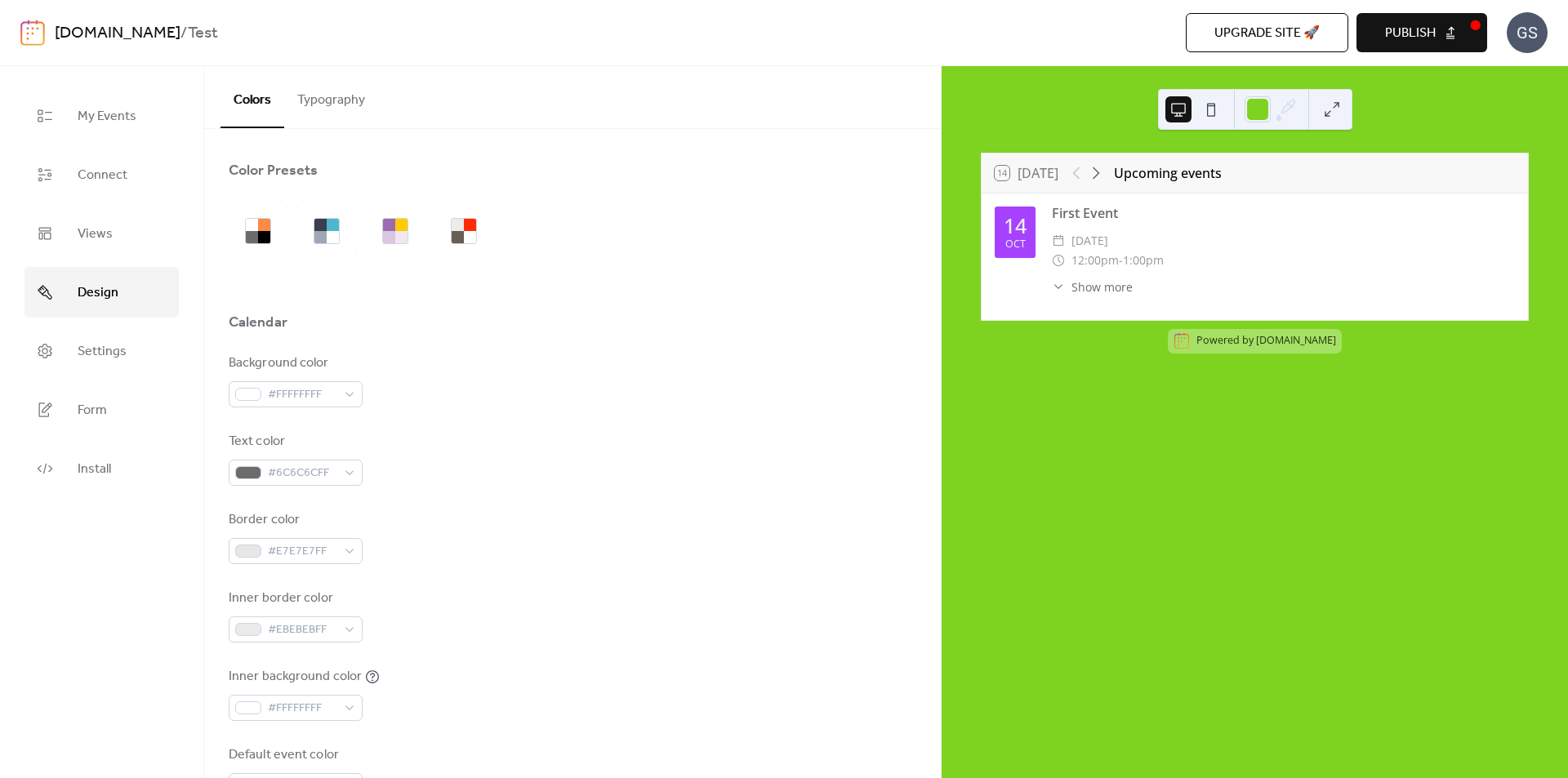
scroll to position [0, 0]
click at [107, 118] on span "My Events" at bounding box center [107, 117] width 59 height 26
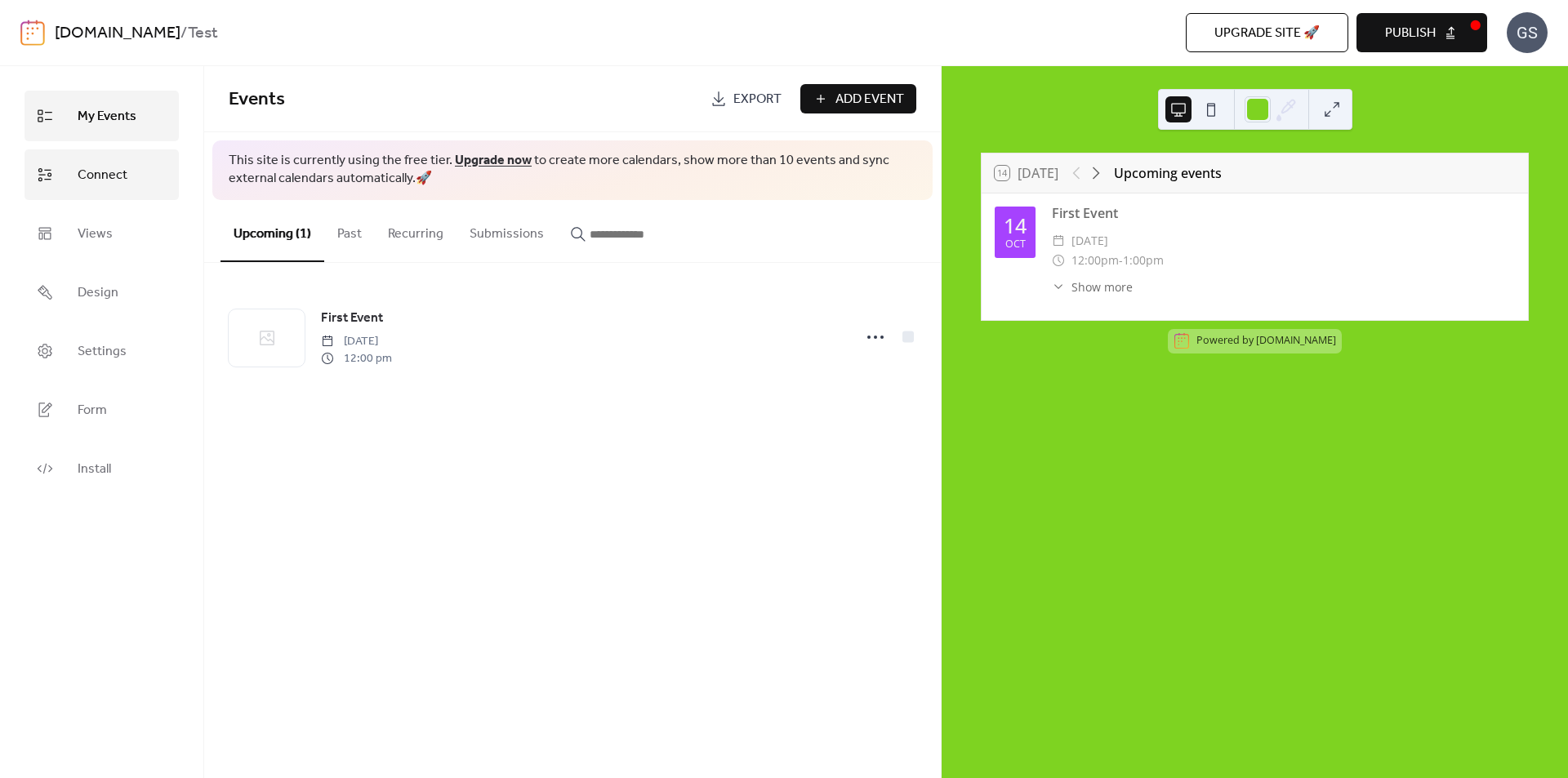
click at [127, 170] on link "Connect" at bounding box center [101, 174] width 154 height 51
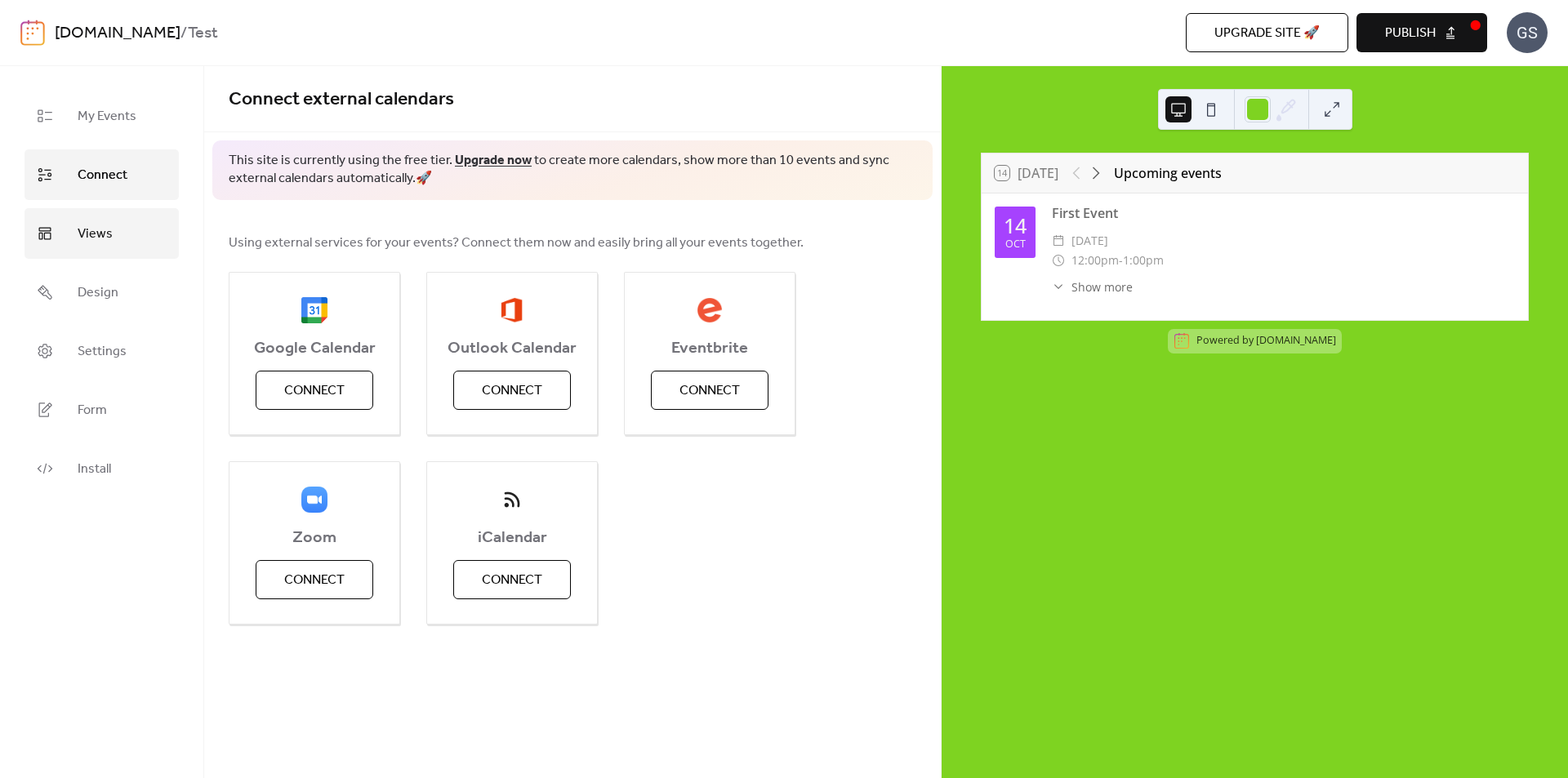
click at [104, 229] on span "Views" at bounding box center [95, 234] width 35 height 26
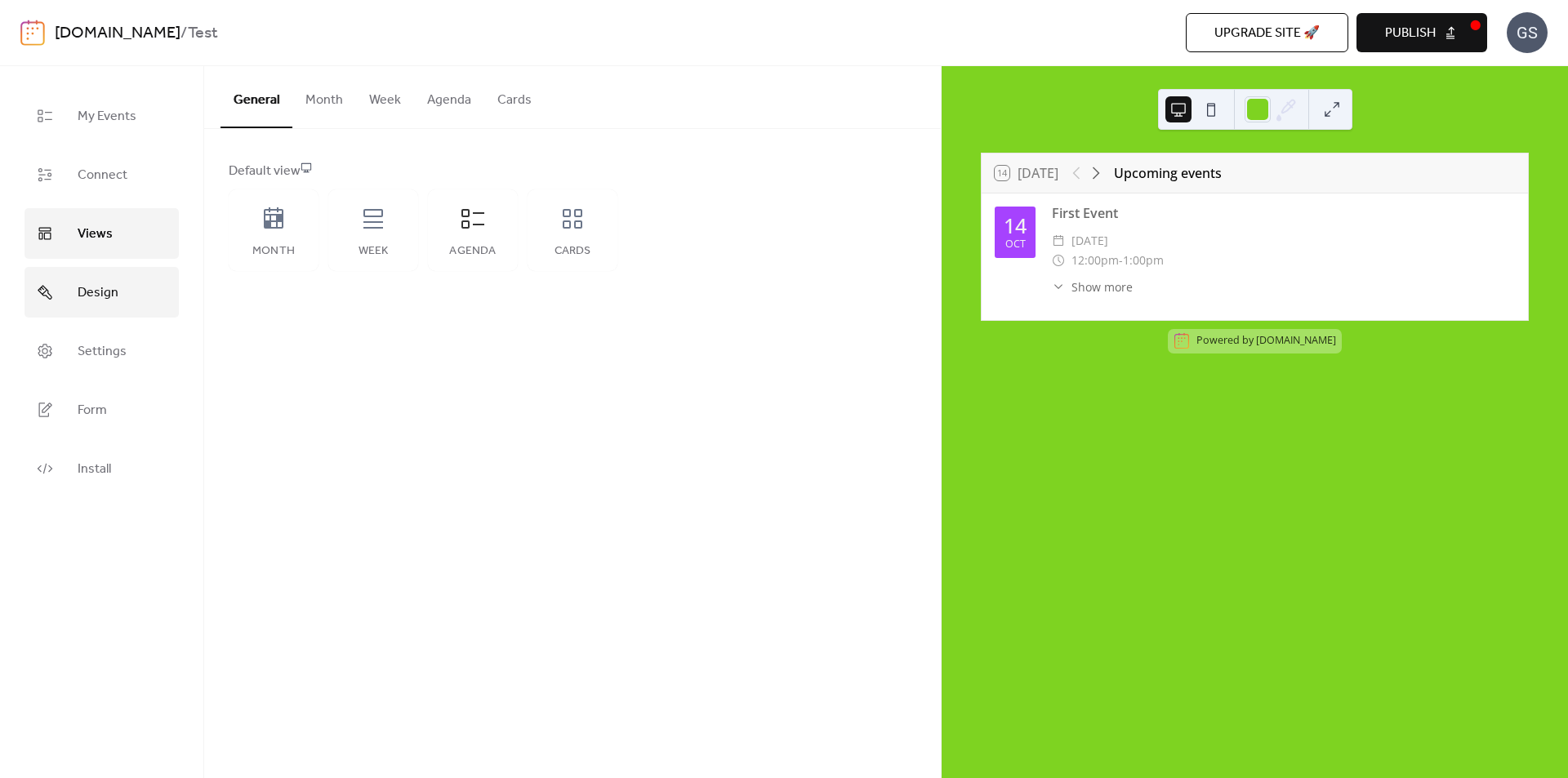
click at [123, 284] on link "Design" at bounding box center [101, 292] width 154 height 51
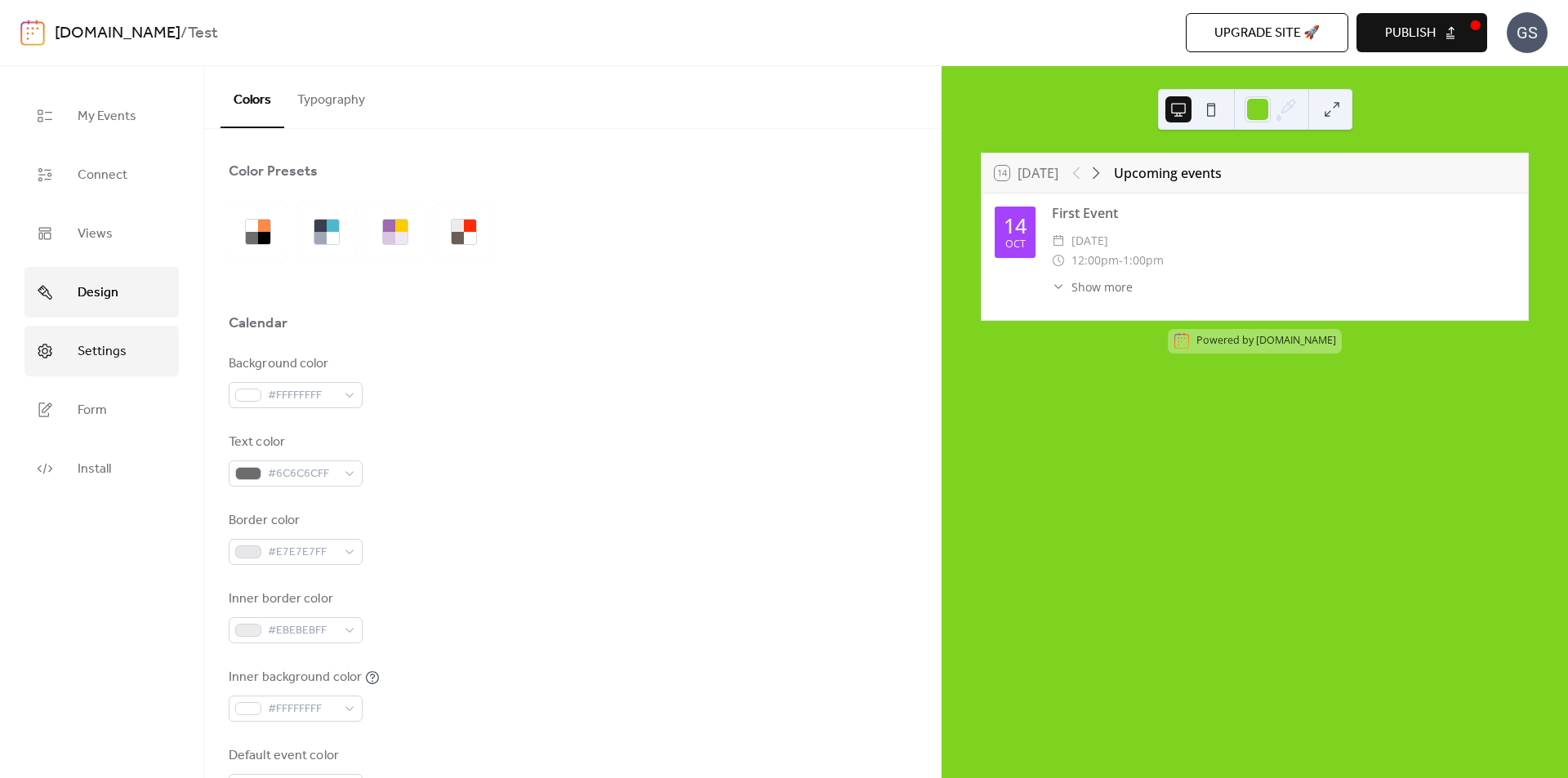
click at [111, 342] on span "Settings" at bounding box center [102, 352] width 49 height 26
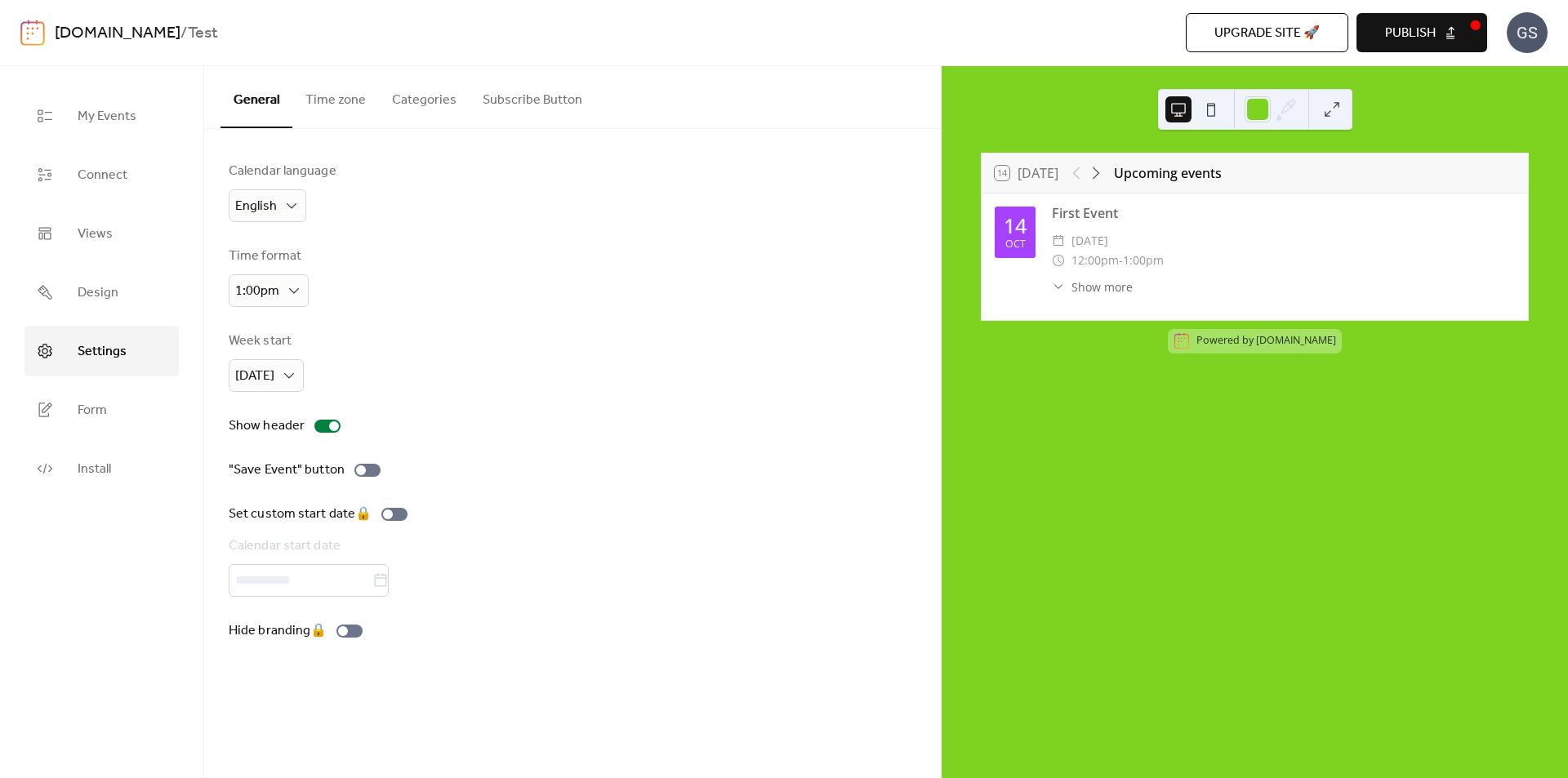
click at [412, 94] on button "Categories" at bounding box center [424, 96] width 91 height 61
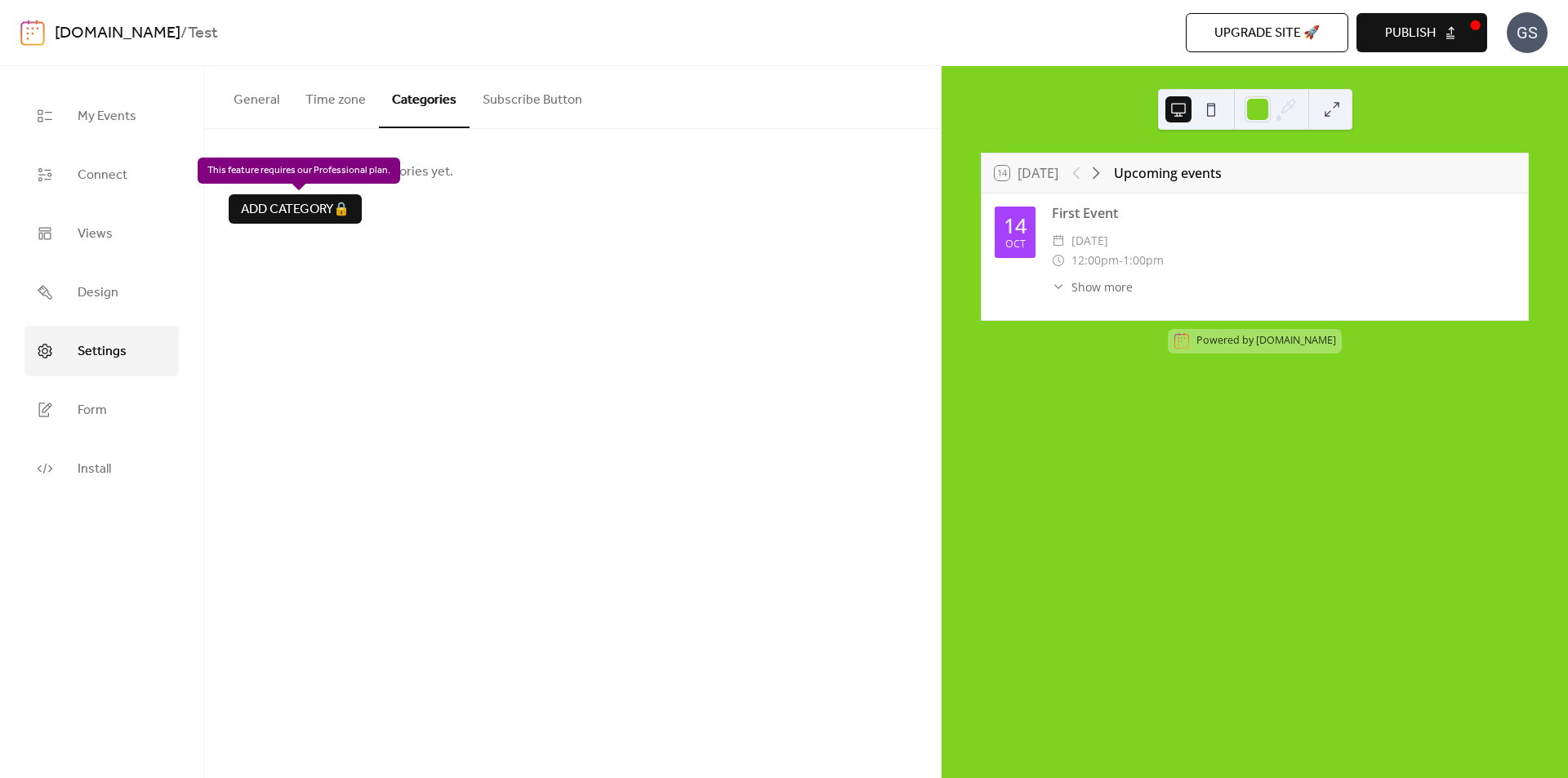
click at [284, 205] on div "Add category 🔒" at bounding box center [296, 208] width 133 height 29
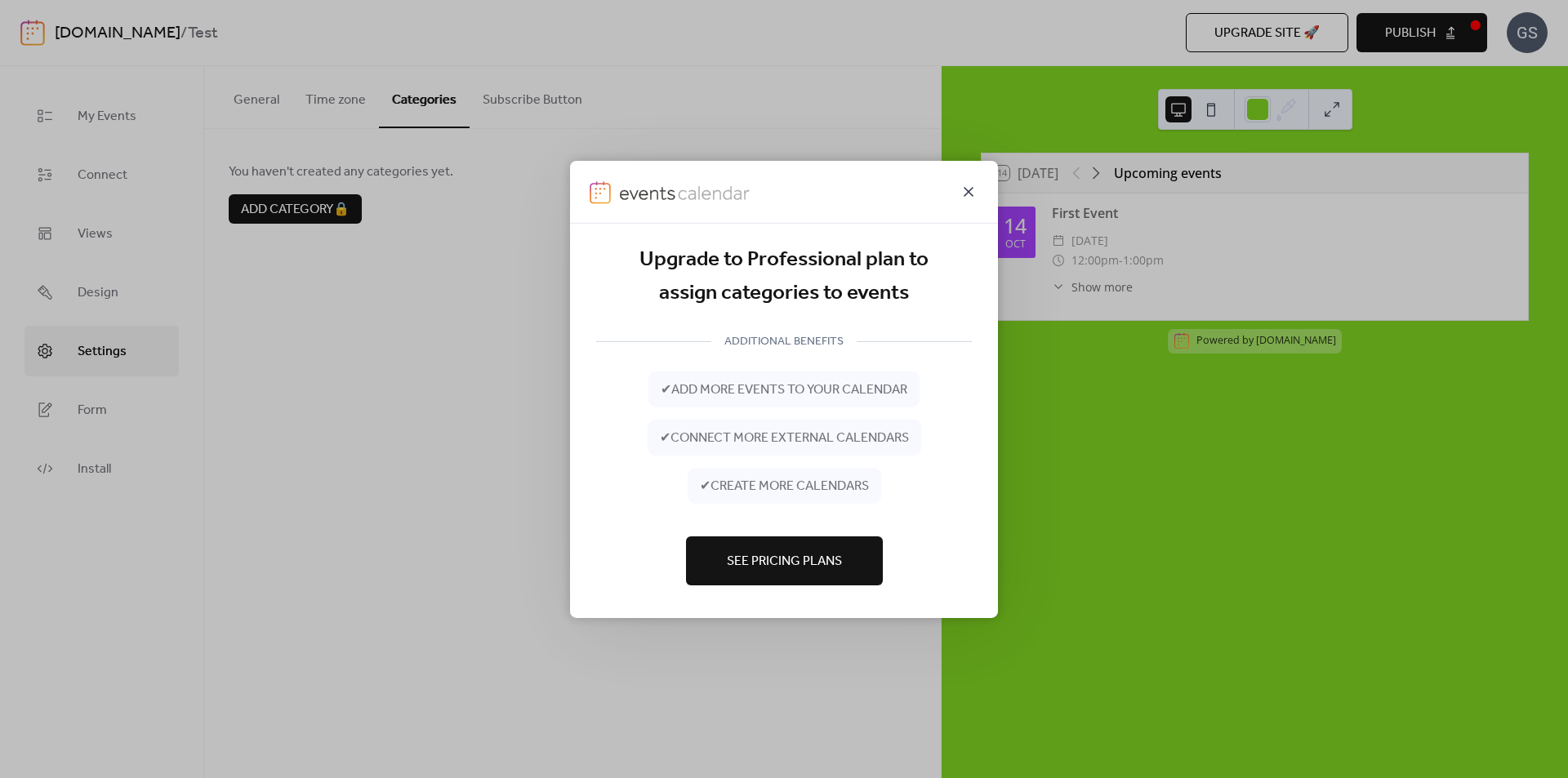
click at [966, 186] on icon at bounding box center [969, 192] width 20 height 20
